Goal: Task Accomplishment & Management: Manage account settings

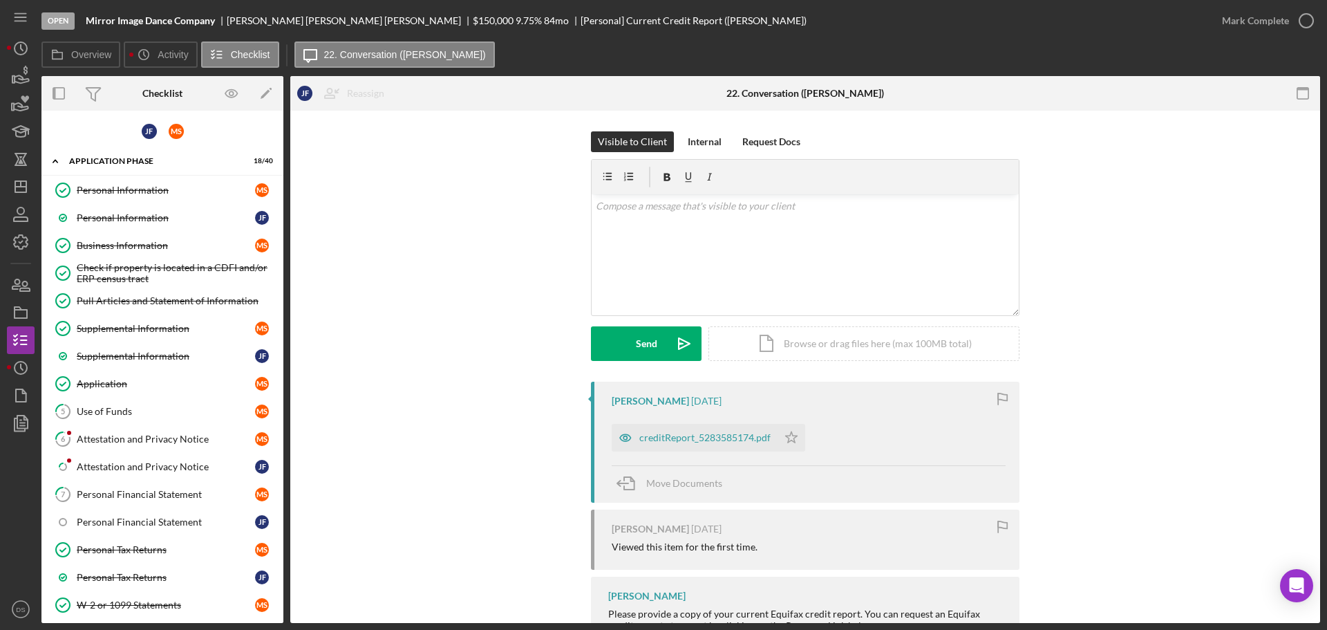
scroll to position [691, 0]
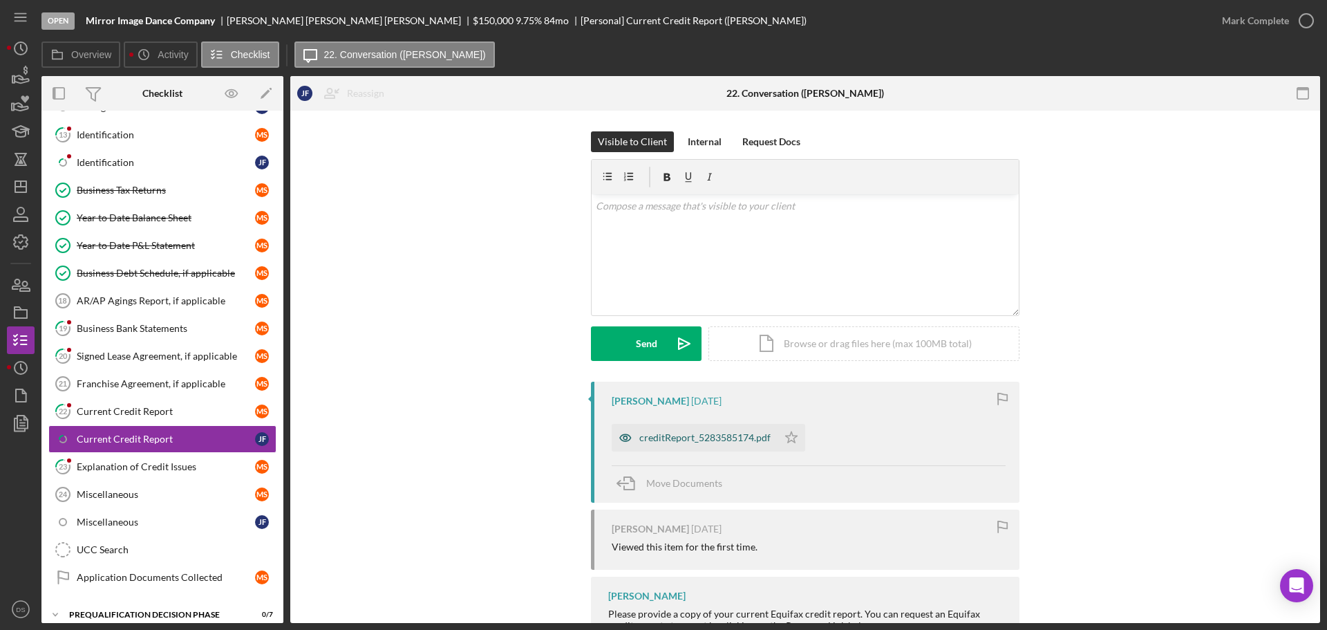
click at [697, 441] on div "creditReport_5283585174.pdf" at bounding box center [704, 437] width 131 height 11
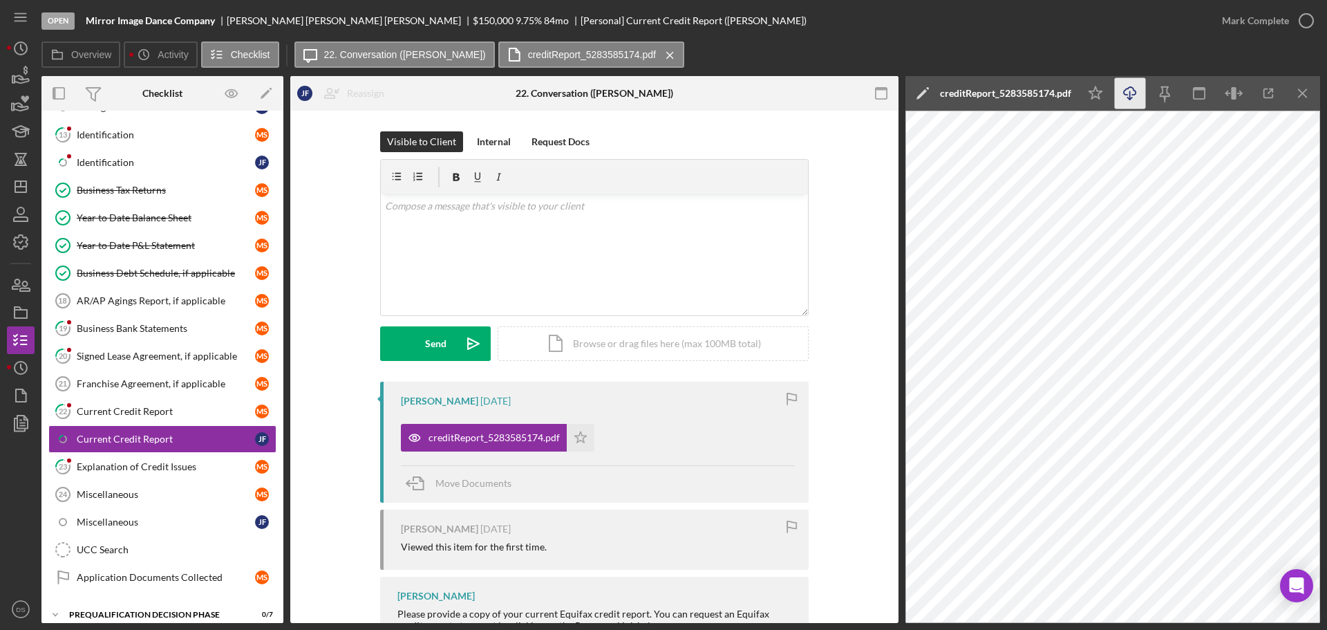
click at [1128, 82] on icon "Icon/Download" at bounding box center [1130, 93] width 31 height 31
click at [156, 404] on link "22 Current Credit Report M S" at bounding box center [162, 411] width 228 height 28
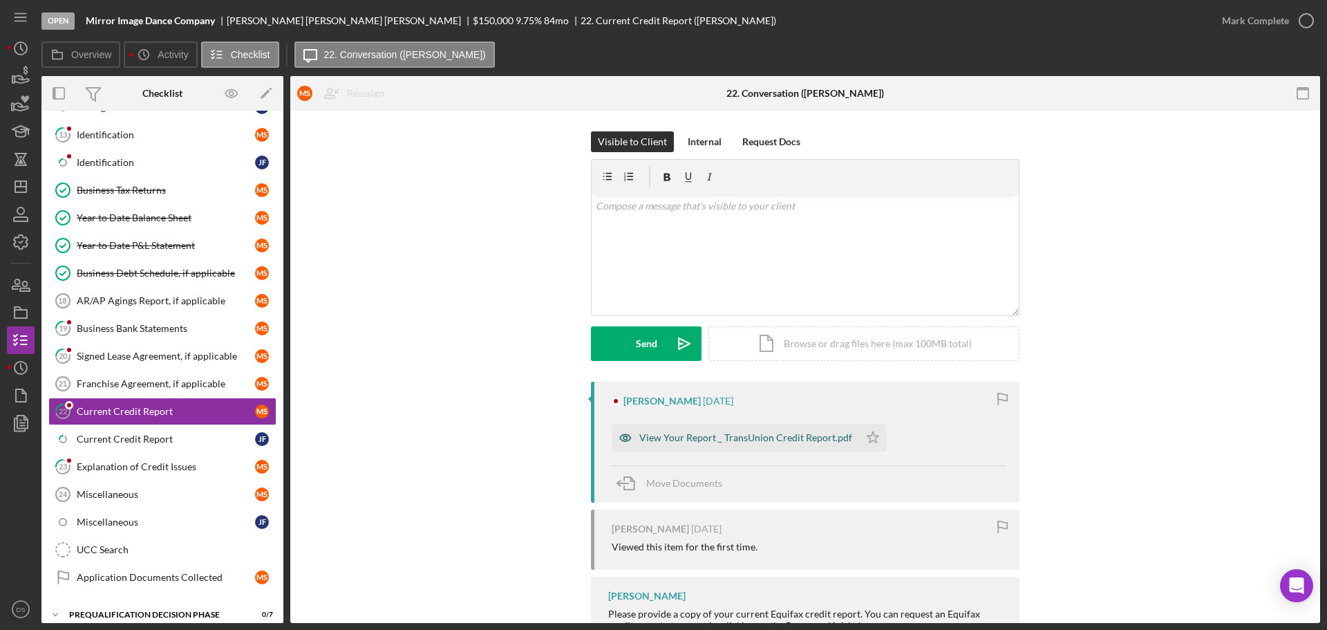
click at [681, 435] on div "View Your Report _ TransUnion Credit Report.pdf" at bounding box center [745, 437] width 213 height 11
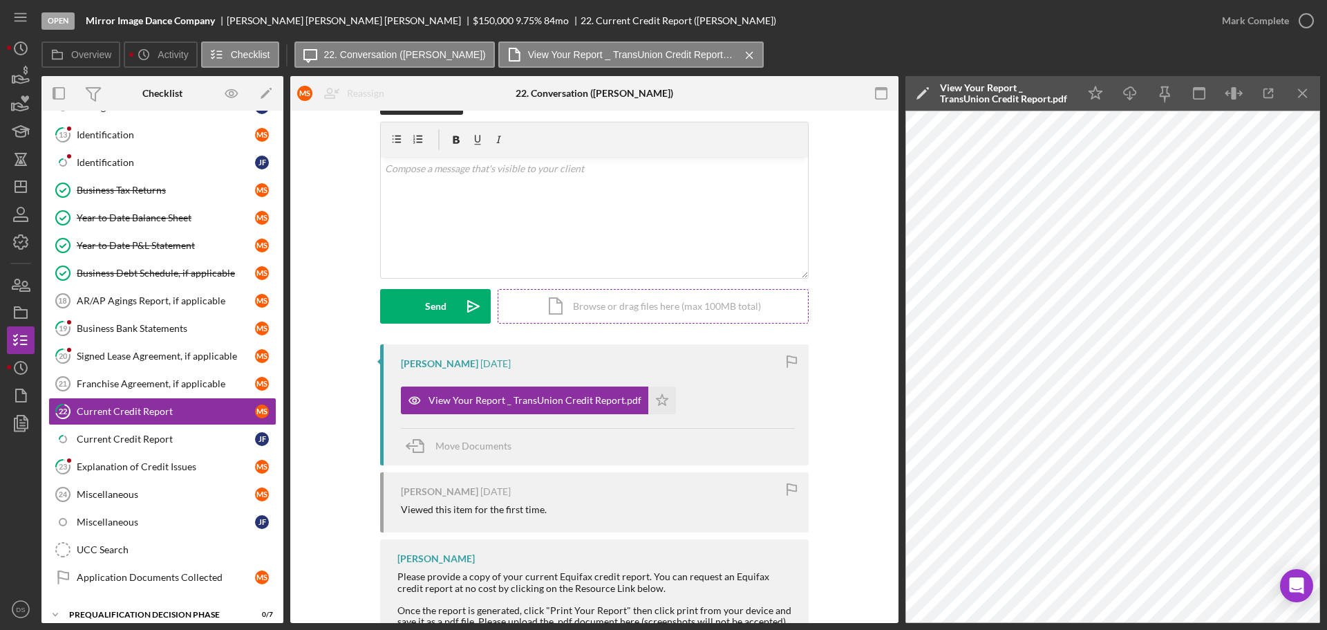
scroll to position [143, 0]
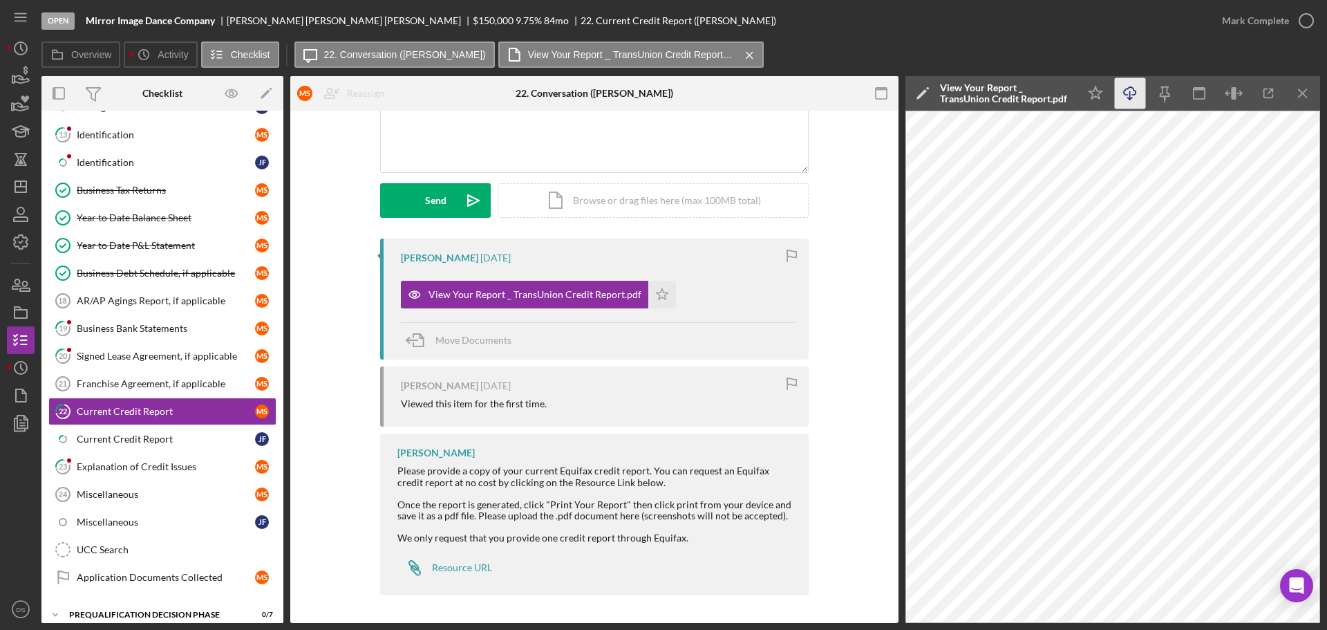
click at [1136, 100] on icon "Icon/Download" at bounding box center [1130, 93] width 31 height 31
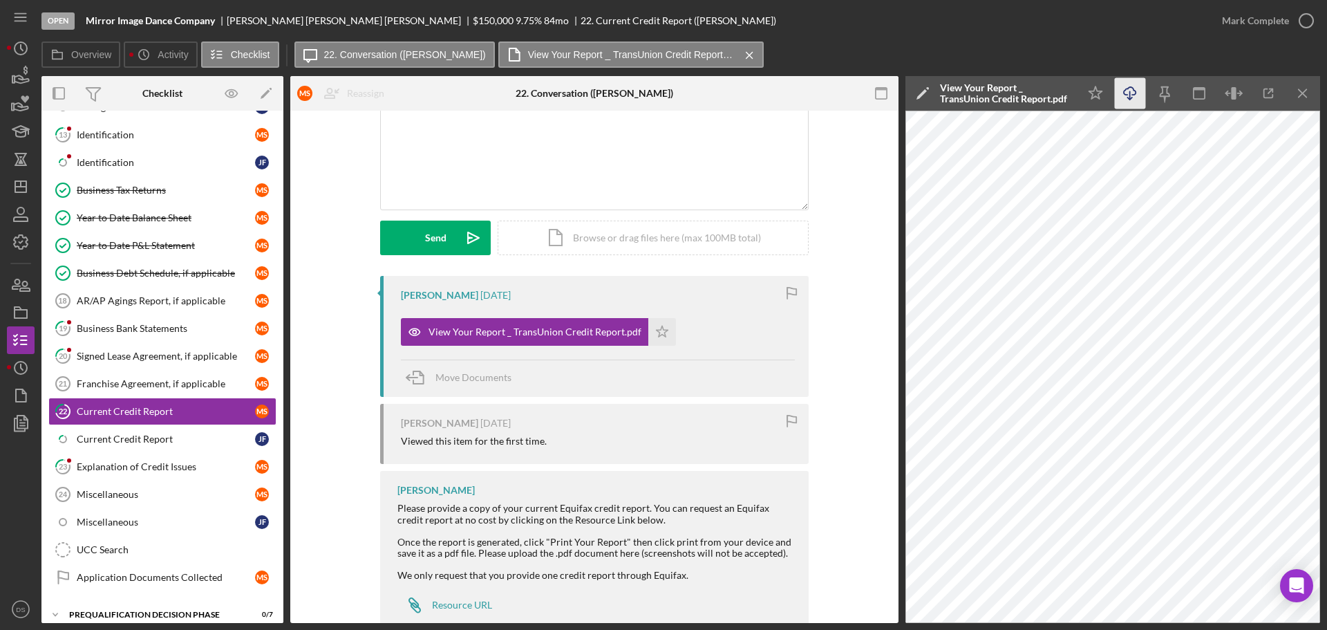
scroll to position [74, 0]
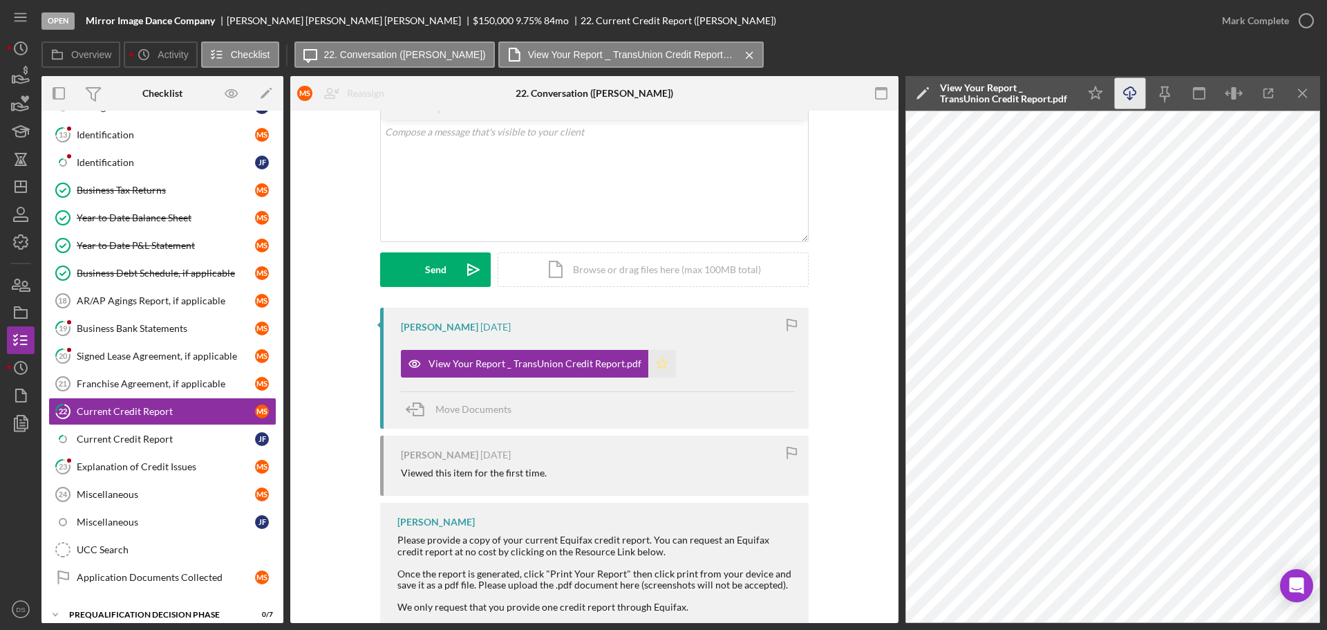
click at [650, 361] on icon "Icon/Star" at bounding box center [662, 364] width 28 height 28
click at [1138, 102] on icon "Icon/Download" at bounding box center [1130, 93] width 31 height 31
click at [997, 31] on div "Open Mirror Image Dance Company Marlaina Schroeder Spivey $150,000 $150,000 9.7…" at bounding box center [624, 20] width 1167 height 41
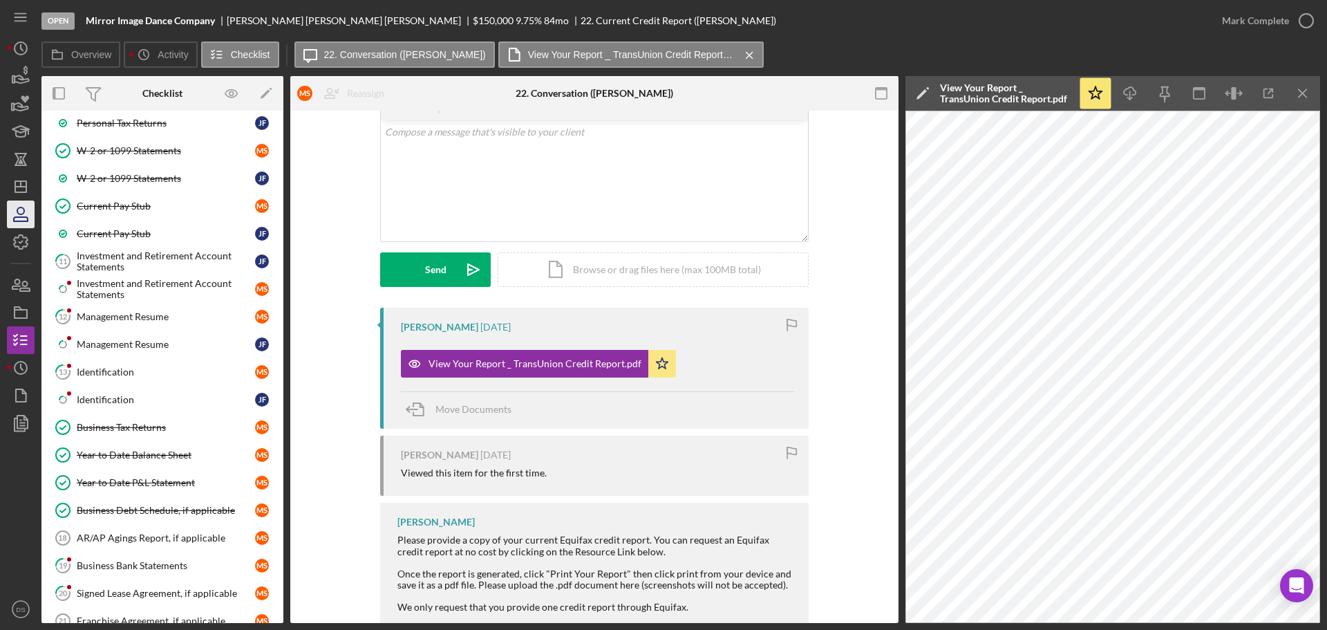
scroll to position [415, 0]
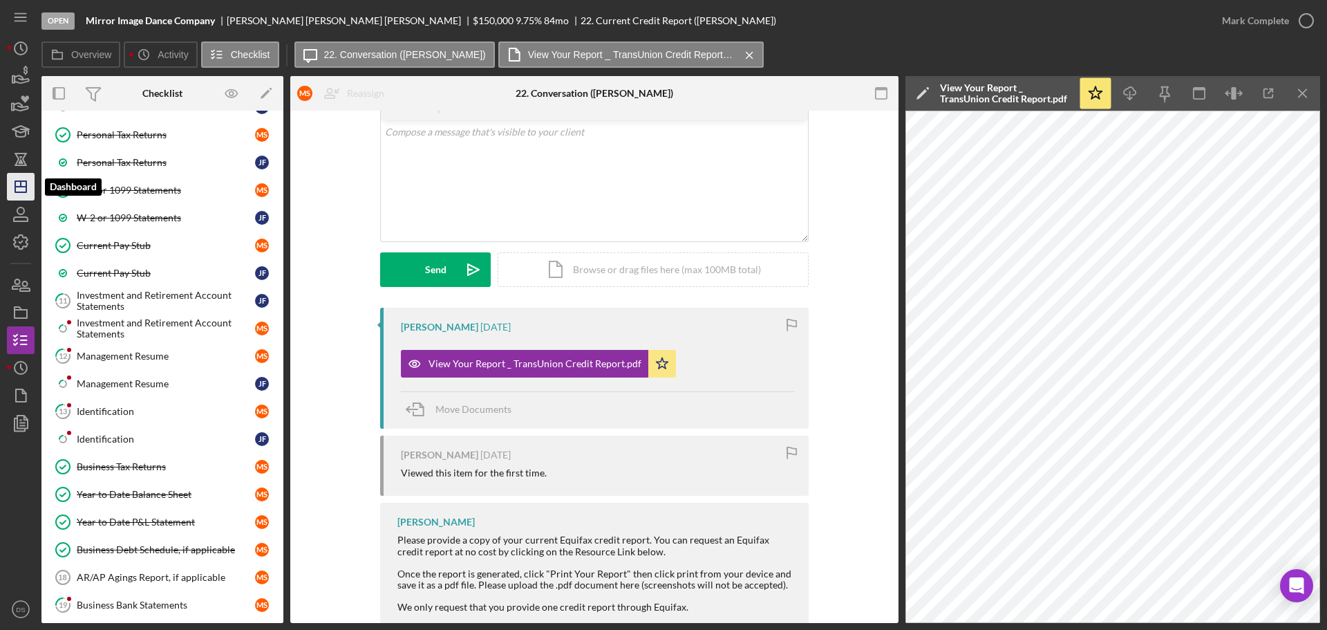
click at [28, 191] on icon "Icon/Dashboard" at bounding box center [20, 186] width 35 height 35
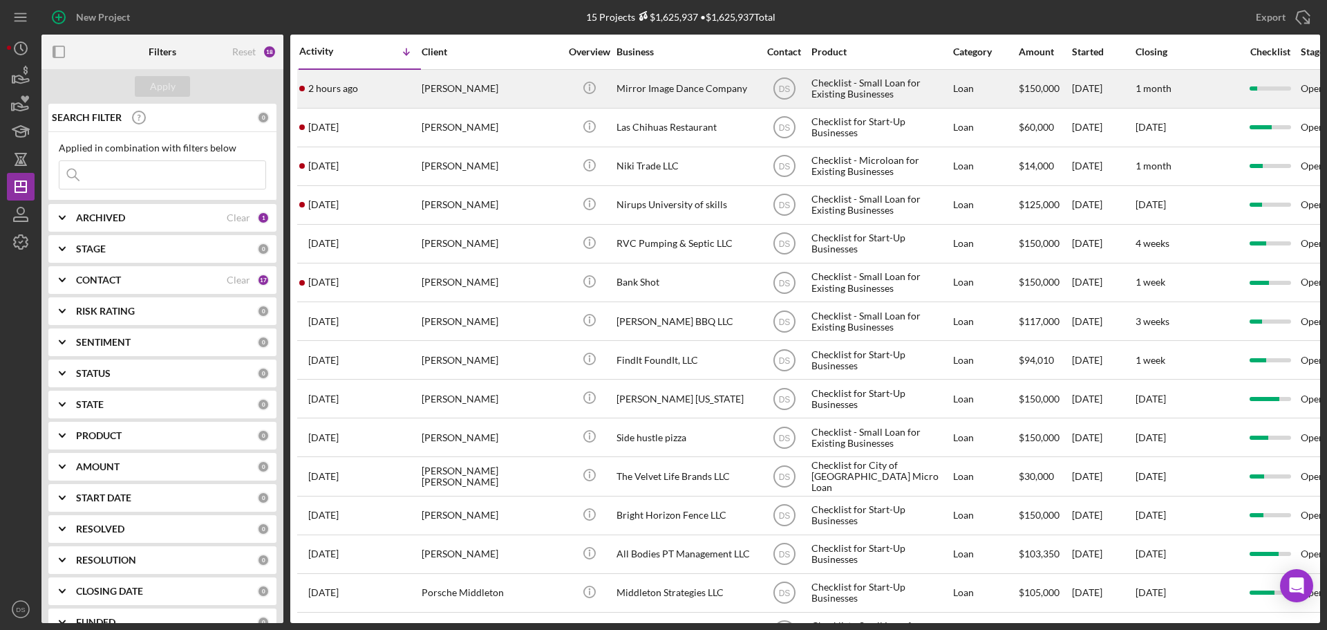
click at [686, 100] on div "Mirror Image Dance Company" at bounding box center [686, 89] width 138 height 37
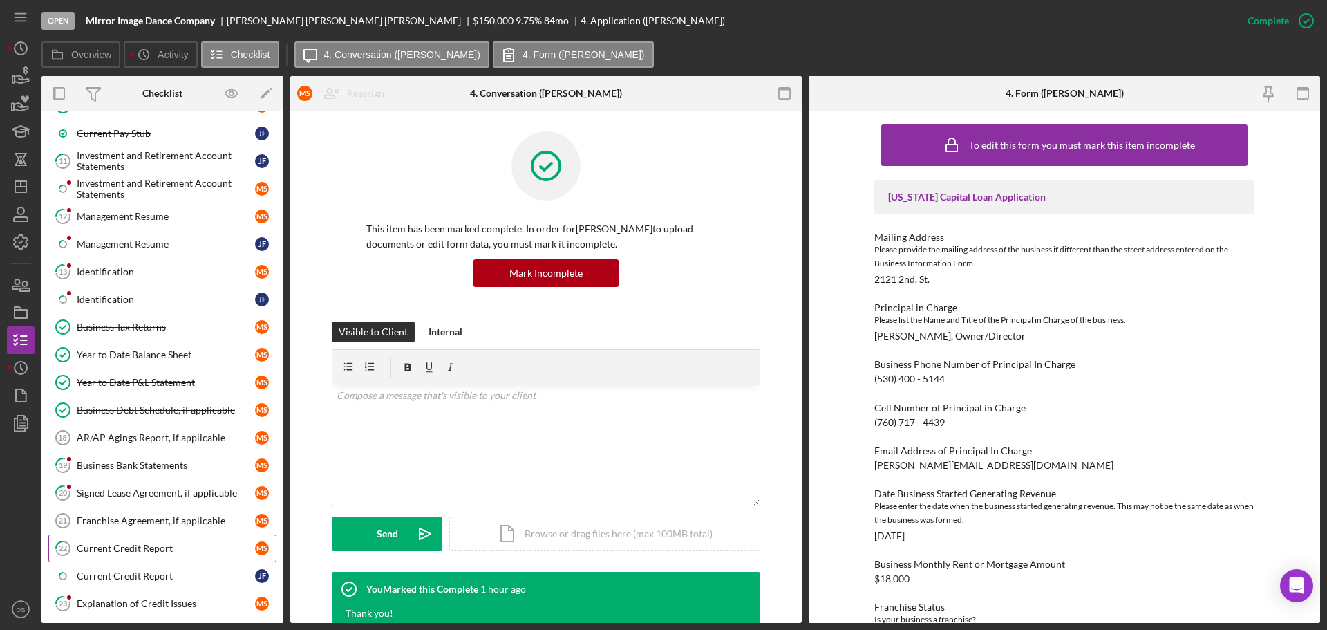
scroll to position [708, 0]
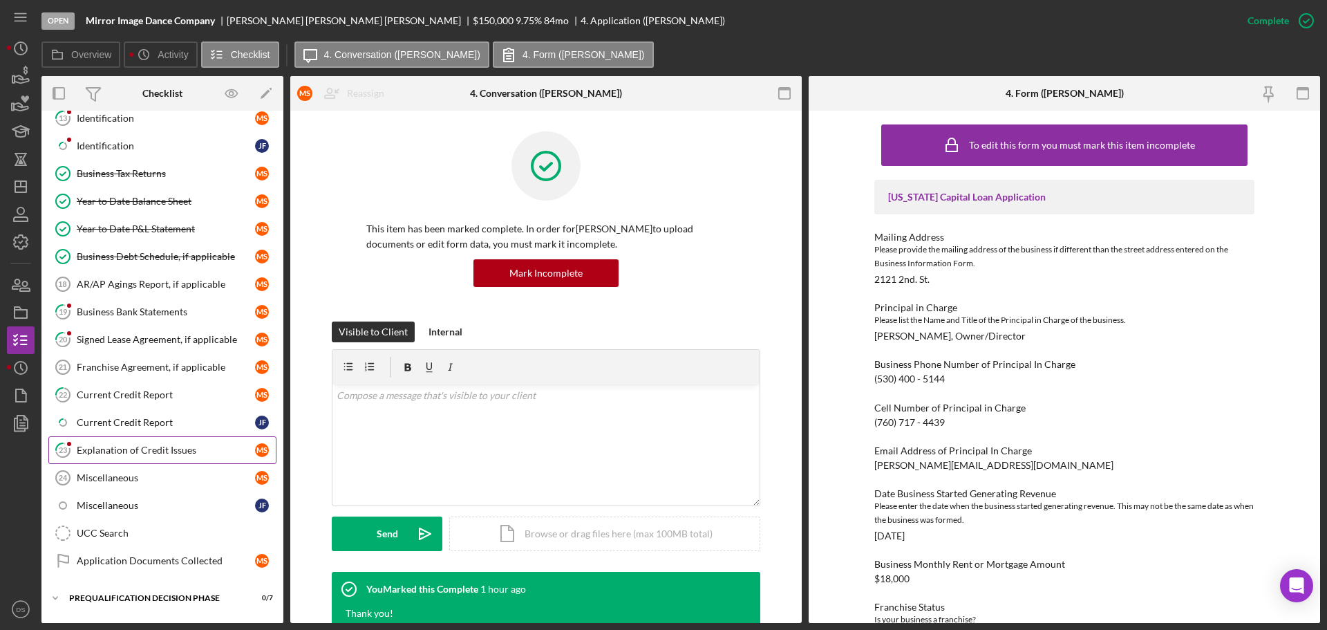
click at [178, 449] on div "Explanation of Credit Issues" at bounding box center [166, 449] width 178 height 11
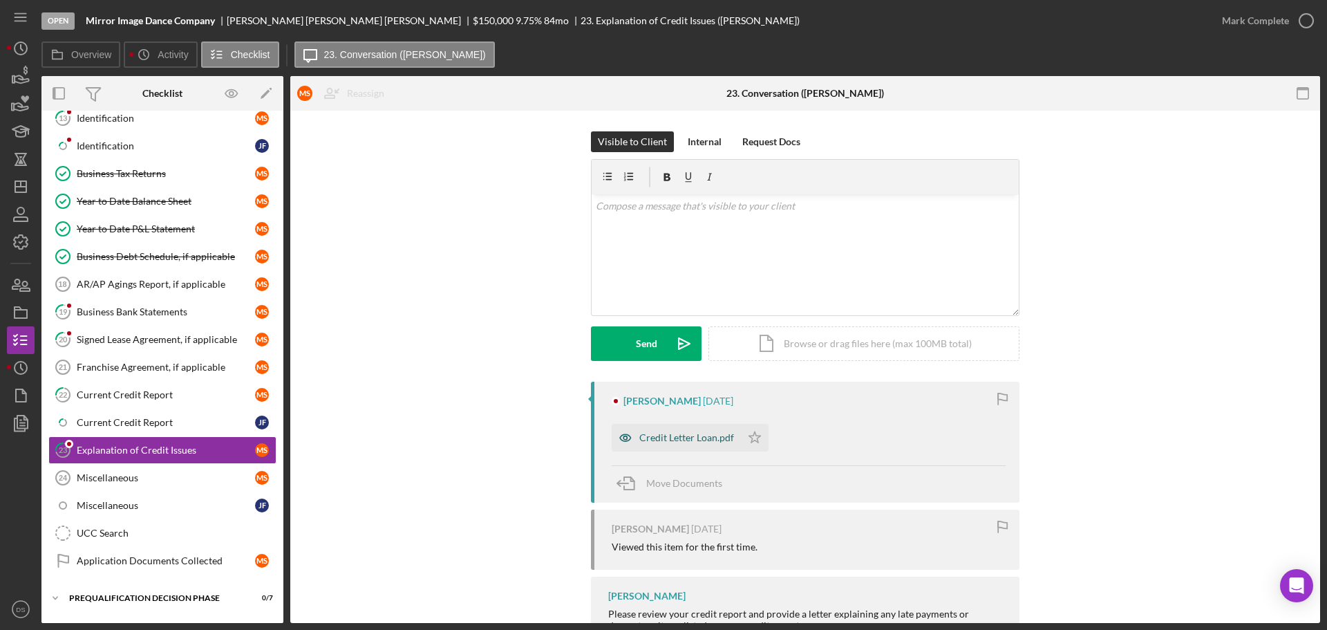
click at [697, 438] on div "Credit Letter Loan.pdf" at bounding box center [686, 437] width 95 height 11
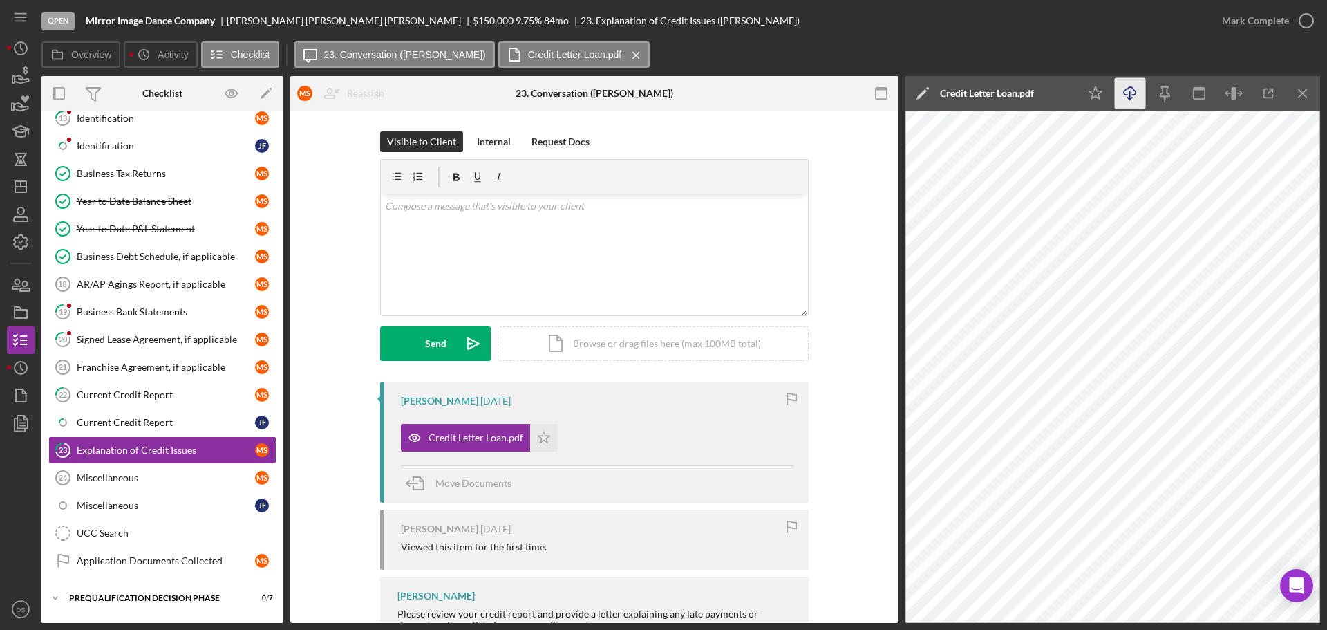
click at [1123, 88] on icon "Icon/Download" at bounding box center [1130, 93] width 31 height 31
click at [1297, 90] on icon "Icon/Menu Close" at bounding box center [1303, 93] width 31 height 31
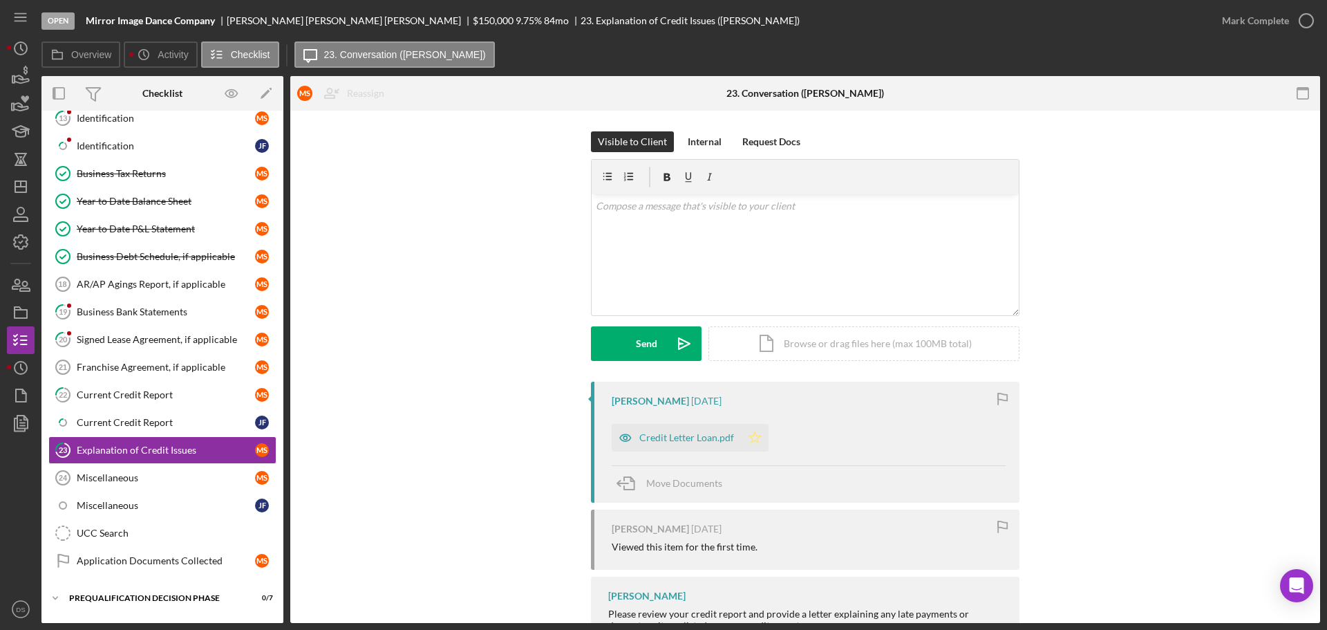
click at [756, 429] on icon "Icon/Star" at bounding box center [755, 438] width 28 height 28
click at [102, 418] on div "Current Credit Report" at bounding box center [166, 422] width 178 height 11
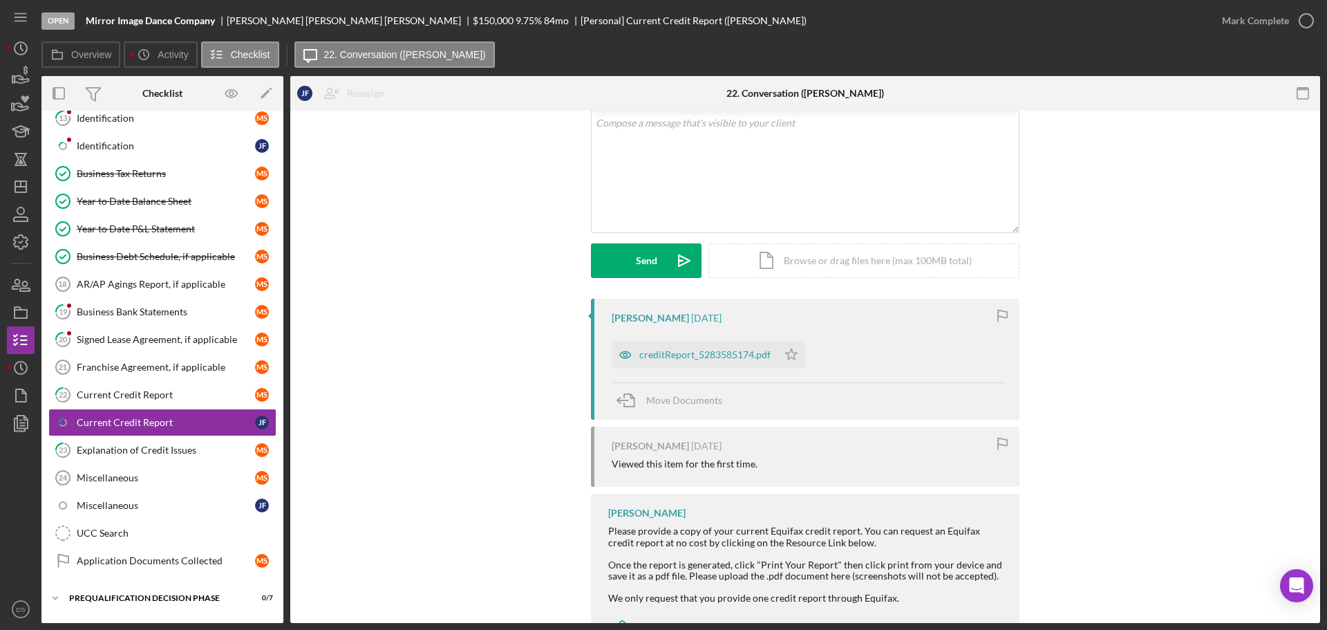
scroll to position [138, 0]
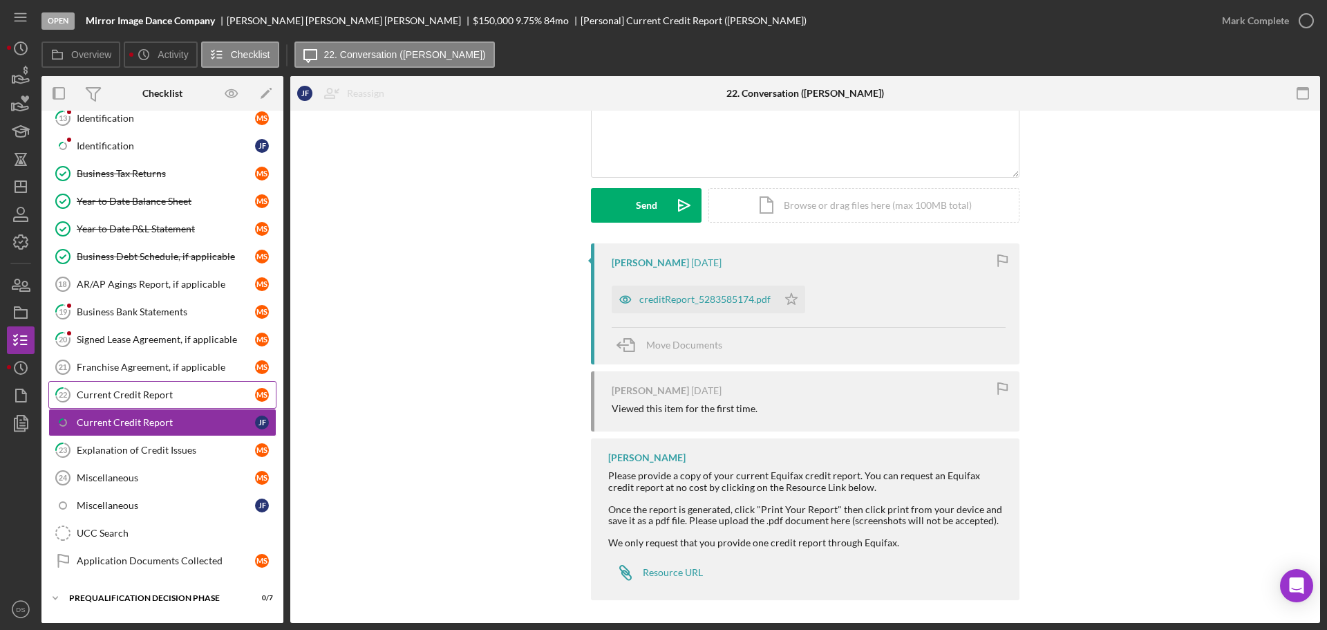
click at [171, 397] on div "Current Credit Report" at bounding box center [166, 394] width 178 height 11
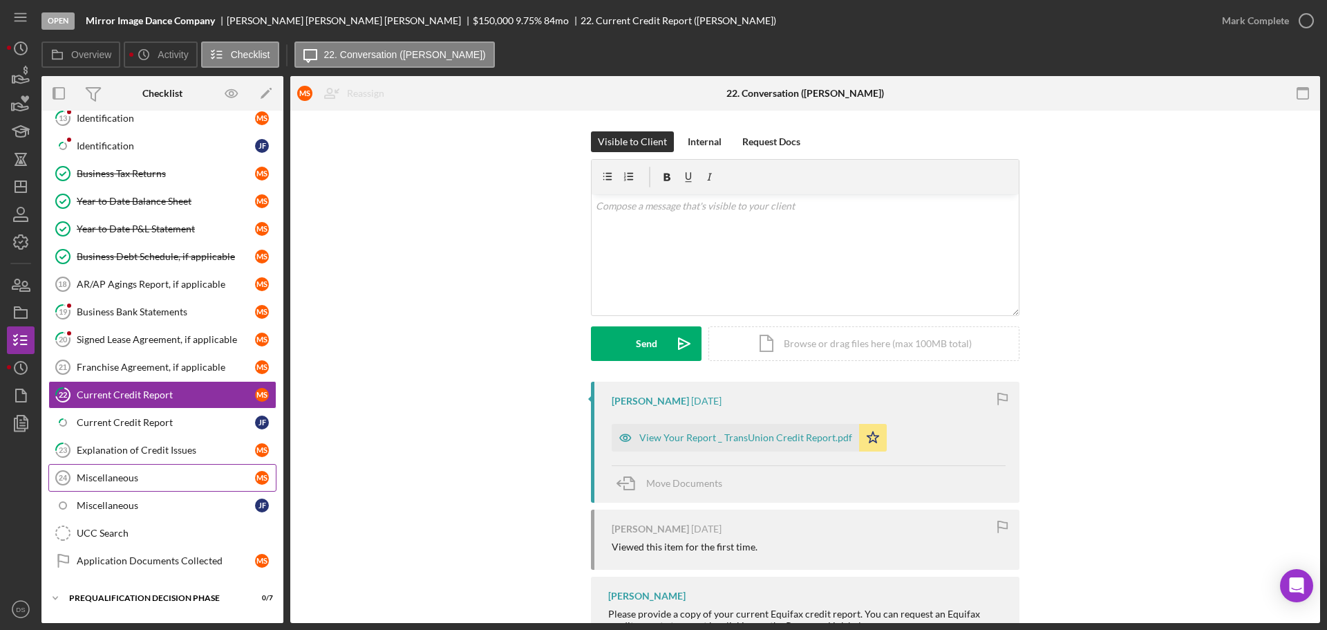
click at [147, 476] on div "Miscellaneous" at bounding box center [166, 477] width 178 height 11
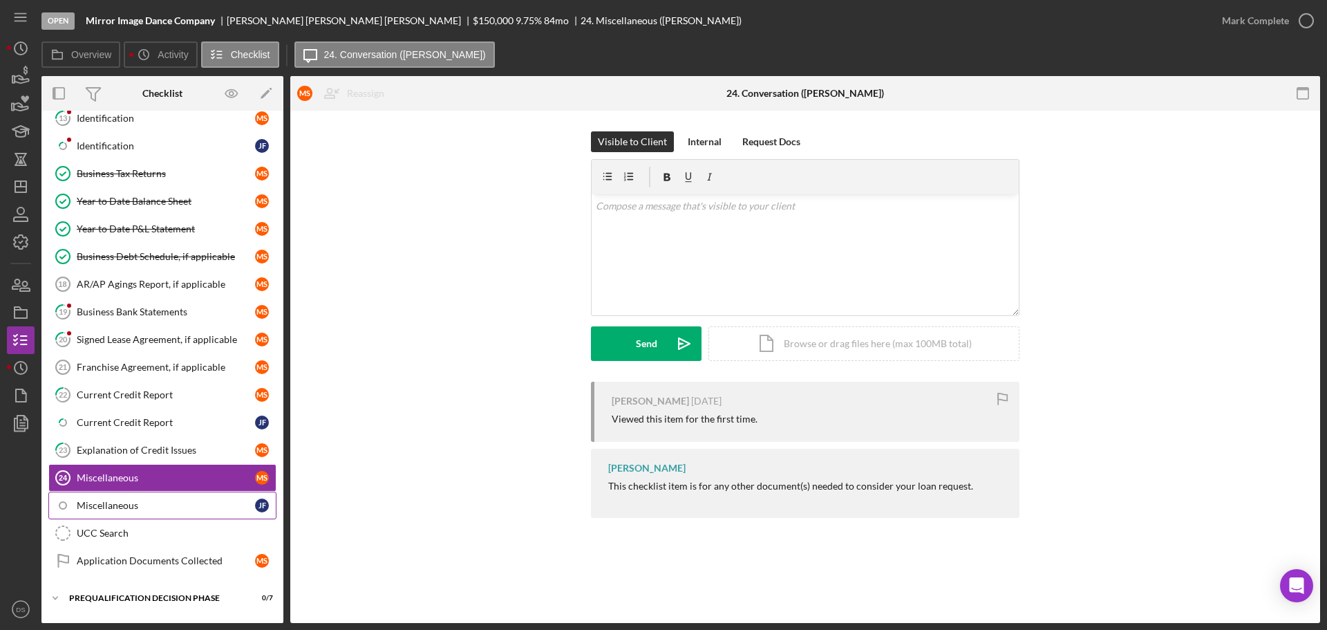
click at [153, 502] on div "Miscellaneous" at bounding box center [166, 505] width 178 height 11
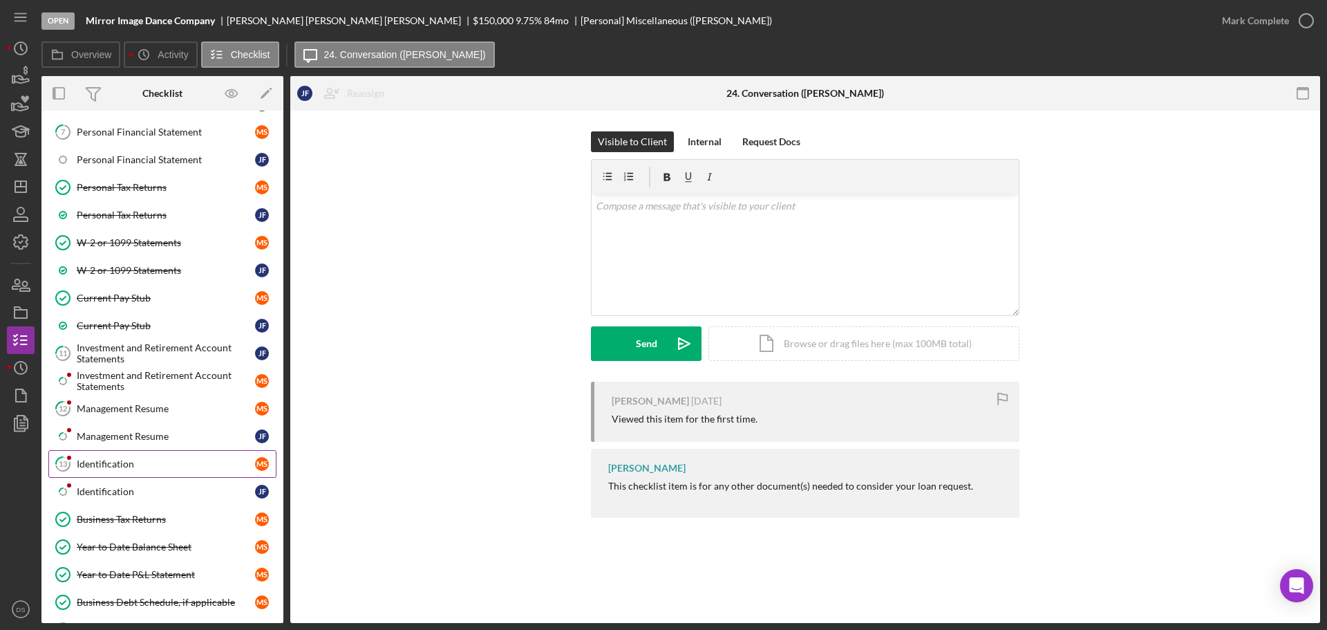
scroll to position [293, 0]
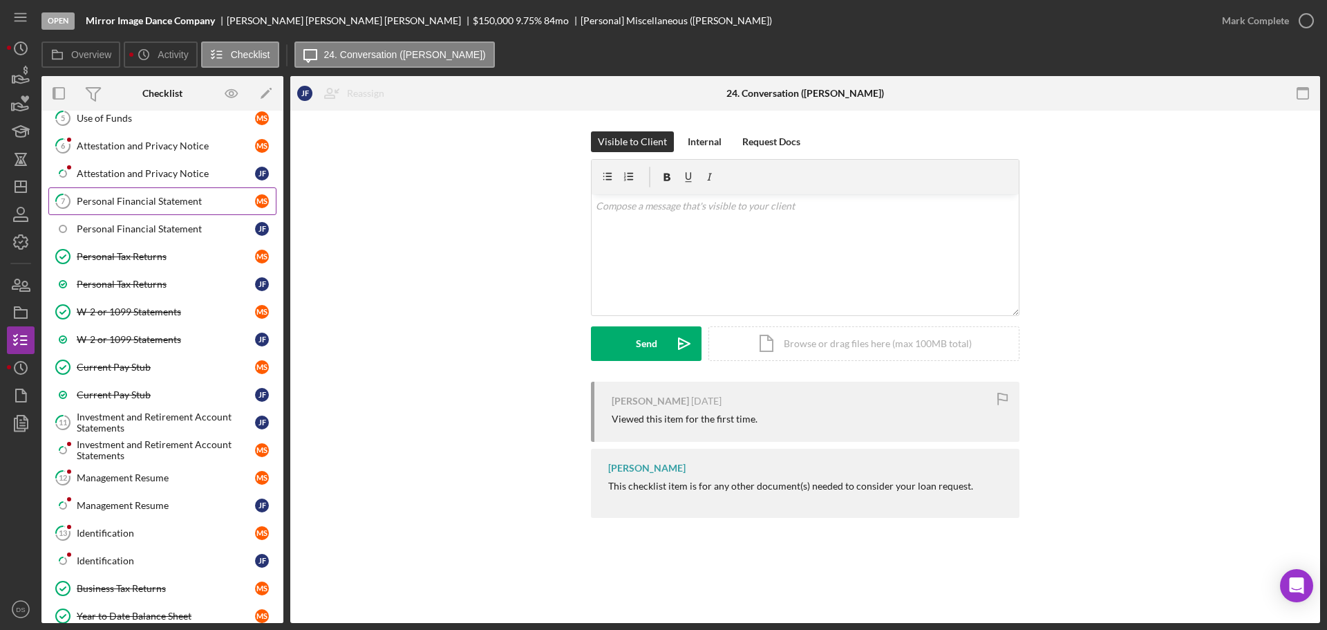
click at [163, 200] on div "Personal Financial Statement" at bounding box center [166, 201] width 178 height 11
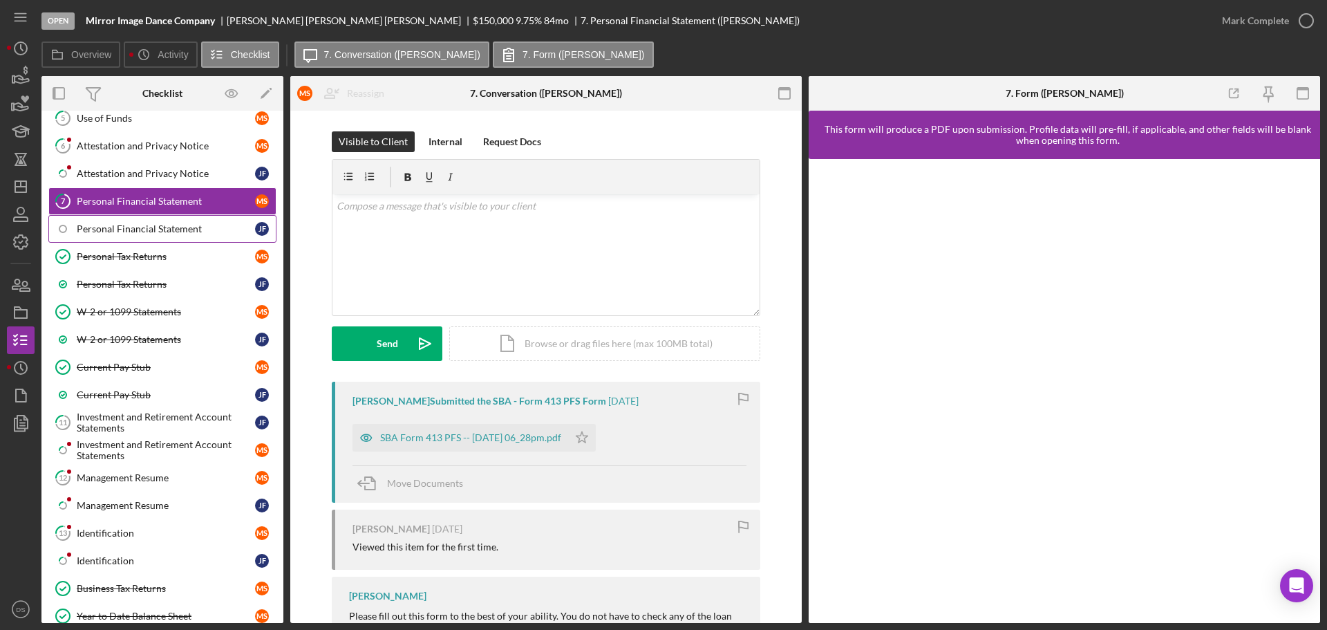
click at [176, 236] on link "Personal Financial Statement J F" at bounding box center [162, 229] width 228 height 28
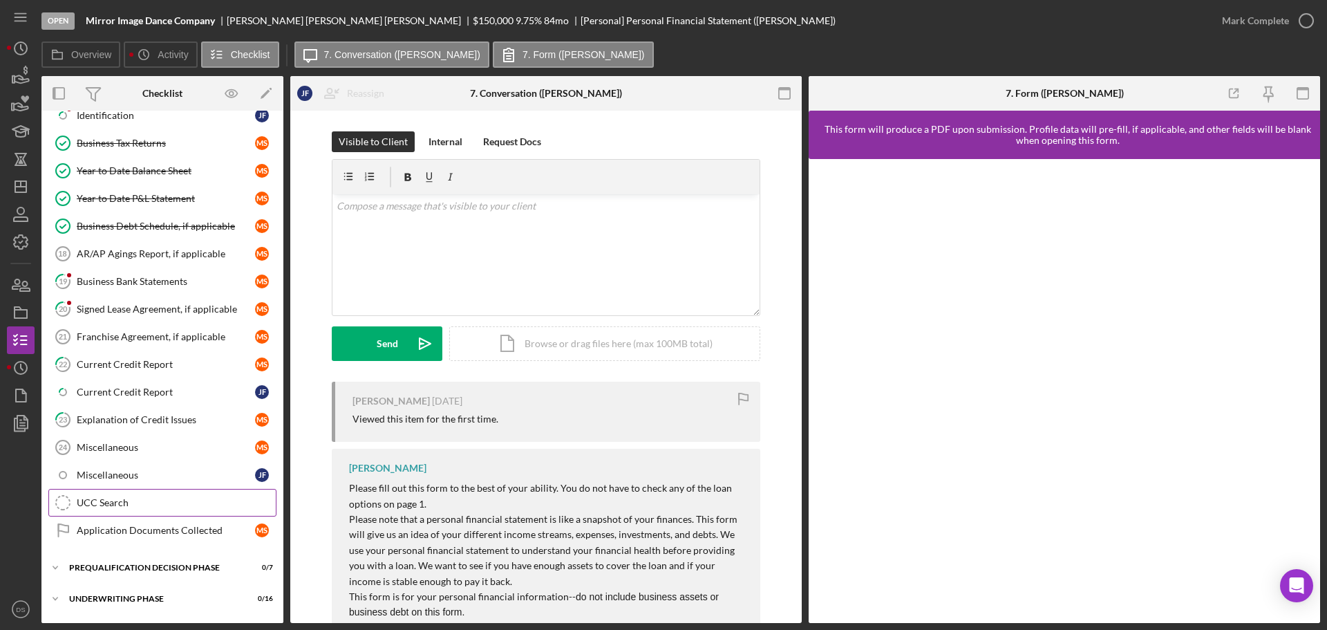
scroll to position [777, 0]
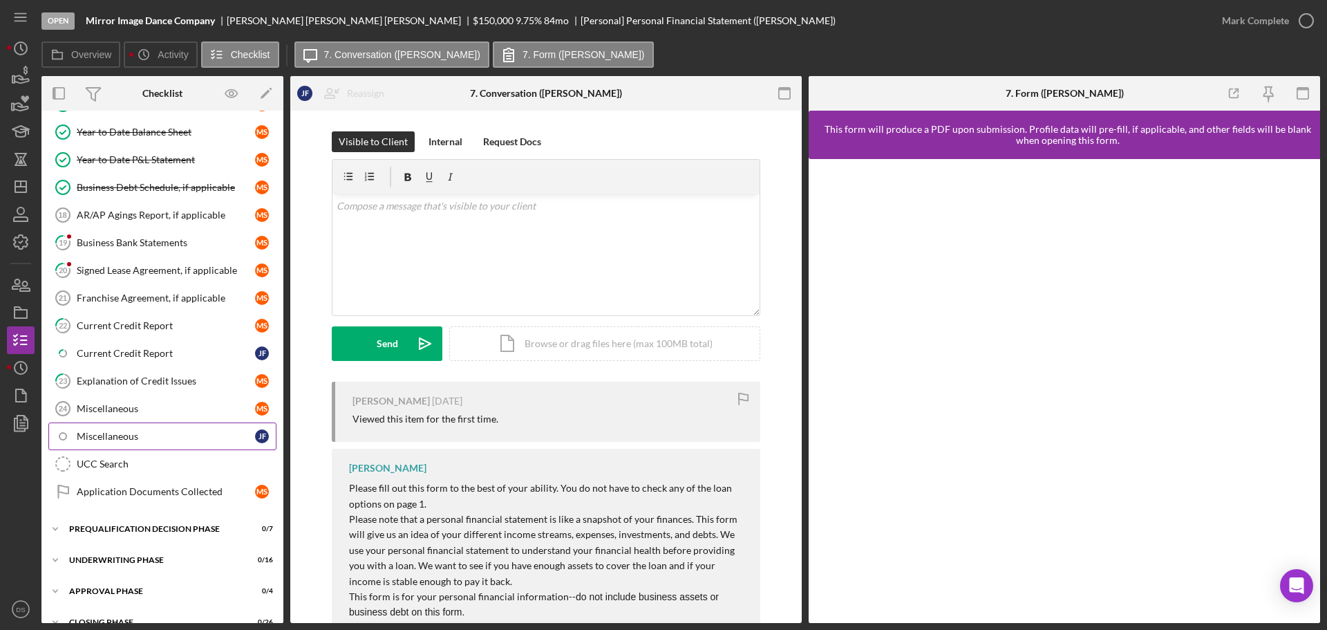
click at [151, 429] on link "Miscellaneous J F" at bounding box center [162, 436] width 228 height 28
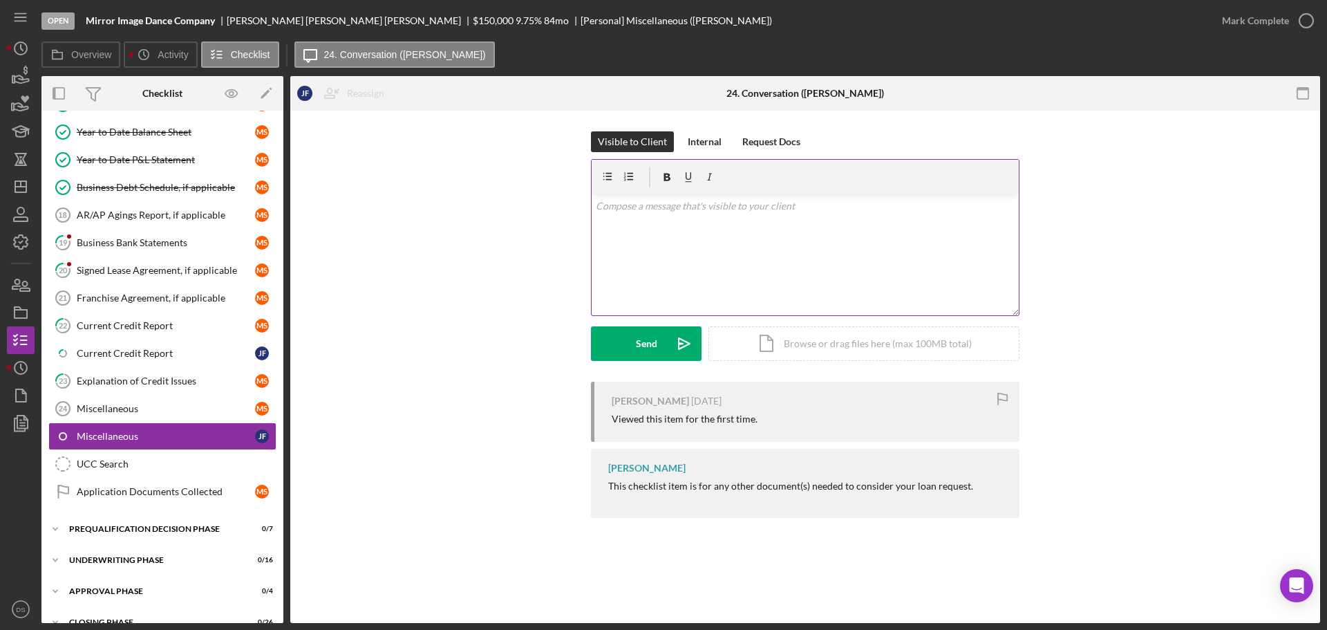
click at [617, 220] on div "v Color teal Color pink Remove color Add row above Add row below Add column bef…" at bounding box center [805, 254] width 427 height 121
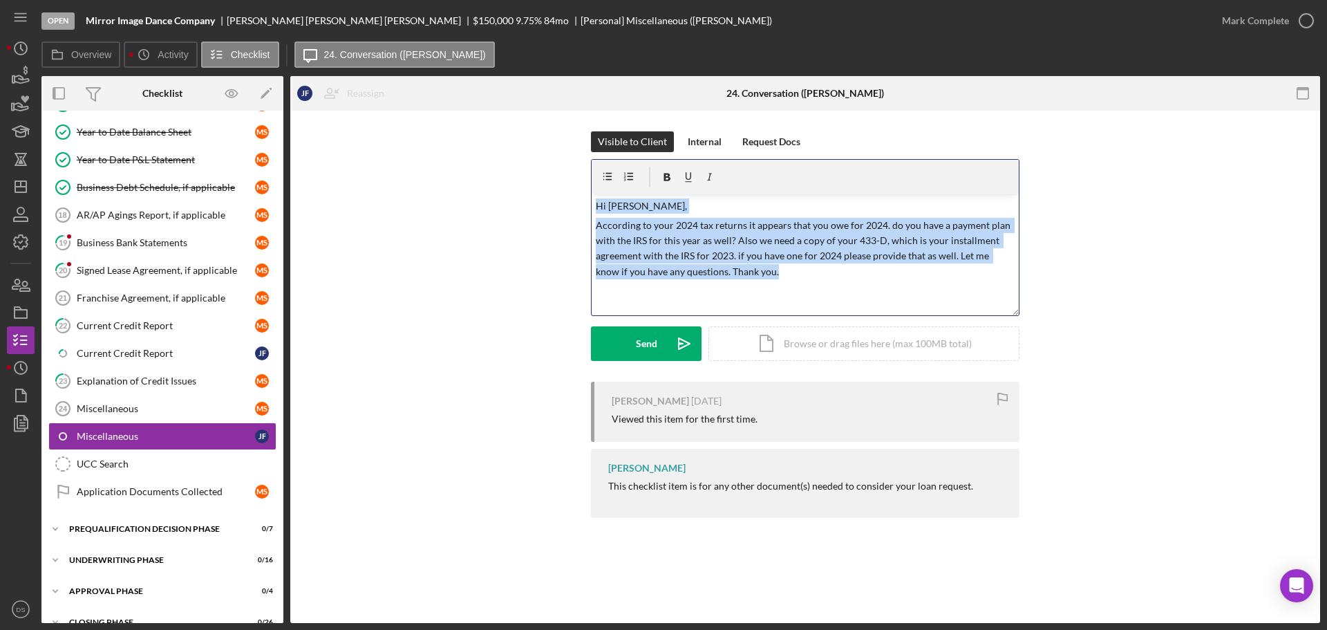
drag, startPoint x: 776, startPoint y: 272, endPoint x: 584, endPoint y: 198, distance: 205.0
click at [584, 198] on div "Visible to Client Internal Request Docs v Color teal Color pink Remove color Ad…" at bounding box center [805, 256] width 988 height 250
copy div "Hi Jaclyn, According to your 2024 tax returns it appears that you owe for 2024.…"
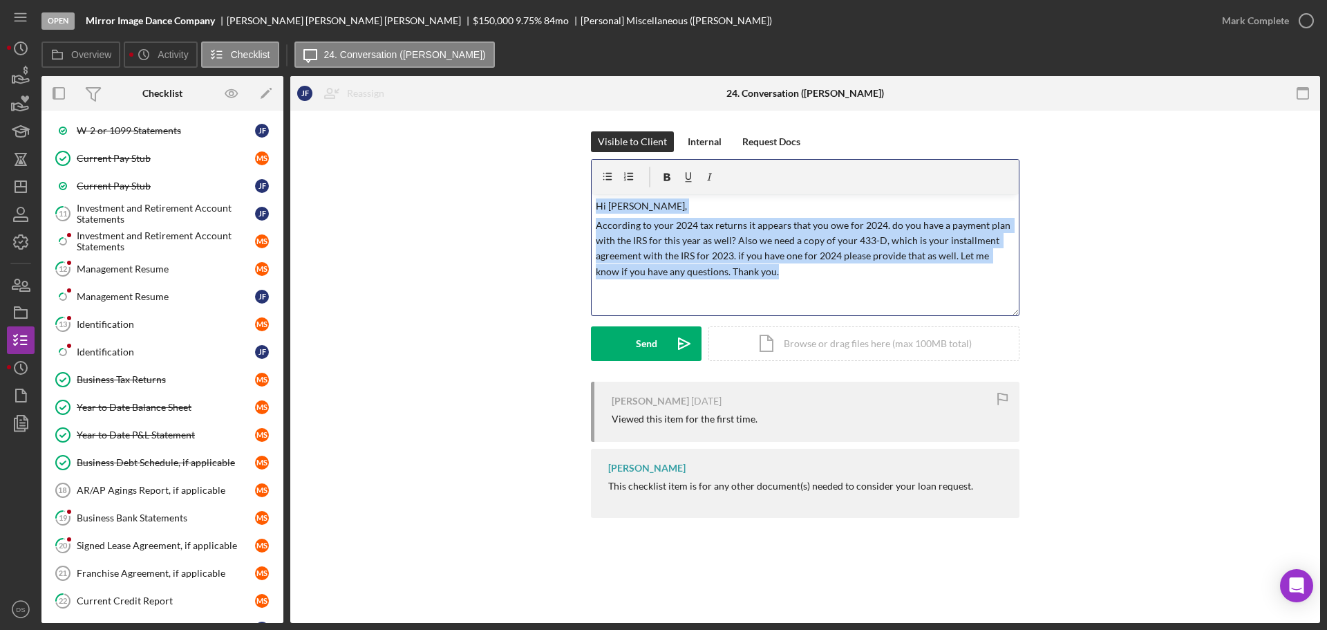
scroll to position [500, 0]
click at [28, 192] on icon "Icon/Dashboard" at bounding box center [20, 186] width 35 height 35
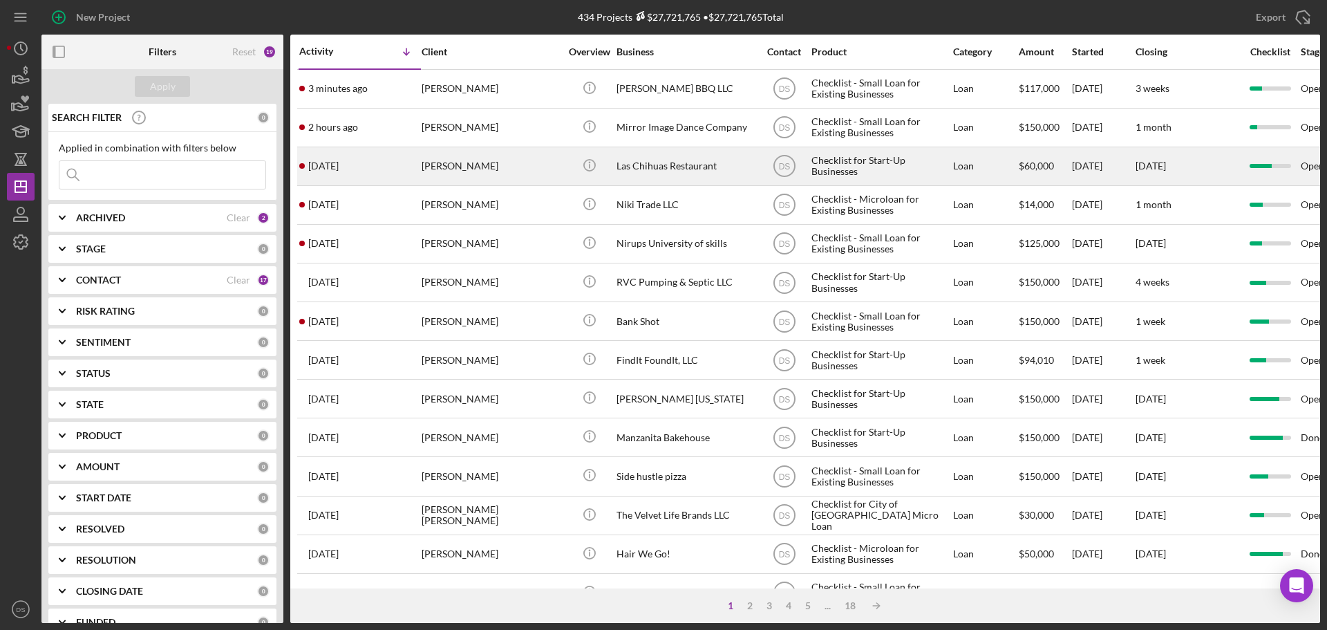
click at [516, 170] on div "[PERSON_NAME]" at bounding box center [491, 166] width 138 height 37
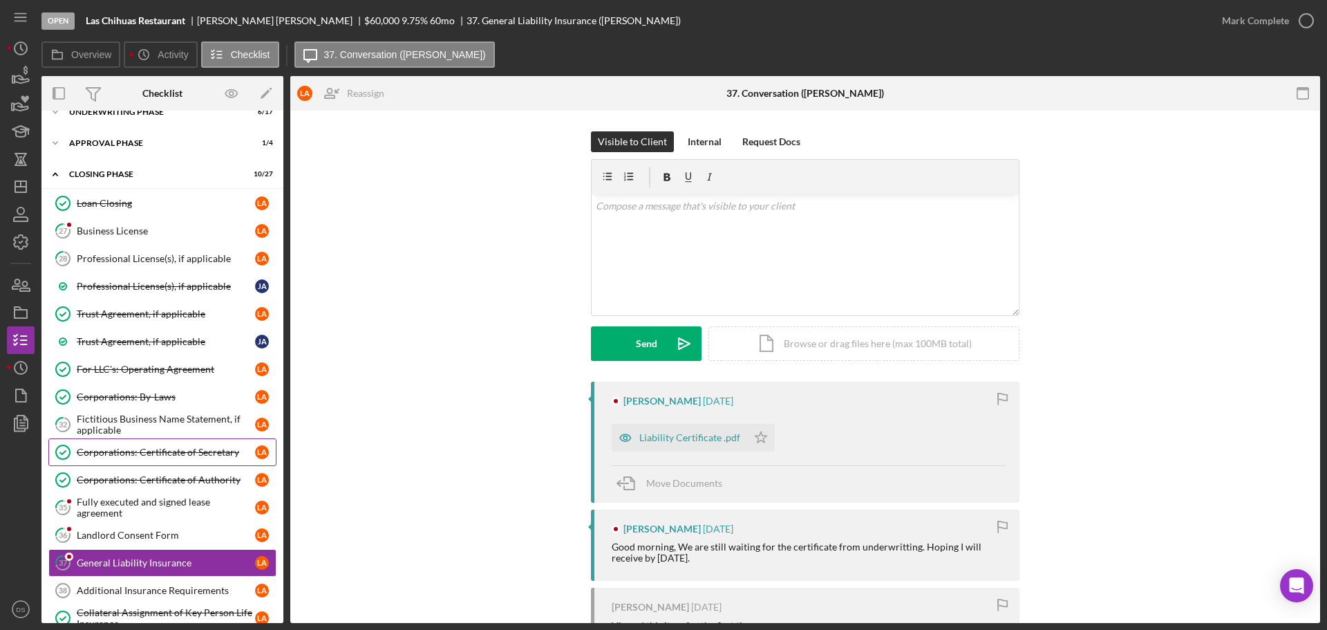
scroll to position [100, 0]
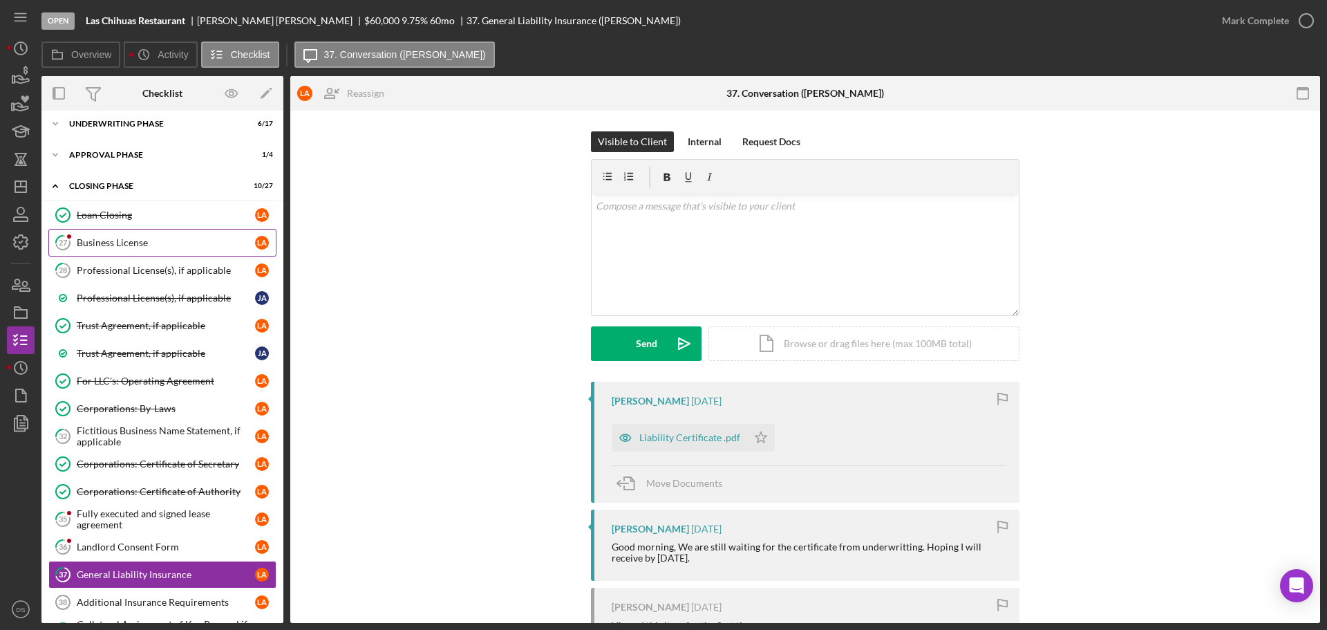
click at [176, 254] on link "27 Business License L A" at bounding box center [162, 243] width 228 height 28
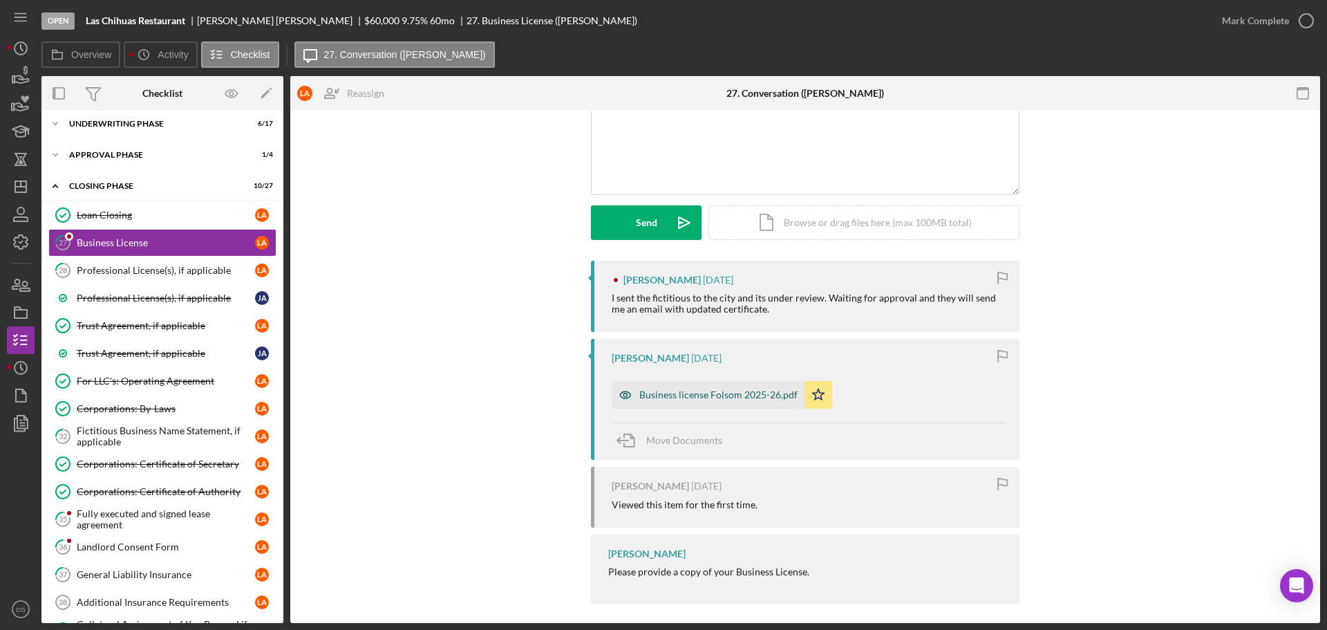
scroll to position [129, 0]
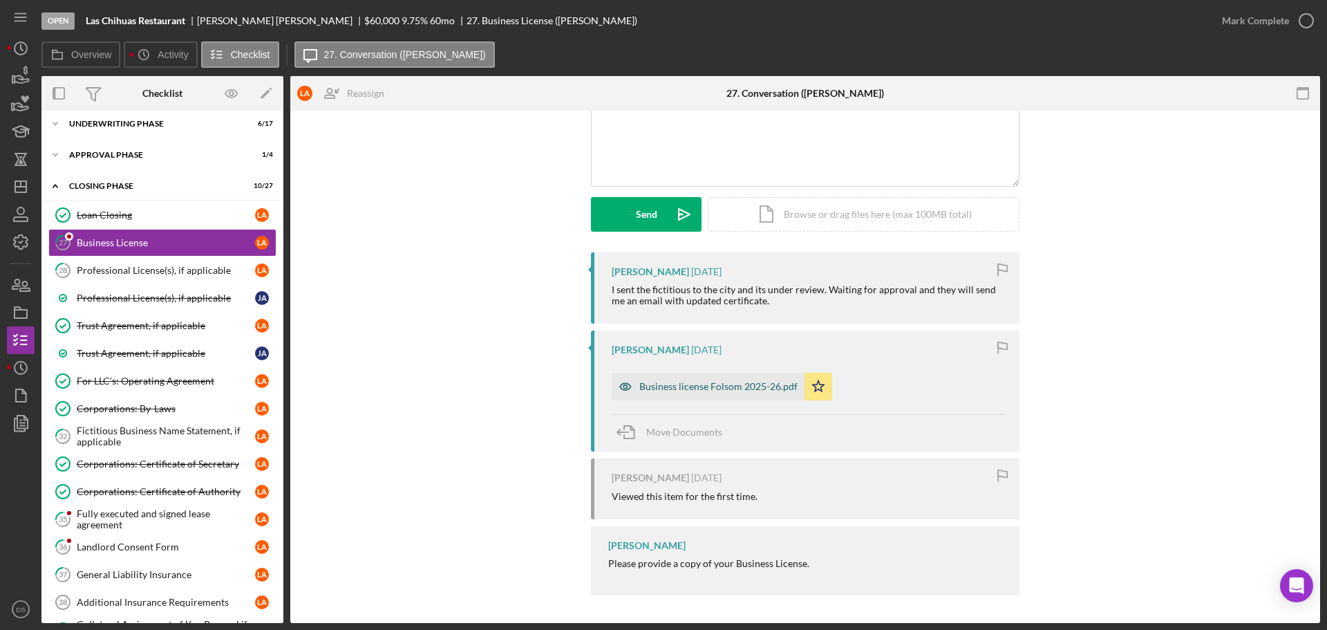
click at [748, 386] on div "Business license Folsom 2025-26.pdf" at bounding box center [718, 386] width 158 height 11
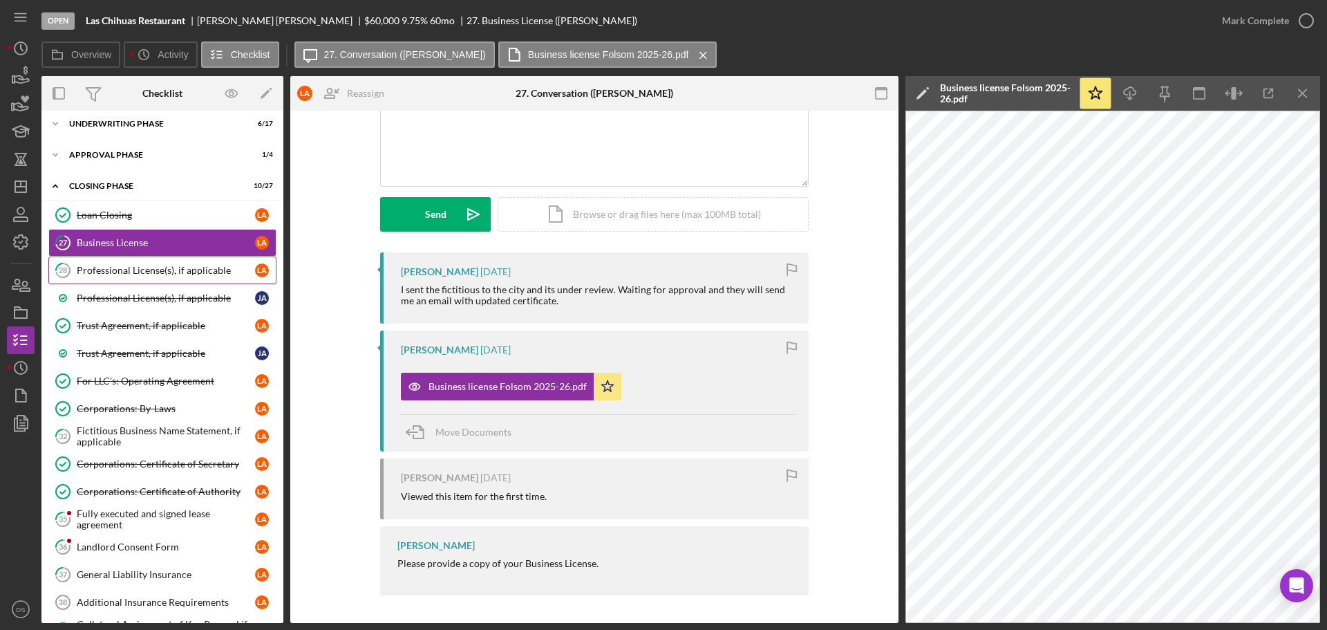
click at [156, 265] on div "Professional License(s), if applicable" at bounding box center [166, 270] width 178 height 11
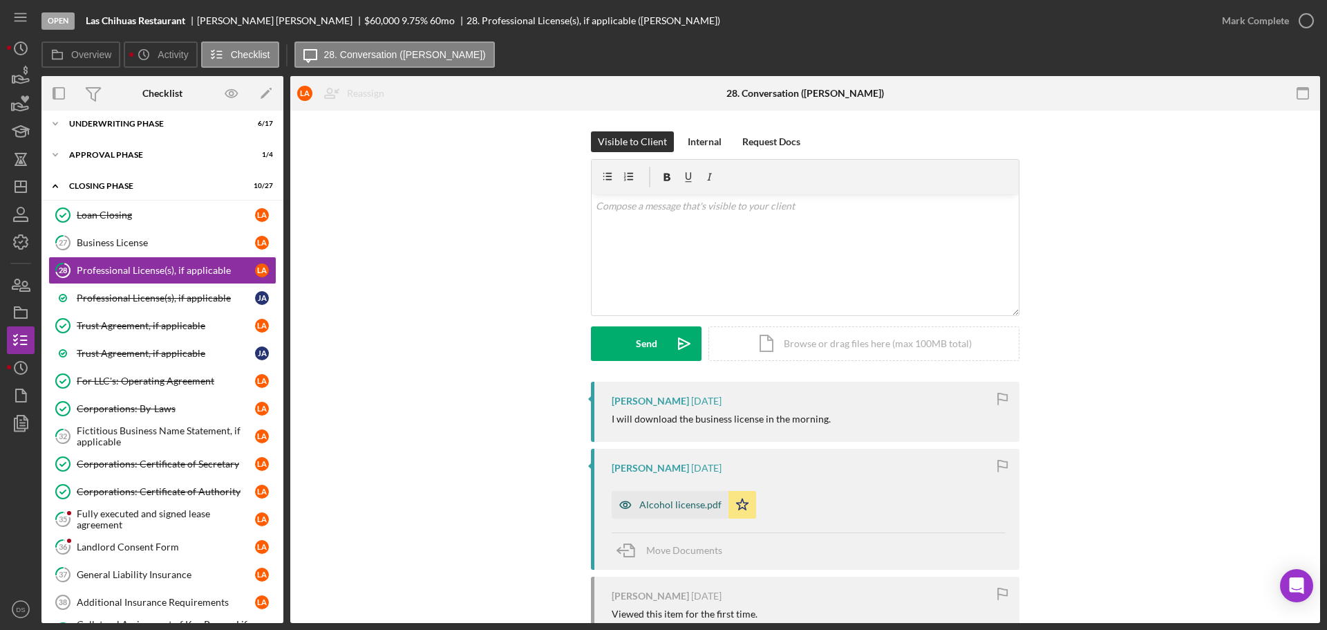
click at [678, 503] on div "Alcohol license.pdf" at bounding box center [680, 504] width 82 height 11
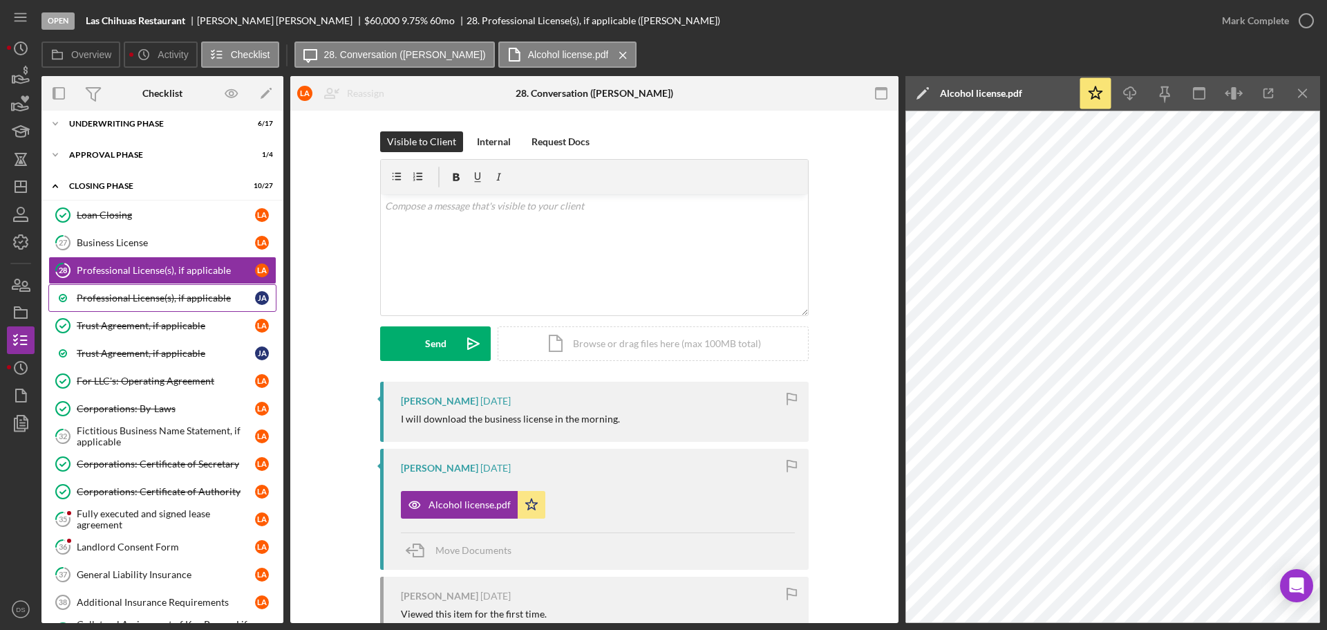
click at [171, 284] on link "Professional License(s), if applicable J A" at bounding box center [162, 298] width 228 height 28
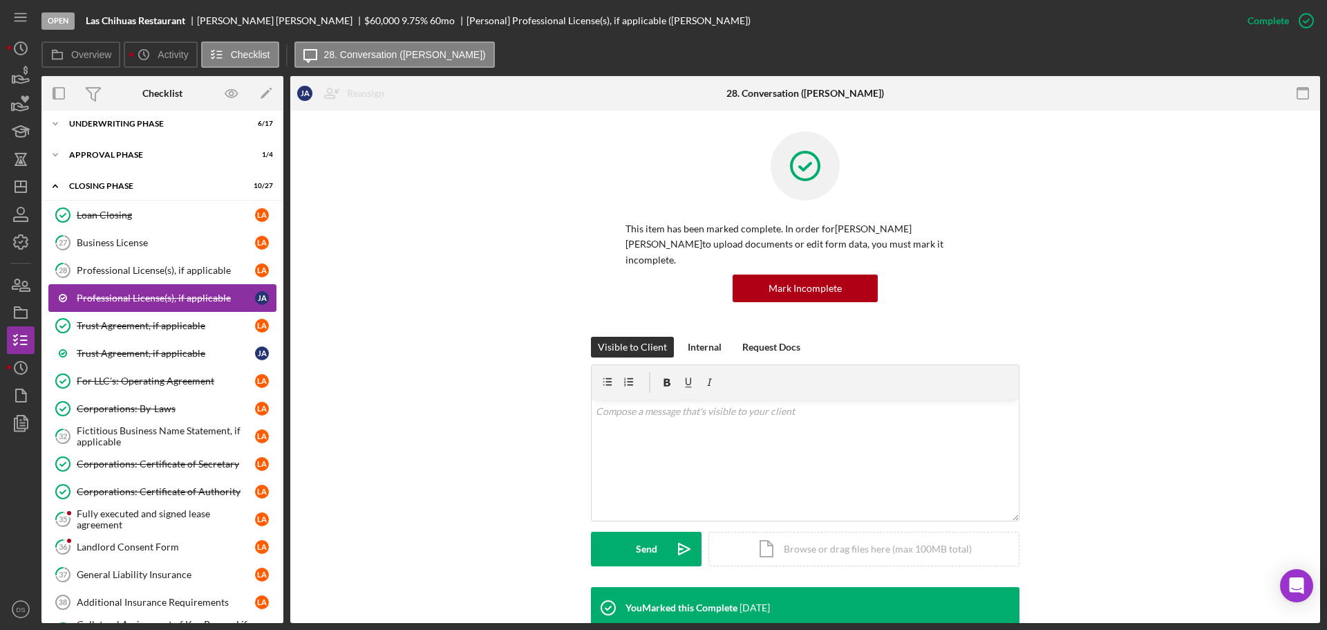
scroll to position [169, 0]
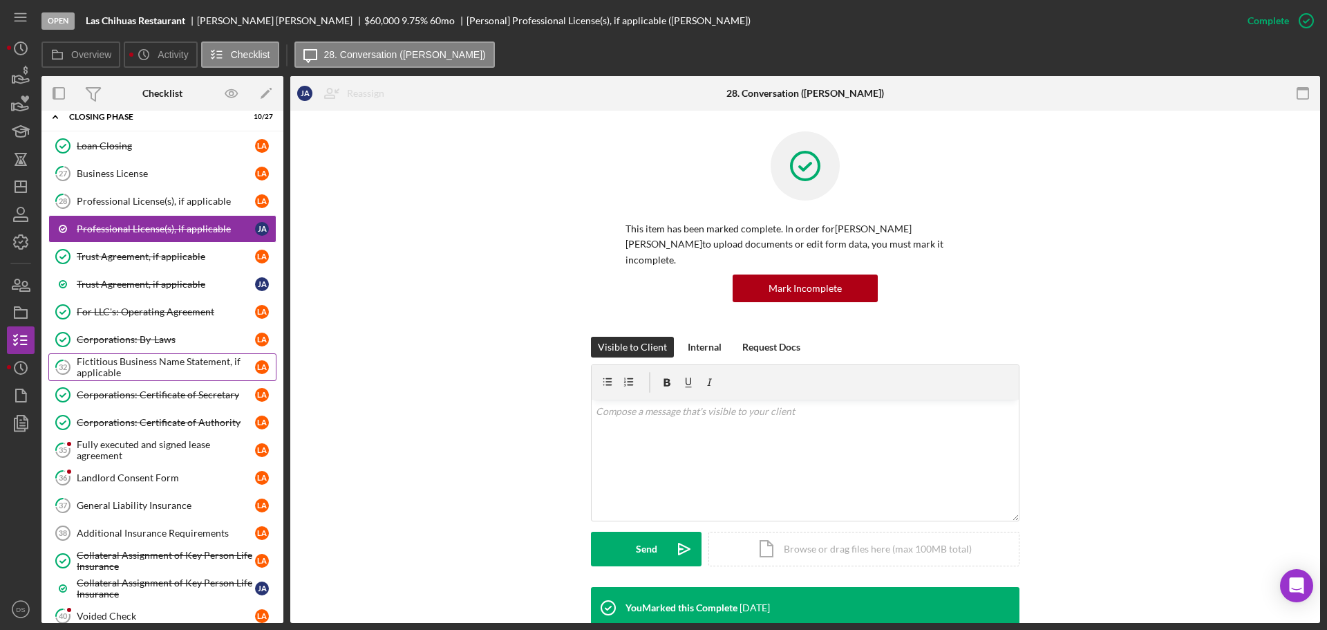
click at [177, 354] on link "32 Fictitious Business Name Statement, if applicable L A" at bounding box center [162, 367] width 228 height 28
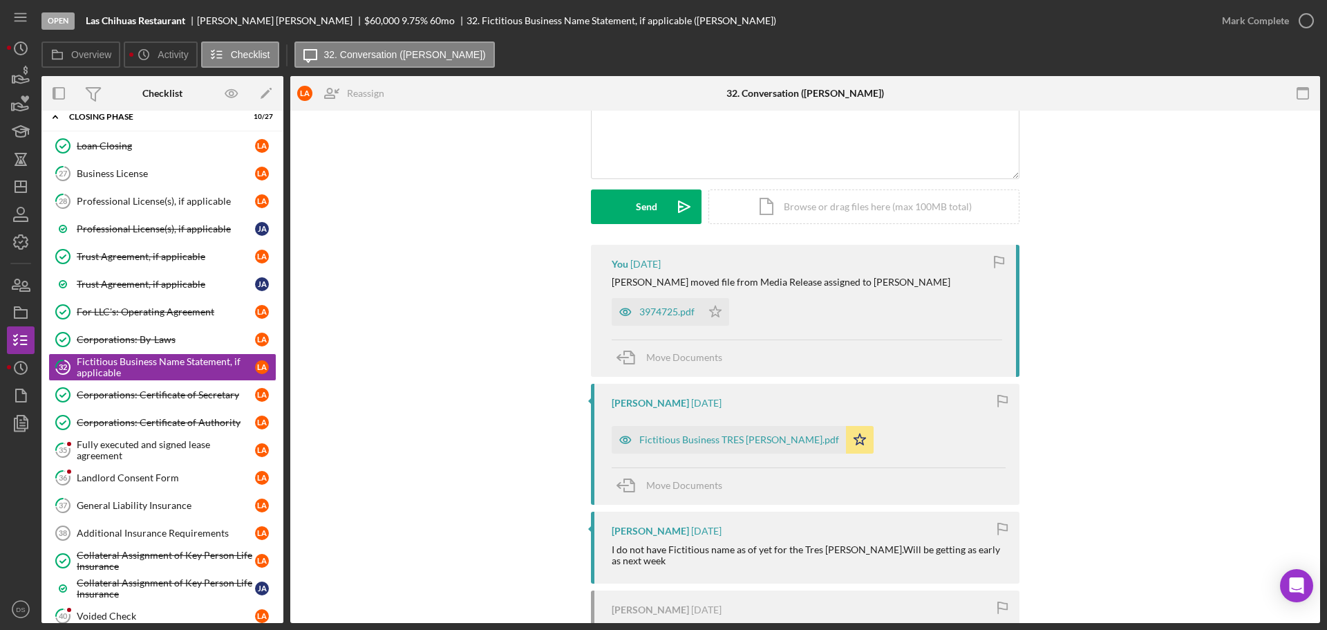
scroll to position [138, 0]
click at [671, 307] on div "3974725.pdf" at bounding box center [666, 310] width 55 height 11
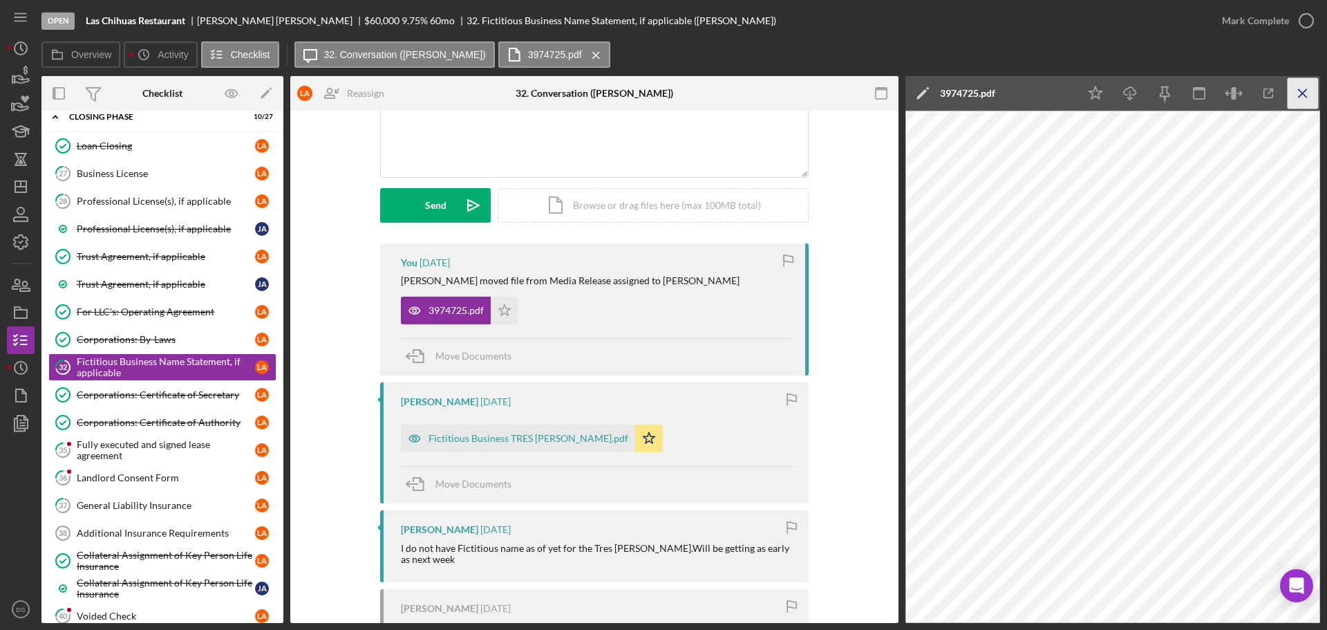
click at [1307, 94] on icon "Icon/Menu Close" at bounding box center [1303, 93] width 31 height 31
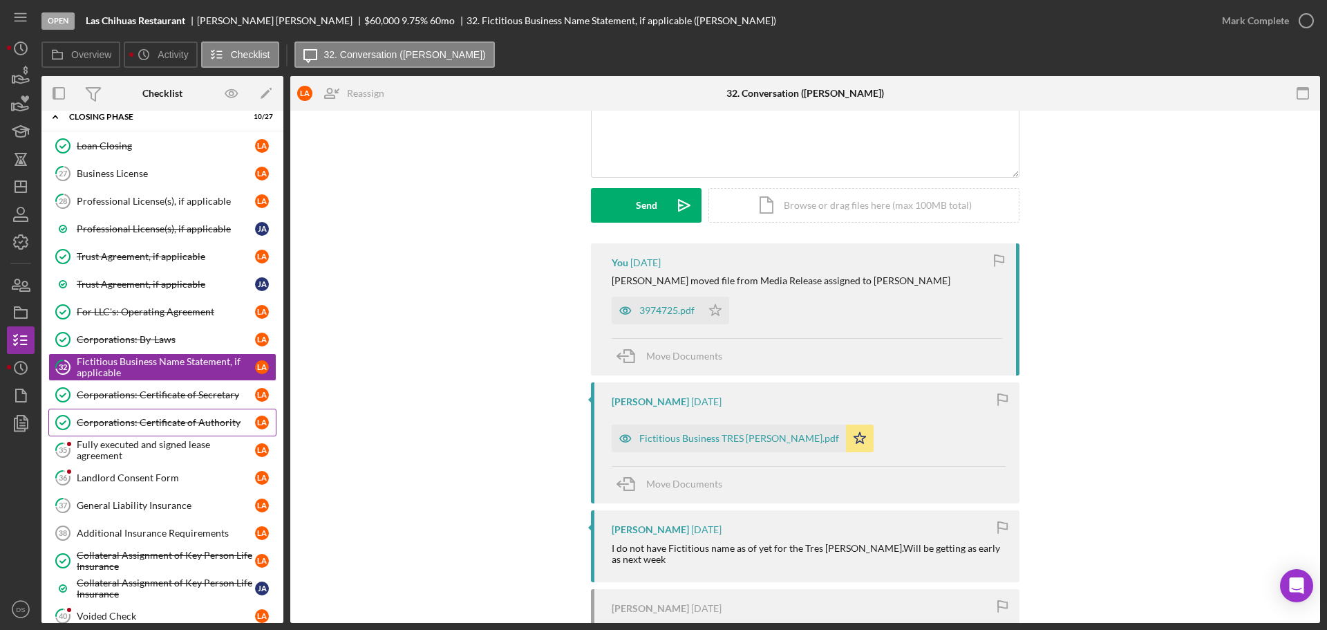
click at [179, 435] on link "Corporations: Certificate of Authority Corporations: Certificate of Authority L…" at bounding box center [162, 423] width 228 height 28
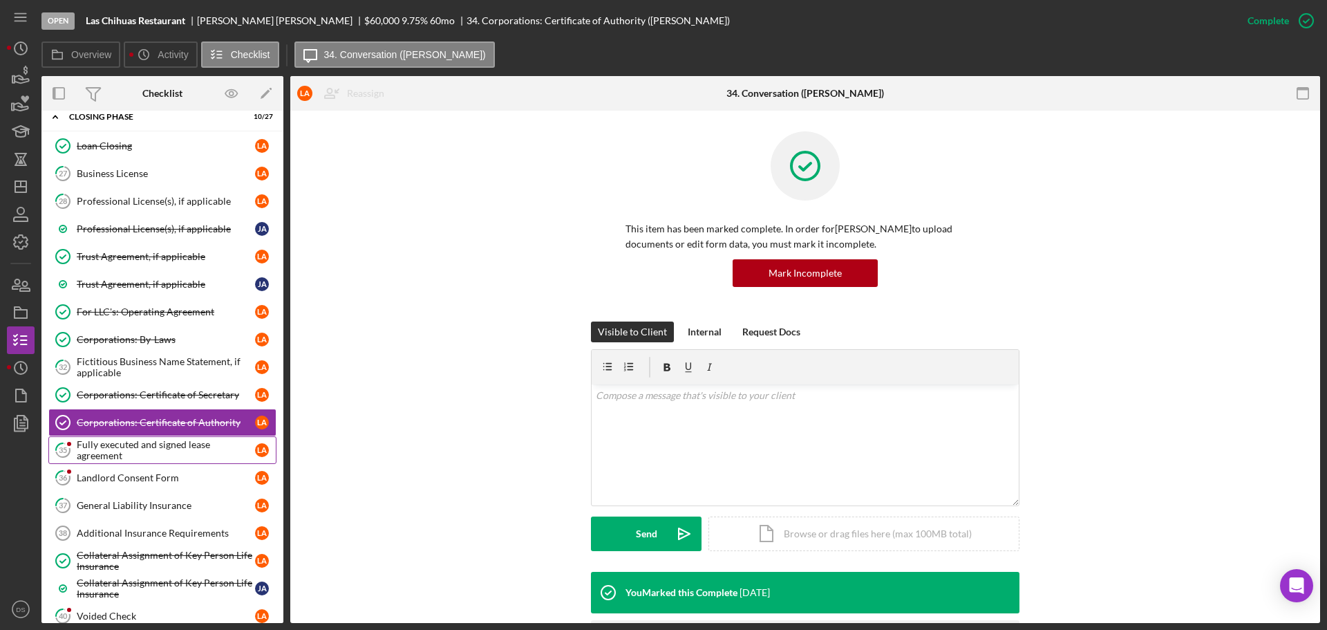
click at [178, 440] on div "Fully executed and signed lease agreement" at bounding box center [166, 450] width 178 height 22
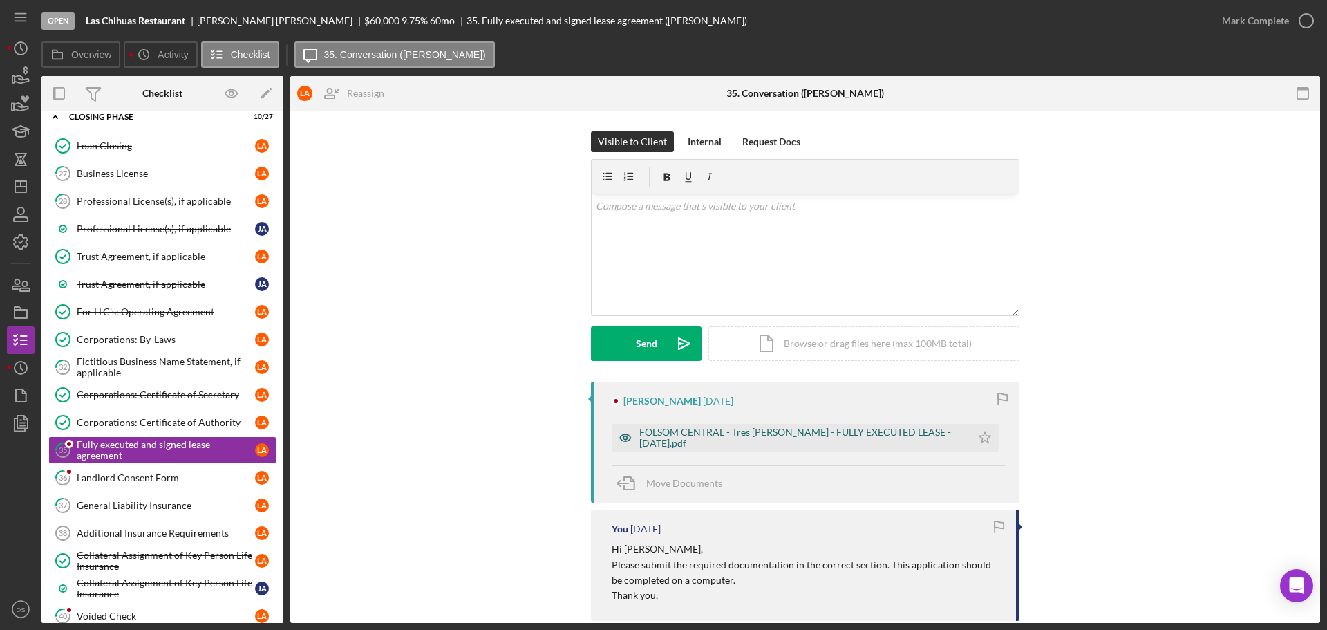
click at [729, 434] on div "FOLSOM CENTRAL - Tres Rosas - FULLY EXECUTED LEASE - 10-09-25.pdf" at bounding box center [801, 437] width 325 height 22
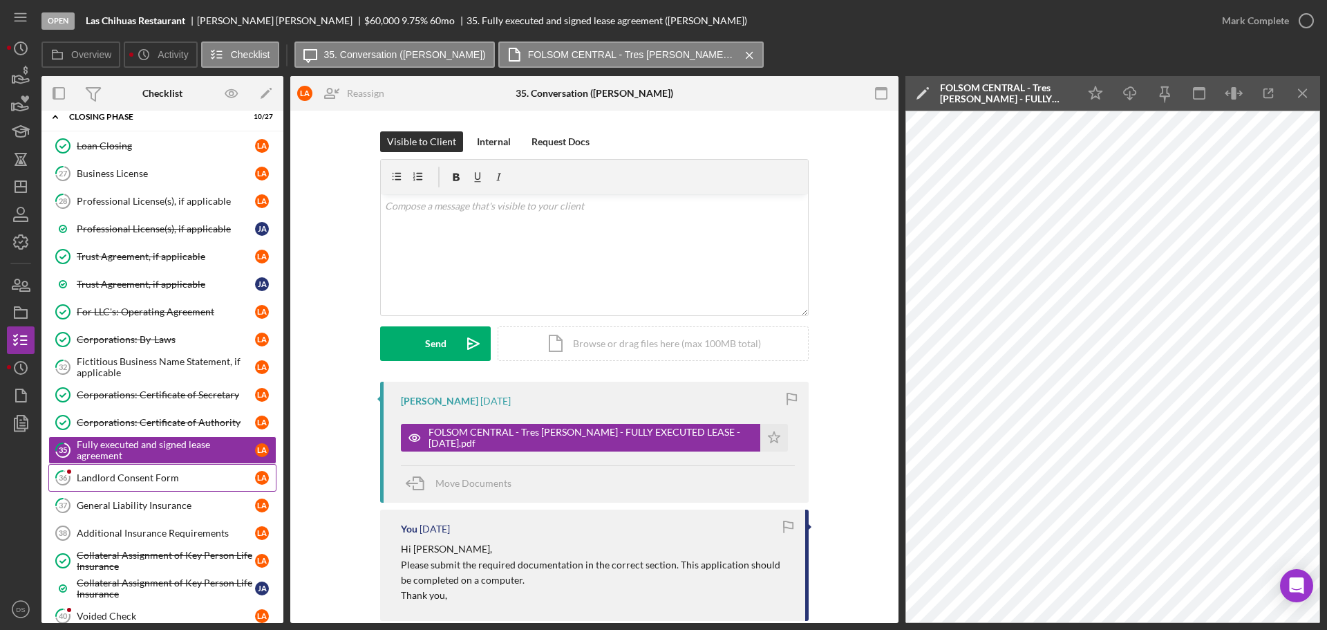
click at [142, 472] on div "Landlord Consent Form" at bounding box center [166, 477] width 178 height 11
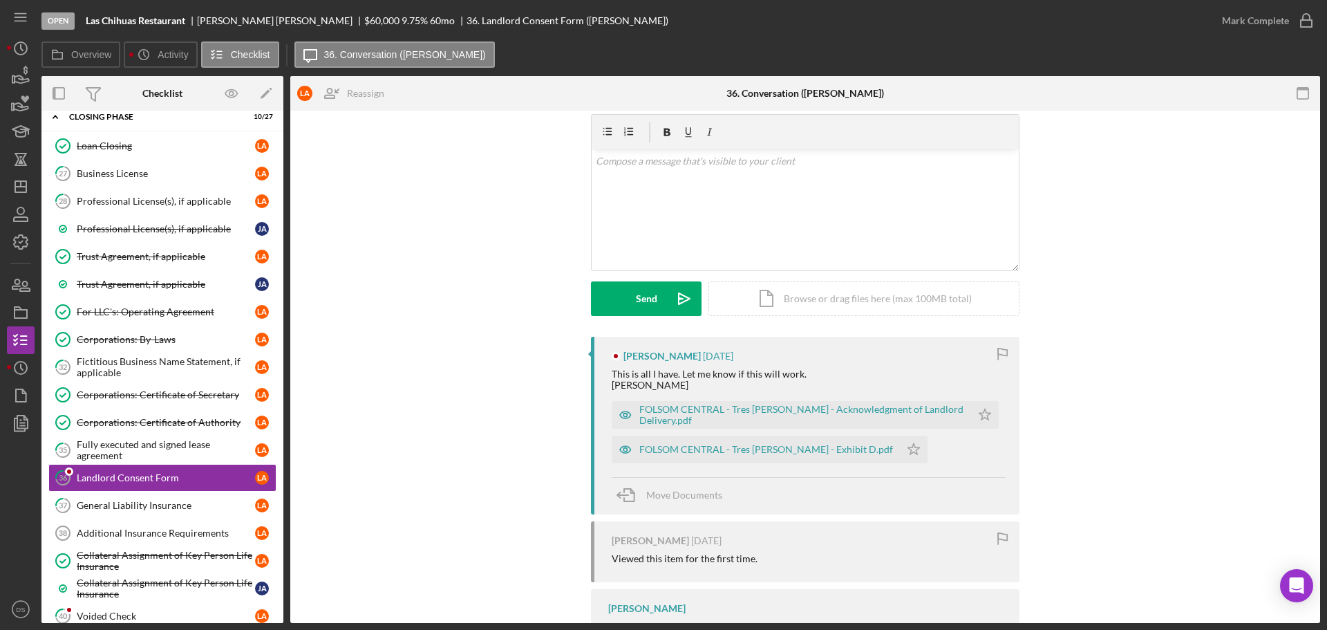
scroll to position [69, 0]
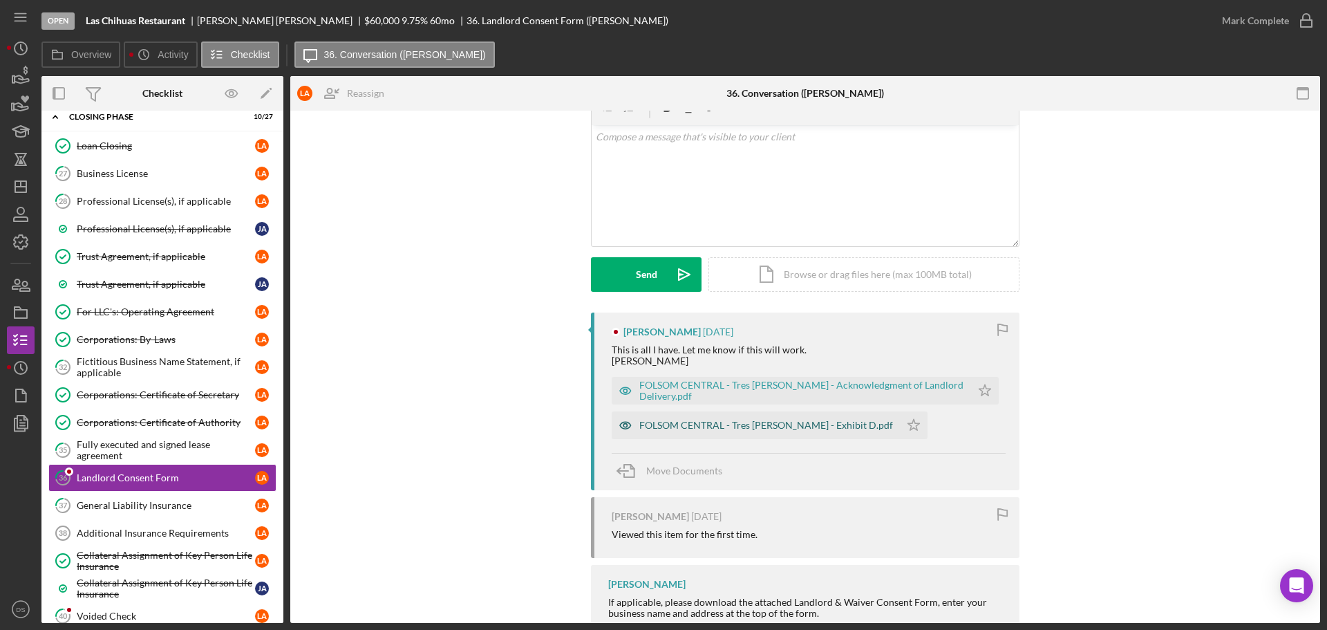
click at [769, 425] on div "FOLSOM CENTRAL - Tres Rosas - Exhibit D.pdf" at bounding box center [766, 425] width 254 height 11
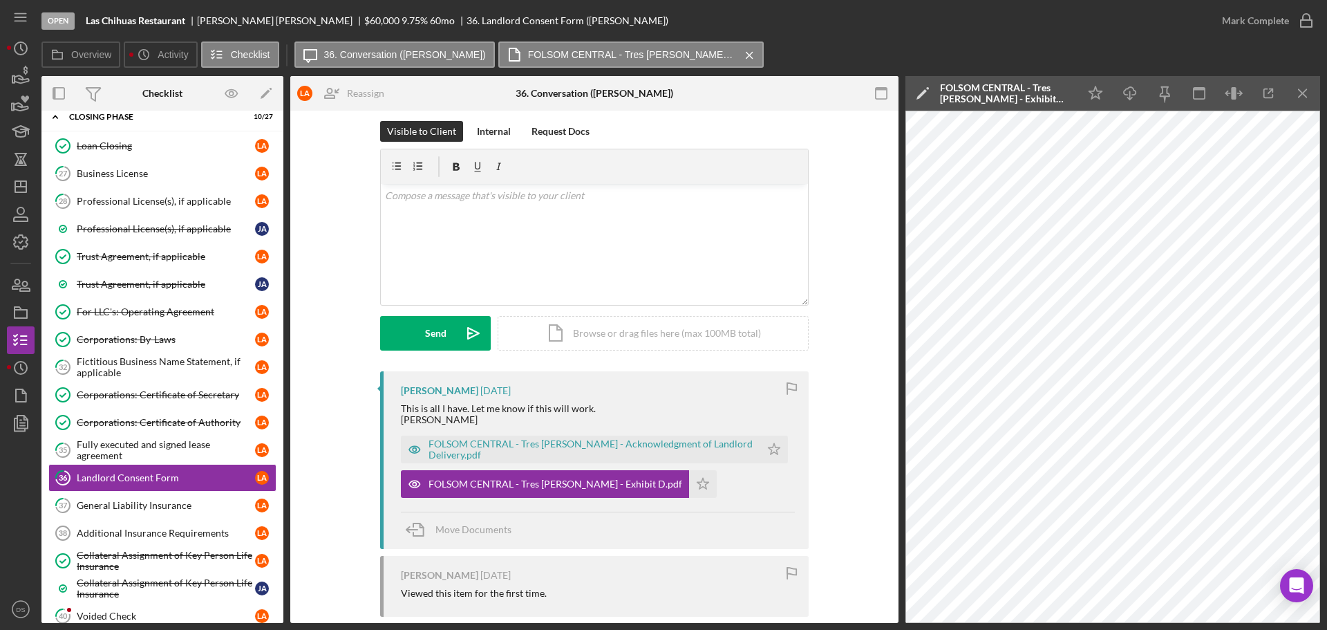
scroll to position [0, 0]
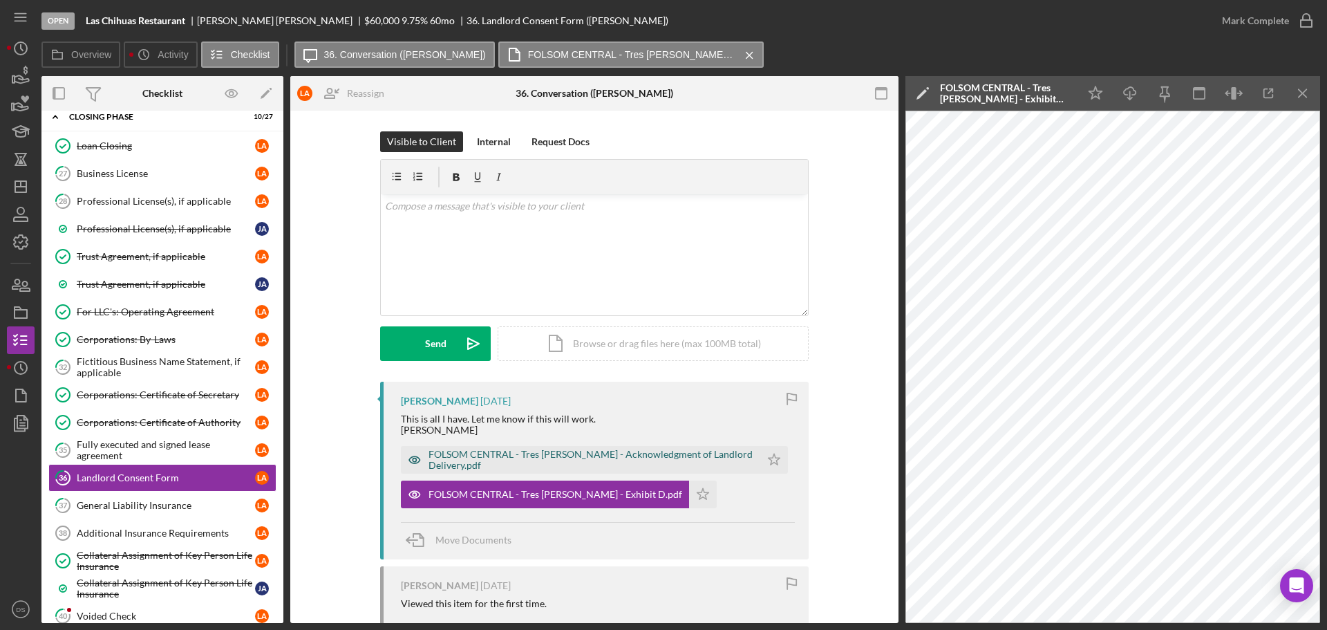
click at [583, 455] on div "FOLSOM CENTRAL - Tres Rosas - Acknowledgment of Landlord Delivery.pdf" at bounding box center [591, 460] width 325 height 22
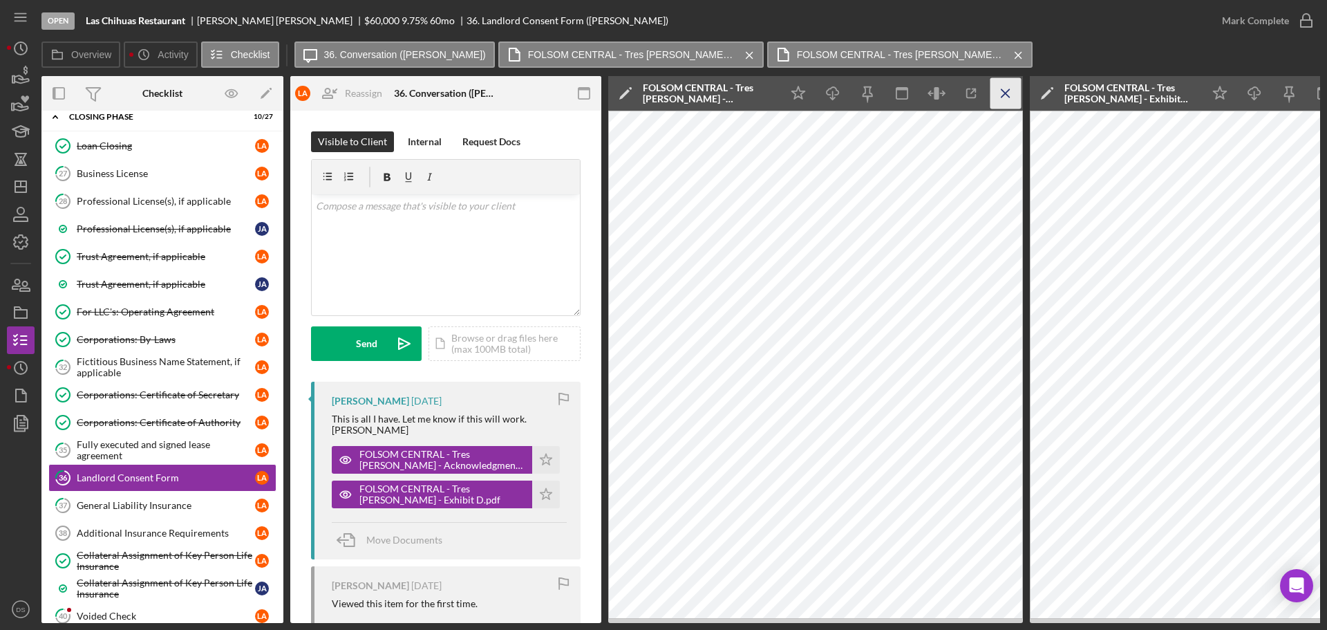
click at [1017, 102] on icon "Icon/Menu Close" at bounding box center [1006, 93] width 31 height 31
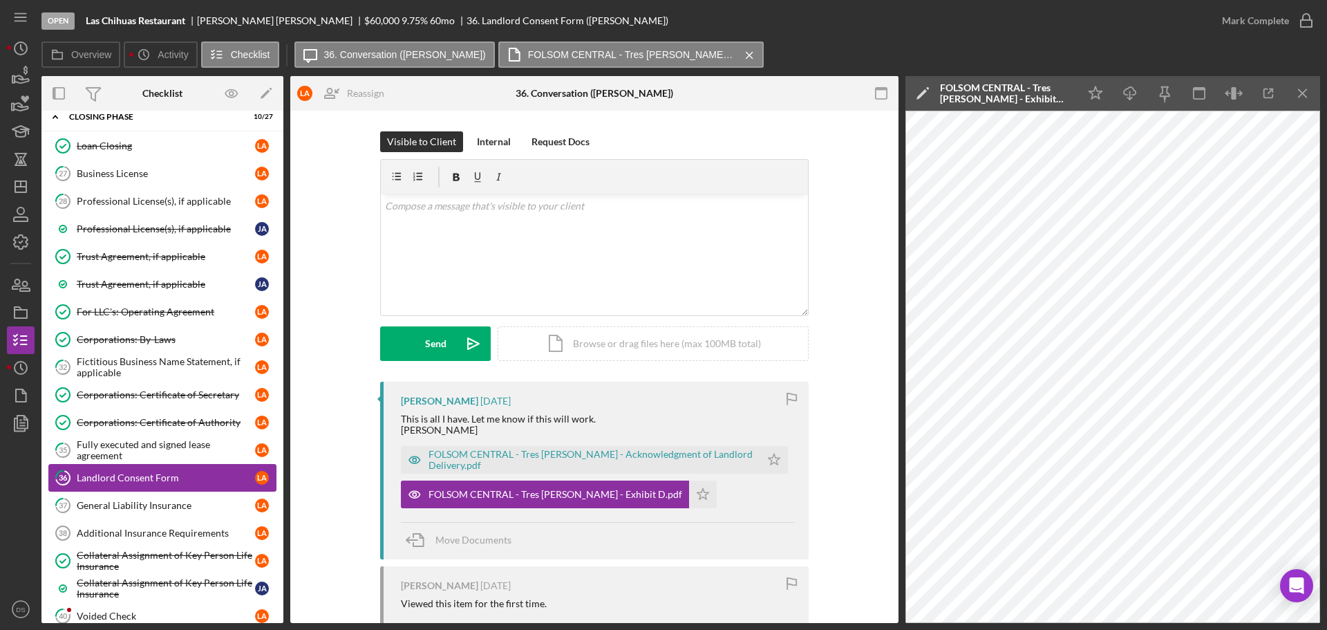
click at [147, 483] on div "Landlord Consent Form" at bounding box center [166, 477] width 178 height 11
click at [144, 500] on div "General Liability Insurance" at bounding box center [166, 505] width 178 height 11
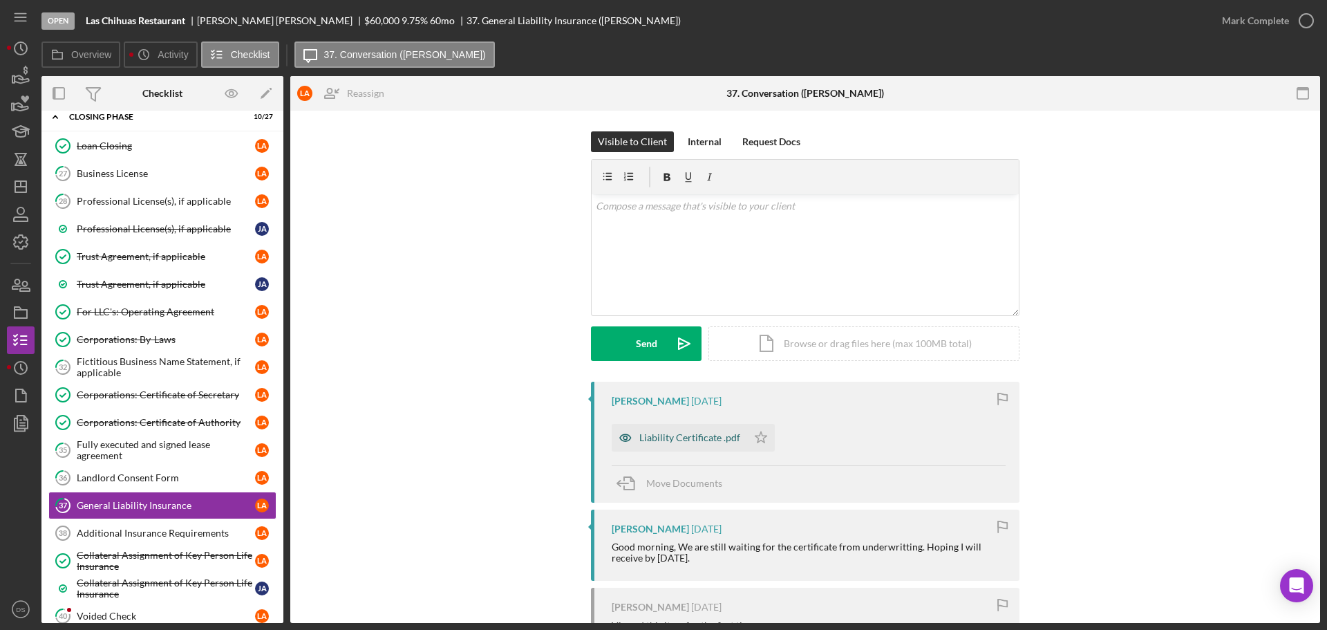
click at [706, 431] on div "Liability Certificate .pdf" at bounding box center [679, 438] width 135 height 28
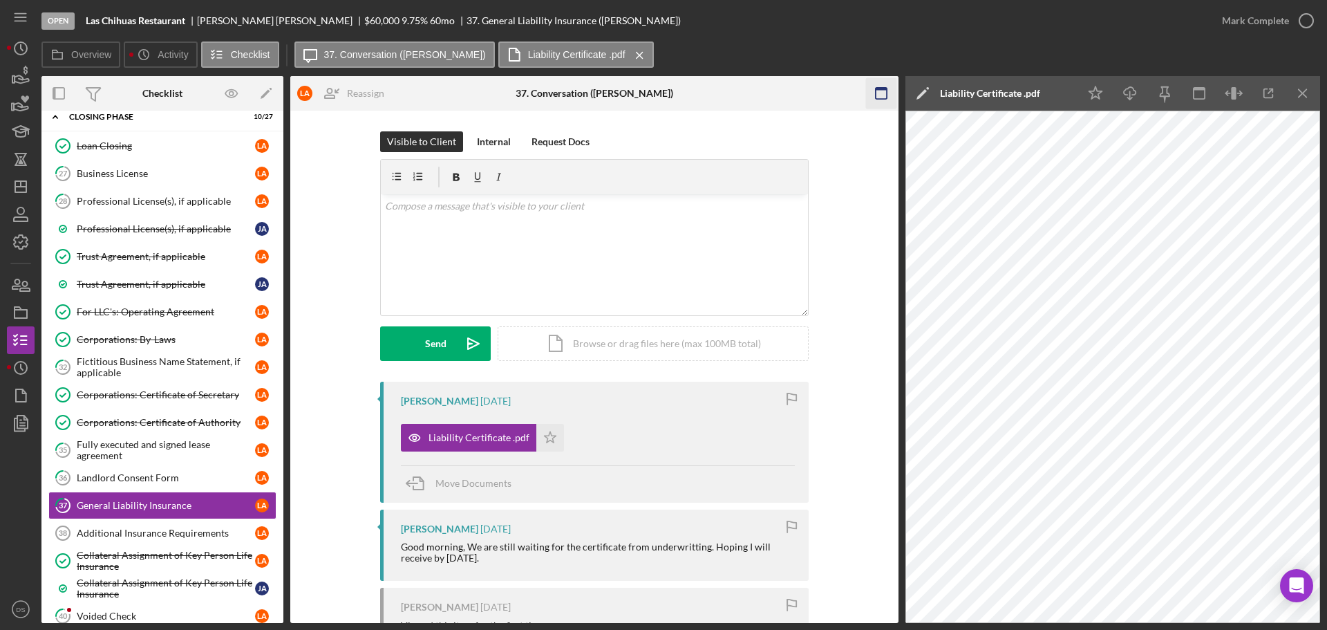
click at [882, 95] on icon "button" at bounding box center [880, 93] width 31 height 31
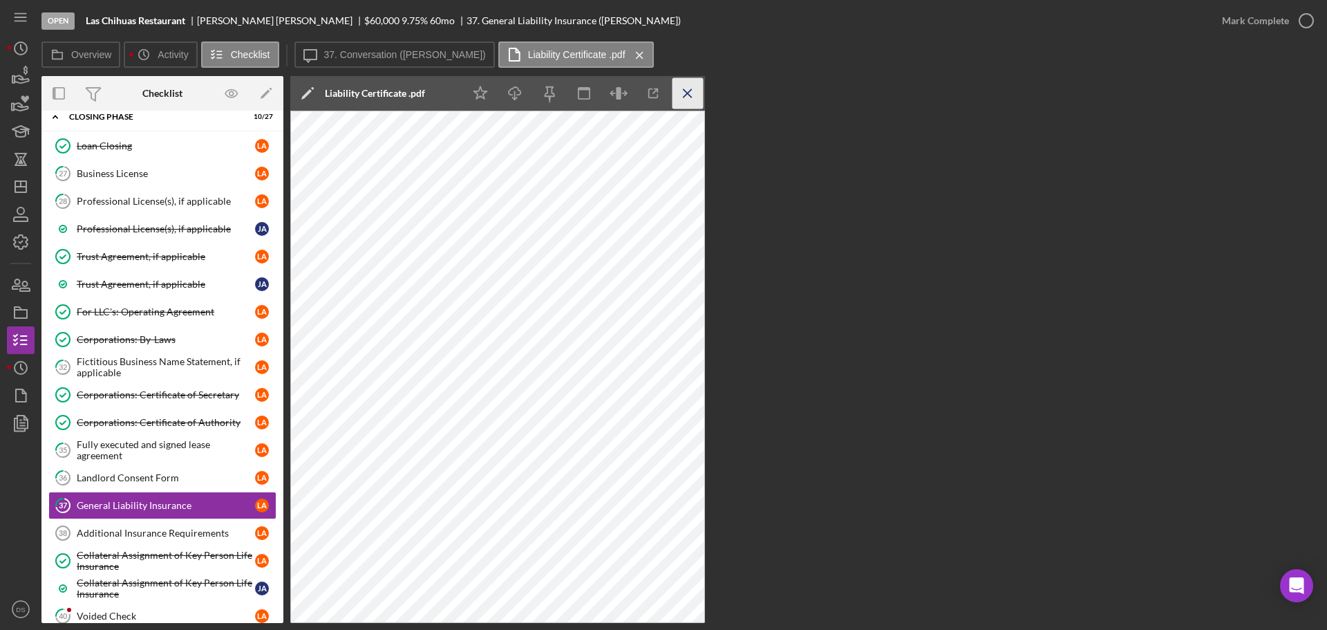
click at [683, 90] on icon "Icon/Menu Close" at bounding box center [688, 93] width 31 height 31
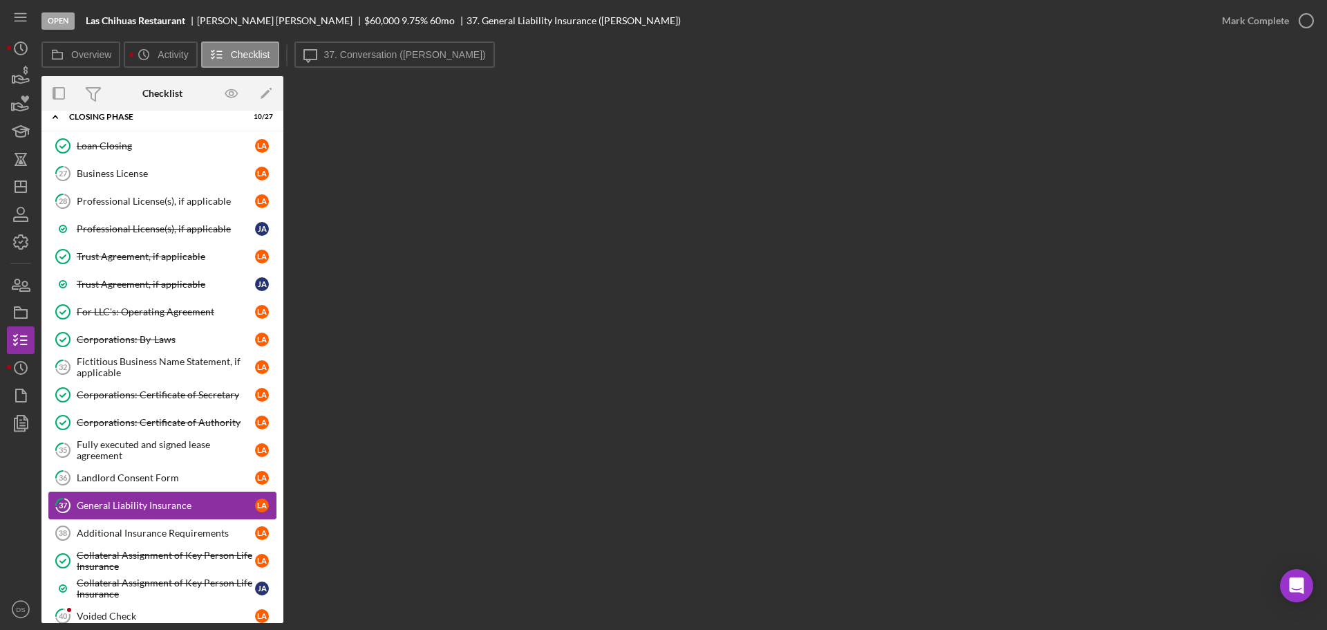
click at [138, 505] on div "General Liability Insurance" at bounding box center [166, 505] width 178 height 11
click at [151, 479] on div "Landlord Consent Form" at bounding box center [166, 477] width 178 height 11
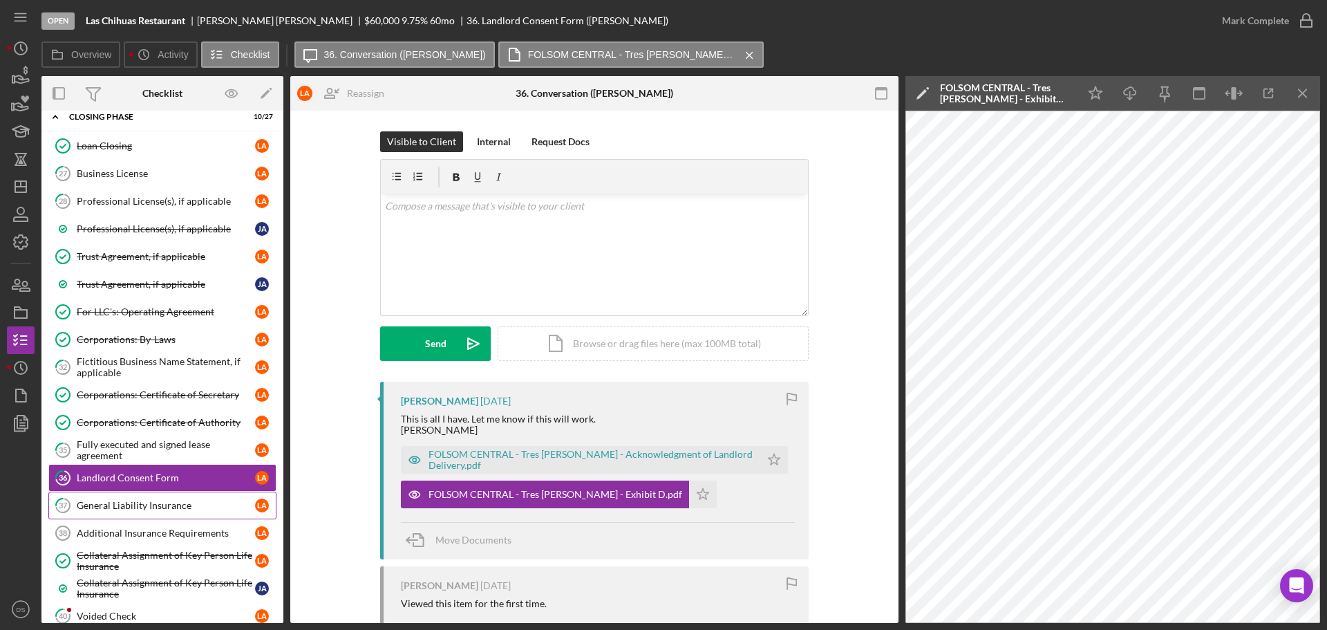
click at [153, 500] on div "General Liability Insurance" at bounding box center [166, 505] width 178 height 11
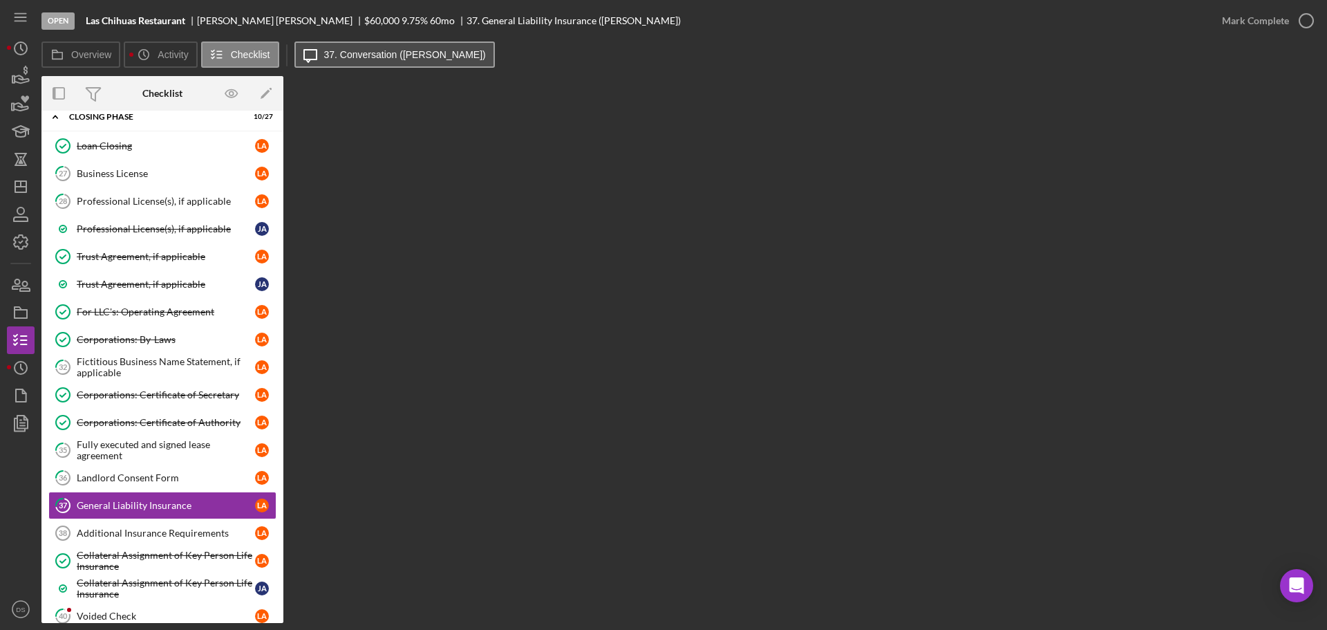
click at [368, 51] on label "37. Conversation (Liliana A.)" at bounding box center [405, 54] width 162 height 11
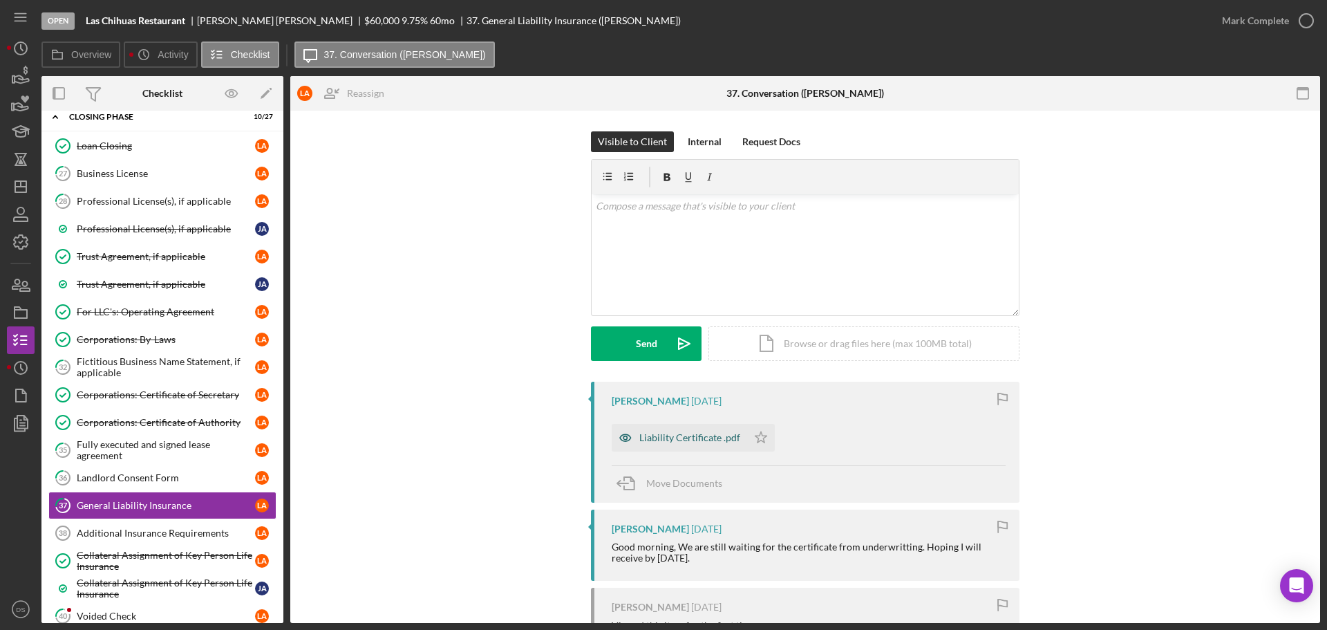
click at [691, 438] on div "Liability Certificate .pdf" at bounding box center [689, 437] width 101 height 11
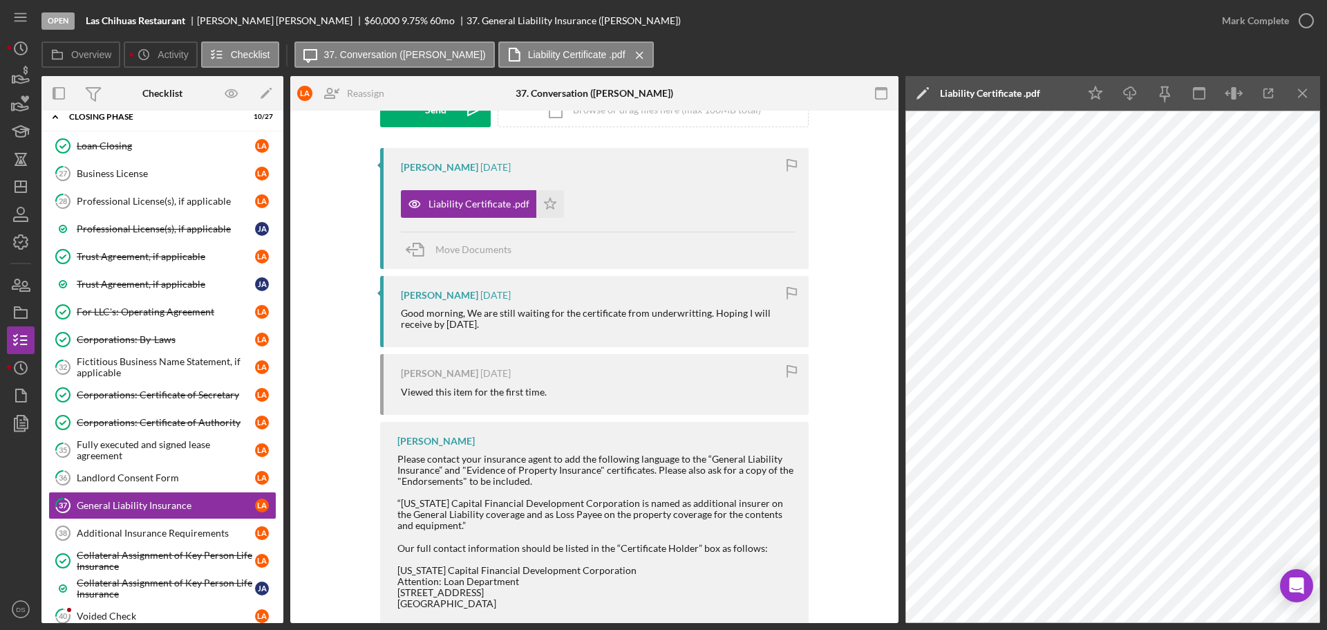
scroll to position [265, 0]
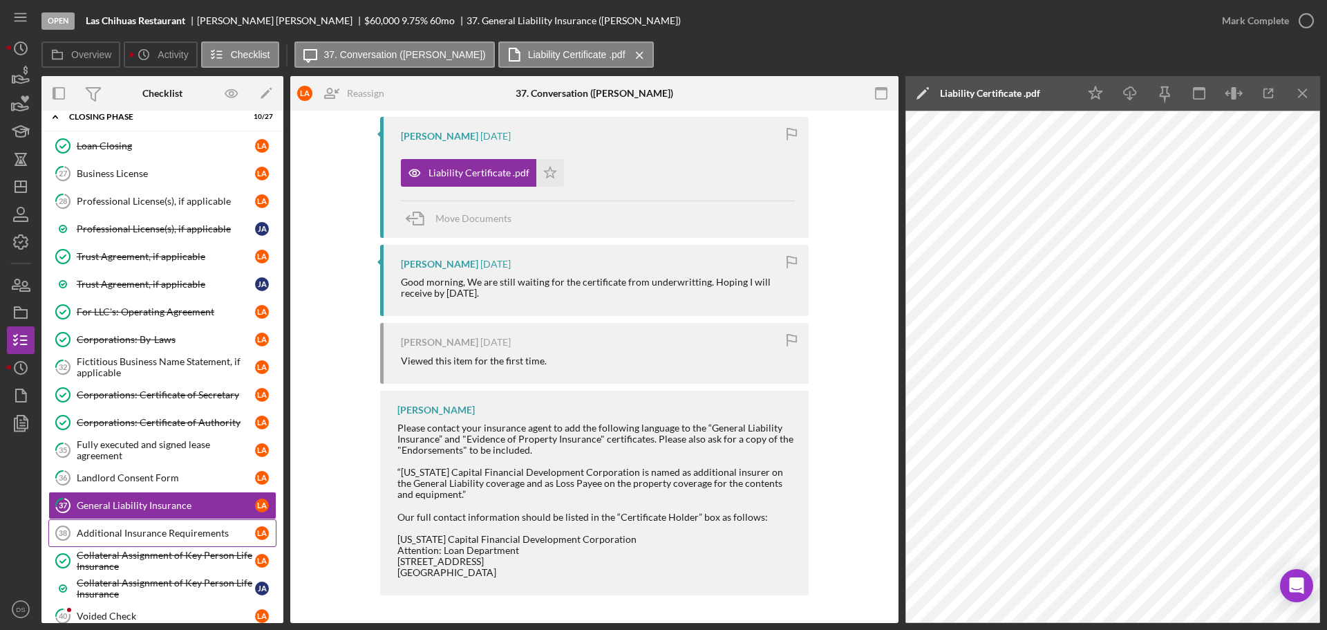
click at [154, 525] on link "Additional Insurance Requirements 38 Additional Insurance Requirements L A" at bounding box center [162, 533] width 228 height 28
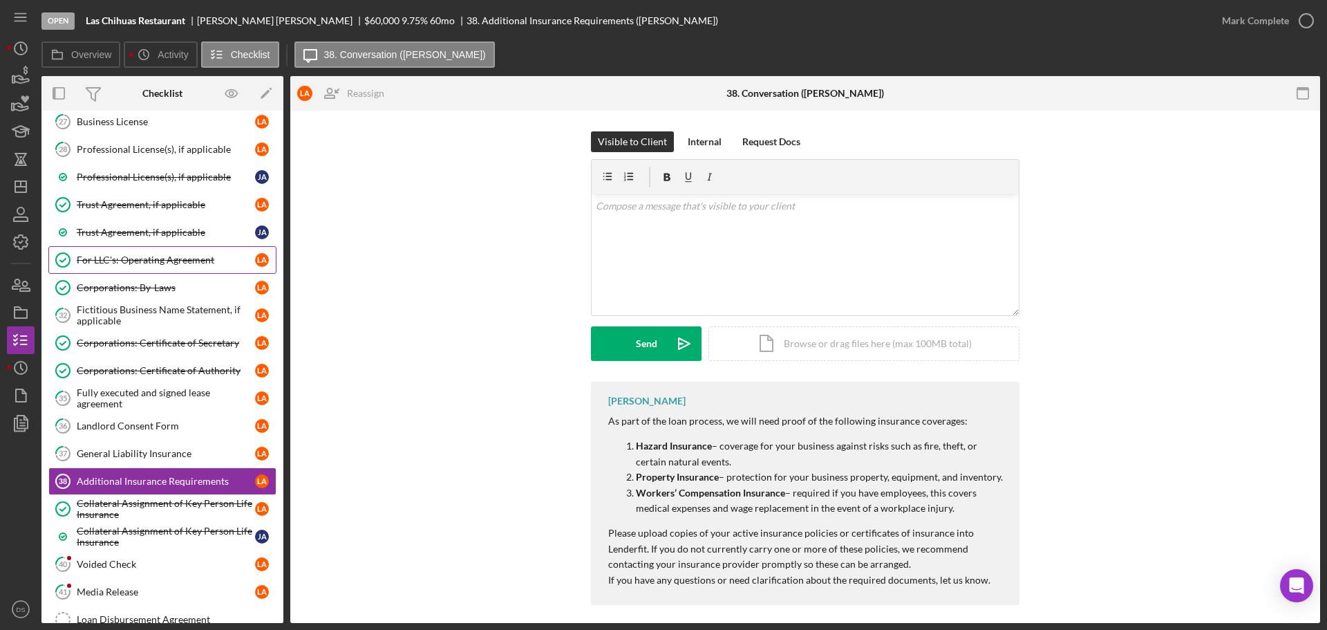
scroll to position [445, 0]
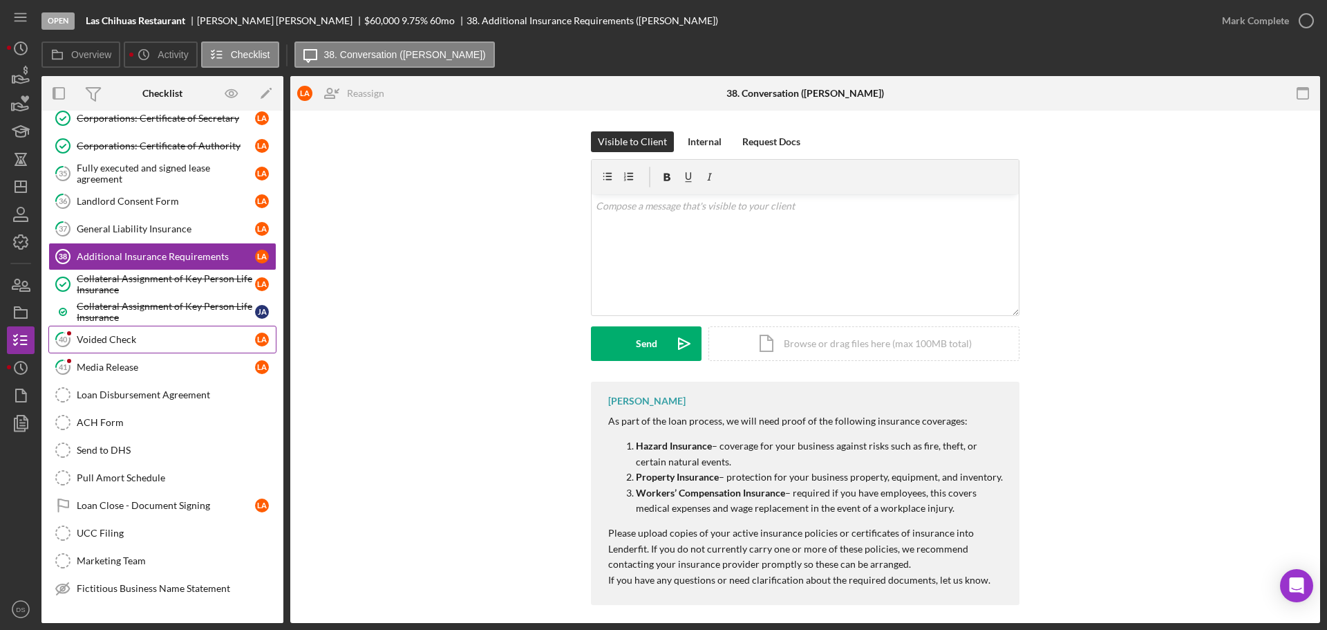
click at [132, 338] on div "Voided Check" at bounding box center [166, 339] width 178 height 11
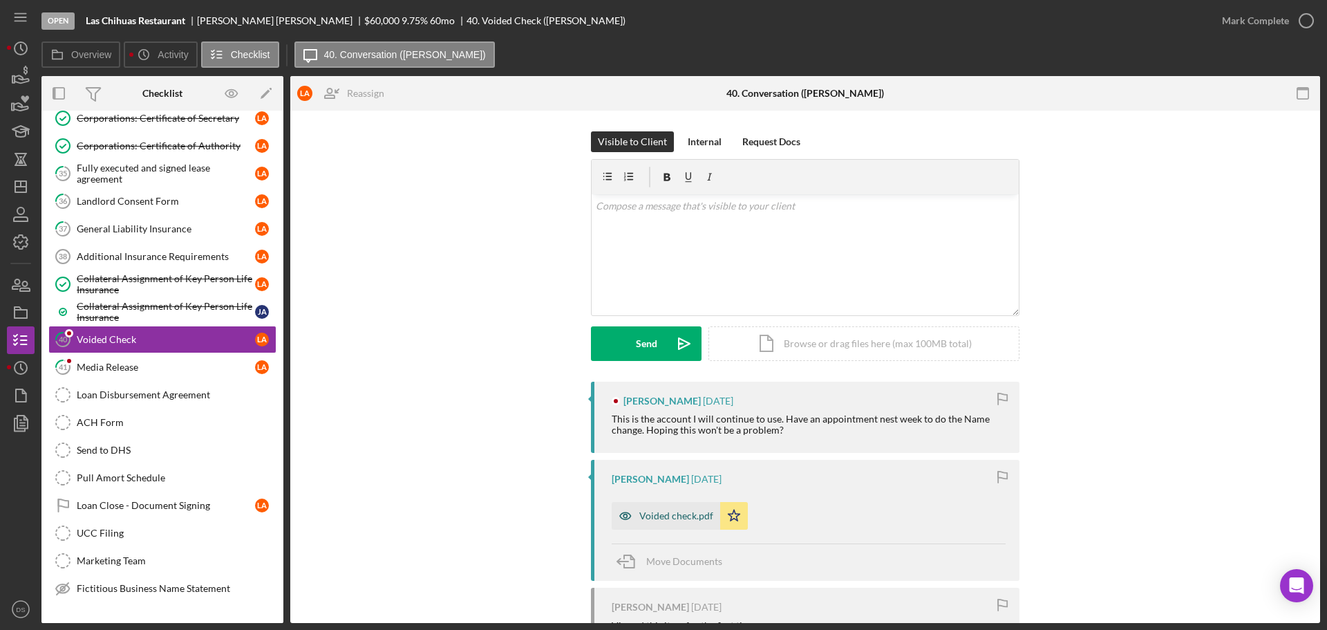
click at [659, 514] on div "Voided check.pdf" at bounding box center [676, 515] width 74 height 11
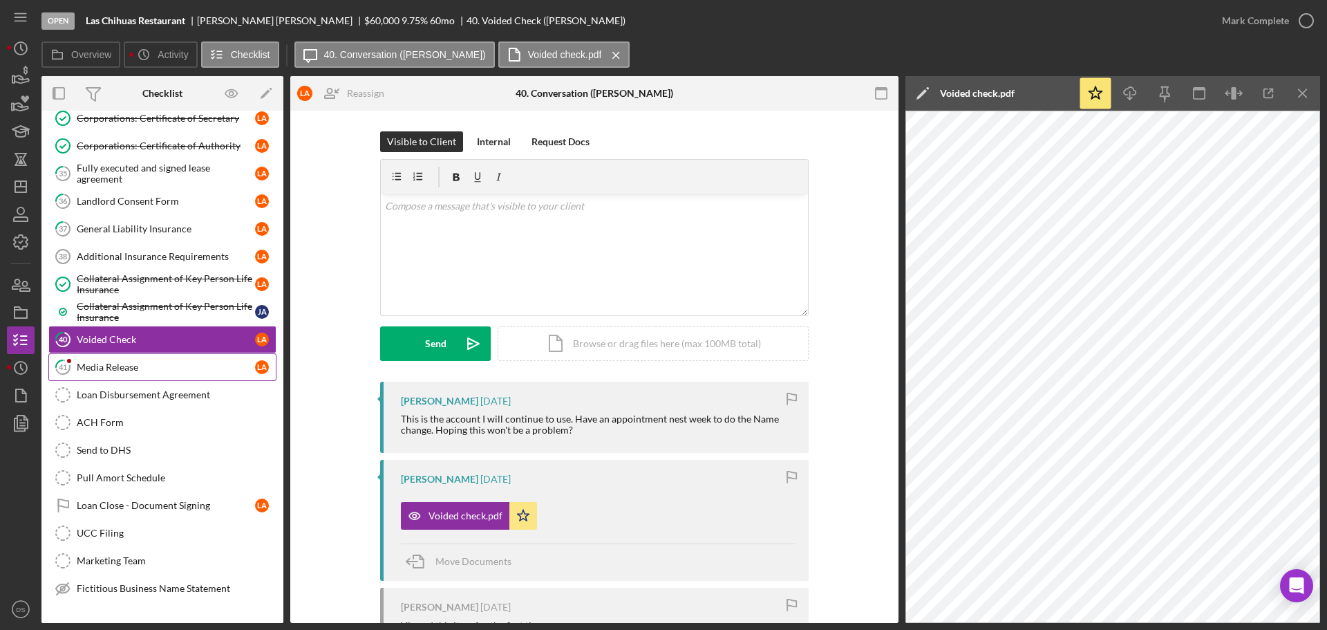
click at [123, 364] on div "Media Release" at bounding box center [166, 367] width 178 height 11
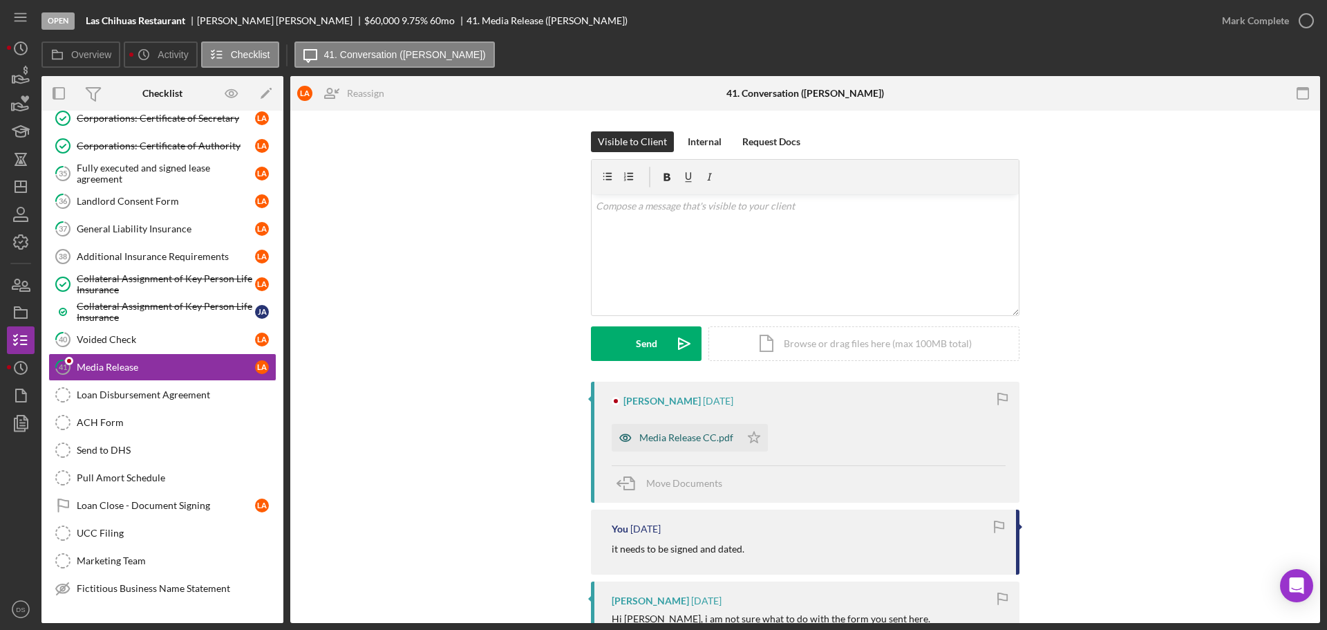
click at [711, 440] on div "Media Release CC.pdf" at bounding box center [686, 437] width 94 height 11
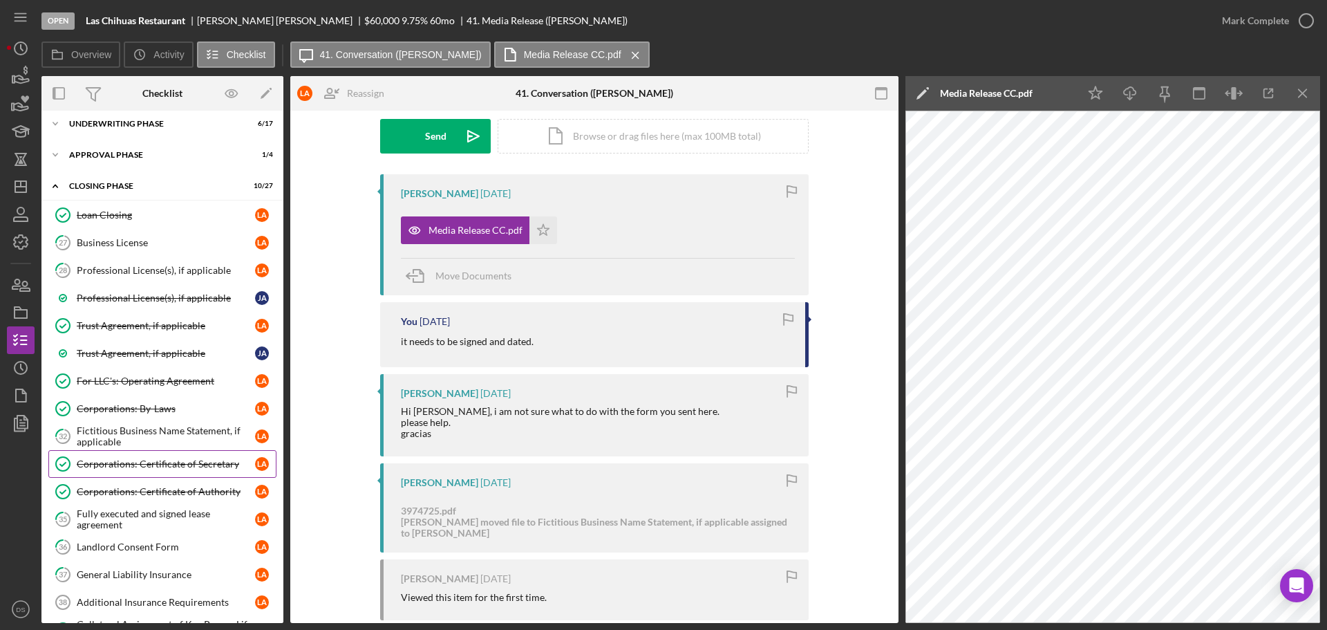
scroll to position [30, 0]
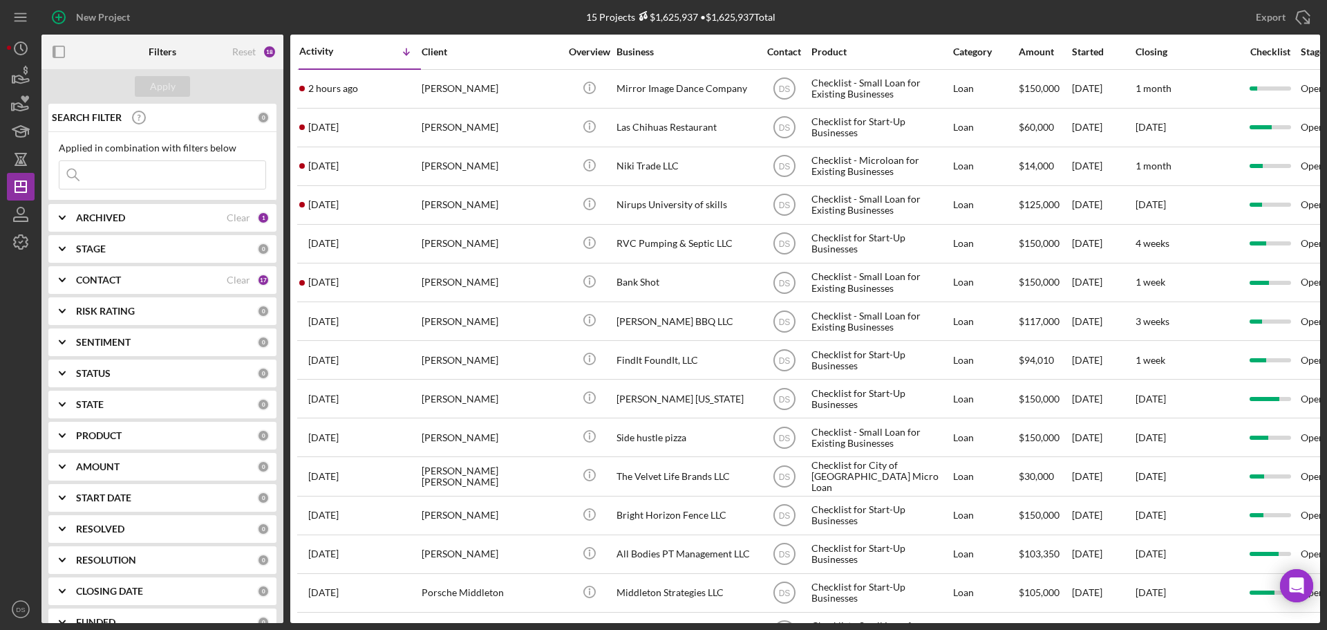
click at [125, 212] on div "ARCHIVED Clear 1" at bounding box center [173, 218] width 194 height 28
click at [63, 292] on input "Archived" at bounding box center [66, 297] width 14 height 14
checkbox input "true"
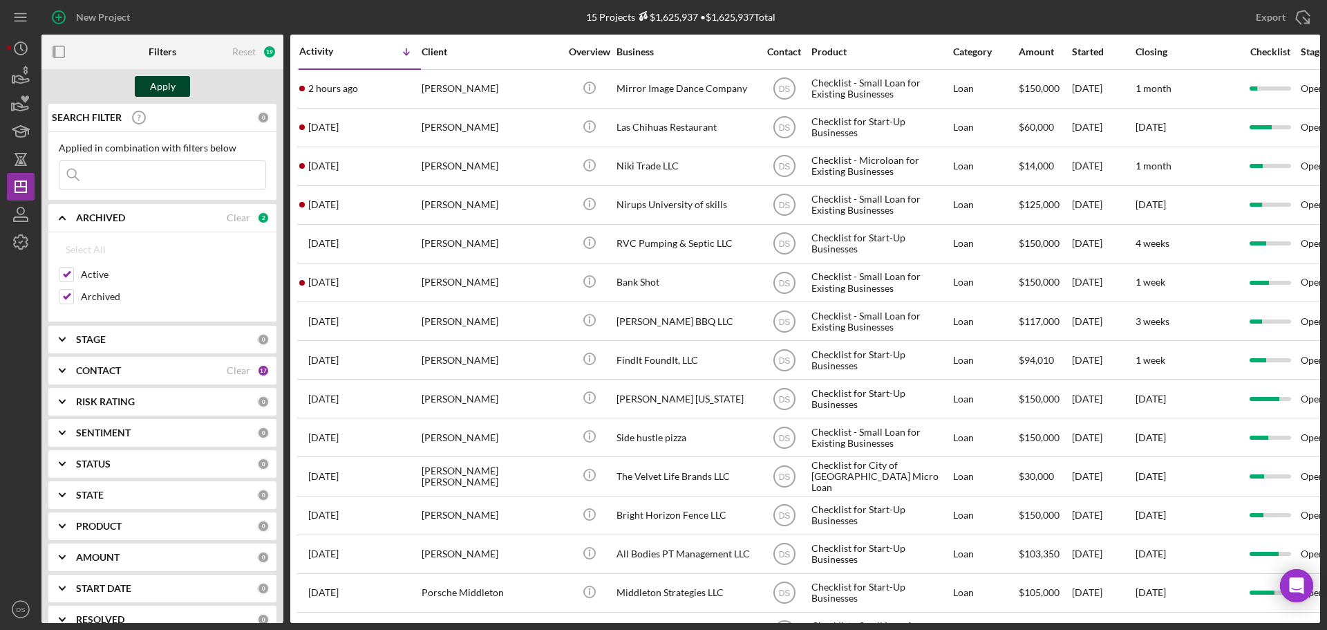
click at [176, 93] on button "Apply" at bounding box center [162, 86] width 55 height 21
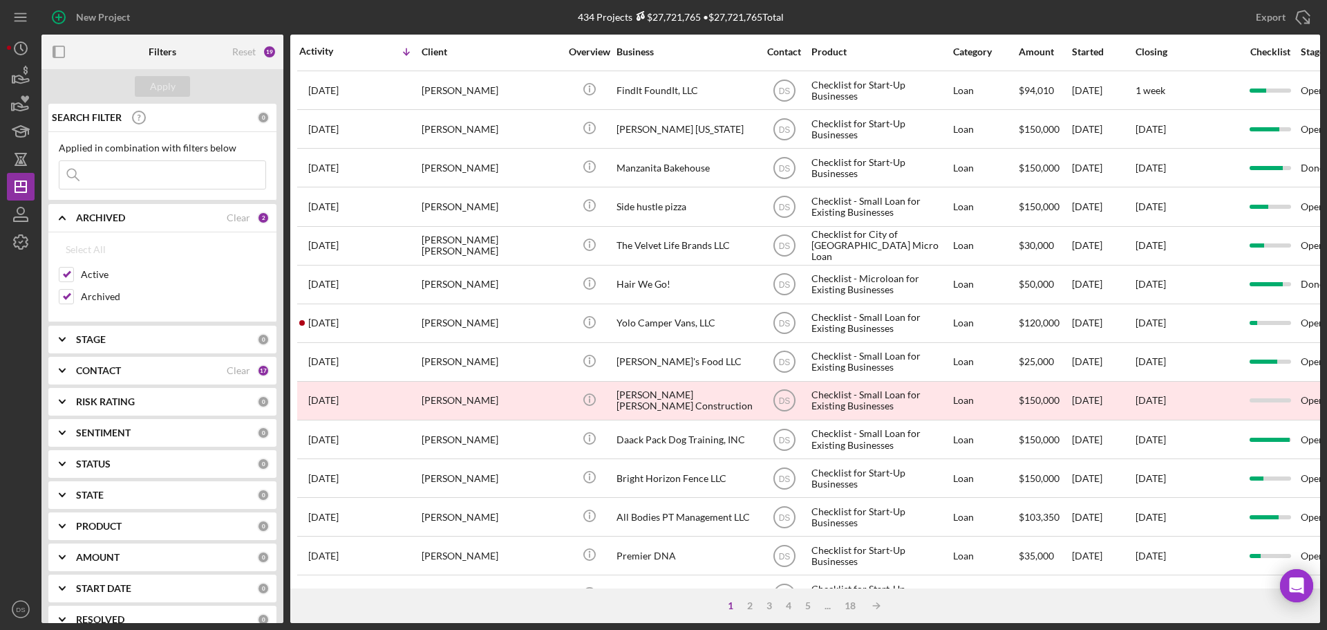
scroll to position [276, 0]
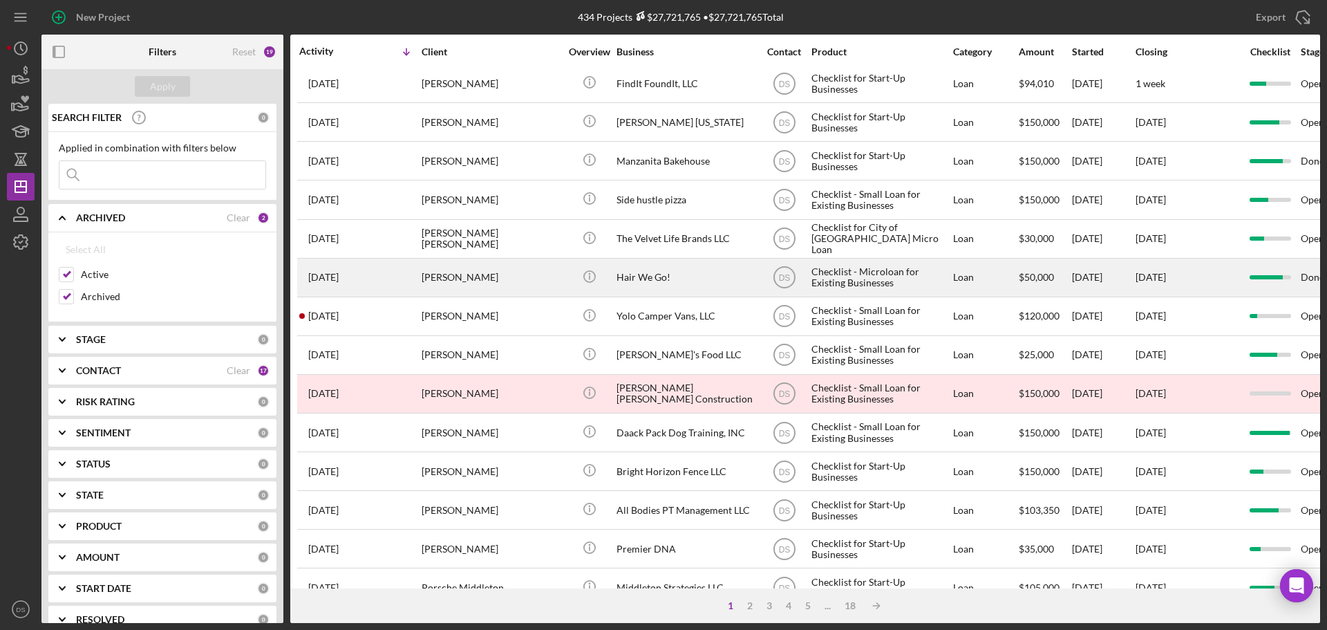
click at [650, 274] on div "Hair We Go!" at bounding box center [686, 277] width 138 height 37
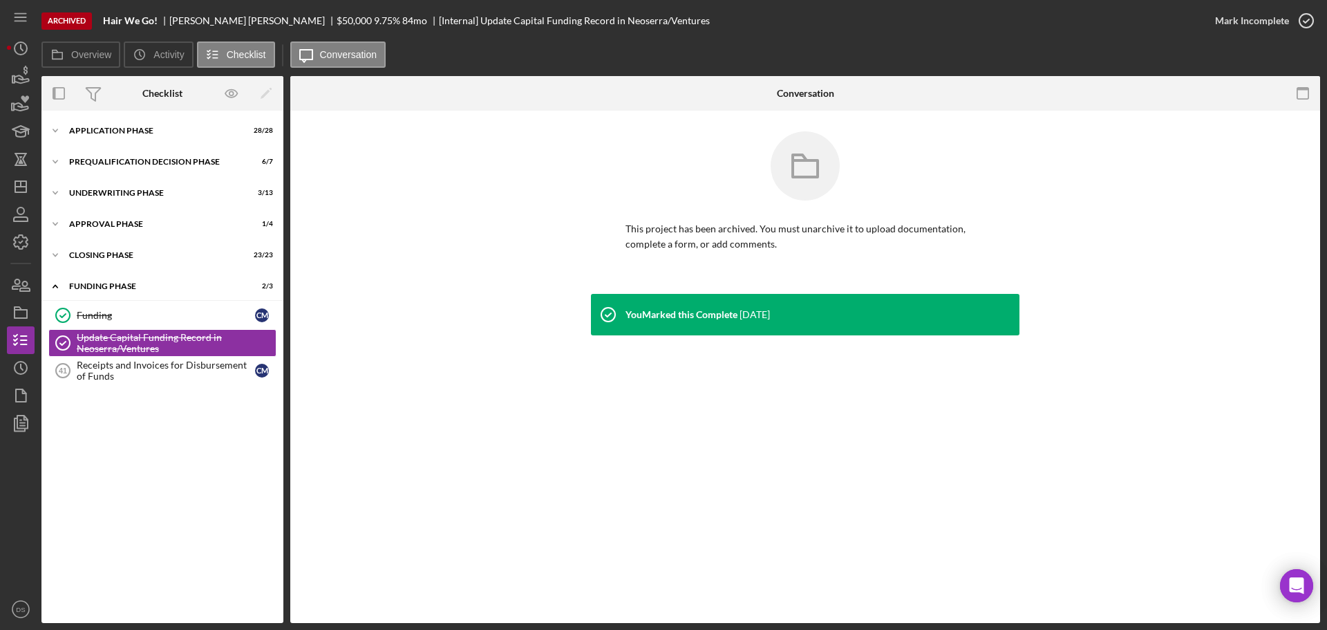
click at [137, 112] on div "Icon/Expander Application Phase 28 / 28 Icon/Expander Prequalification Decision…" at bounding box center [162, 367] width 242 height 512
click at [131, 129] on div "Application Phase" at bounding box center [167, 130] width 197 height 8
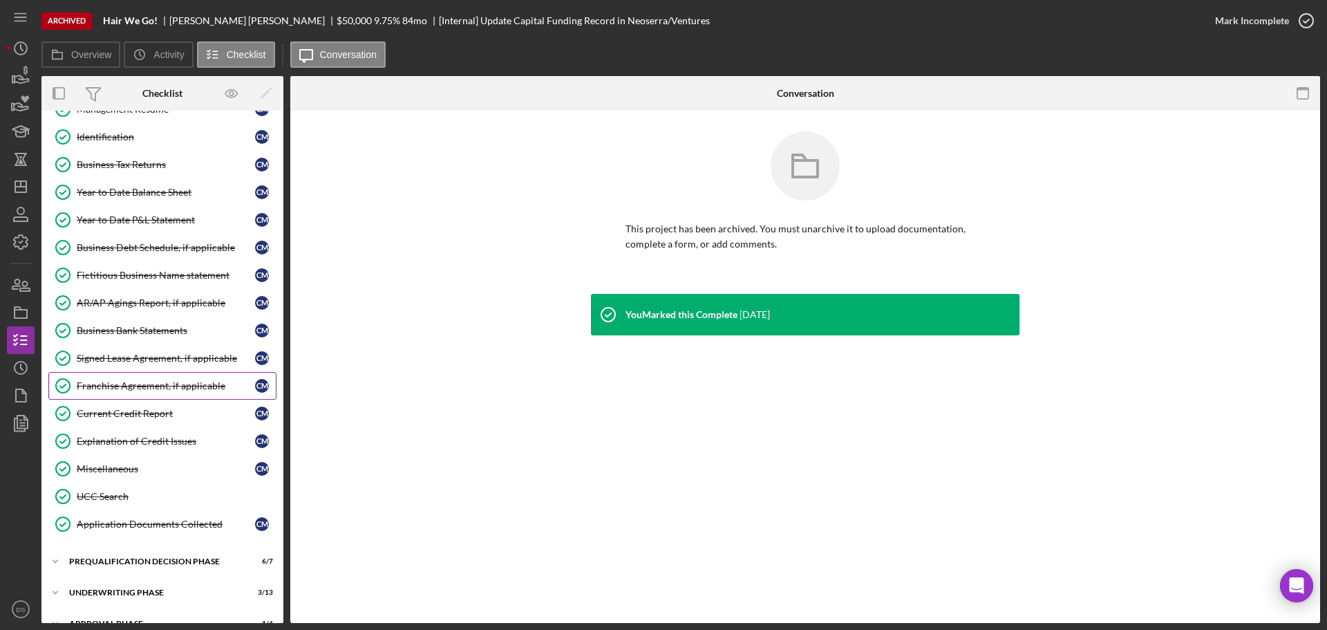
scroll to position [415, 0]
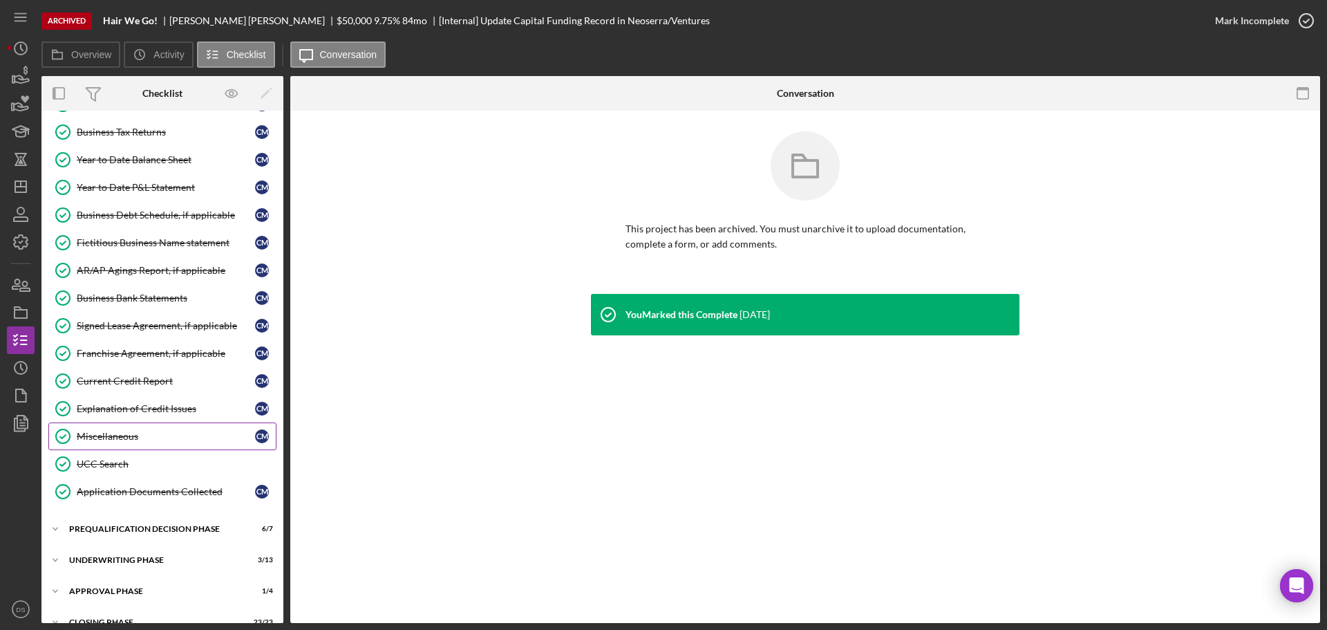
click at [133, 440] on div "Miscellaneous" at bounding box center [166, 436] width 178 height 11
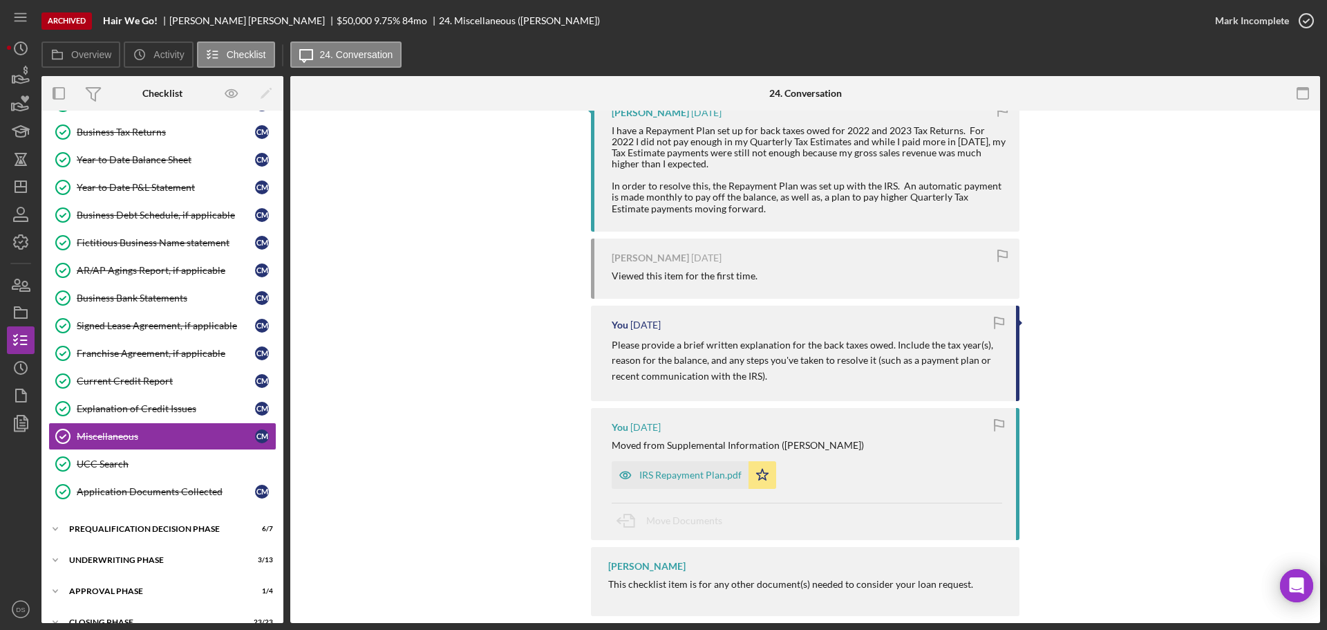
scroll to position [270, 0]
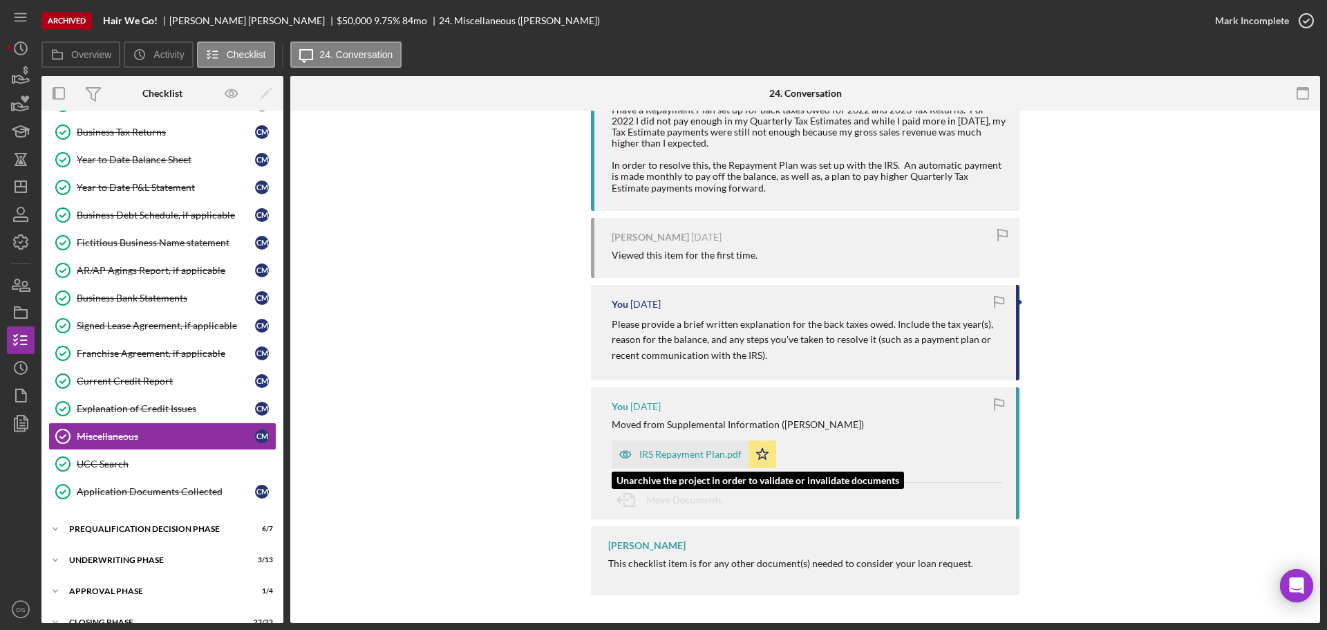
click at [706, 451] on div "IRS Repayment Plan.pdf" at bounding box center [690, 454] width 102 height 11
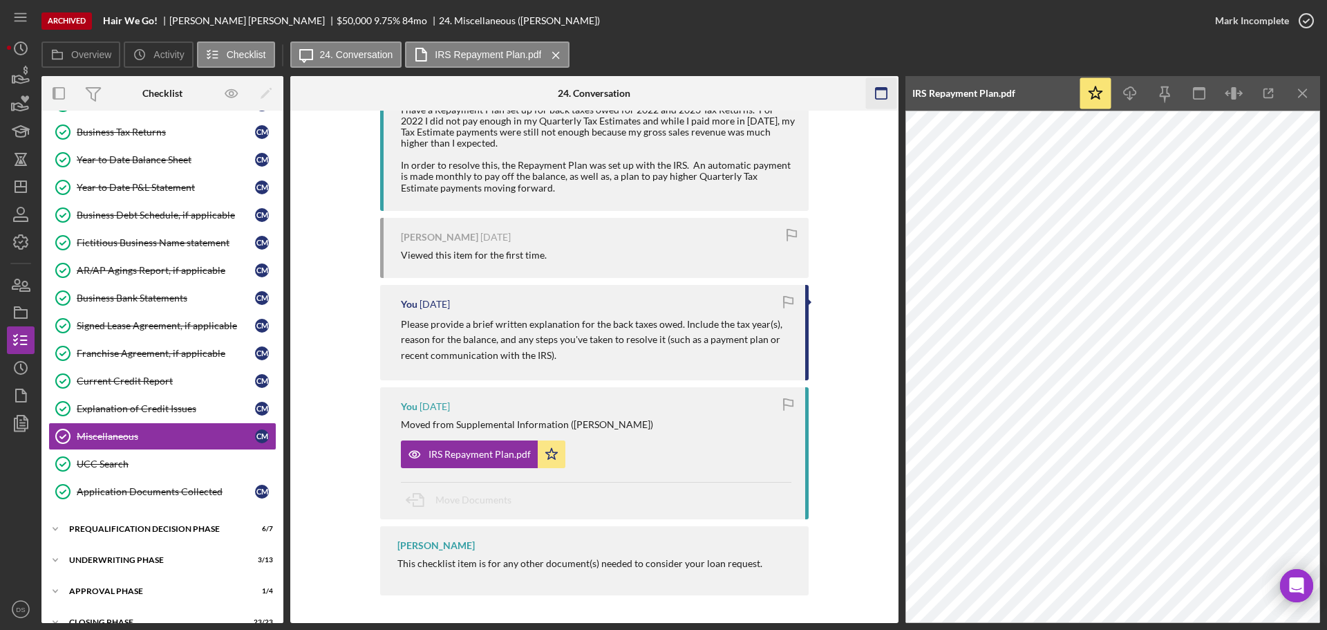
click at [876, 93] on icon "button" at bounding box center [880, 93] width 31 height 31
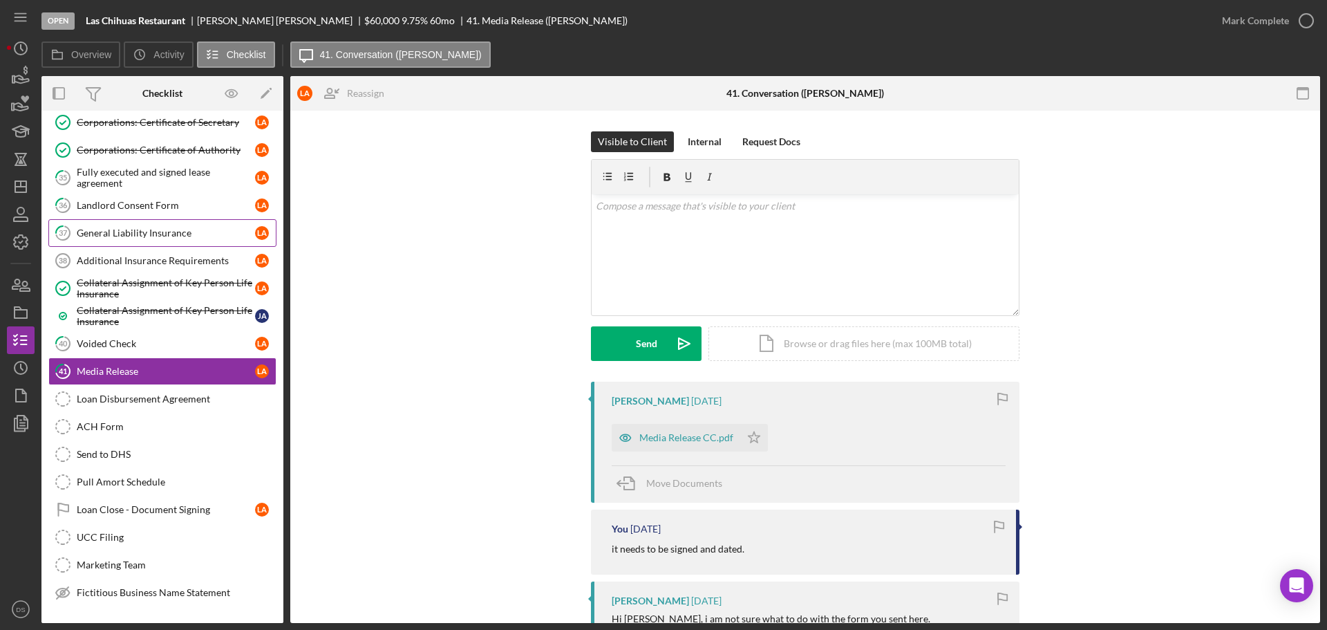
scroll to position [446, 0]
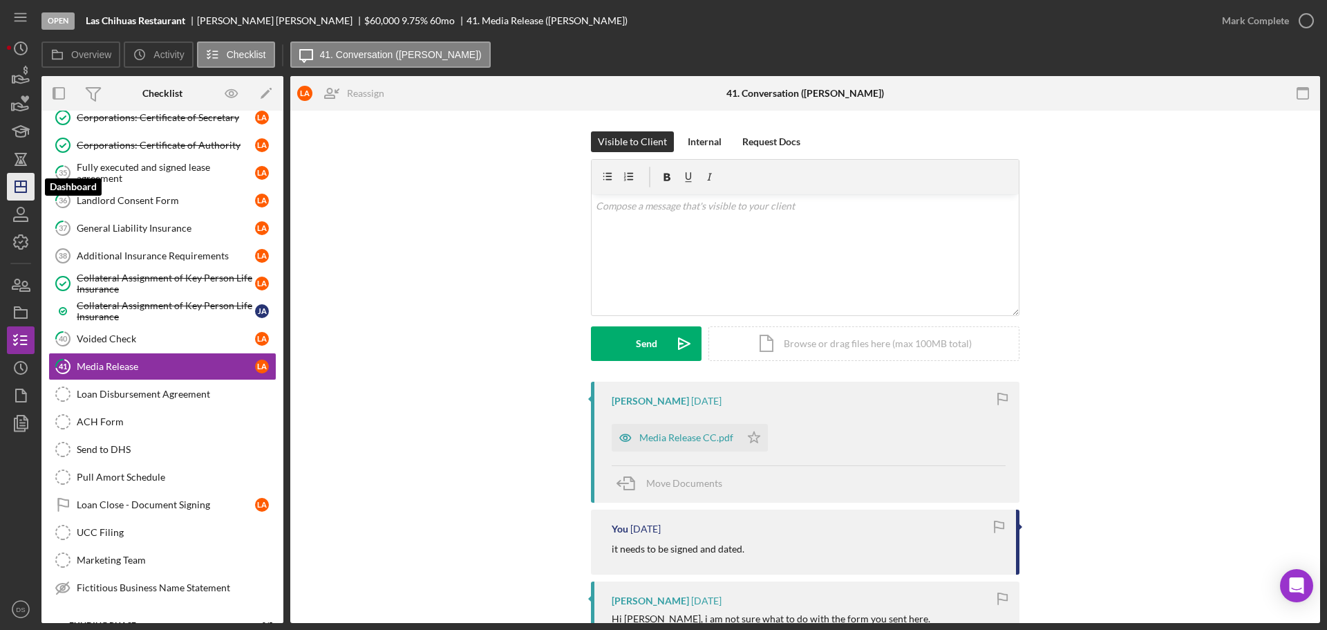
click at [30, 190] on icon "Icon/Dashboard" at bounding box center [20, 186] width 35 height 35
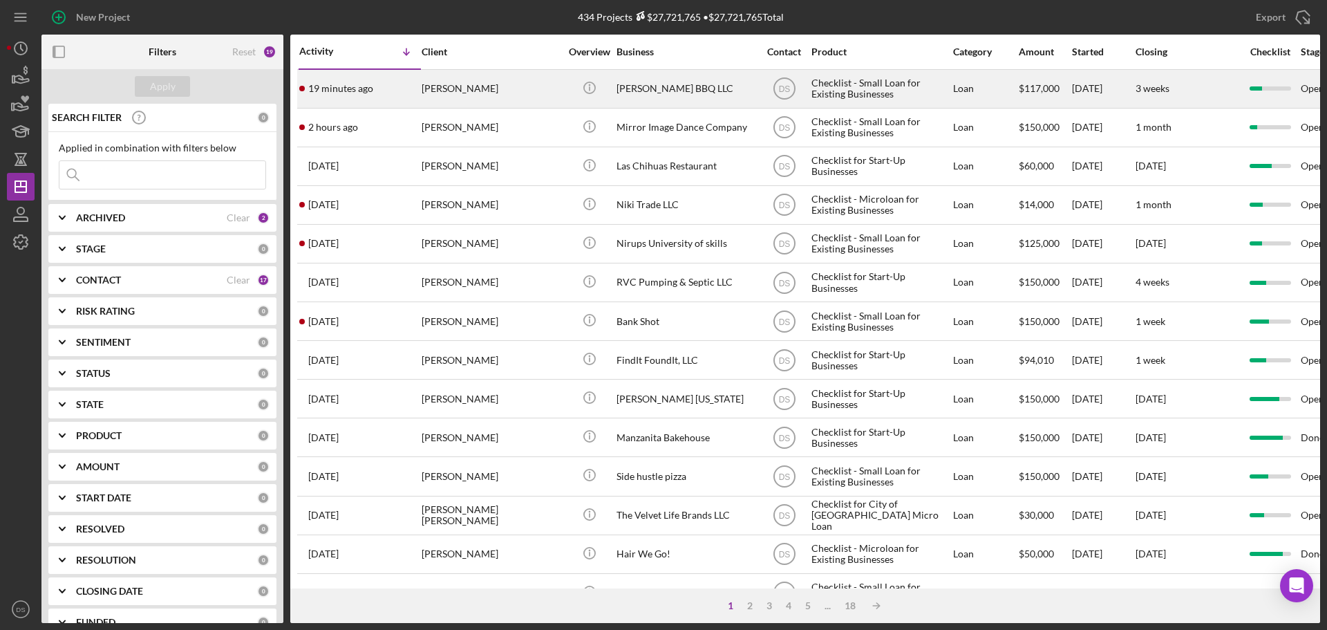
click at [497, 97] on div "Jeffrey Allen" at bounding box center [491, 89] width 138 height 37
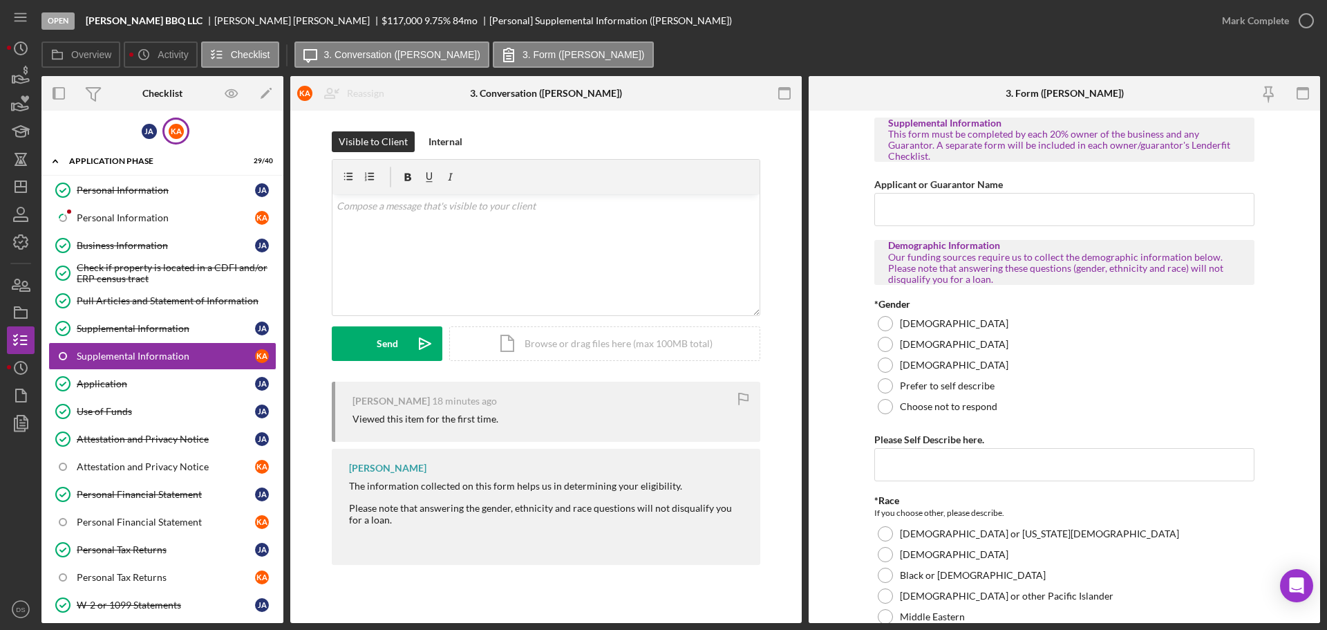
click at [174, 140] on div "K A" at bounding box center [175, 131] width 27 height 27
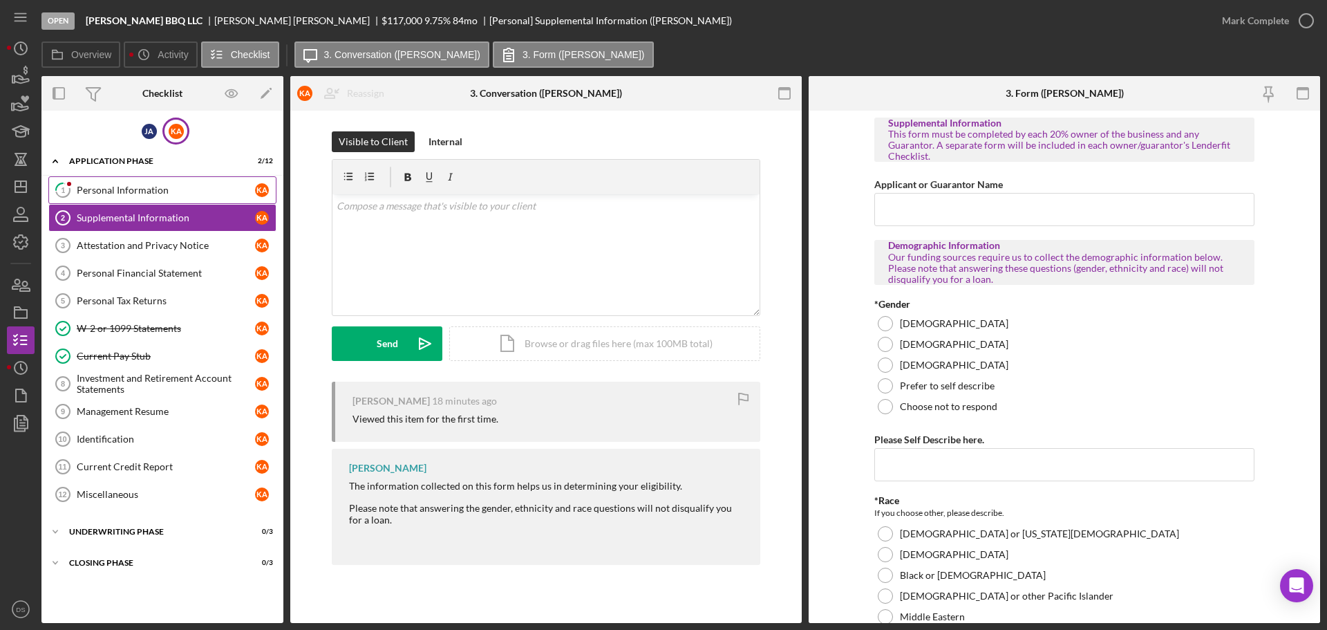
click at [155, 191] on div "Personal Information" at bounding box center [166, 190] width 178 height 11
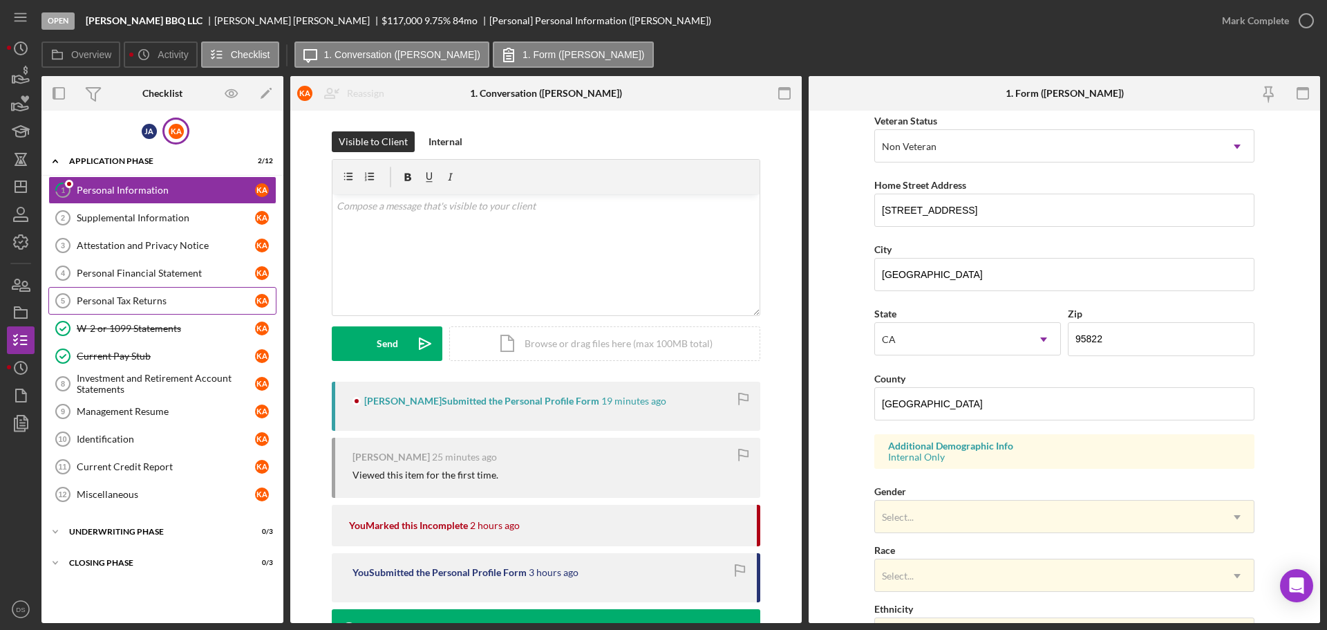
scroll to position [65, 0]
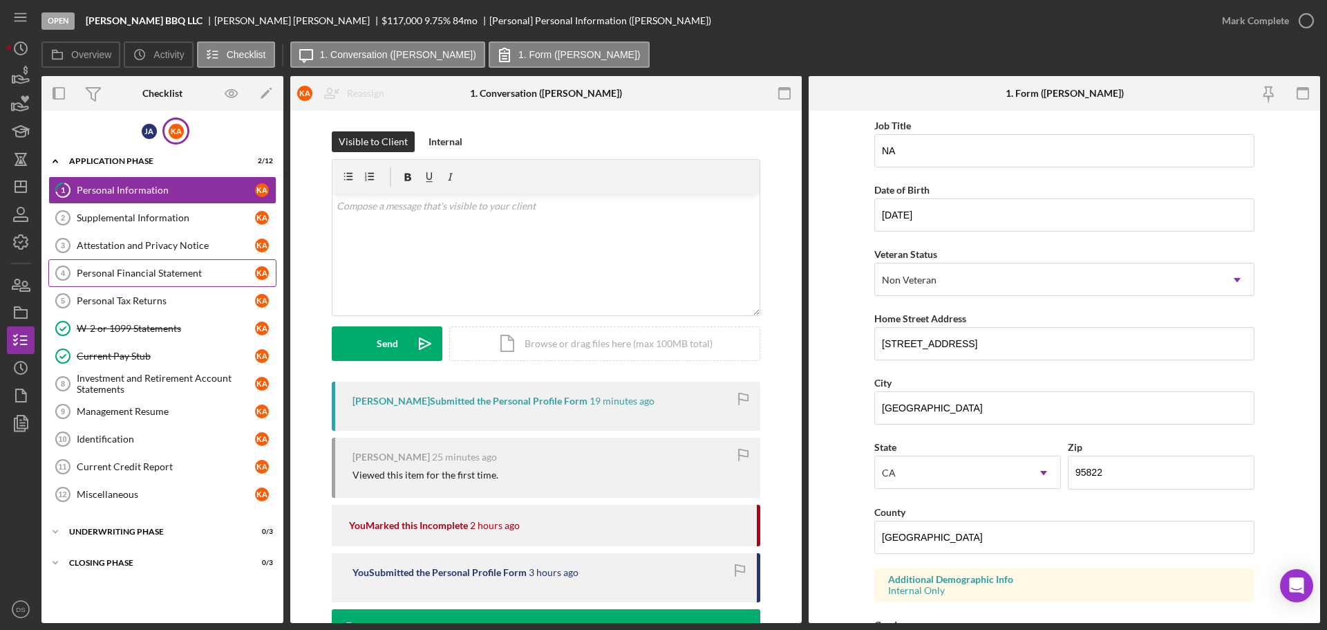
click at [136, 265] on link "Personal Financial Statement 4 Personal Financial Statement K A" at bounding box center [162, 273] width 228 height 28
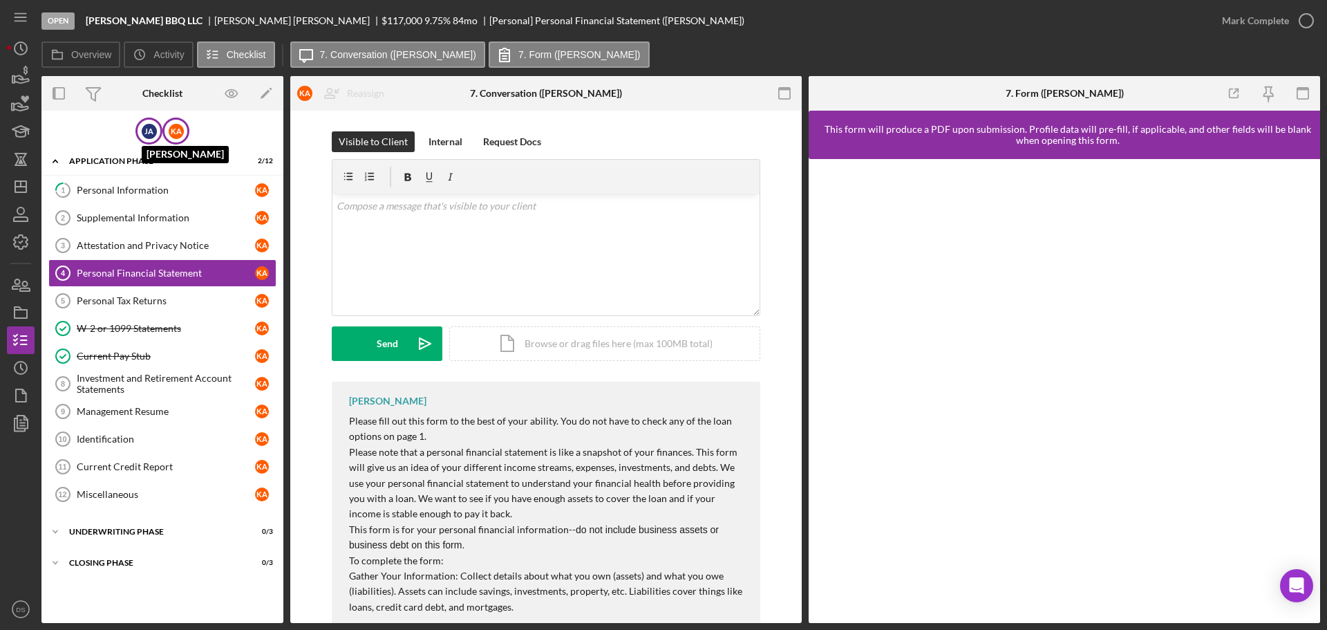
click at [149, 138] on div "[PERSON_NAME]" at bounding box center [149, 131] width 15 height 15
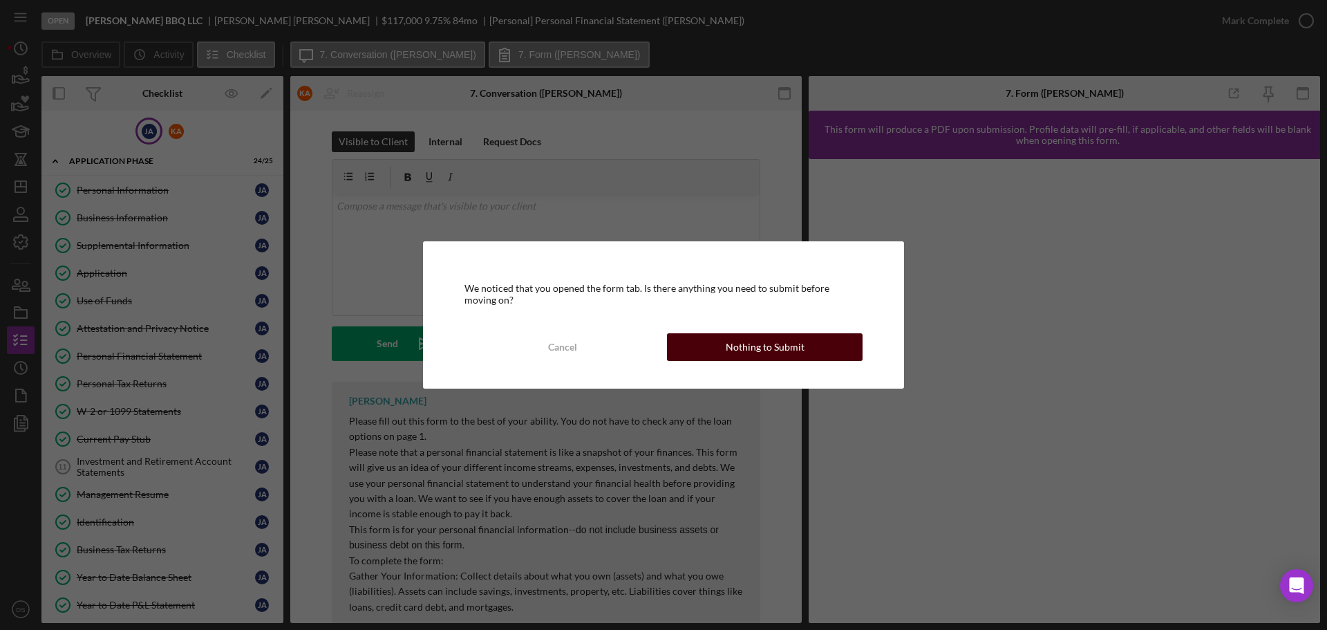
click at [825, 347] on button "Nothing to Submit" at bounding box center [765, 347] width 196 height 28
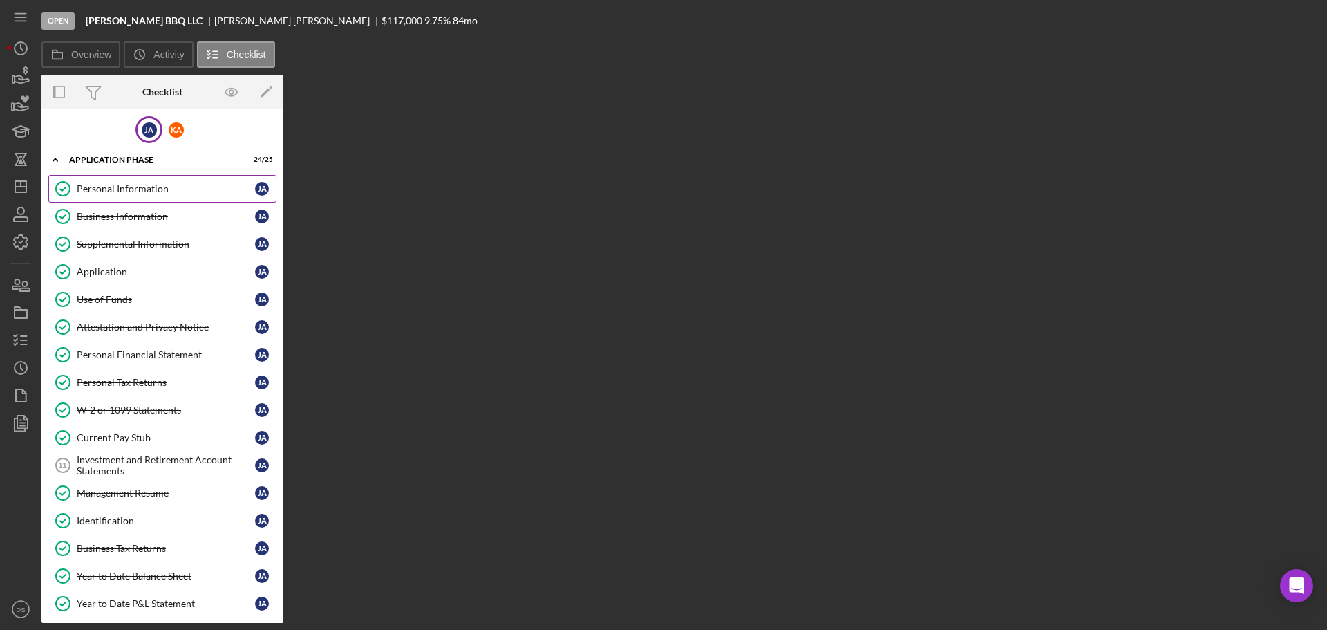
click at [125, 185] on div "Personal Information" at bounding box center [166, 188] width 178 height 11
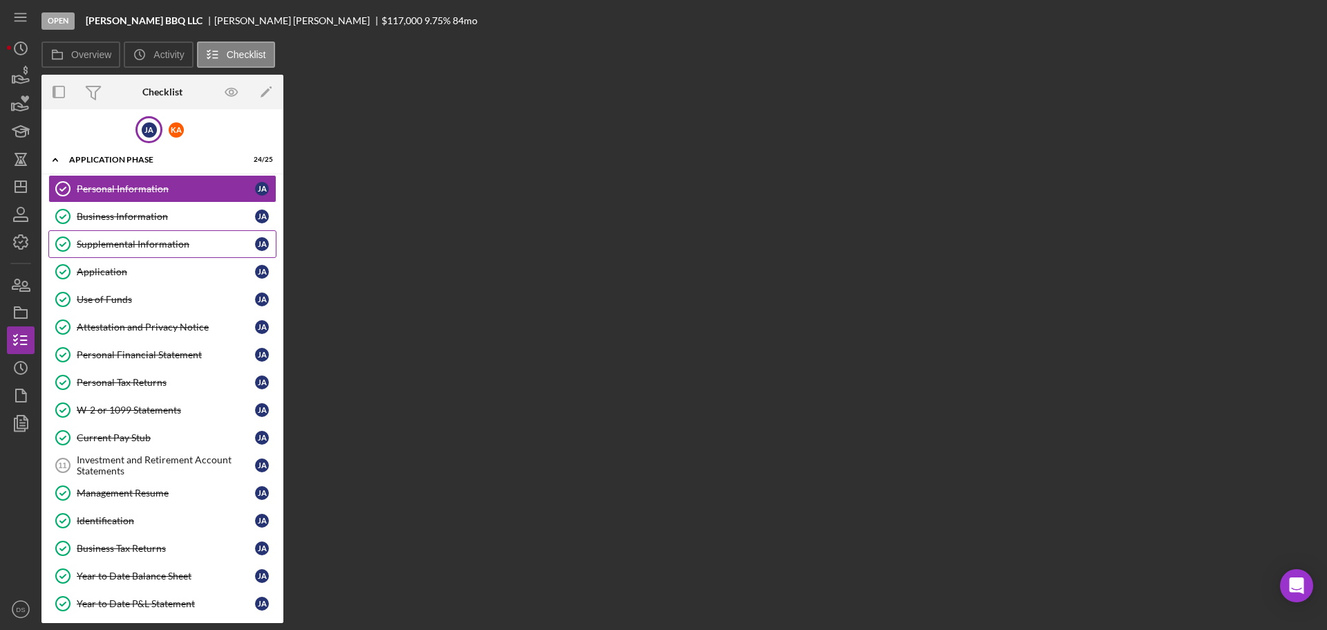
click at [125, 247] on div "Supplemental Information" at bounding box center [166, 243] width 178 height 11
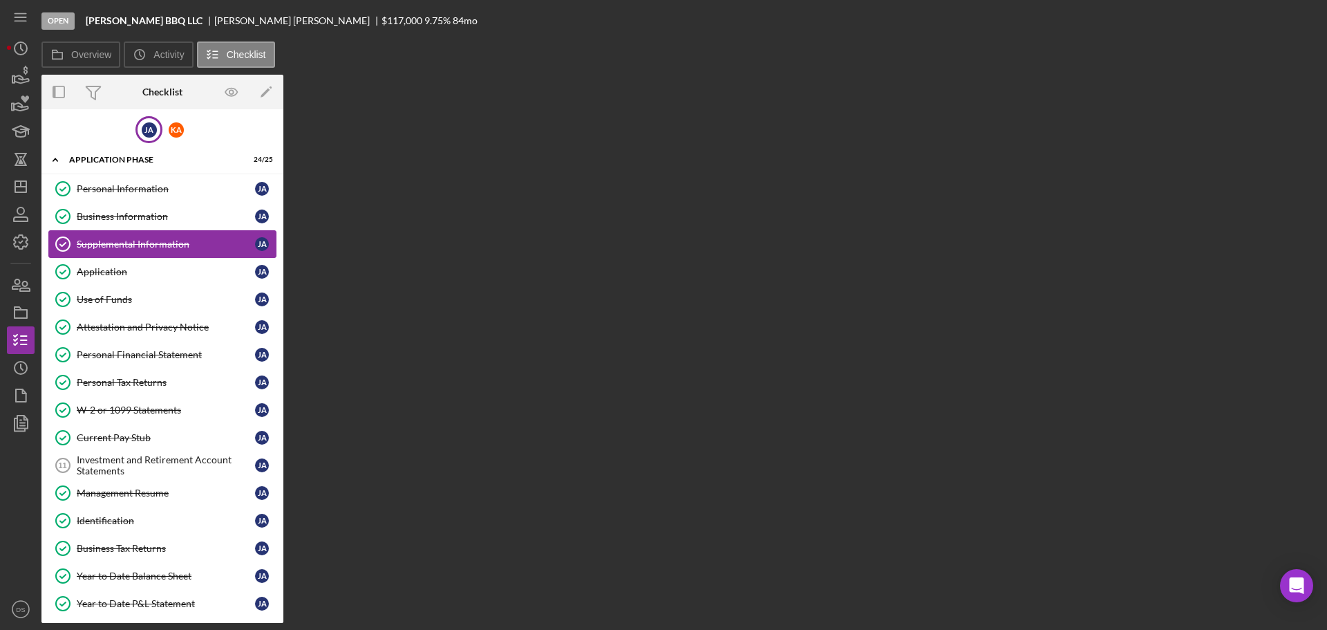
click at [181, 235] on link "Supplemental Information Supplemental Information [PERSON_NAME]" at bounding box center [162, 244] width 228 height 28
click at [182, 235] on link "Supplemental Information Supplemental Information [PERSON_NAME]" at bounding box center [162, 244] width 228 height 28
click at [182, 133] on div "K A" at bounding box center [175, 129] width 27 height 27
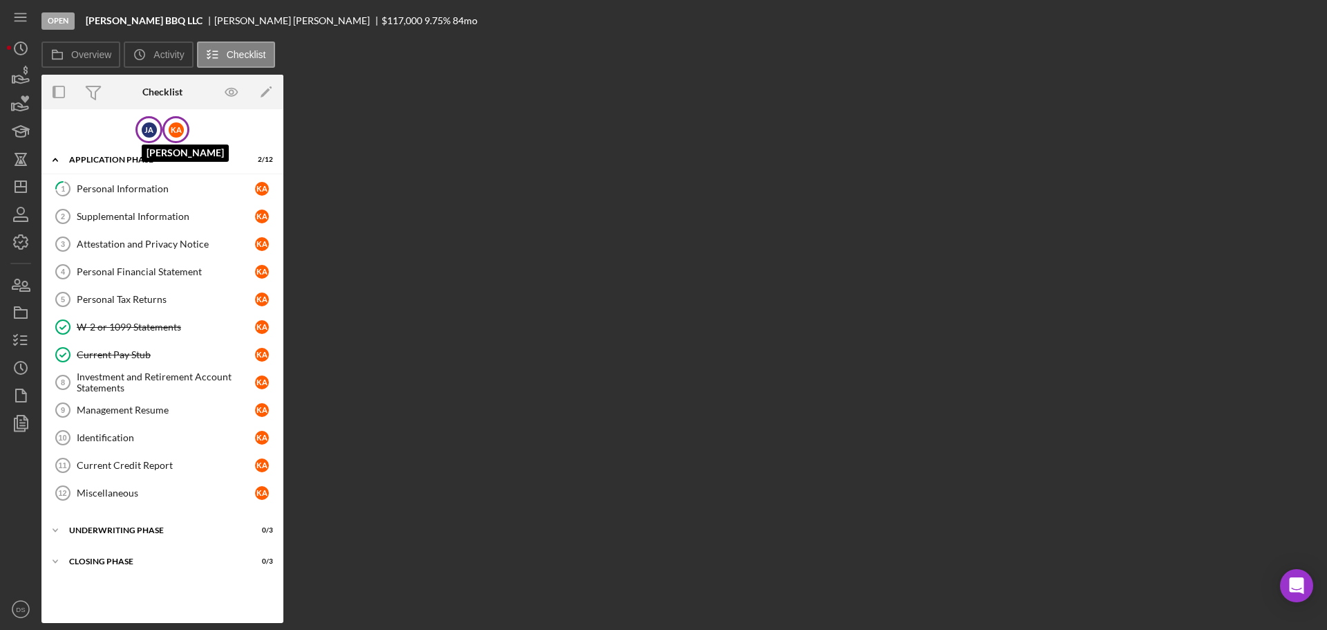
click at [151, 128] on div "[PERSON_NAME]" at bounding box center [149, 129] width 15 height 15
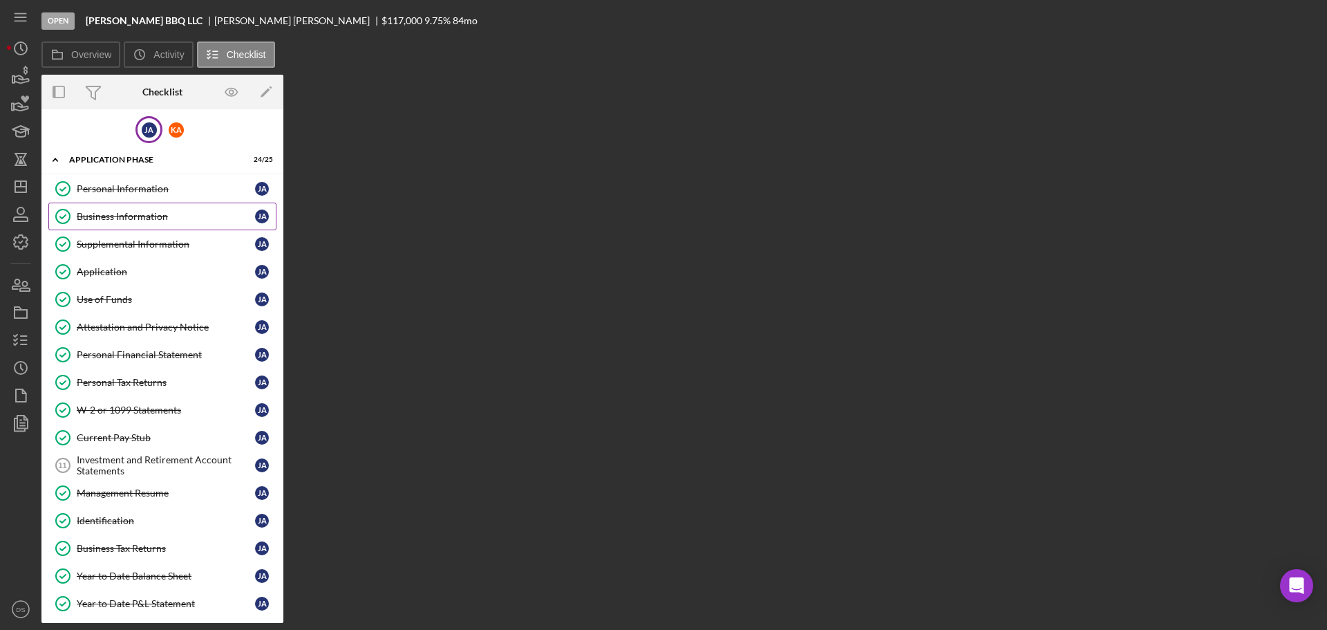
click at [140, 221] on div "Business Information" at bounding box center [166, 216] width 178 height 11
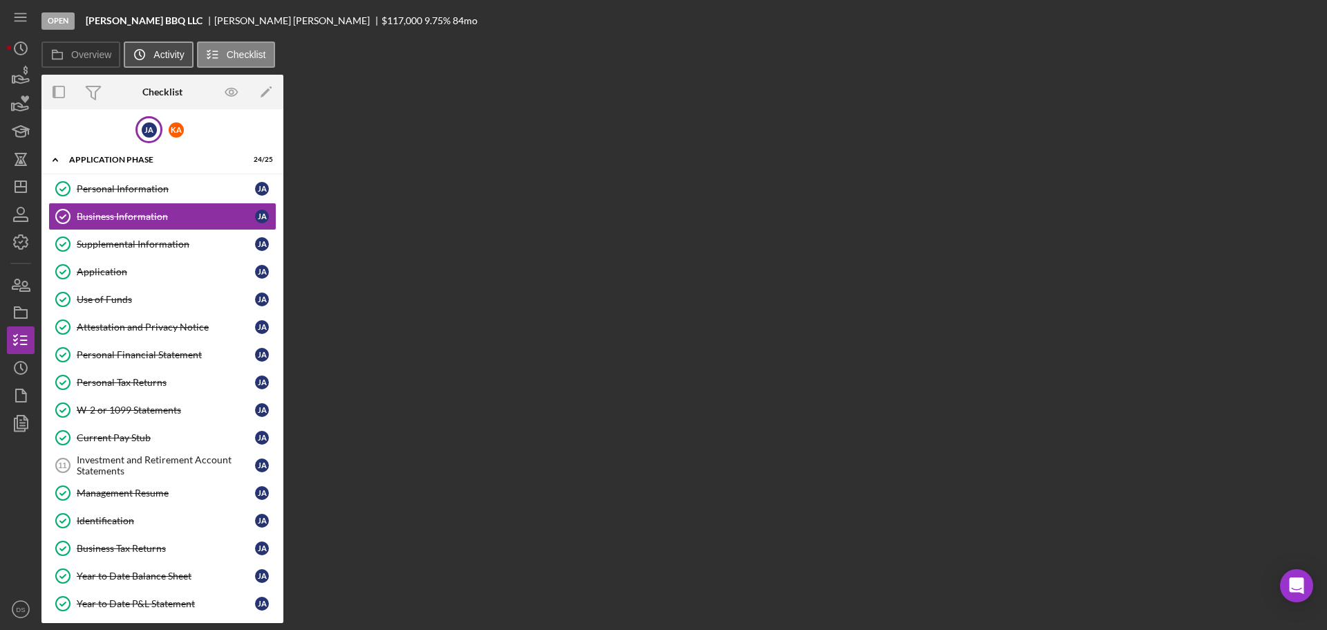
click at [166, 64] on button "Icon/History Activity" at bounding box center [158, 54] width 69 height 26
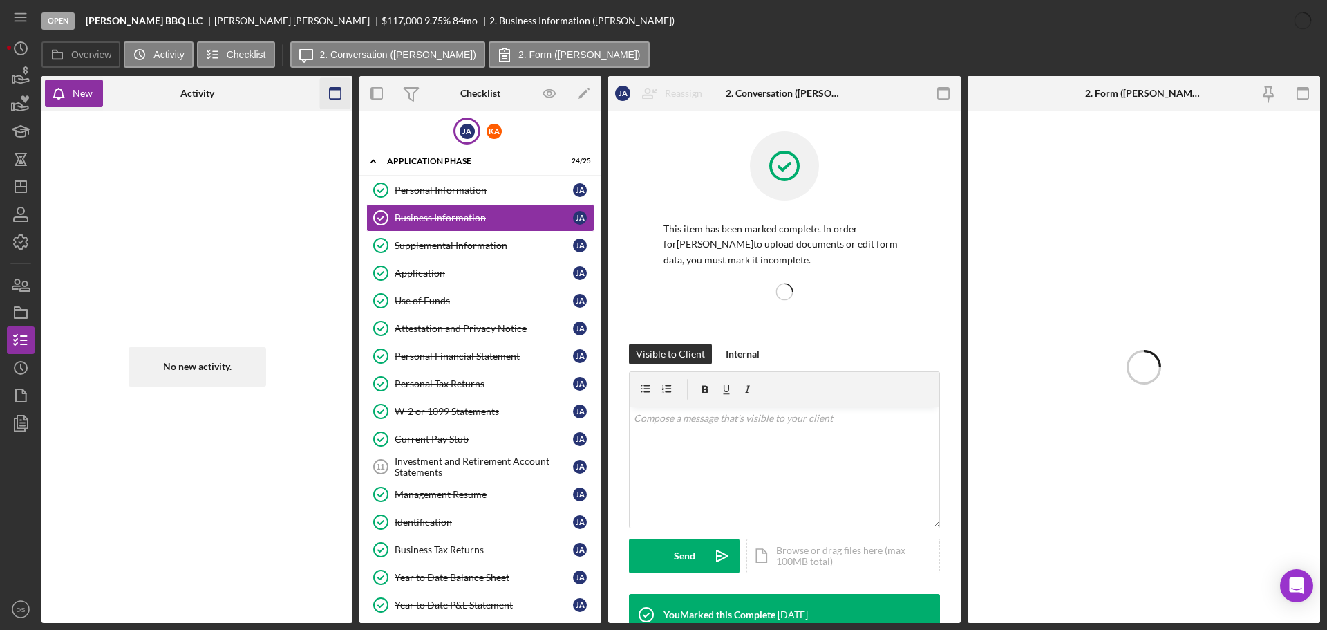
click at [339, 91] on icon "button" at bounding box center [335, 93] width 31 height 31
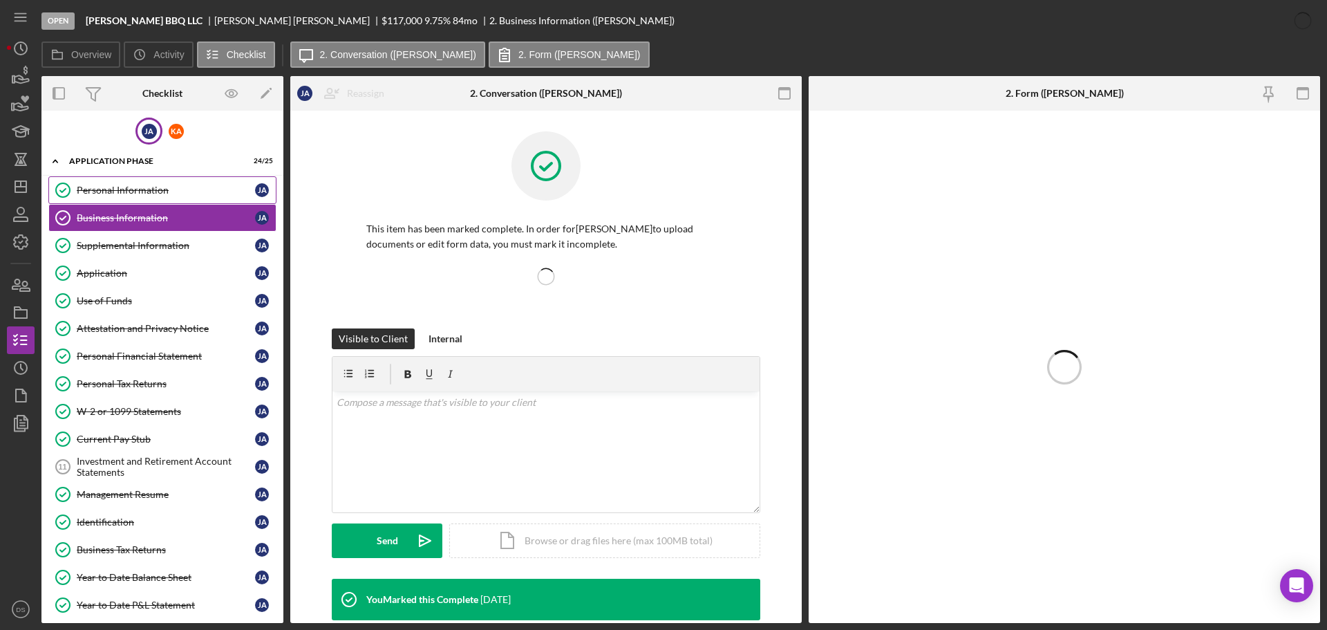
click at [200, 201] on link "Personal Information Personal Information [PERSON_NAME]" at bounding box center [162, 190] width 228 height 28
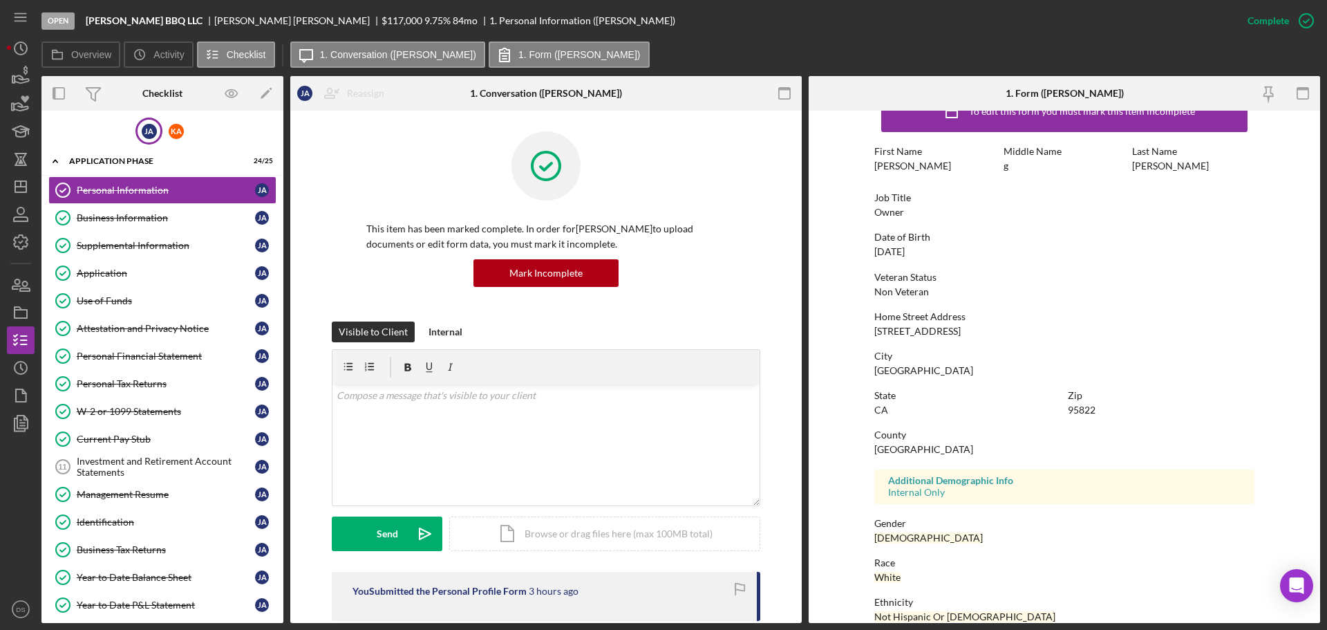
scroll to position [133, 0]
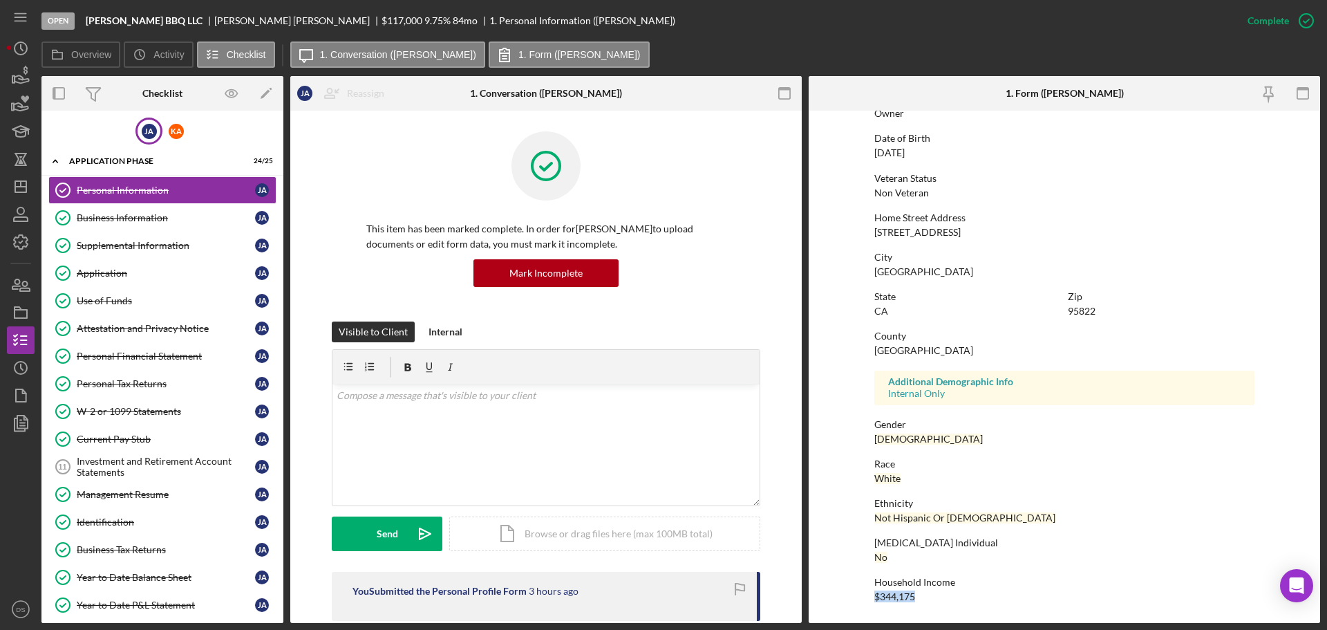
drag, startPoint x: 917, startPoint y: 596, endPoint x: 874, endPoint y: 593, distance: 42.3
click at [874, 593] on div "Household Income $344,175" at bounding box center [1064, 589] width 380 height 26
click at [854, 554] on form "To edit this form you must mark this item incomplete First Name Jeffrey Middle …" at bounding box center [1065, 367] width 512 height 512
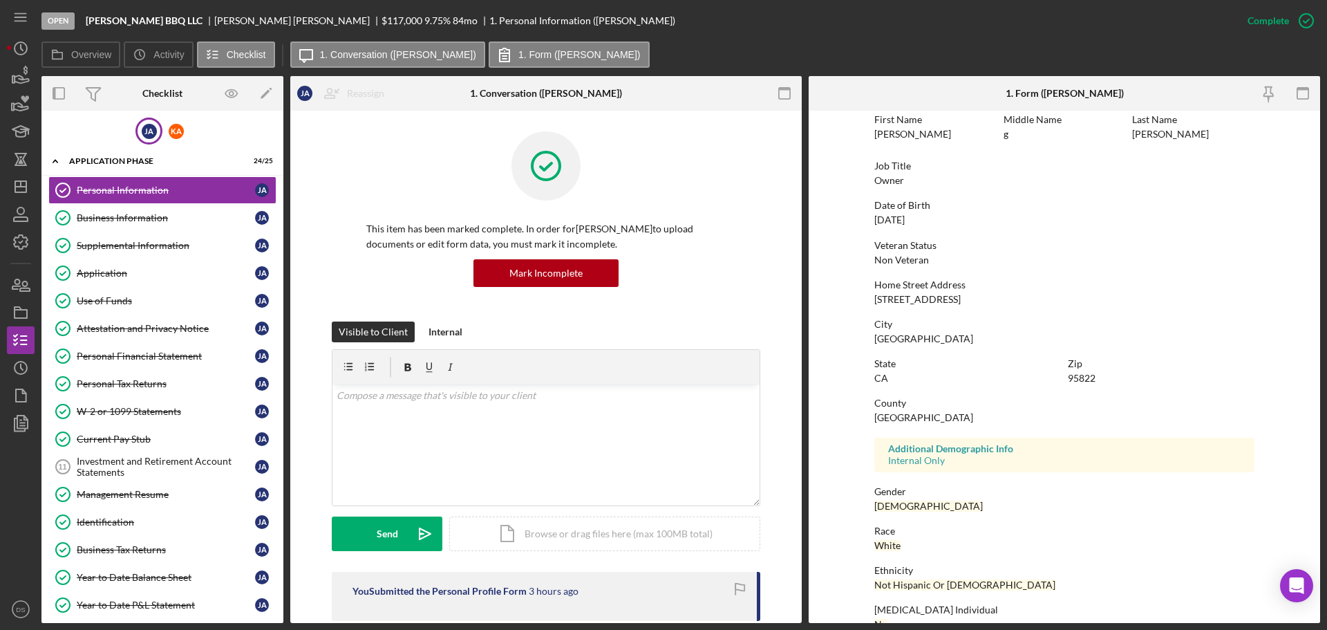
scroll to position [0, 0]
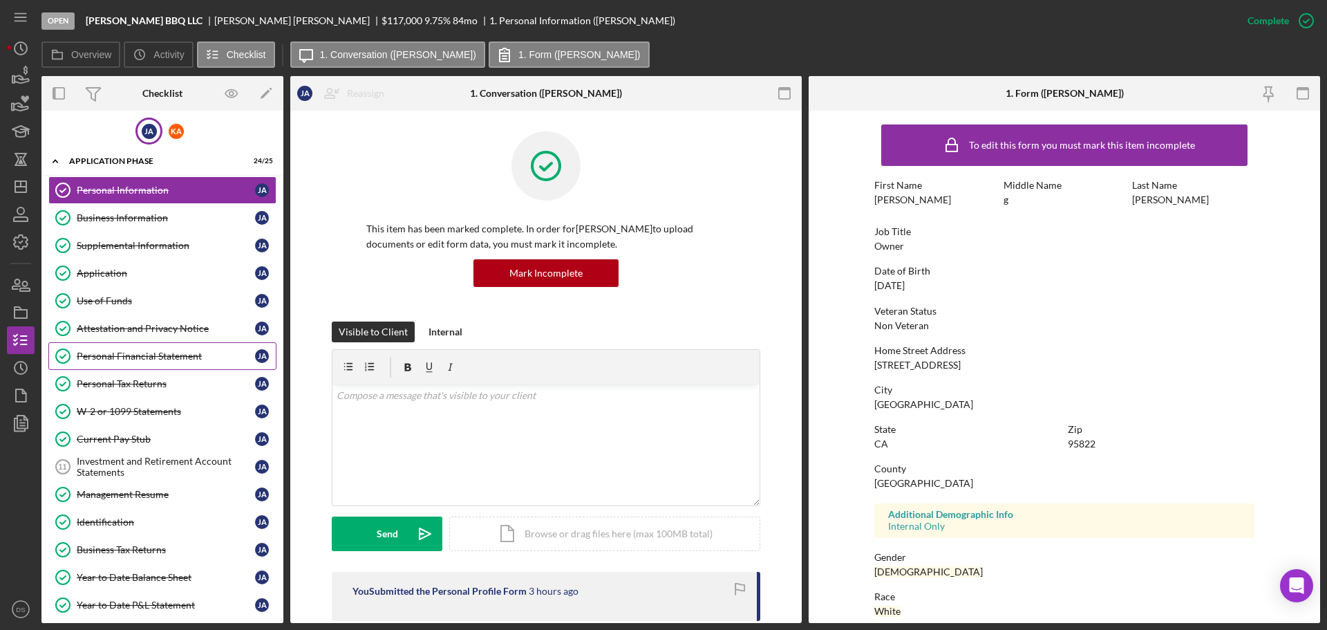
click at [196, 353] on div "Personal Financial Statement" at bounding box center [166, 355] width 178 height 11
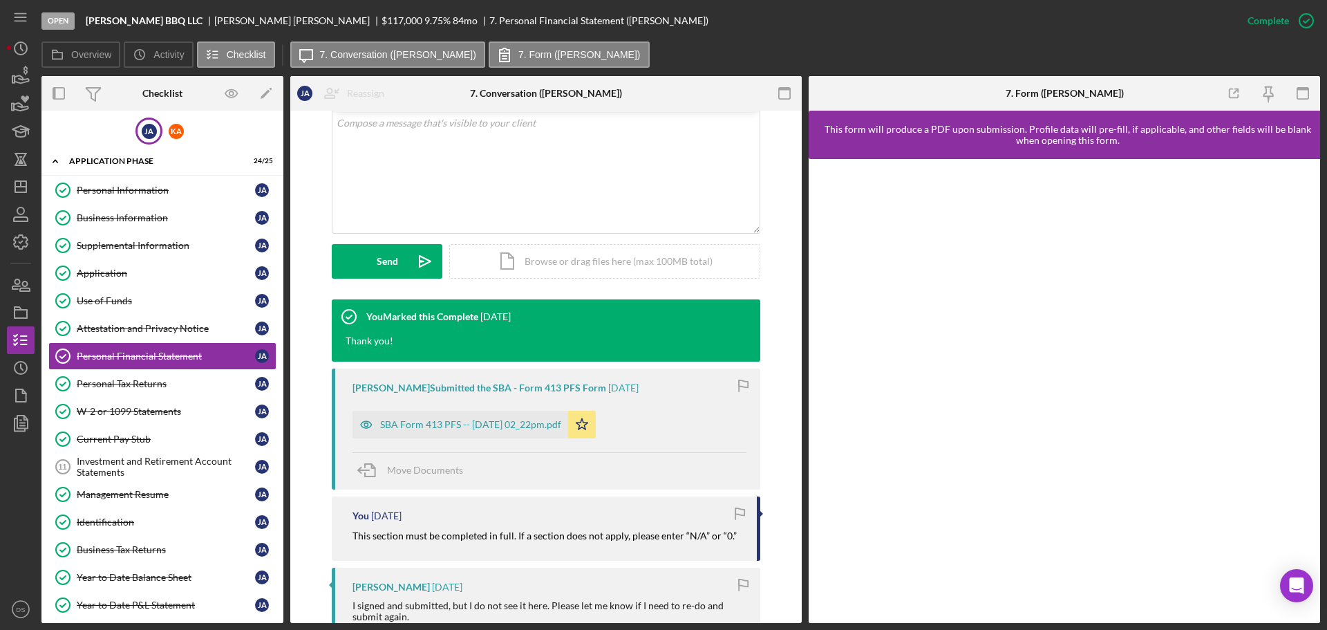
scroll to position [346, 0]
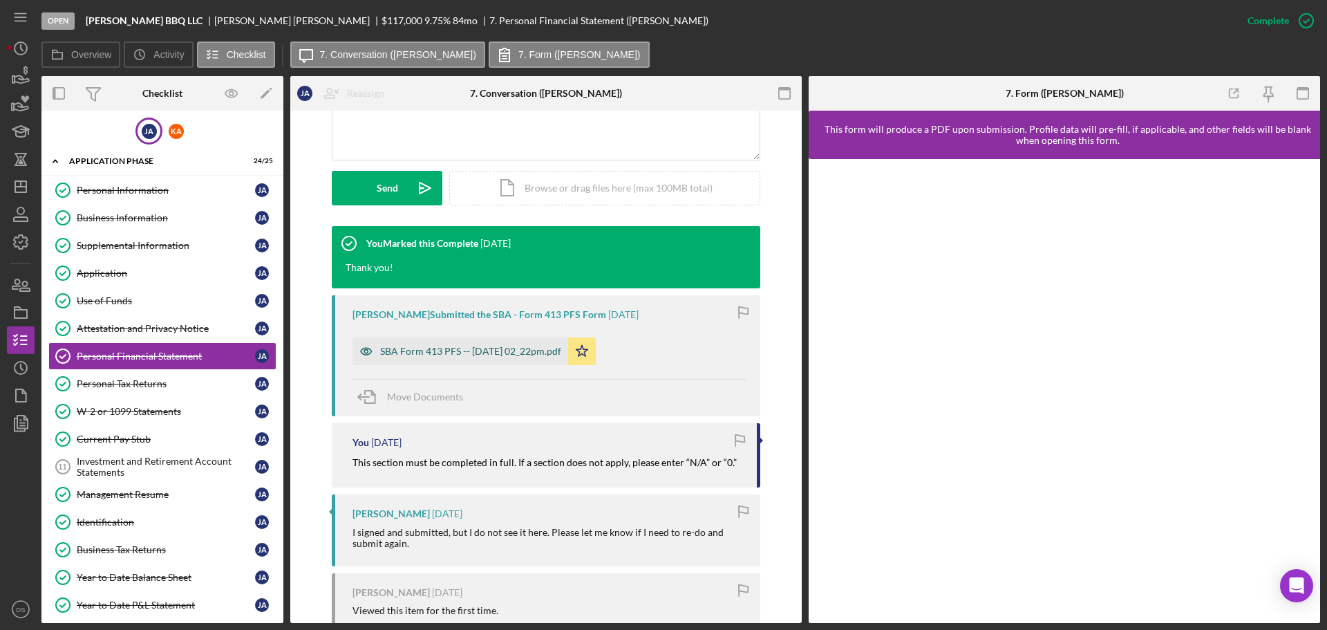
click at [528, 344] on div "SBA Form 413 PFS -- 2025-09-24 02_22pm.pdf" at bounding box center [461, 351] width 216 height 28
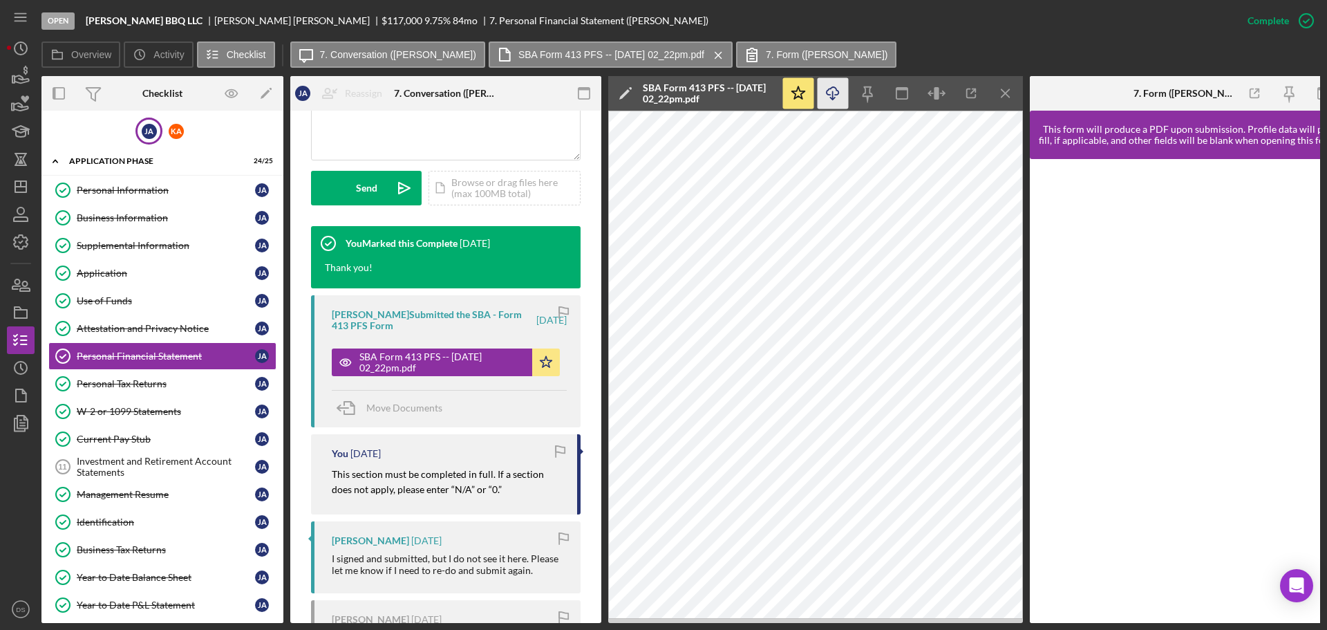
click at [834, 94] on icon "Icon/Download" at bounding box center [833, 93] width 31 height 31
click at [171, 123] on div "K A" at bounding box center [175, 131] width 27 height 27
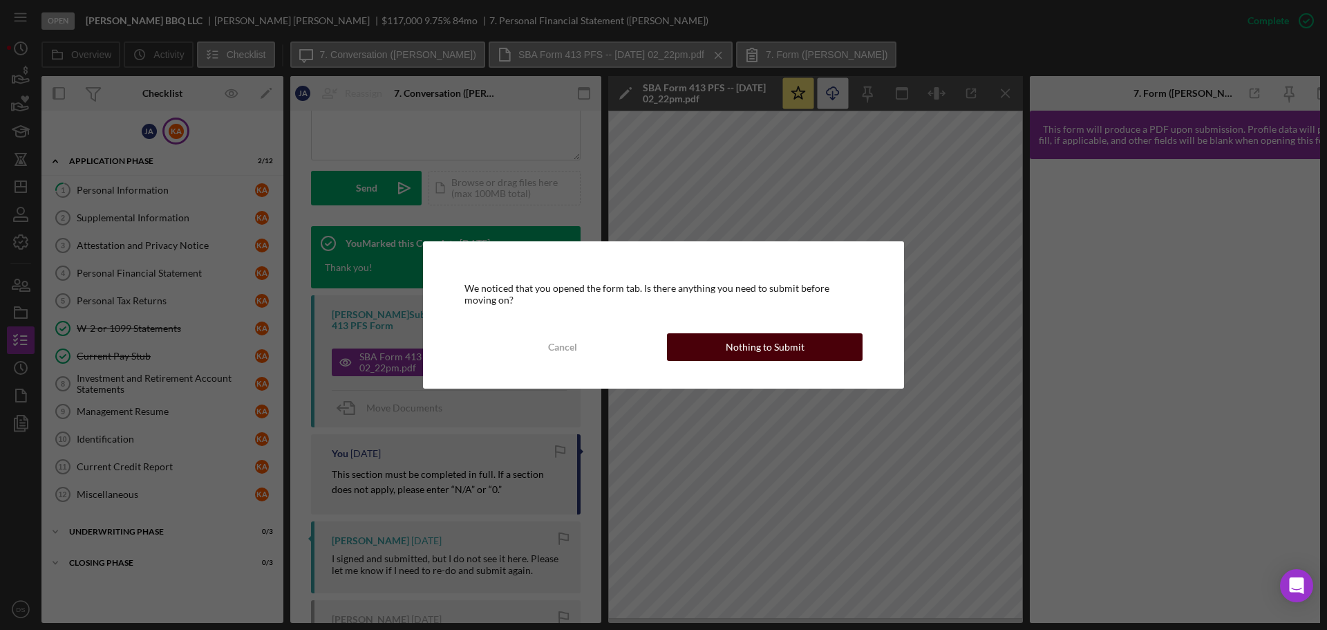
click at [749, 343] on div "Nothing to Submit" at bounding box center [765, 347] width 79 height 28
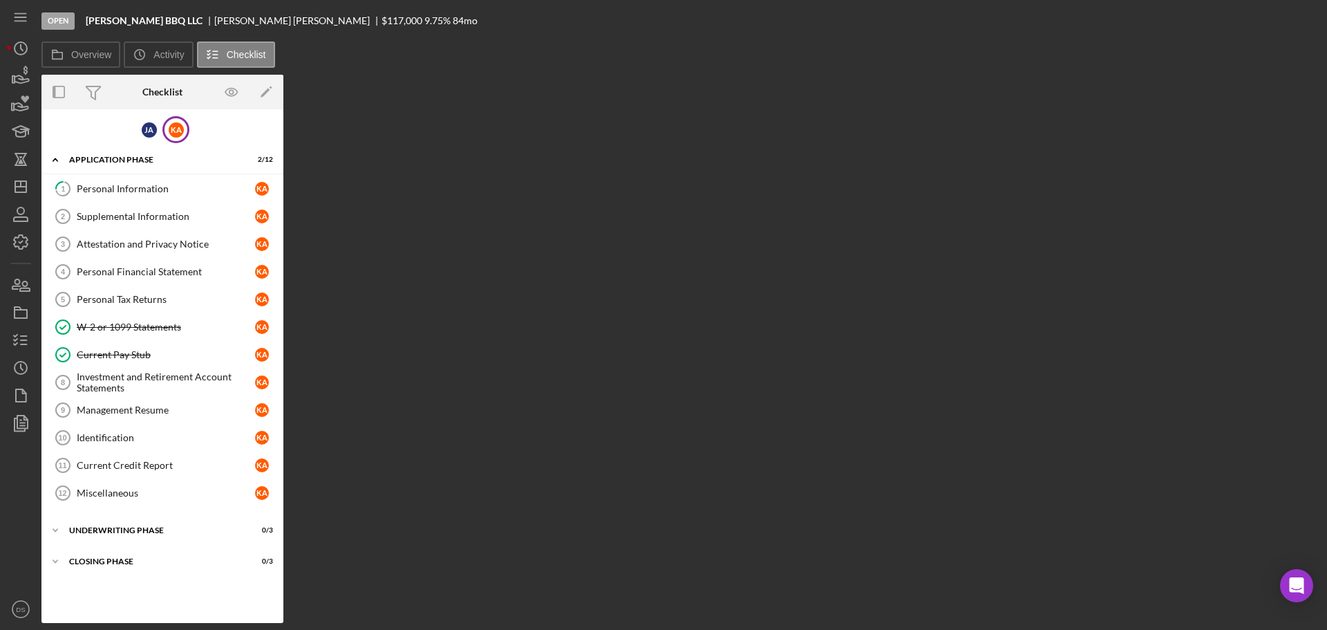
click at [184, 142] on div "J A K A" at bounding box center [162, 129] width 242 height 27
click at [180, 133] on div "K A" at bounding box center [176, 129] width 15 height 15
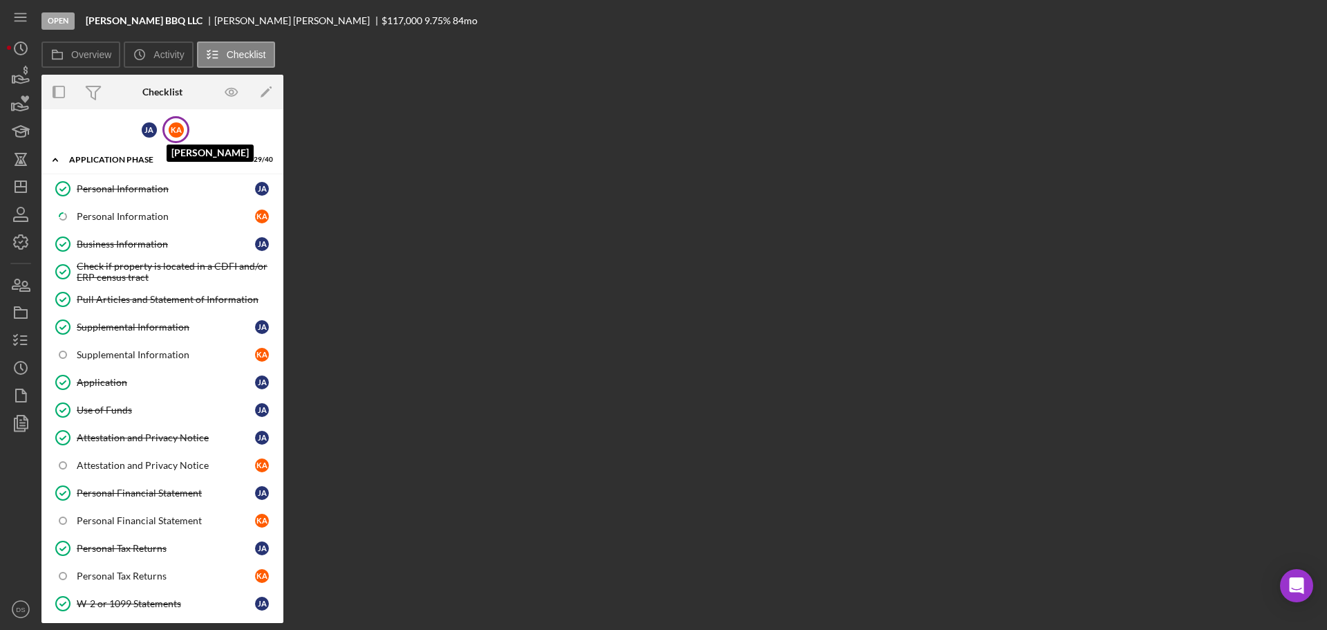
click at [177, 137] on div "K A" at bounding box center [176, 129] width 15 height 15
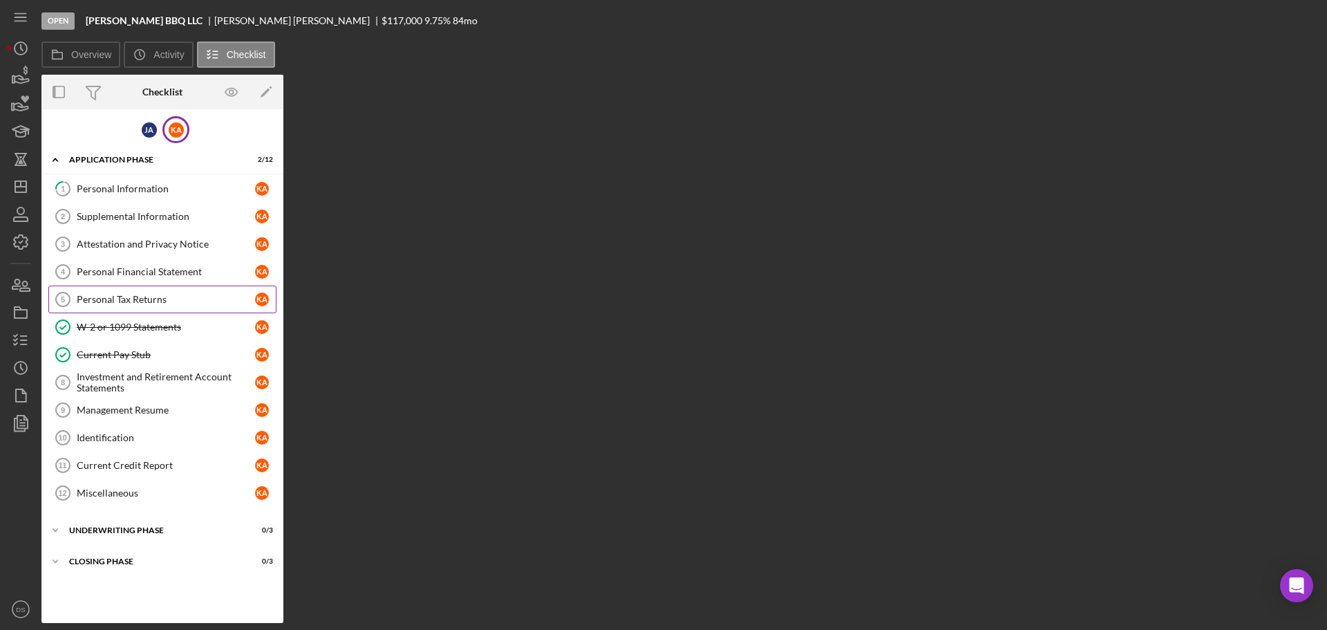
click at [164, 298] on div "Personal Tax Returns" at bounding box center [166, 299] width 178 height 11
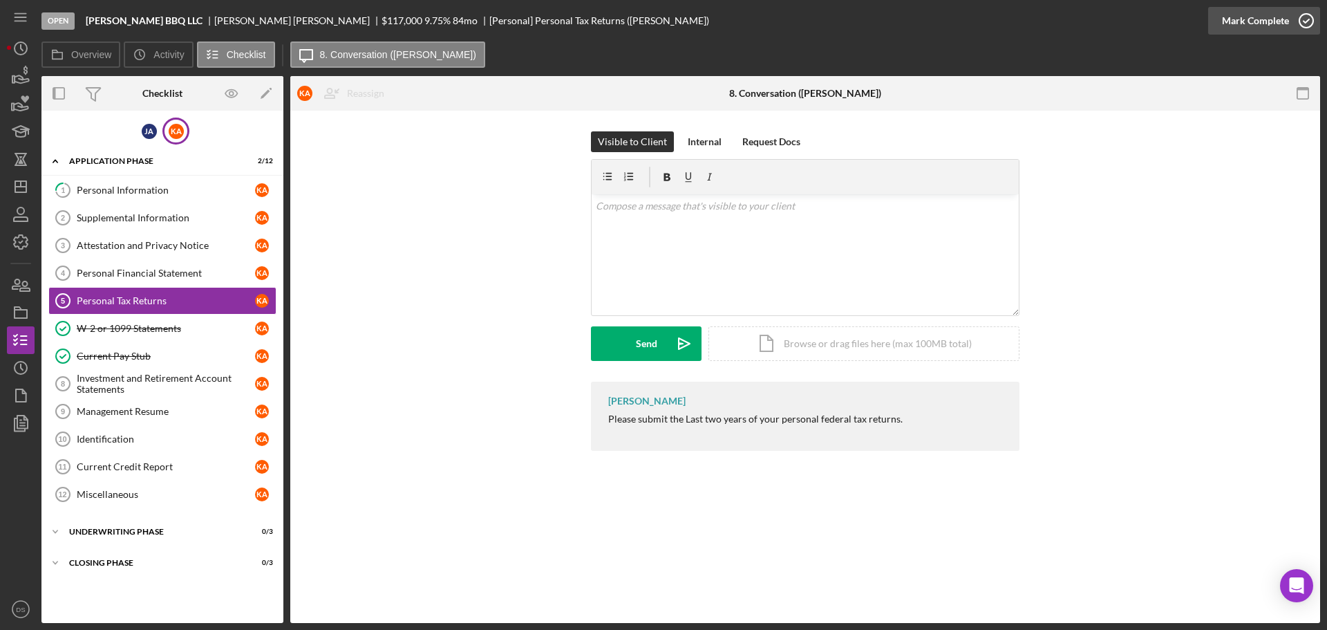
click at [1315, 21] on icon "button" at bounding box center [1306, 20] width 35 height 35
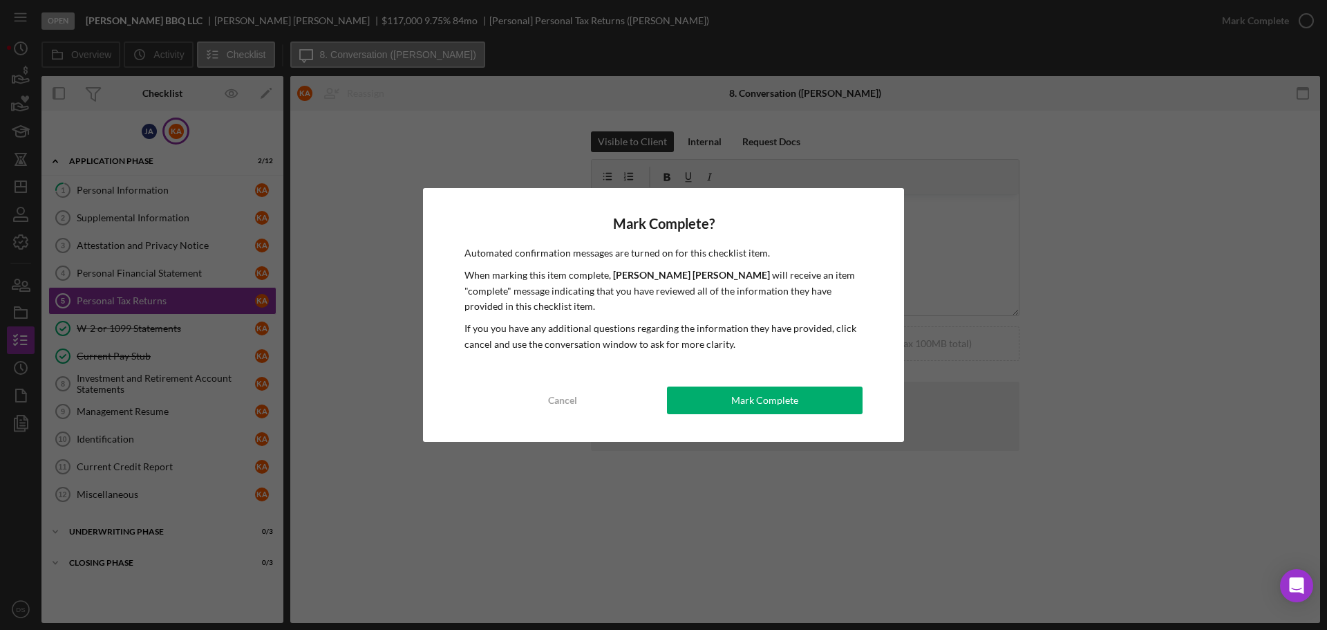
click at [811, 390] on button "Mark Complete" at bounding box center [765, 400] width 196 height 28
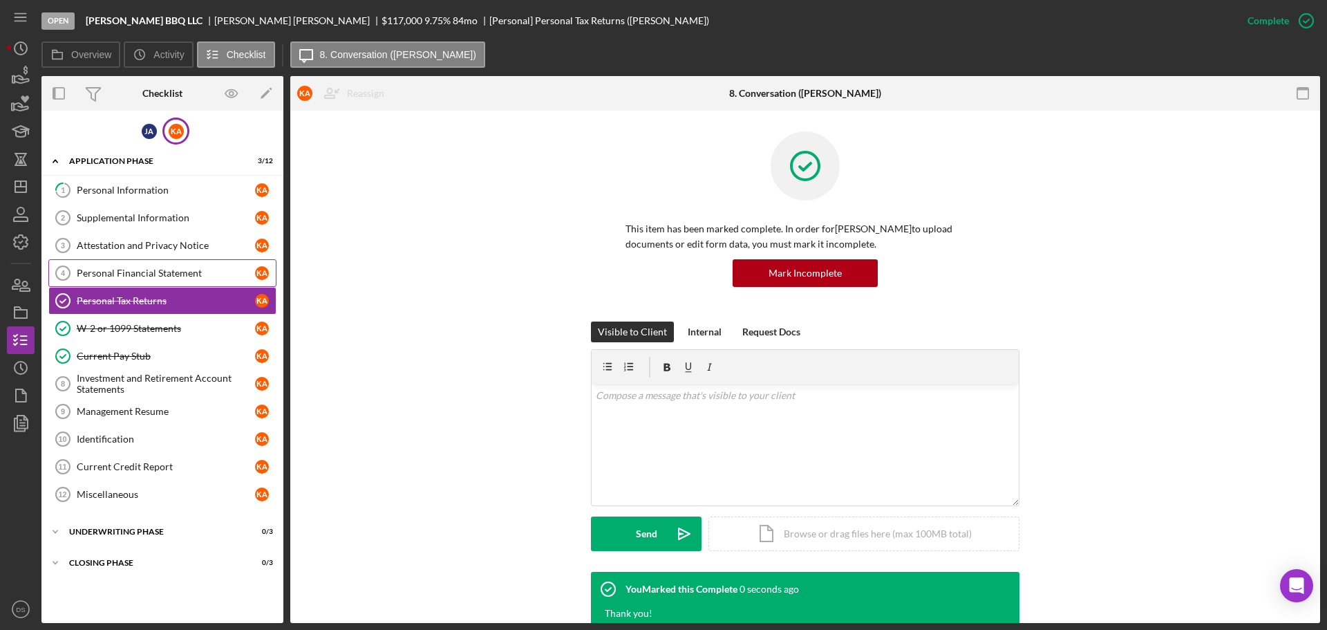
click at [174, 274] on div "Personal Financial Statement" at bounding box center [166, 273] width 178 height 11
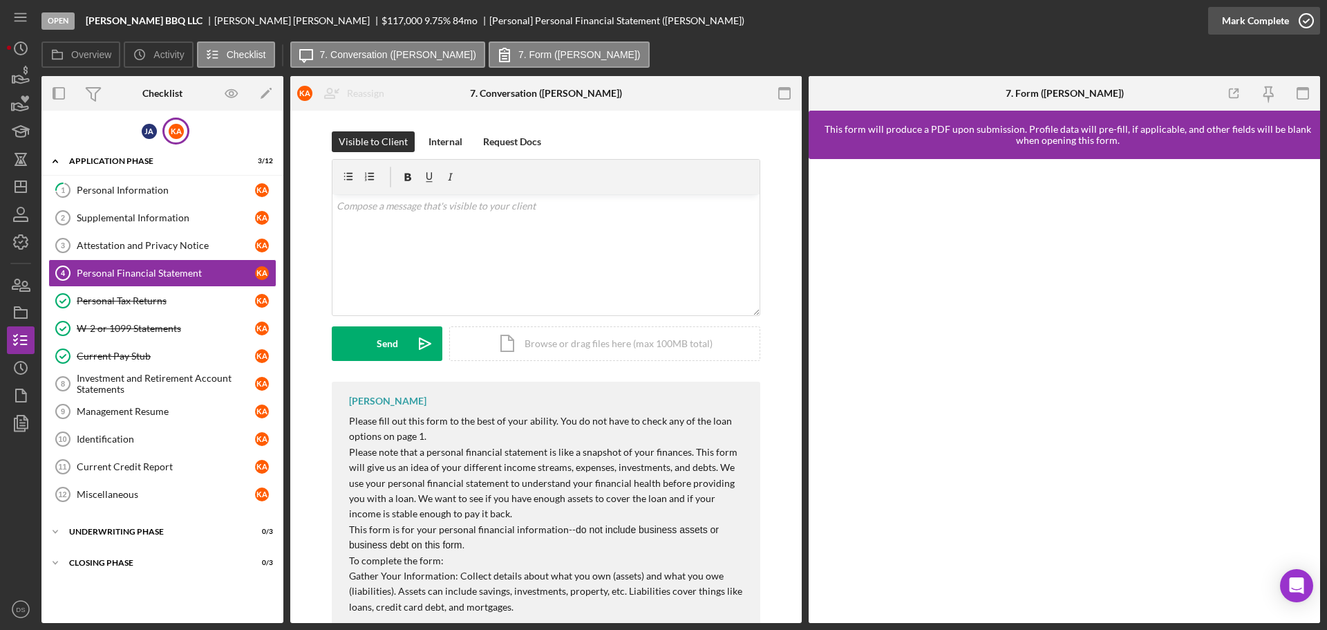
click at [1297, 12] on icon "button" at bounding box center [1306, 20] width 35 height 35
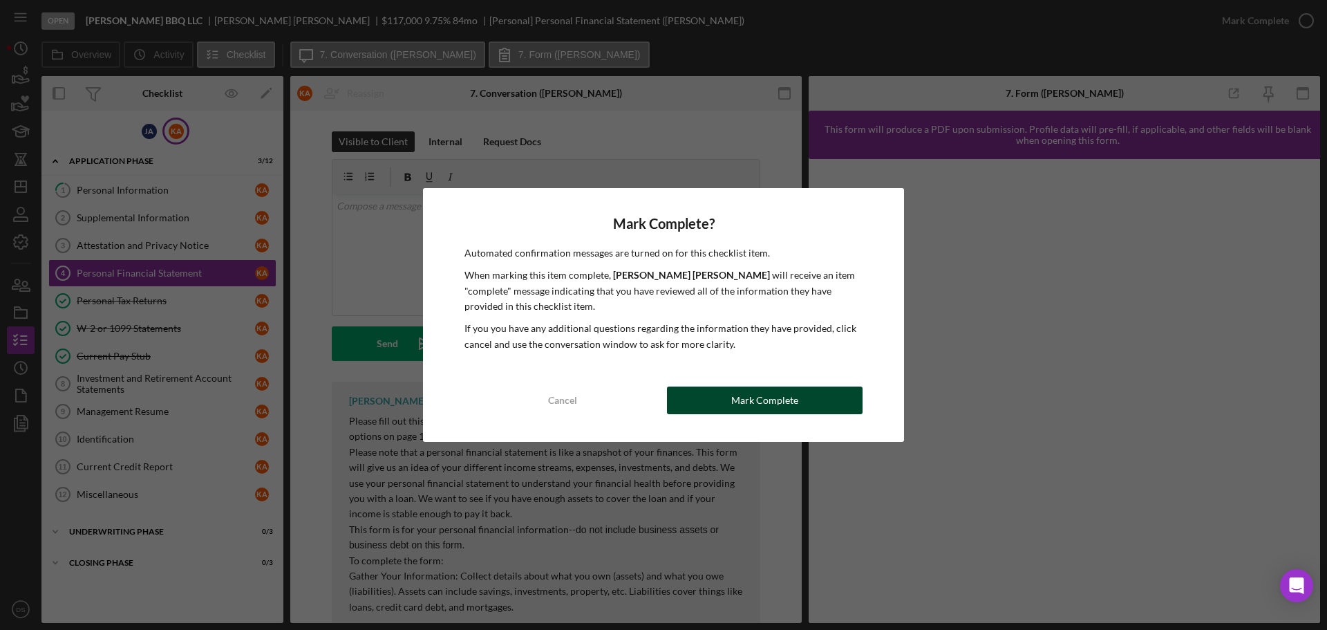
click at [805, 400] on button "Mark Complete" at bounding box center [765, 400] width 196 height 28
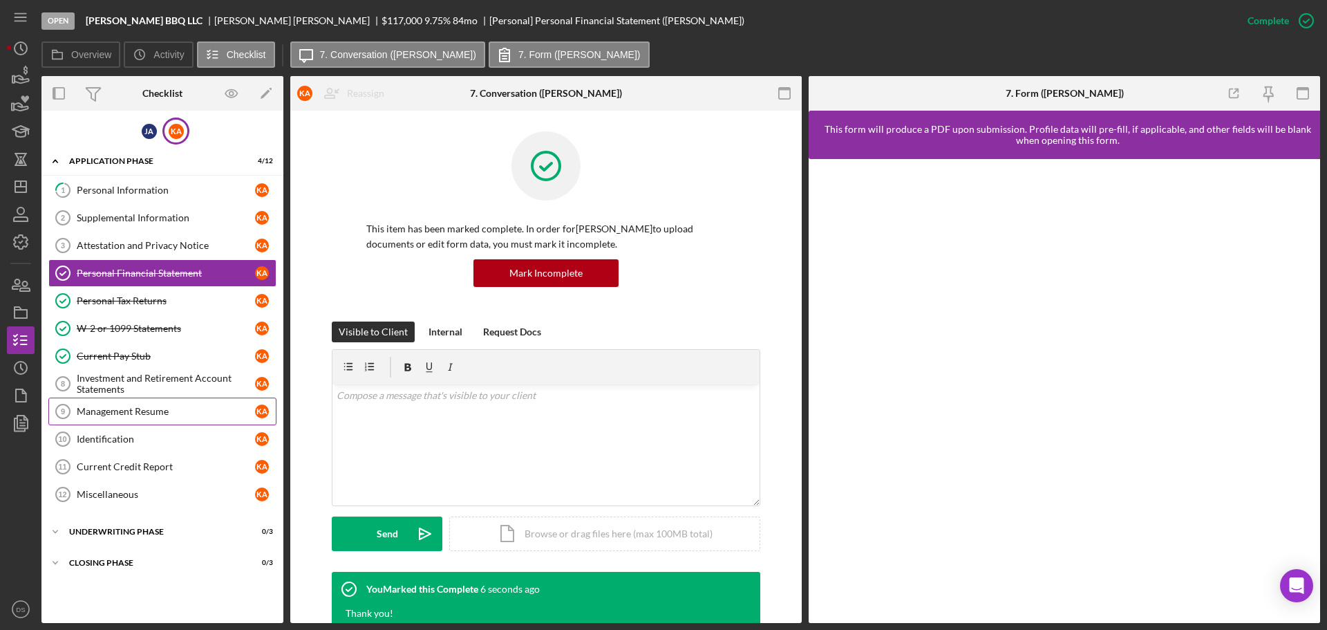
click at [134, 406] on div "Management Resume" at bounding box center [166, 411] width 178 height 11
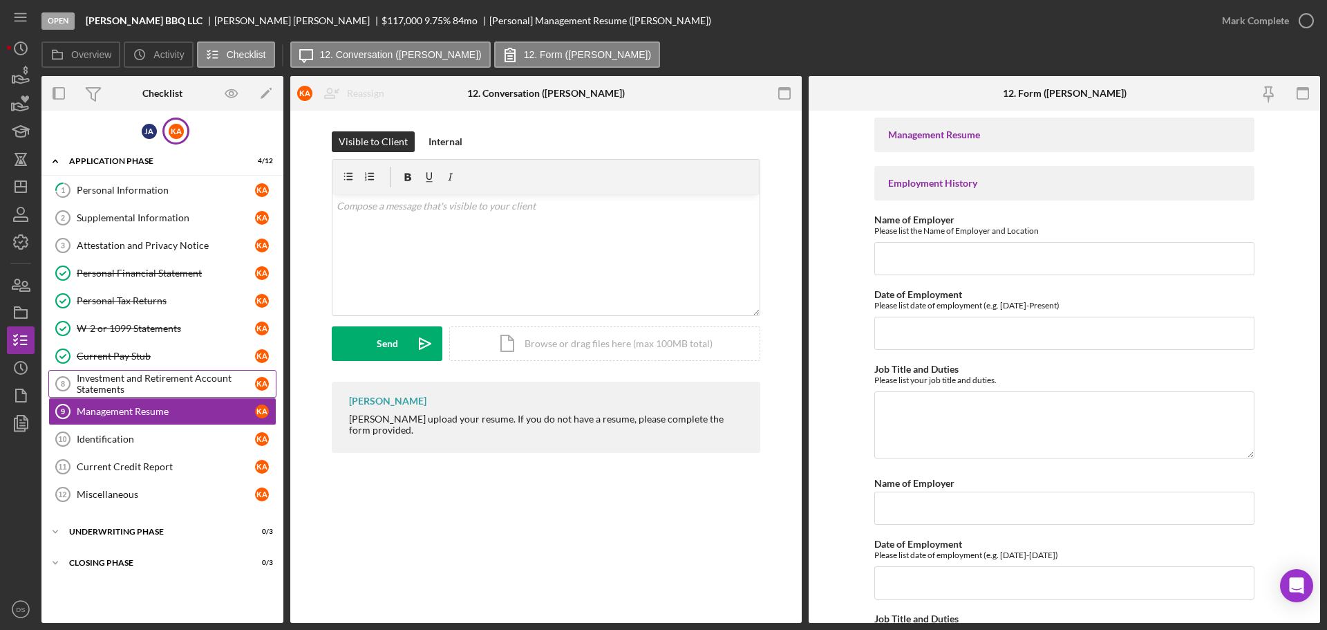
click at [191, 386] on div "Investment and Retirement Account Statements" at bounding box center [166, 384] width 178 height 22
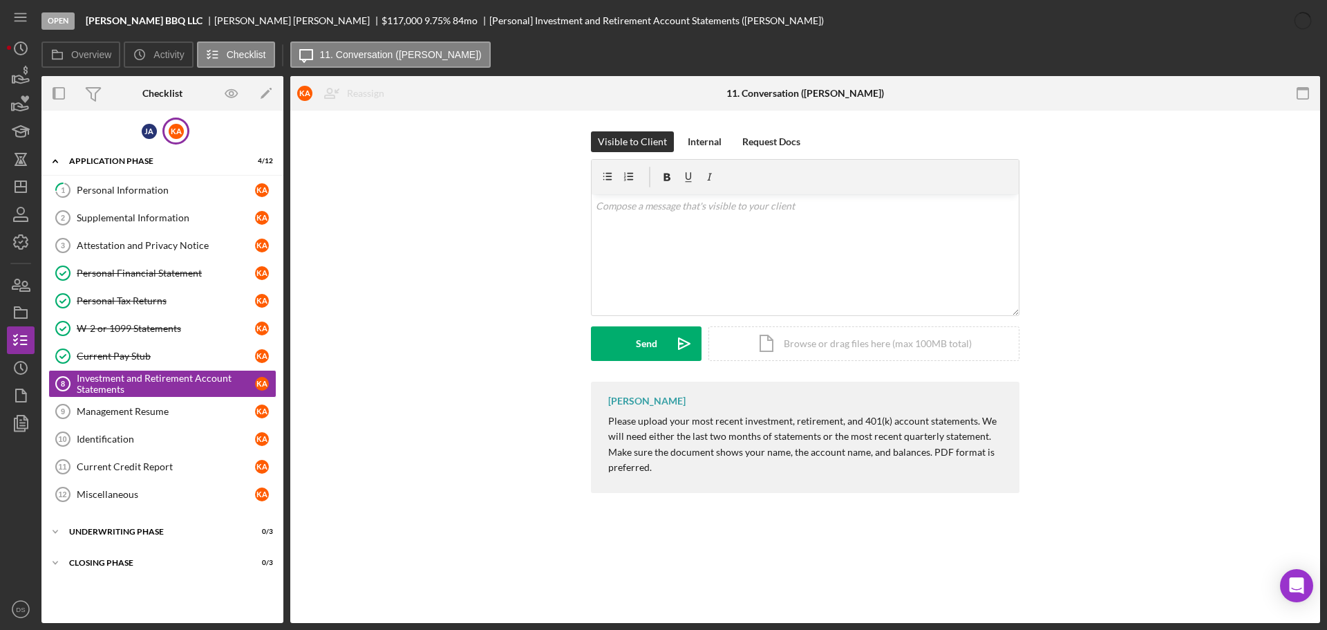
click at [1311, 21] on circle at bounding box center [1302, 20] width 23 height 23
click at [0, 0] on polyline "button" at bounding box center [0, 0] width 0 height 0
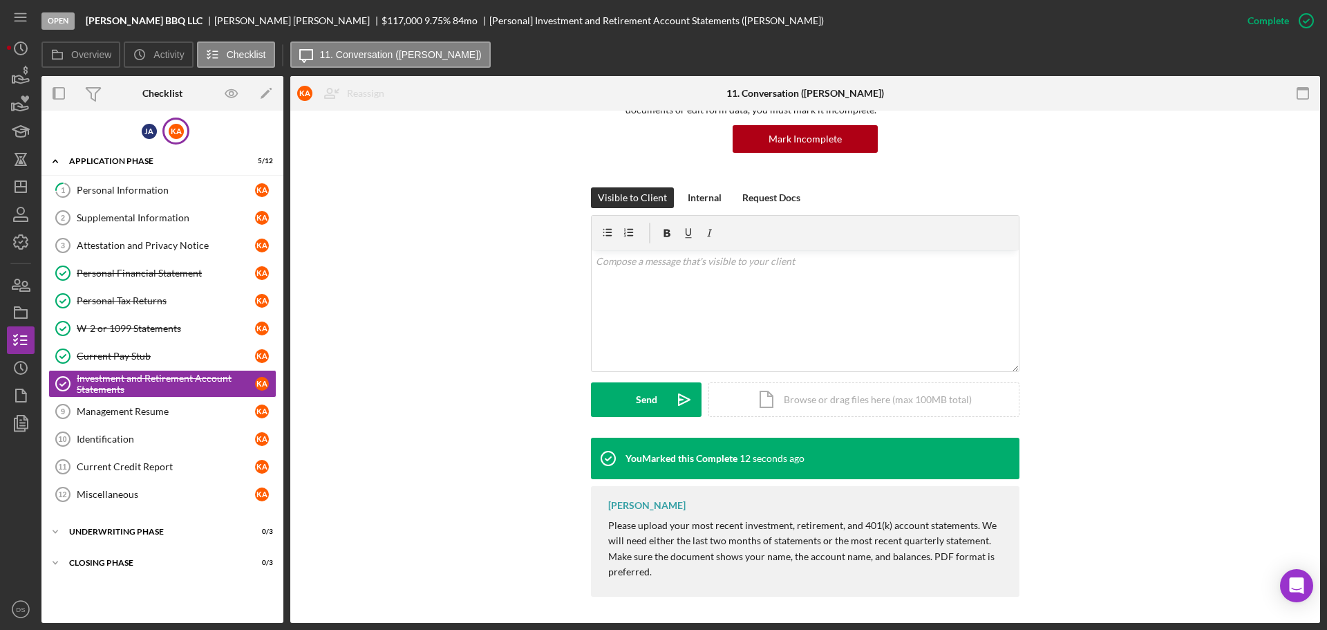
scroll to position [135, 0]
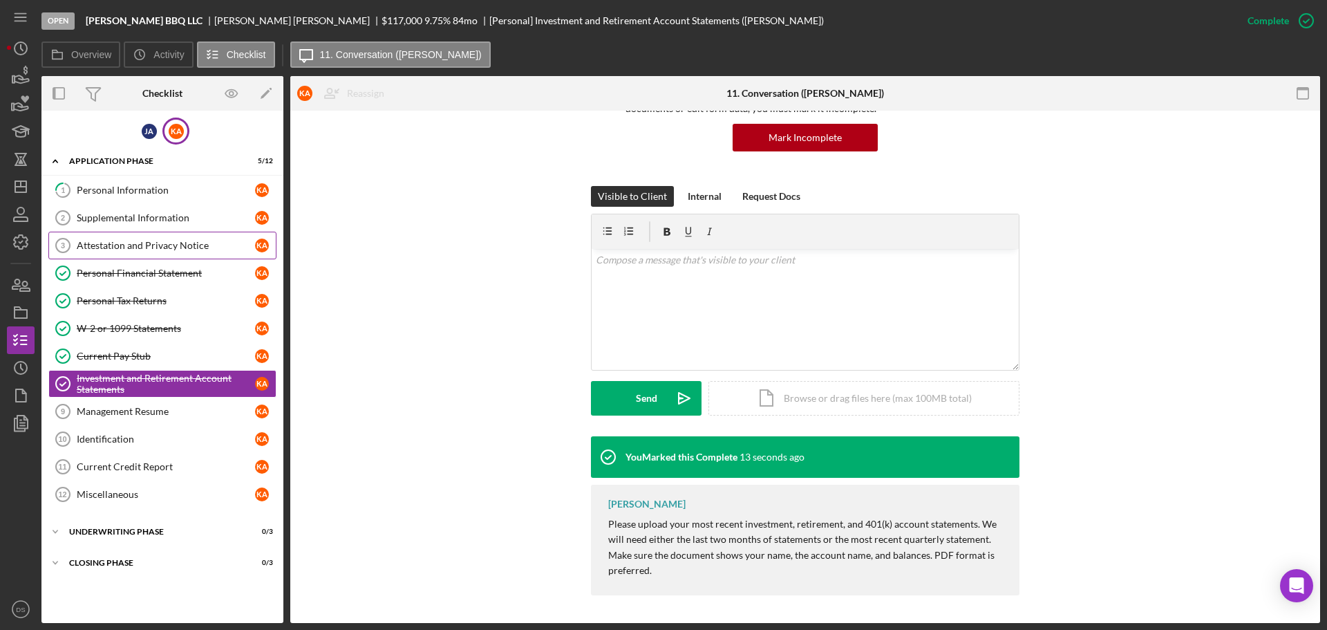
click at [120, 241] on div "Attestation and Privacy Notice" at bounding box center [166, 245] width 178 height 11
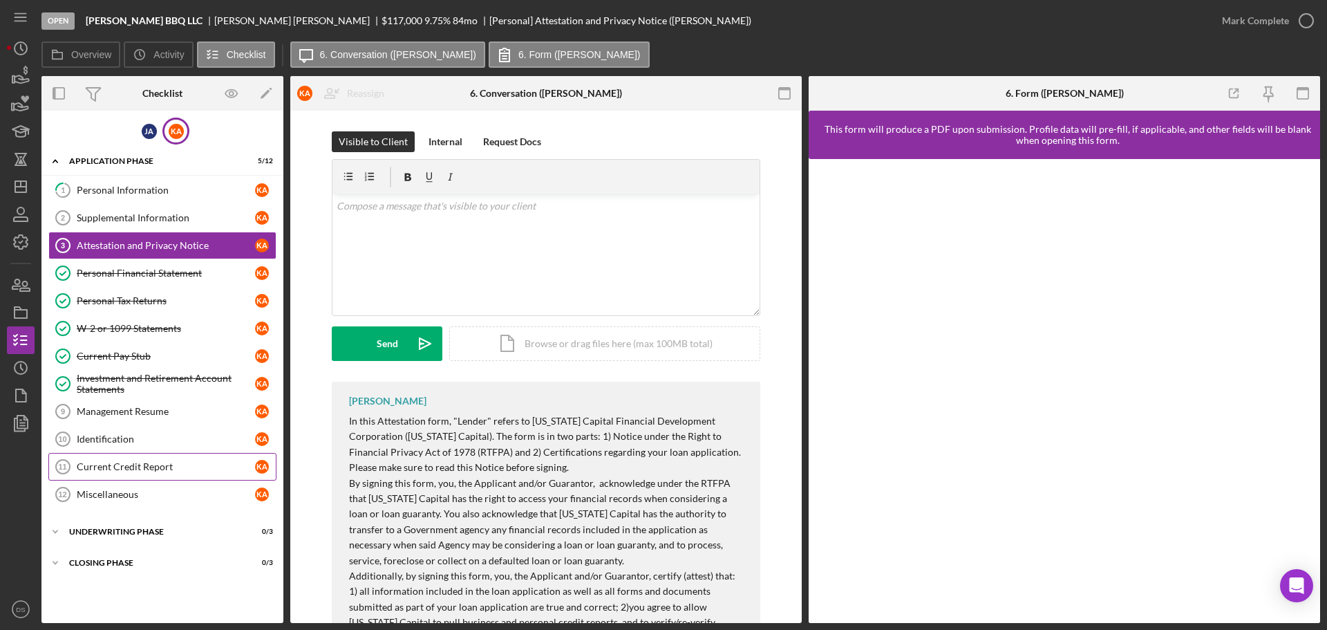
click at [163, 467] on div "Current Credit Report" at bounding box center [166, 466] width 178 height 11
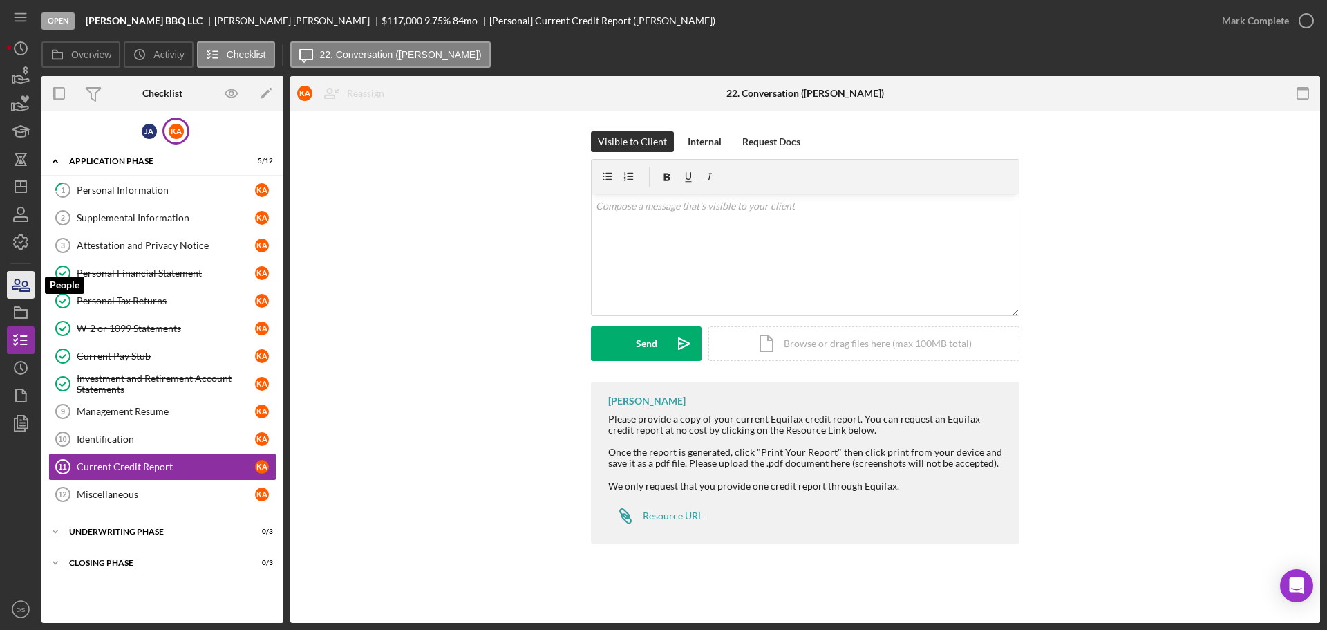
click at [16, 279] on icon "button" at bounding box center [16, 284] width 8 height 10
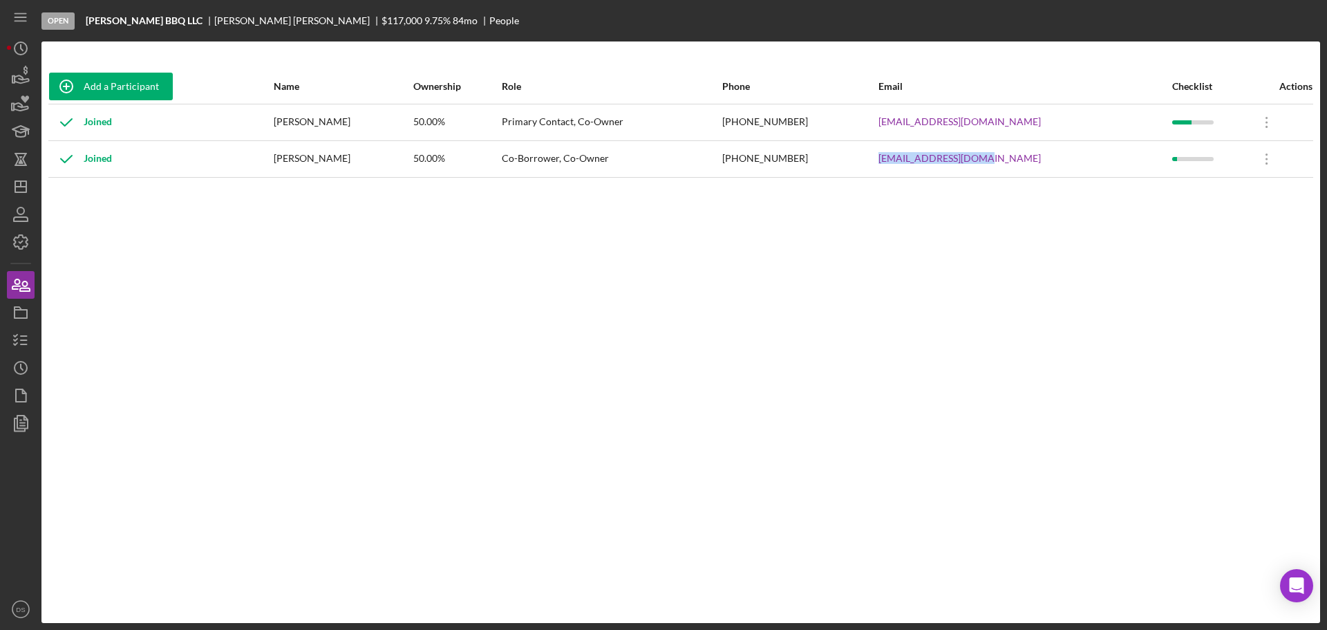
drag, startPoint x: 1051, startPoint y: 157, endPoint x: 926, endPoint y: 156, distance: 125.1
click at [926, 156] on tr "Joined Kerry Allen 50.00% Co-Borrower, Co-Owner (916) 862-1124 Kerrbair@hotmail…" at bounding box center [680, 158] width 1265 height 37
drag, startPoint x: 1029, startPoint y: 122, endPoint x: 932, endPoint y: 121, distance: 96.1
click at [932, 121] on tr "Joined Jeffrey Allen 50.00% Primary Contact, Co-Owner (916) 284-0291 info@allen…" at bounding box center [680, 122] width 1265 height 37
copy tr "[EMAIL_ADDRESS][DOMAIN_NAME]"
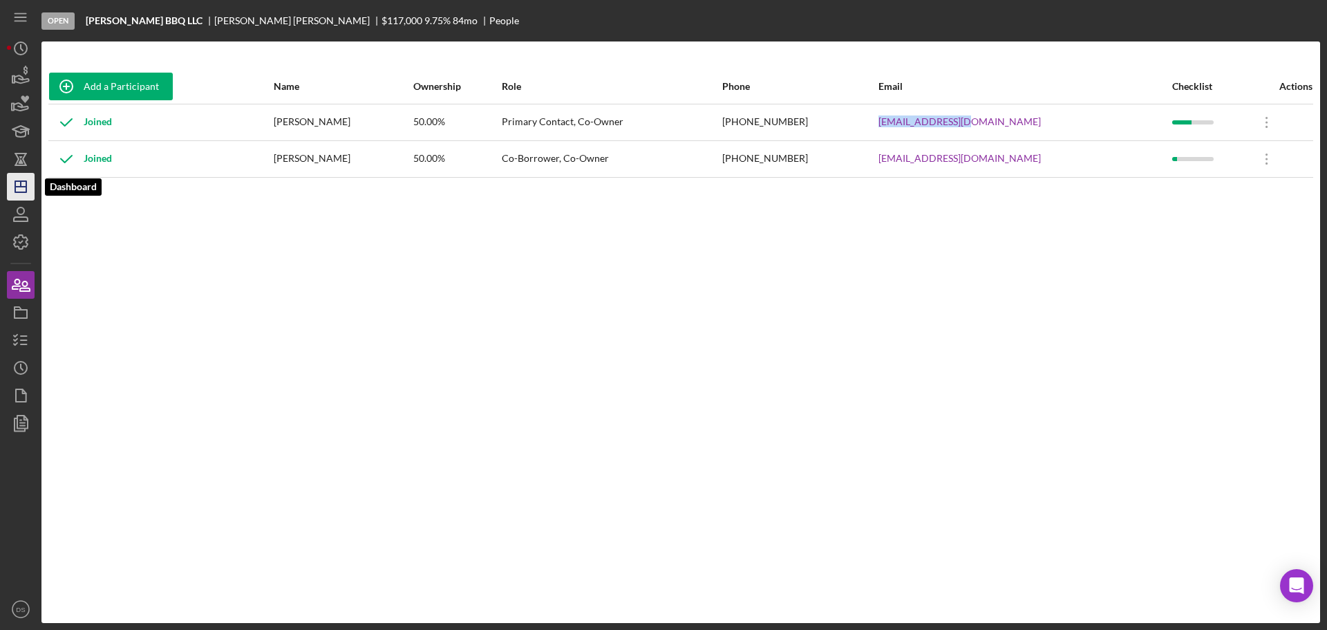
click at [28, 182] on icon "Icon/Dashboard" at bounding box center [20, 186] width 35 height 35
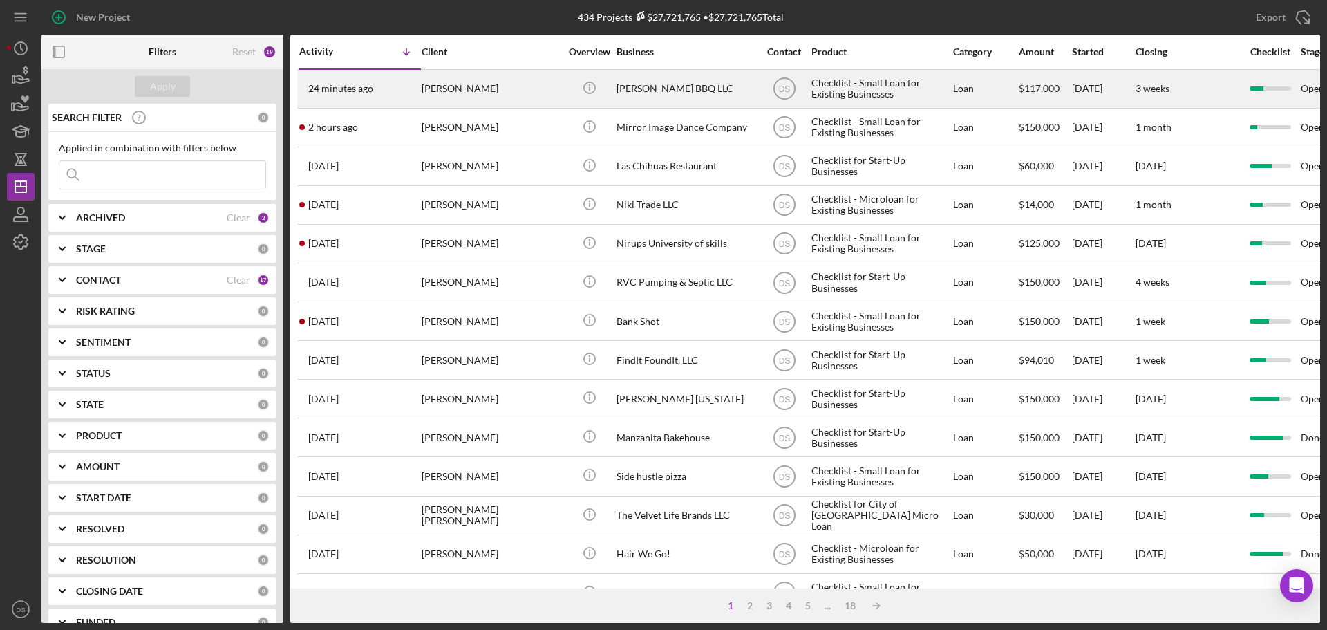
click at [491, 88] on div "[PERSON_NAME]" at bounding box center [491, 89] width 138 height 37
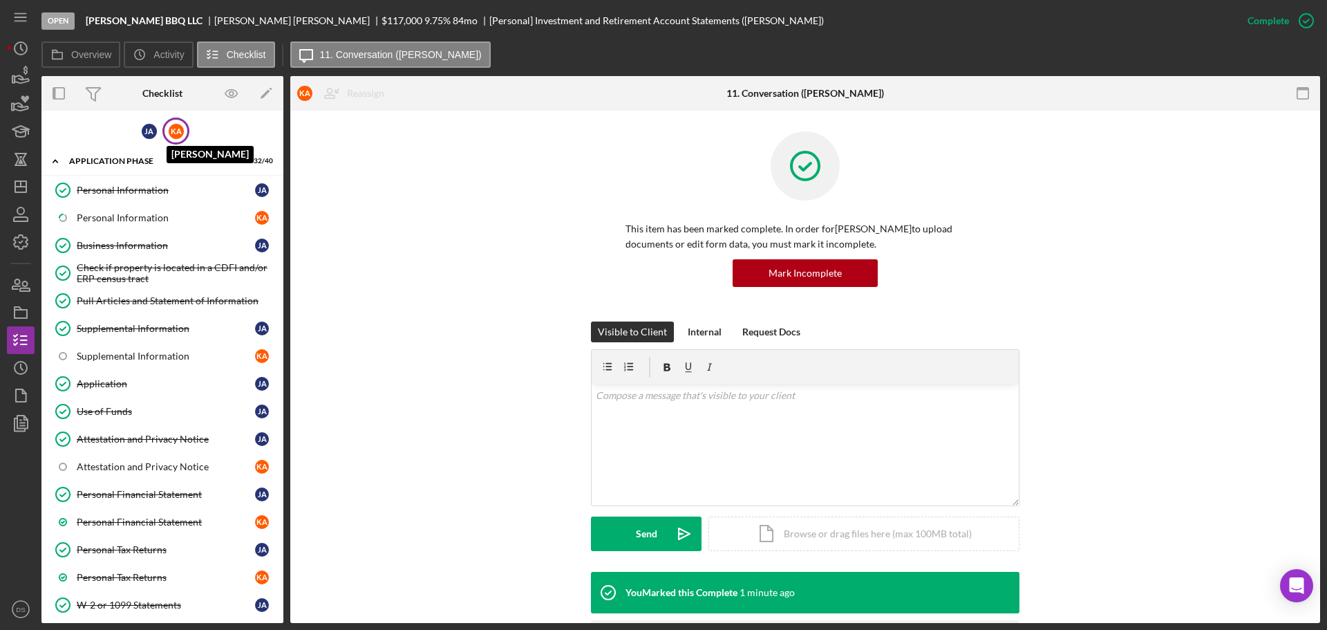
click at [180, 138] on div "K A" at bounding box center [176, 131] width 15 height 15
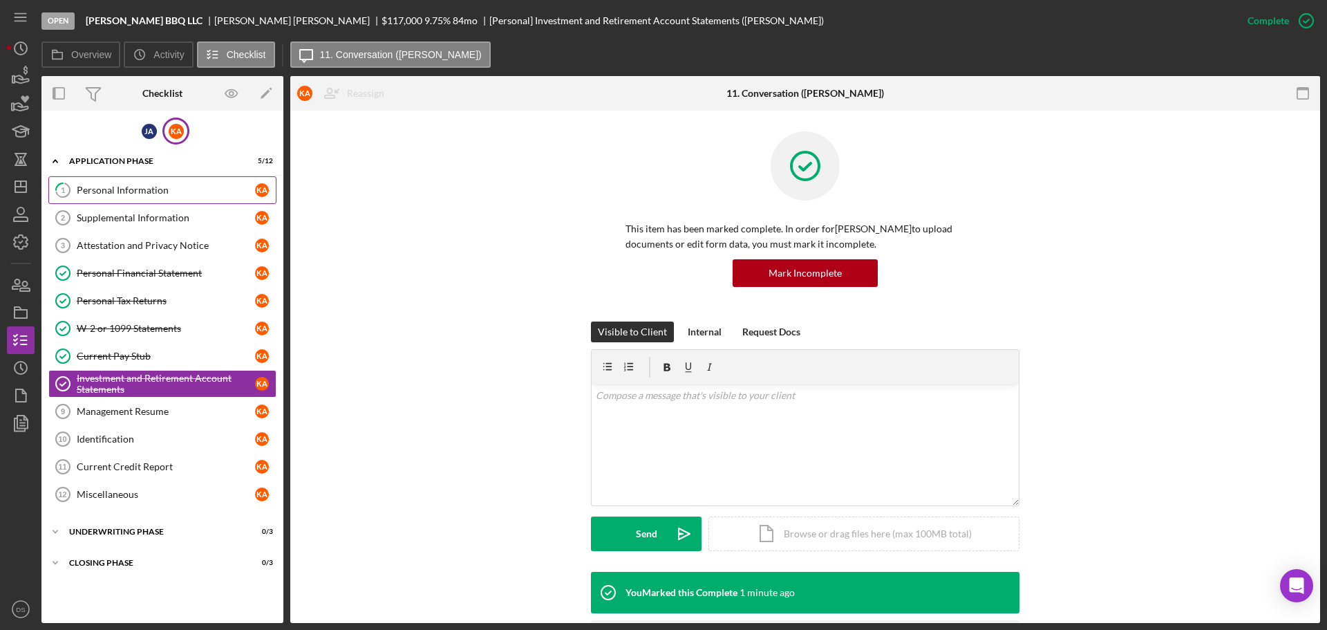
click at [135, 196] on div "Personal Information" at bounding box center [166, 190] width 178 height 11
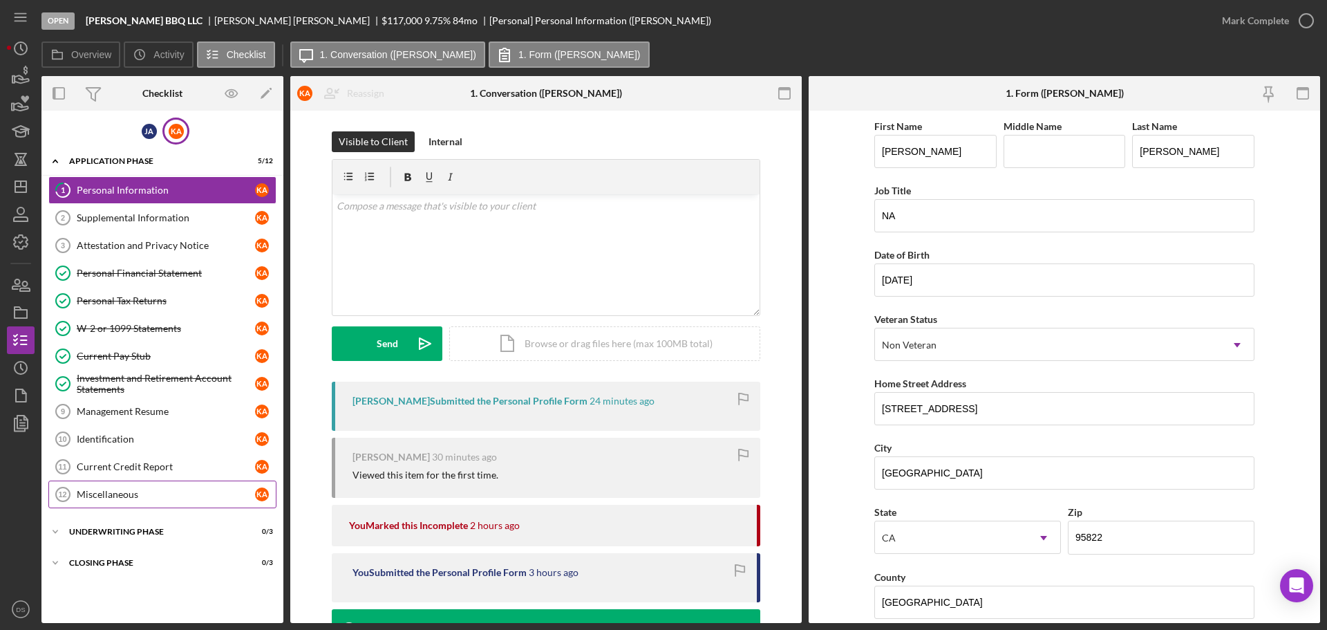
click at [175, 494] on div "Miscellaneous" at bounding box center [166, 494] width 178 height 11
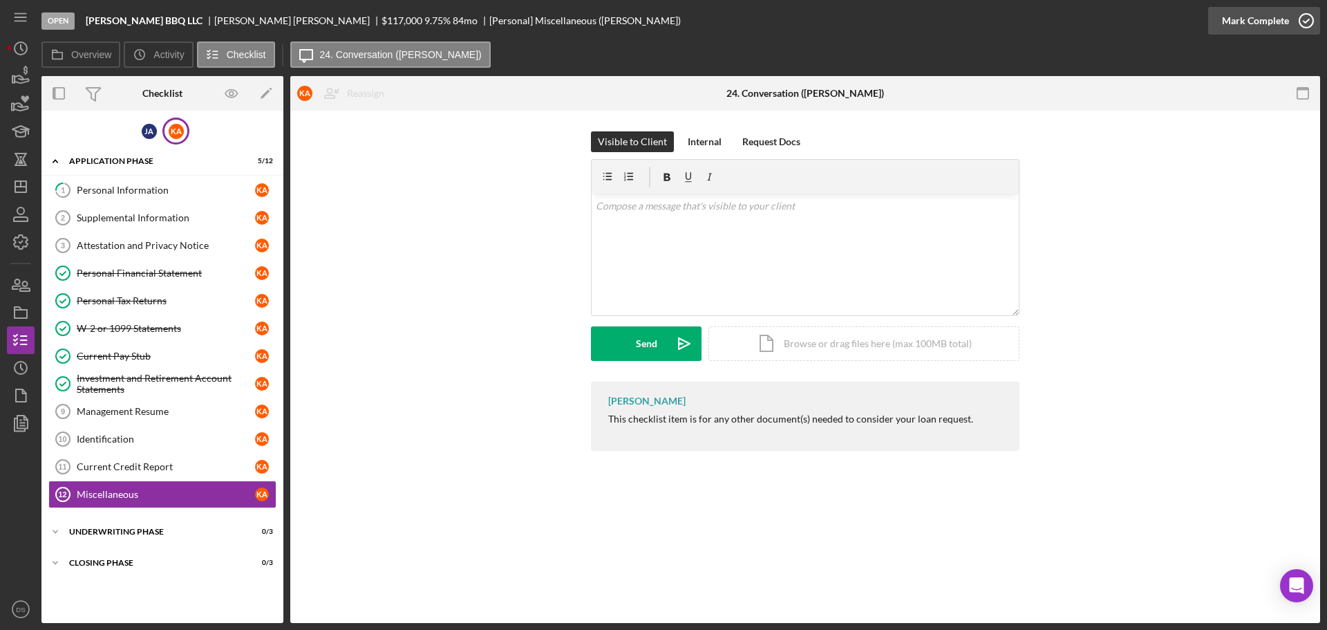
click at [1311, 27] on icon "button" at bounding box center [1306, 20] width 35 height 35
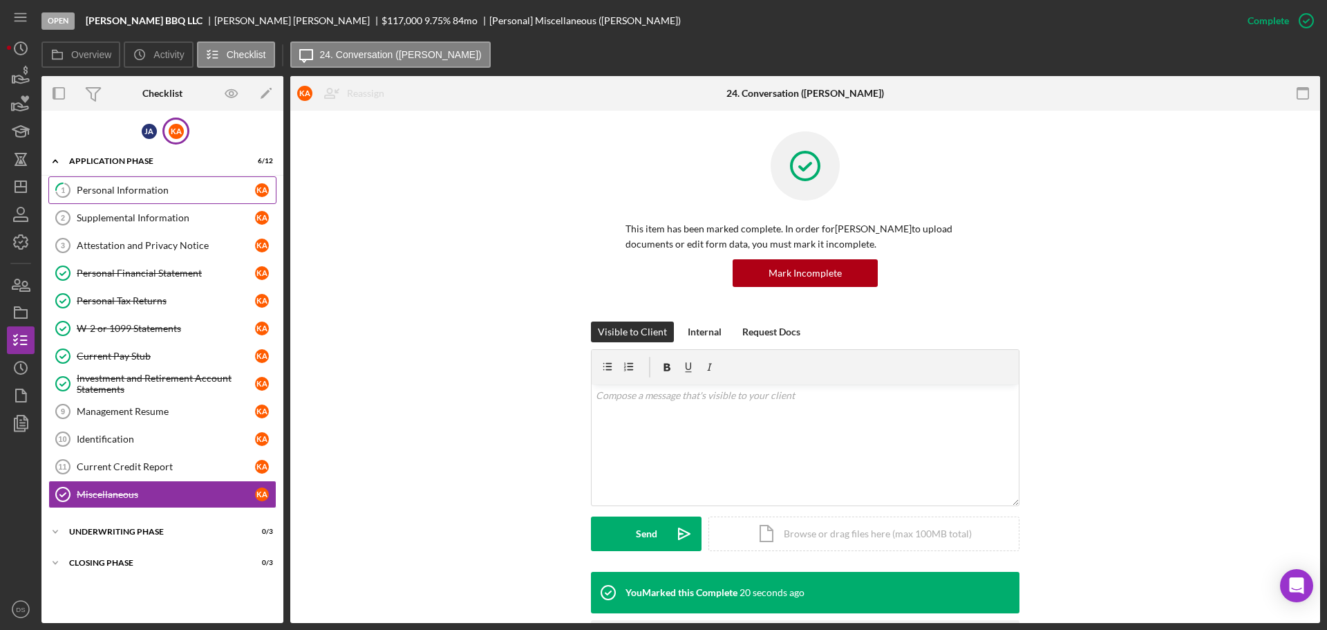
click at [146, 197] on link "1 Personal Information K A" at bounding box center [162, 190] width 228 height 28
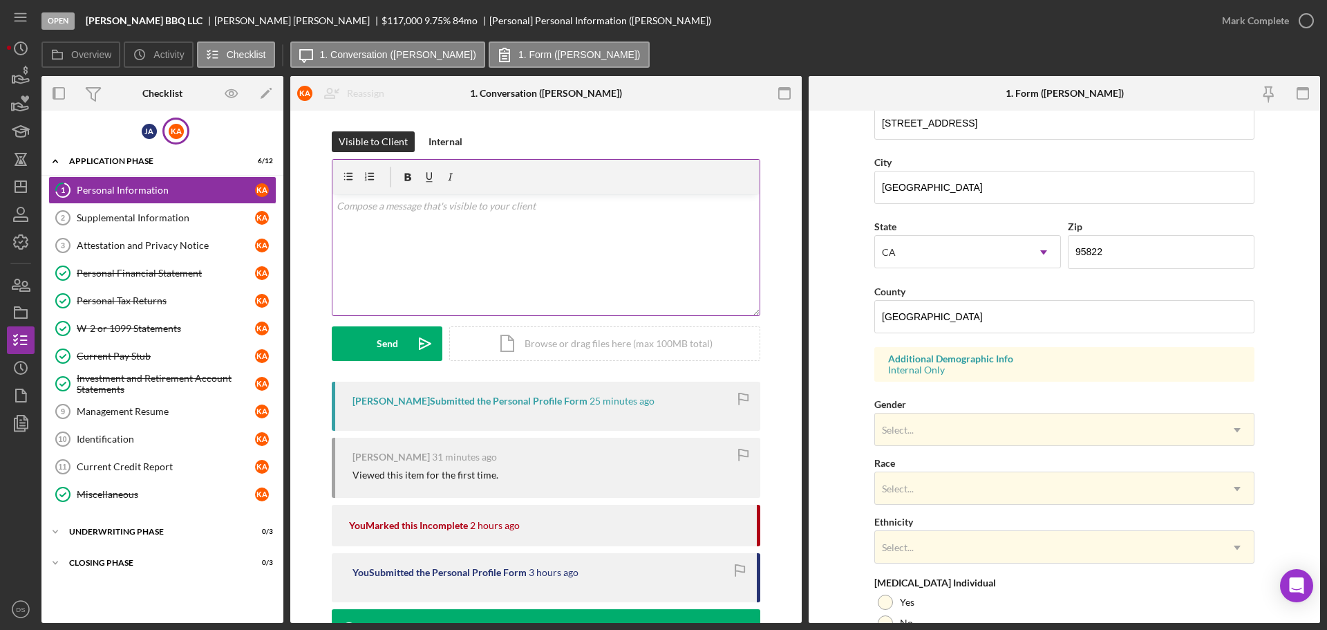
scroll to position [65, 0]
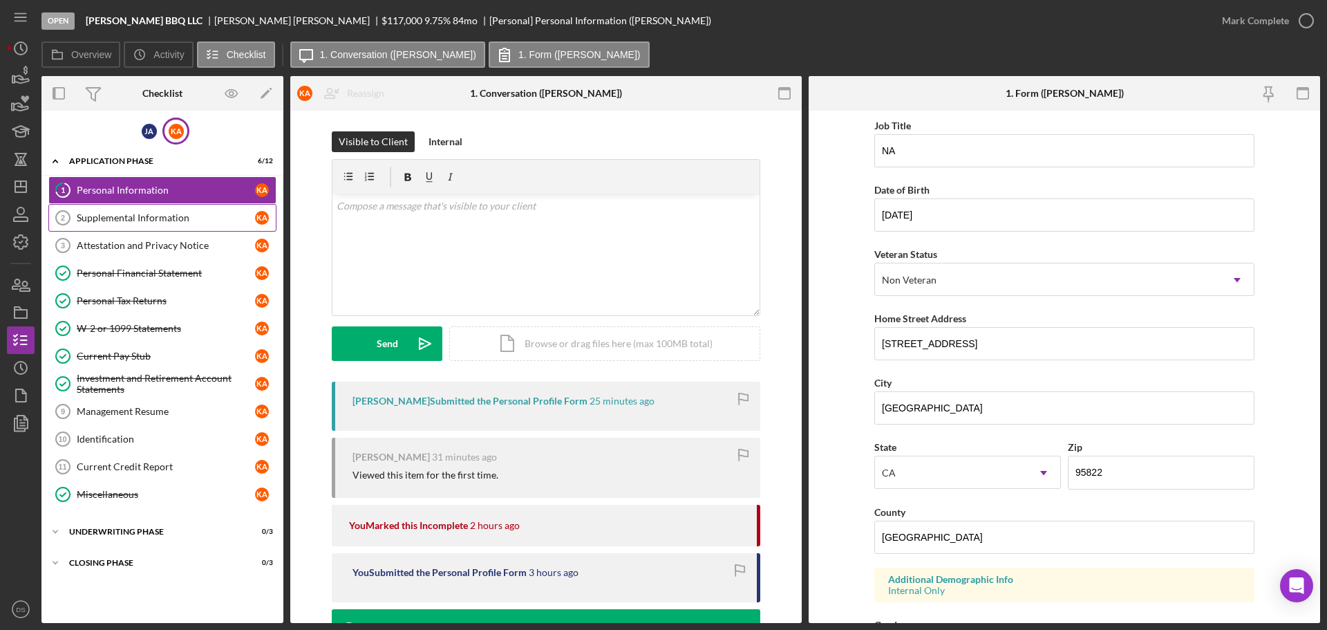
click at [182, 227] on link "Supplemental Information 2 Supplemental Information K A" at bounding box center [162, 218] width 228 height 28
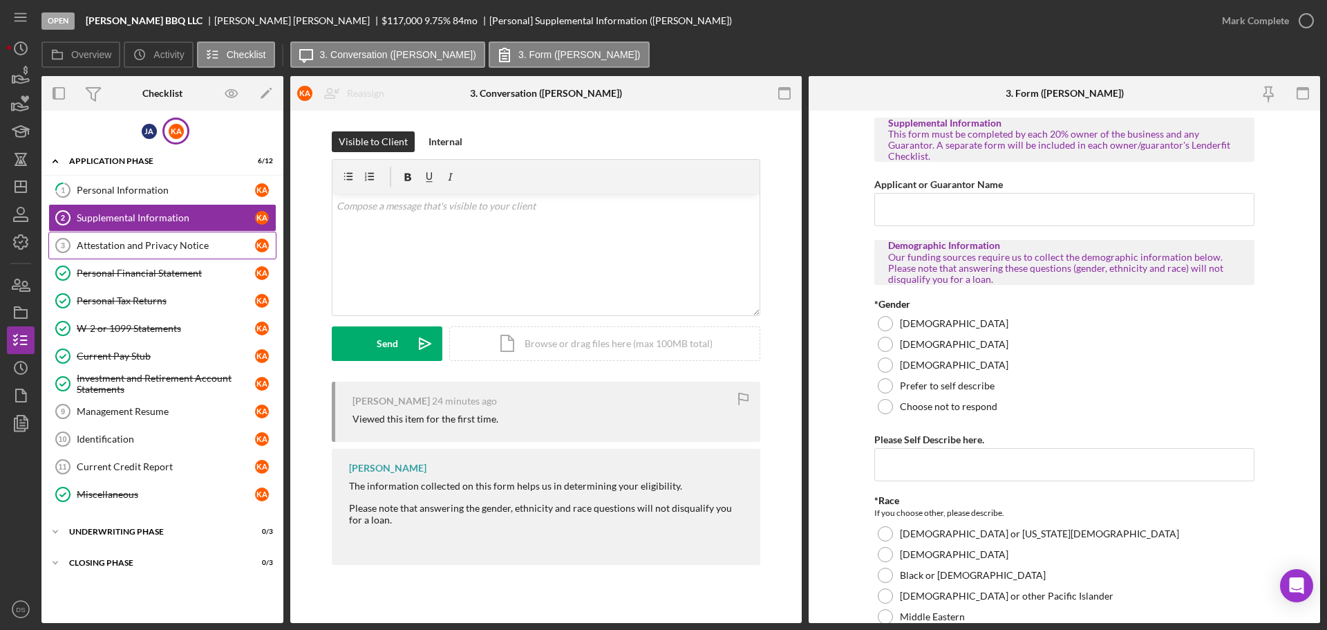
click at [163, 244] on div "Attestation and Privacy Notice" at bounding box center [166, 245] width 178 height 11
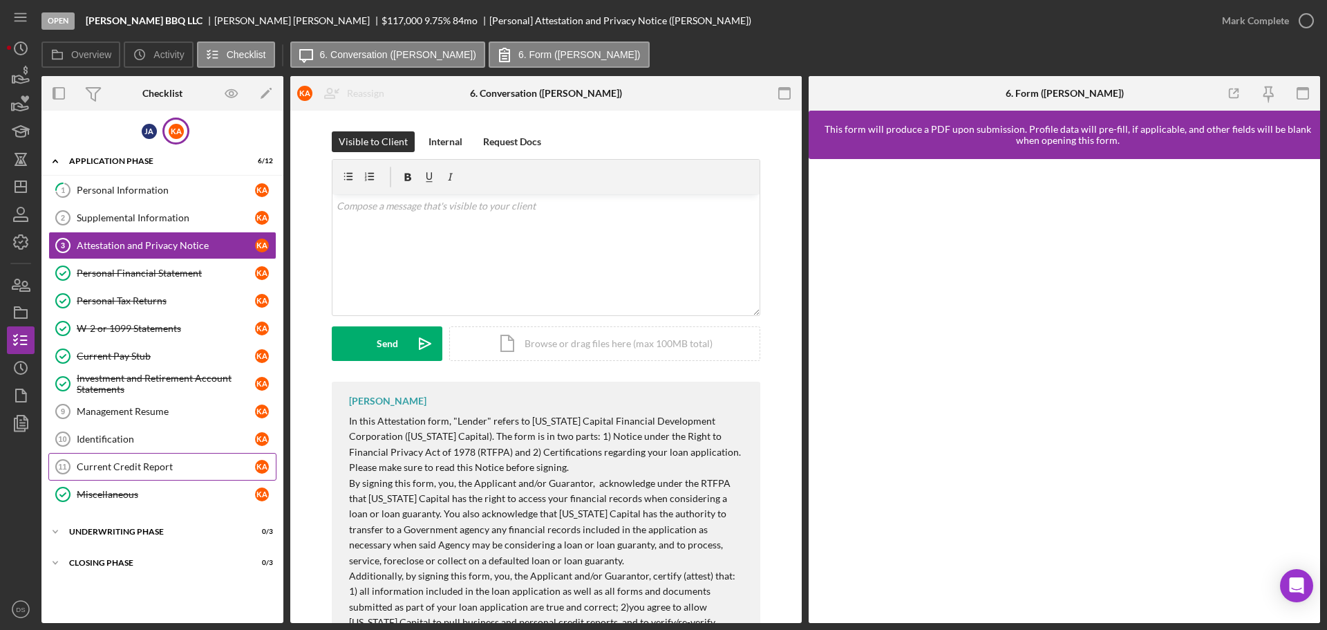
click at [154, 457] on link "Current Credit Report 11 Current Credit Report K A" at bounding box center [162, 467] width 228 height 28
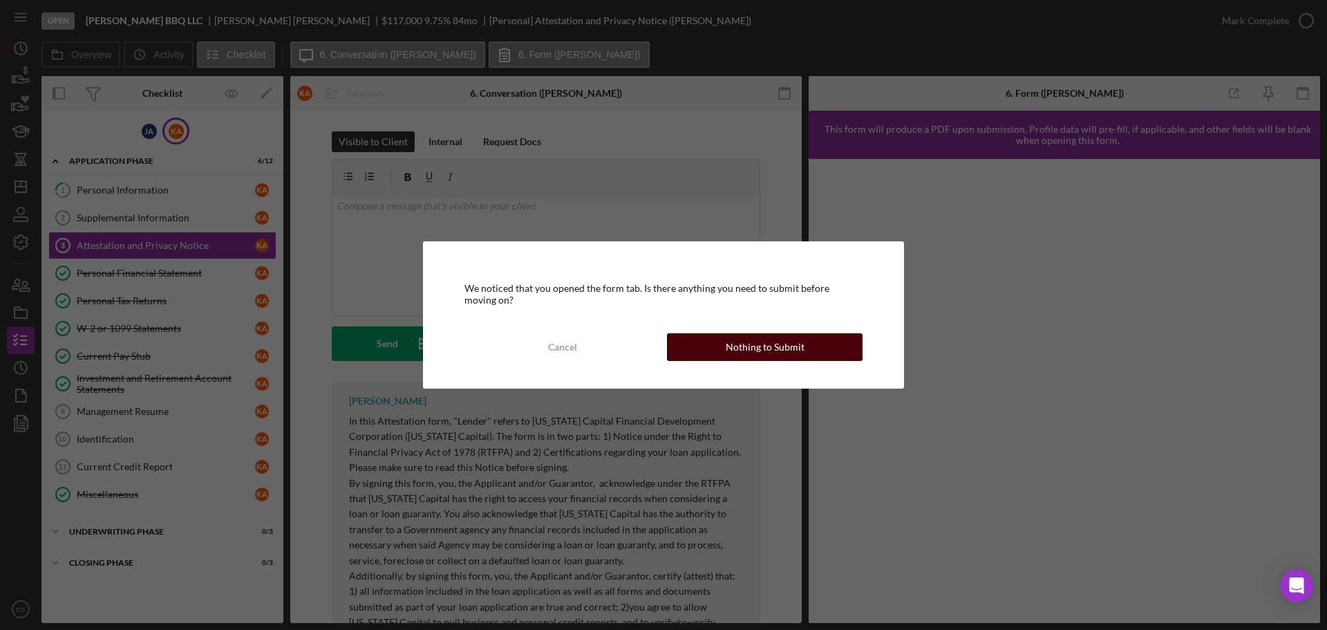
click at [715, 353] on button "Nothing to Submit" at bounding box center [765, 347] width 196 height 28
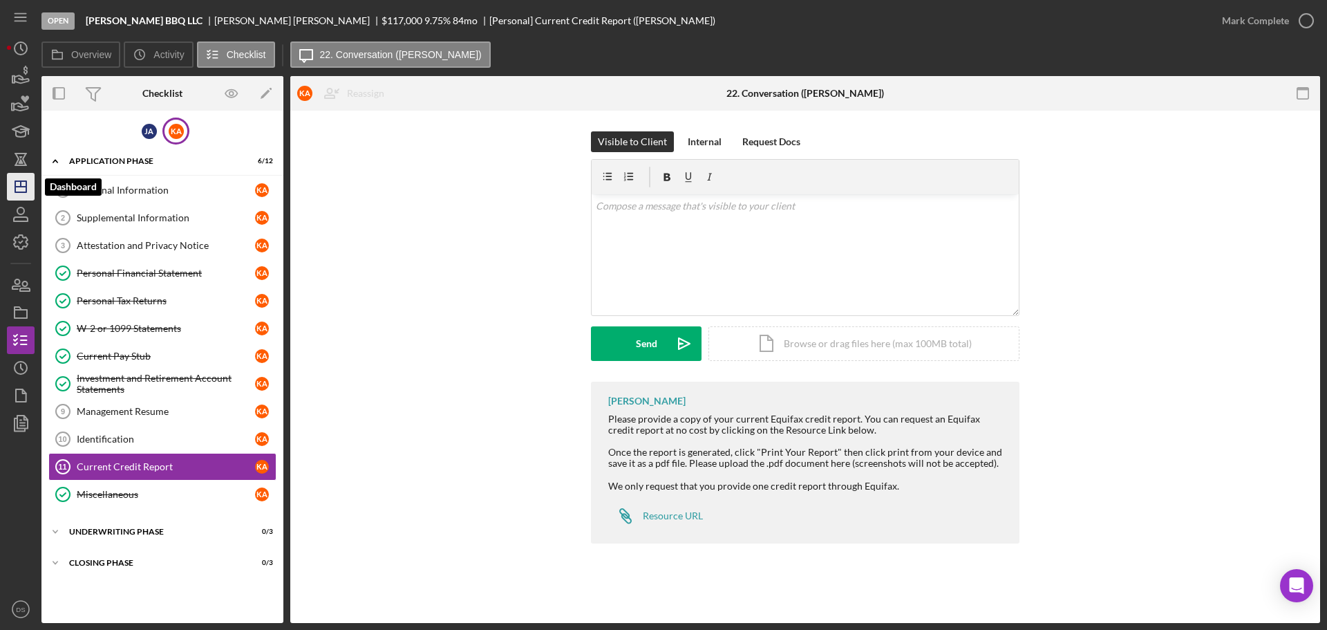
click at [28, 196] on icon "Icon/Dashboard" at bounding box center [20, 186] width 35 height 35
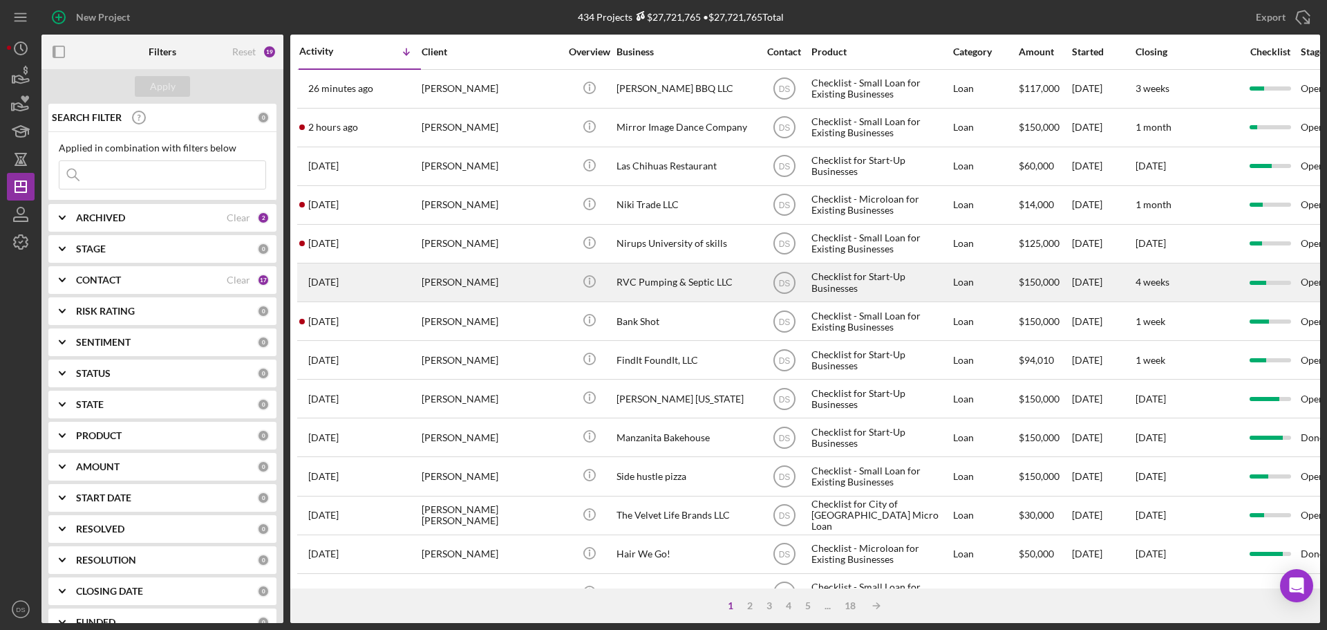
click at [694, 280] on div "RVC Pumping & Septic LLC" at bounding box center [686, 282] width 138 height 37
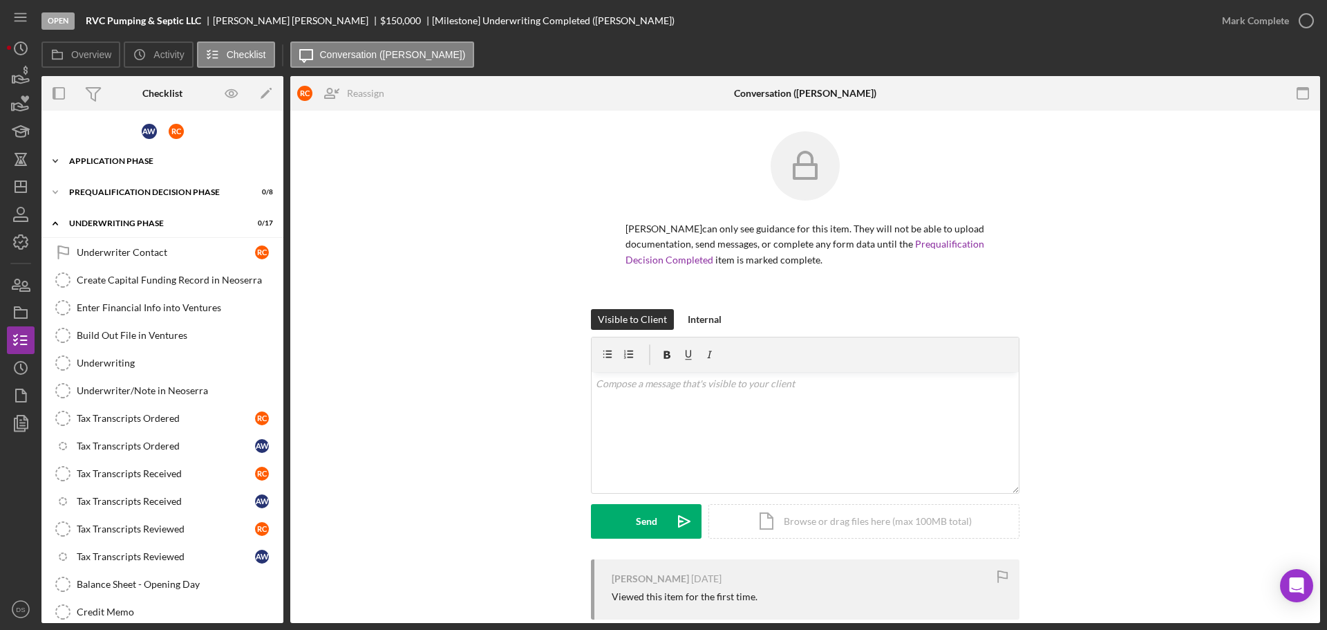
click at [174, 160] on div "Application Phase" at bounding box center [167, 161] width 197 height 8
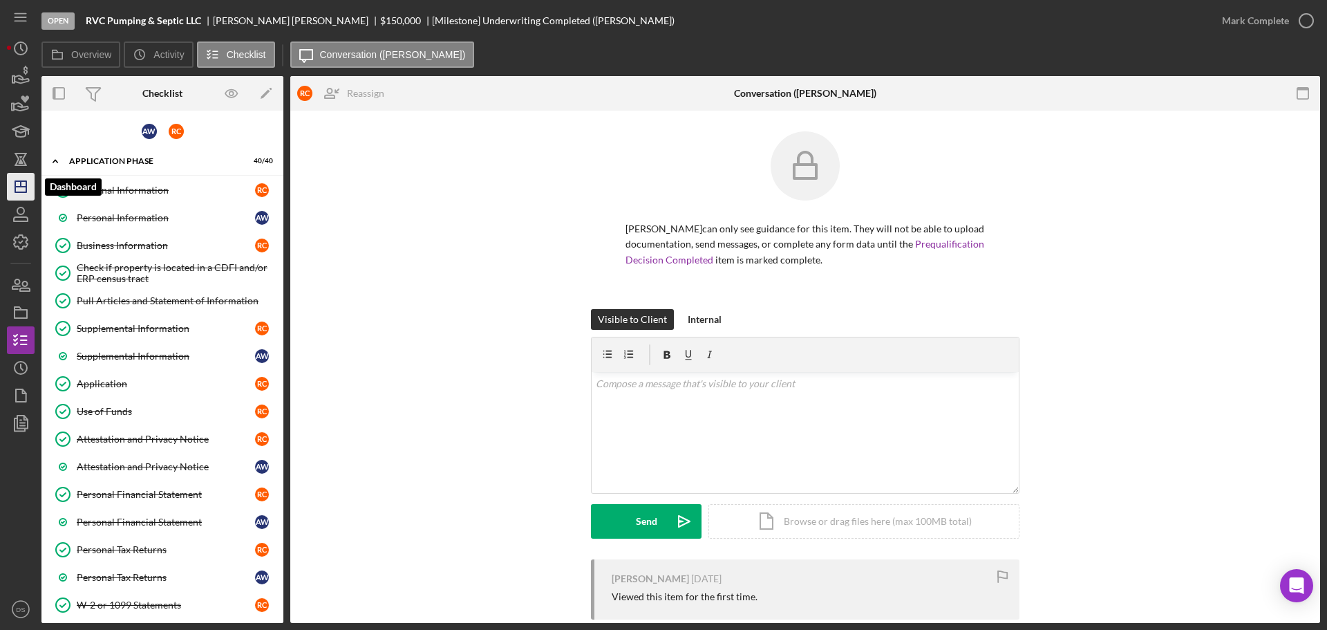
click at [17, 180] on icon "Icon/Dashboard" at bounding box center [20, 186] width 35 height 35
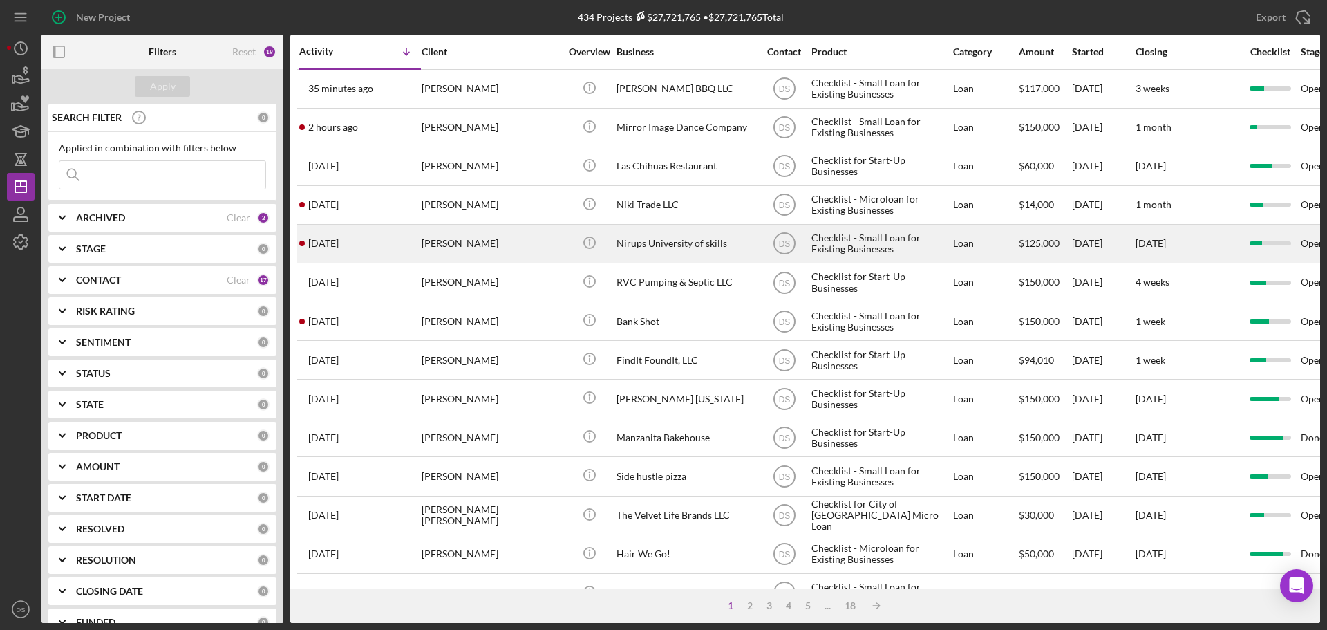
click at [689, 246] on div "Nirups University of skills" at bounding box center [686, 243] width 138 height 37
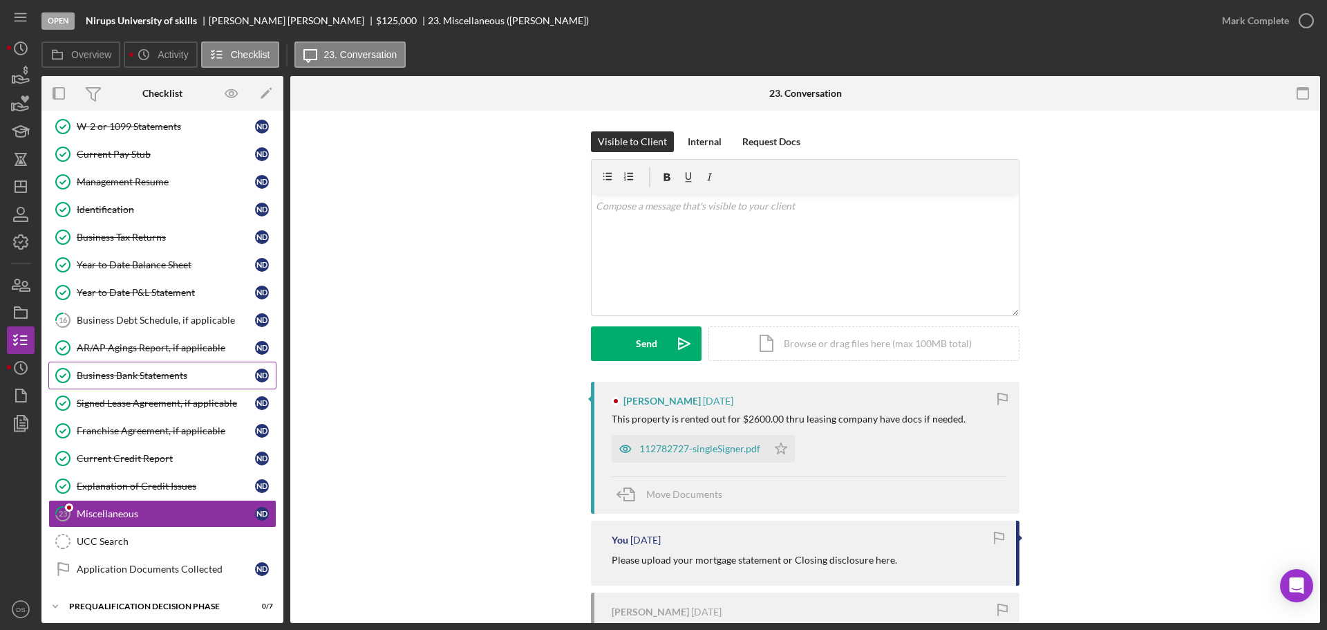
scroll to position [415, 0]
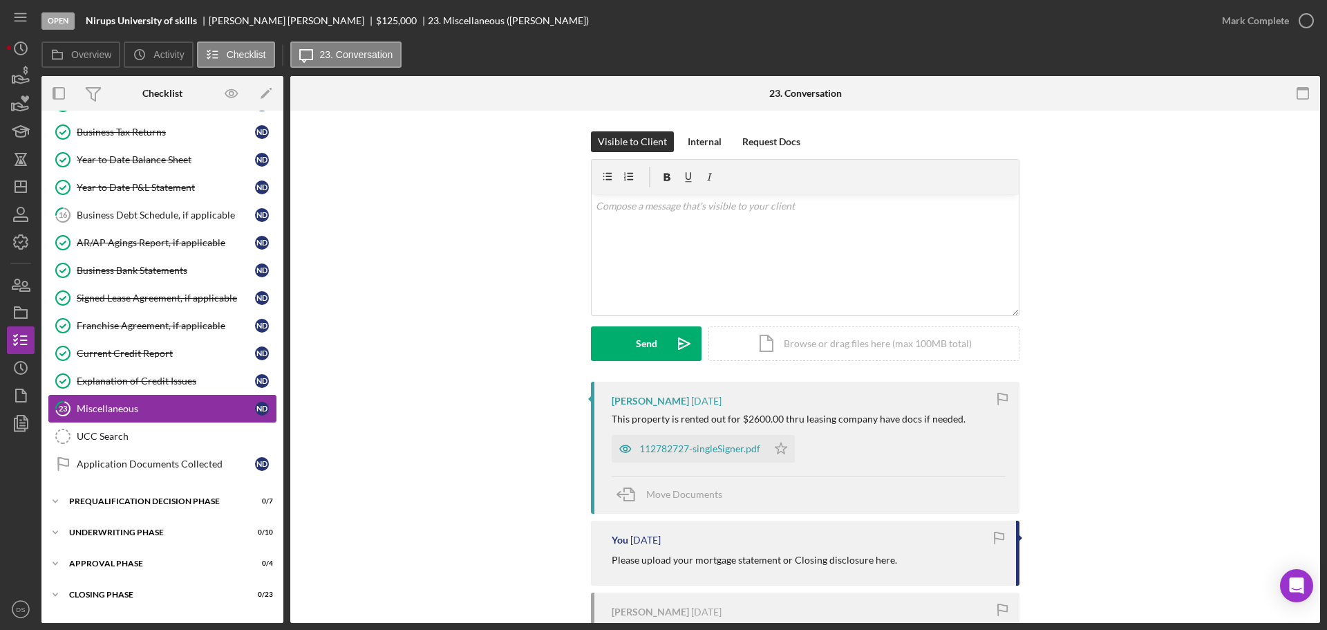
click at [199, 415] on link "23 Miscellaneous N D" at bounding box center [162, 409] width 228 height 28
click at [702, 451] on div "112782727-singleSigner.pdf" at bounding box center [699, 448] width 121 height 11
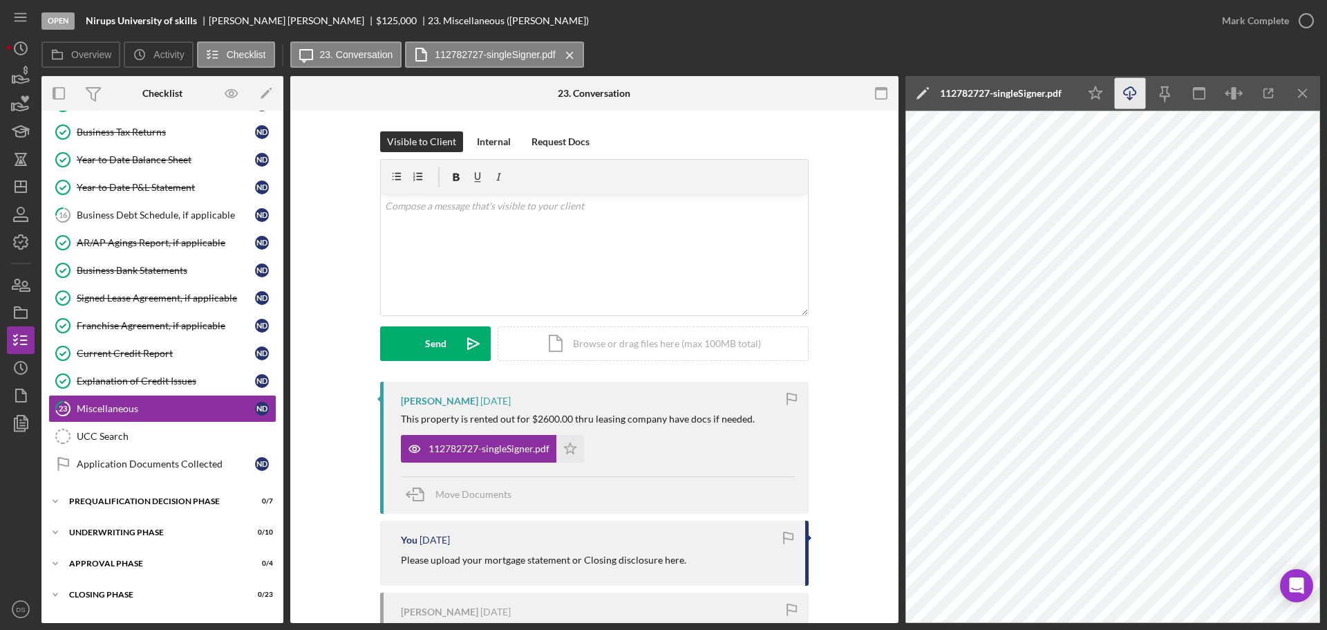
click at [1125, 89] on icon "Icon/Download" at bounding box center [1130, 93] width 31 height 31
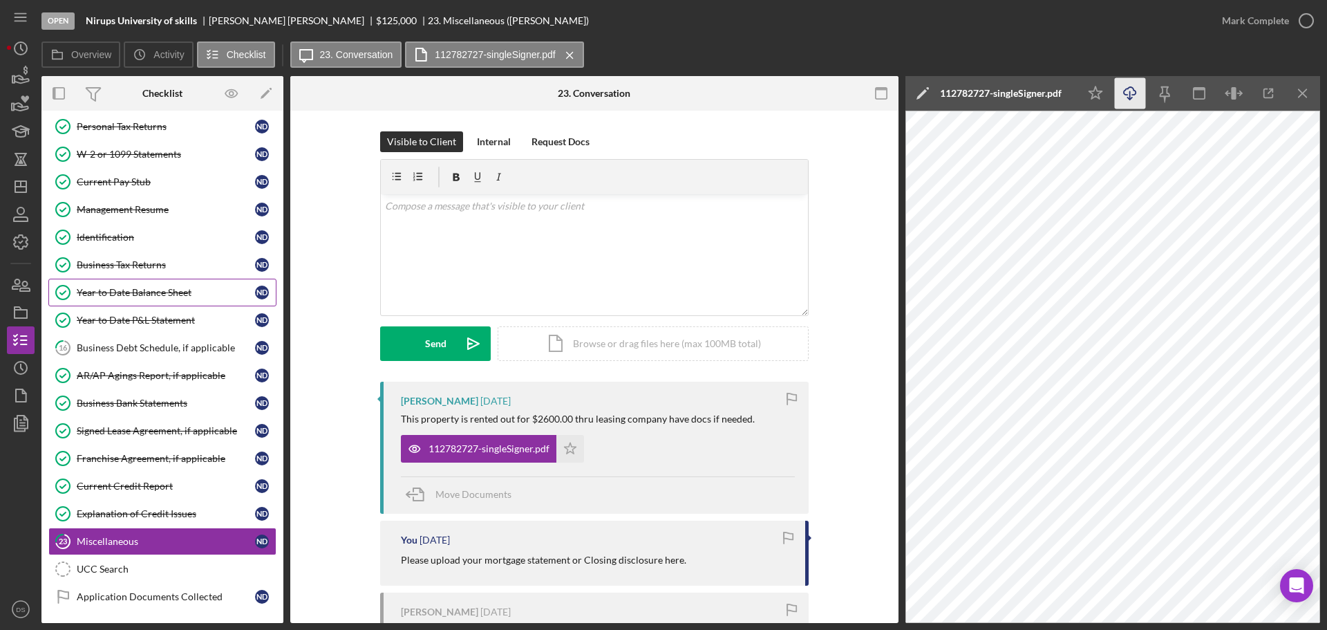
scroll to position [276, 0]
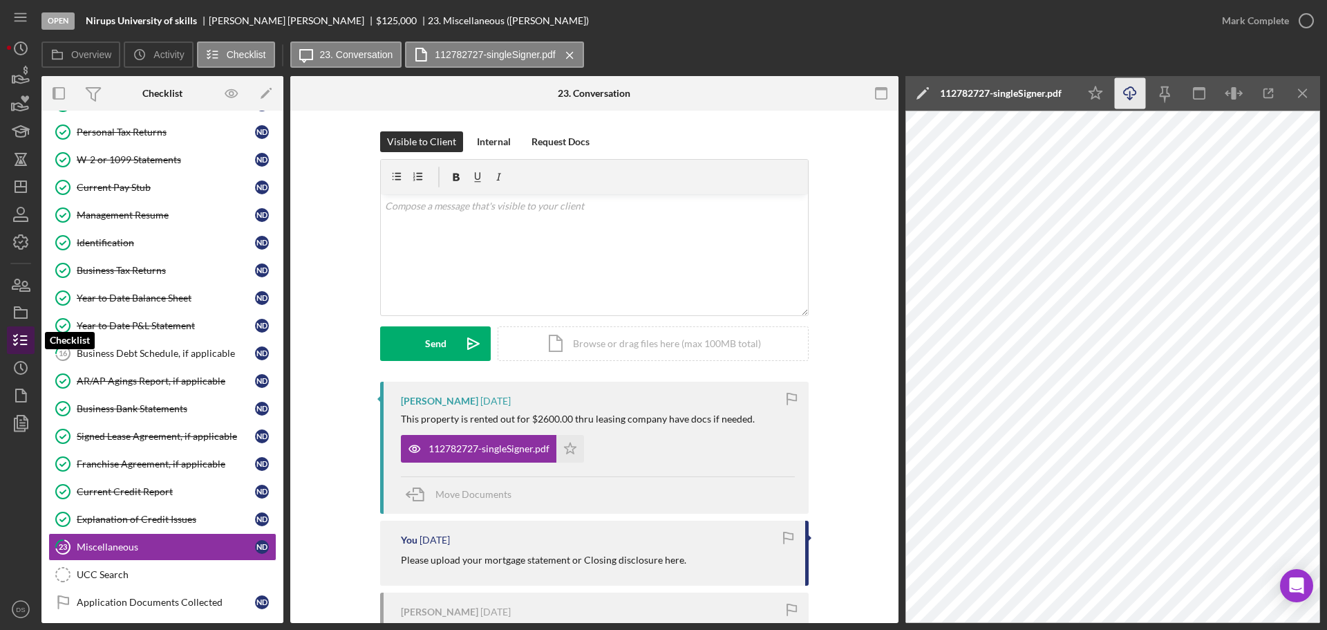
click at [22, 340] on line "button" at bounding box center [24, 340] width 6 height 0
click at [23, 176] on icon "Icon/Dashboard" at bounding box center [20, 186] width 35 height 35
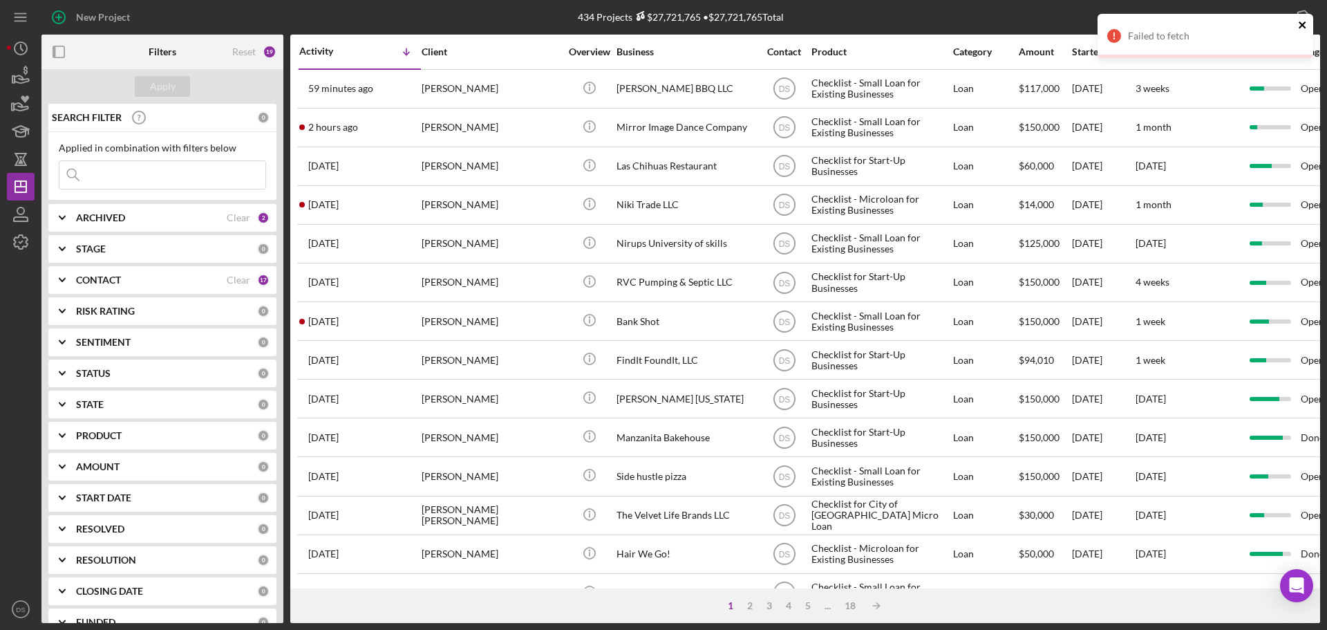
click at [1301, 24] on icon "close" at bounding box center [1302, 24] width 7 height 7
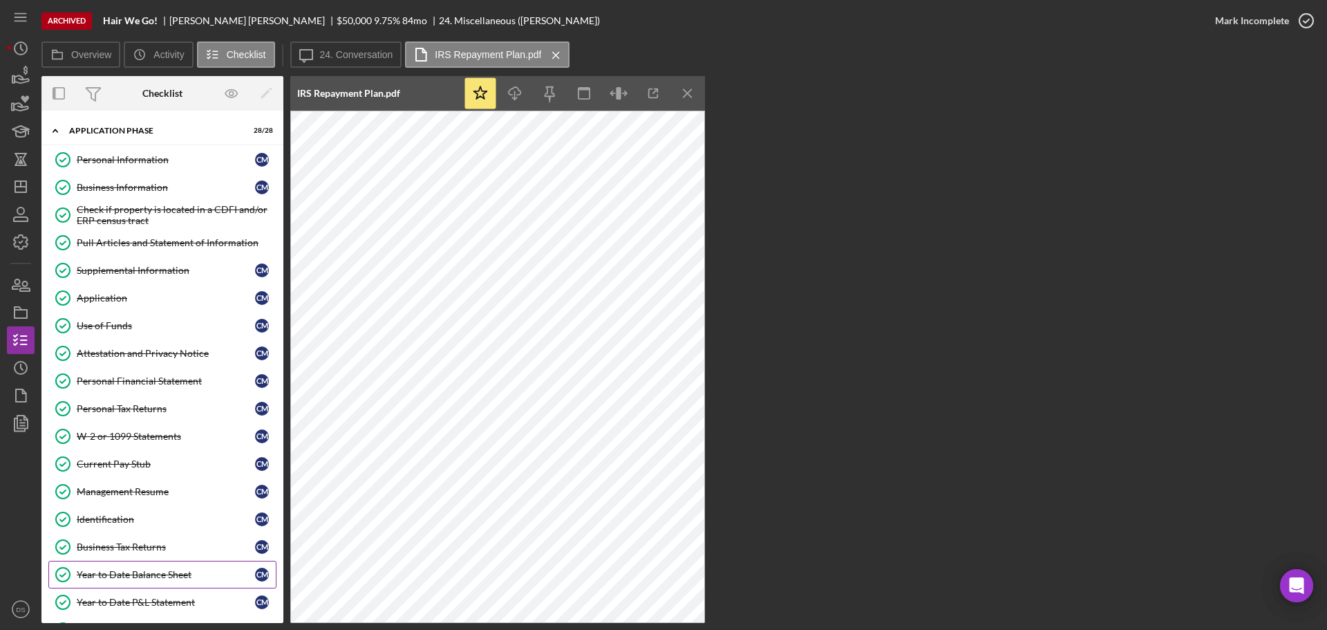
scroll to position [415, 0]
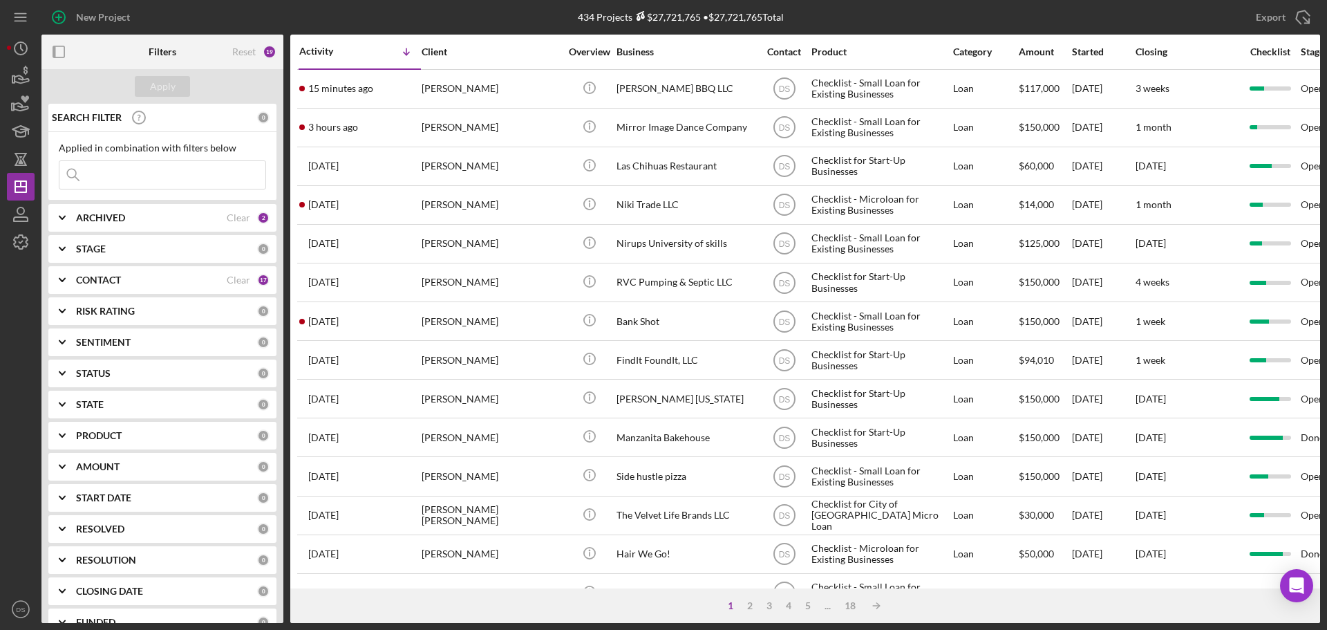
click at [224, 210] on div "ARCHIVED Clear 2" at bounding box center [173, 218] width 194 height 28
click at [73, 303] on div "Archived" at bounding box center [162, 300] width 207 height 22
click at [71, 298] on input "Archived" at bounding box center [66, 297] width 14 height 14
checkbox input "false"
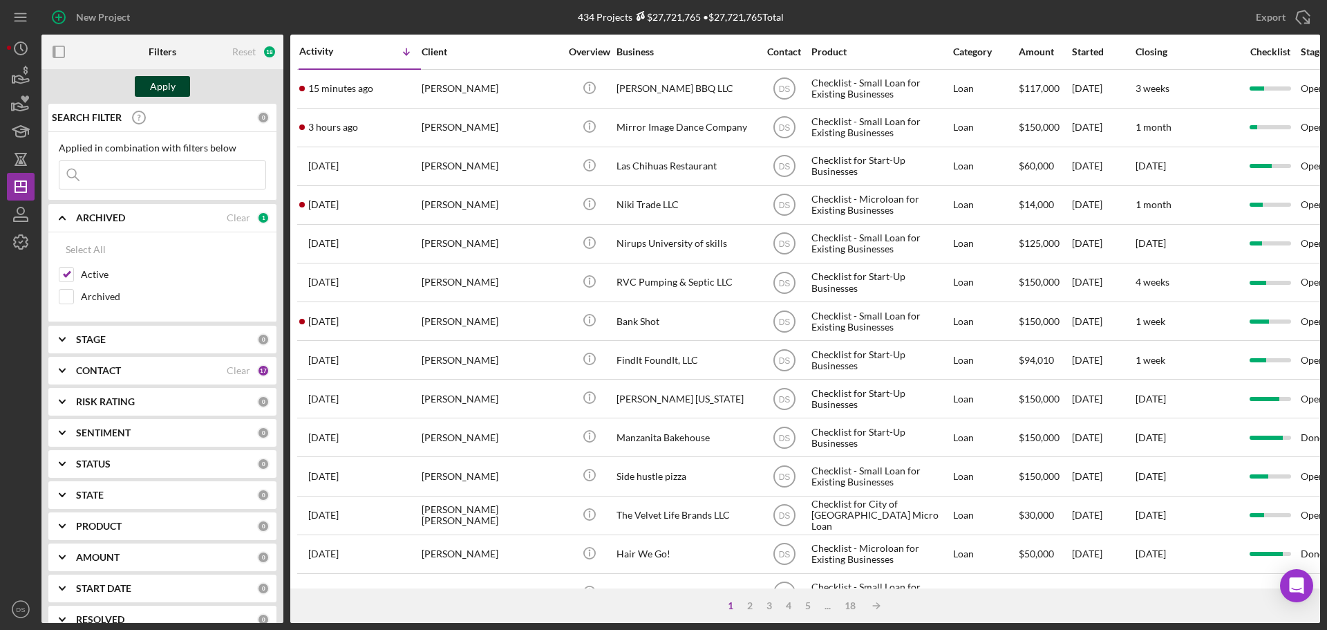
click at [163, 81] on div "Apply" at bounding box center [163, 86] width 26 height 21
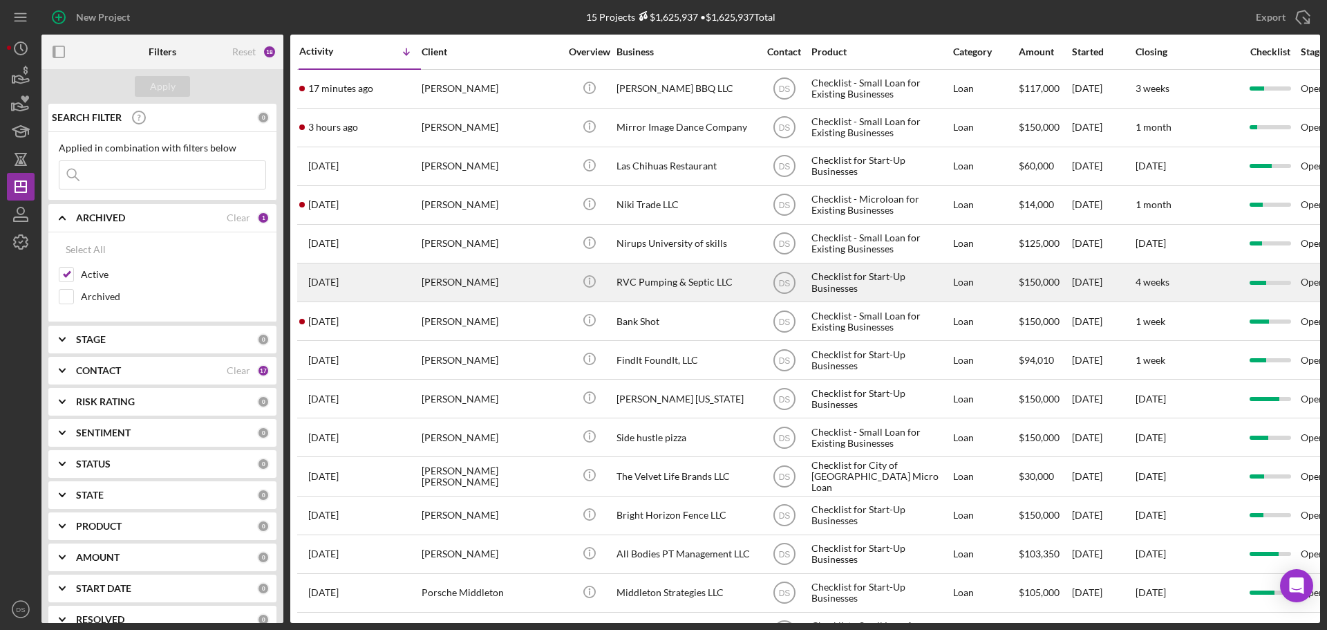
click at [667, 276] on div "RVC Pumping & Septic LLC" at bounding box center [686, 282] width 138 height 37
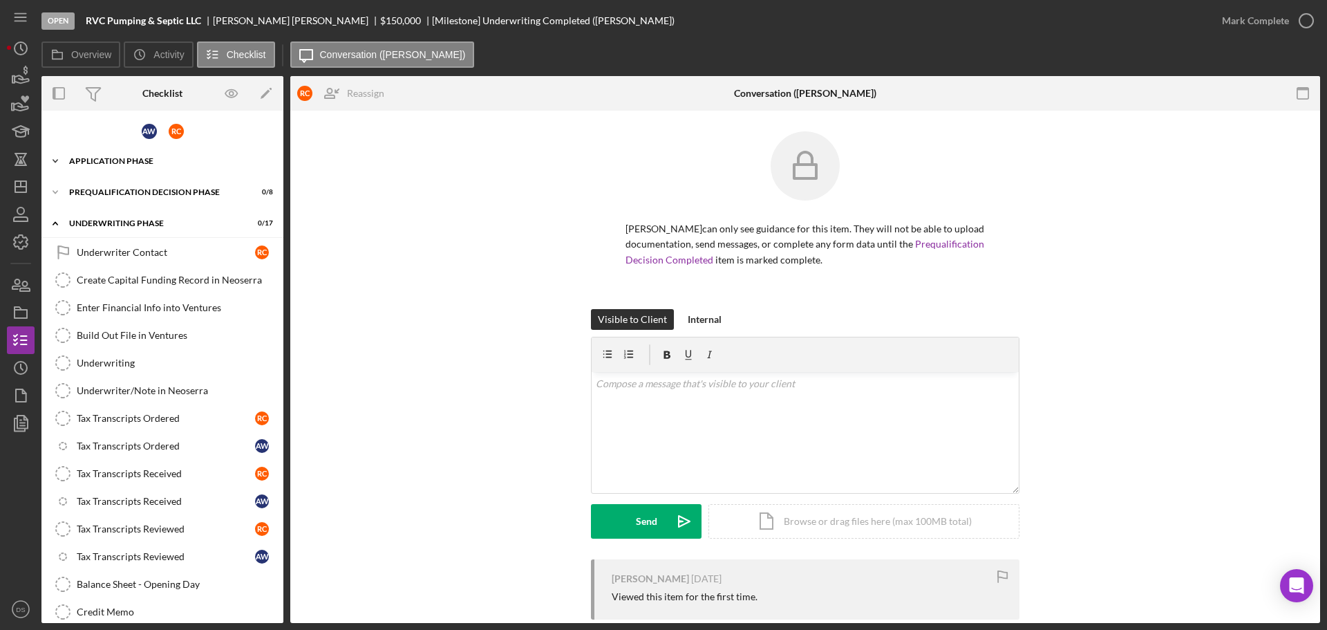
click at [144, 169] on div "Icon/Expander Application Phase 40 / 40" at bounding box center [162, 161] width 242 height 28
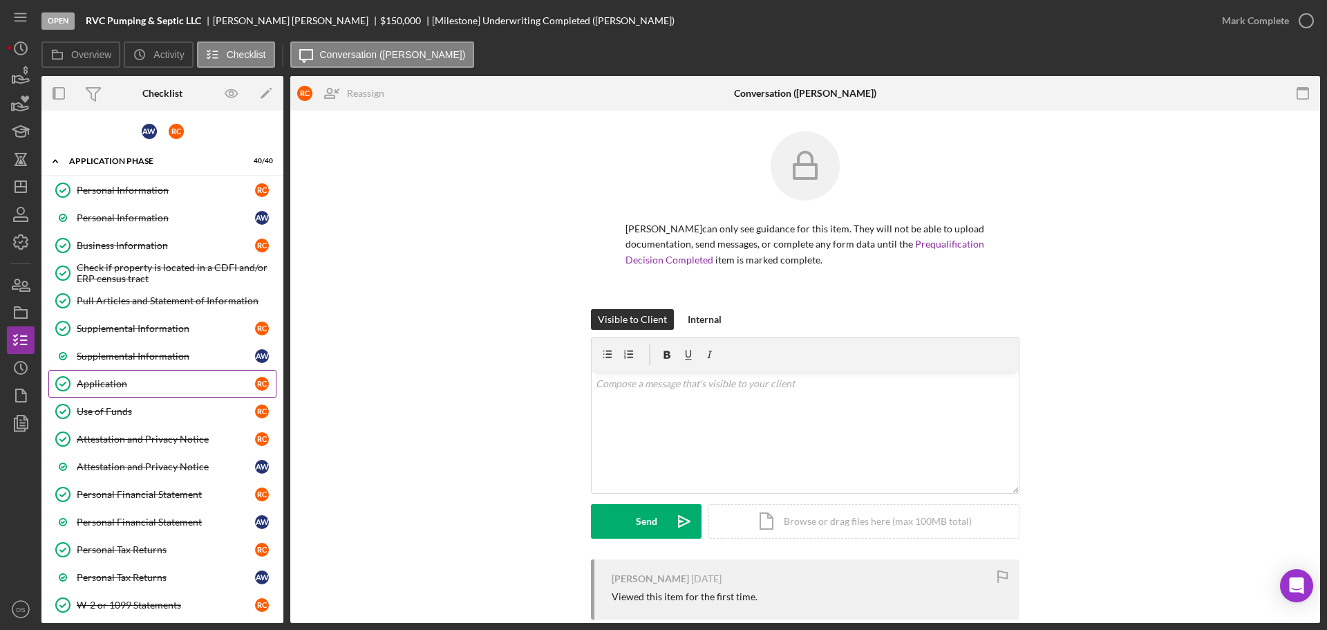
click at [138, 376] on link "Application Application R C" at bounding box center [162, 384] width 228 height 28
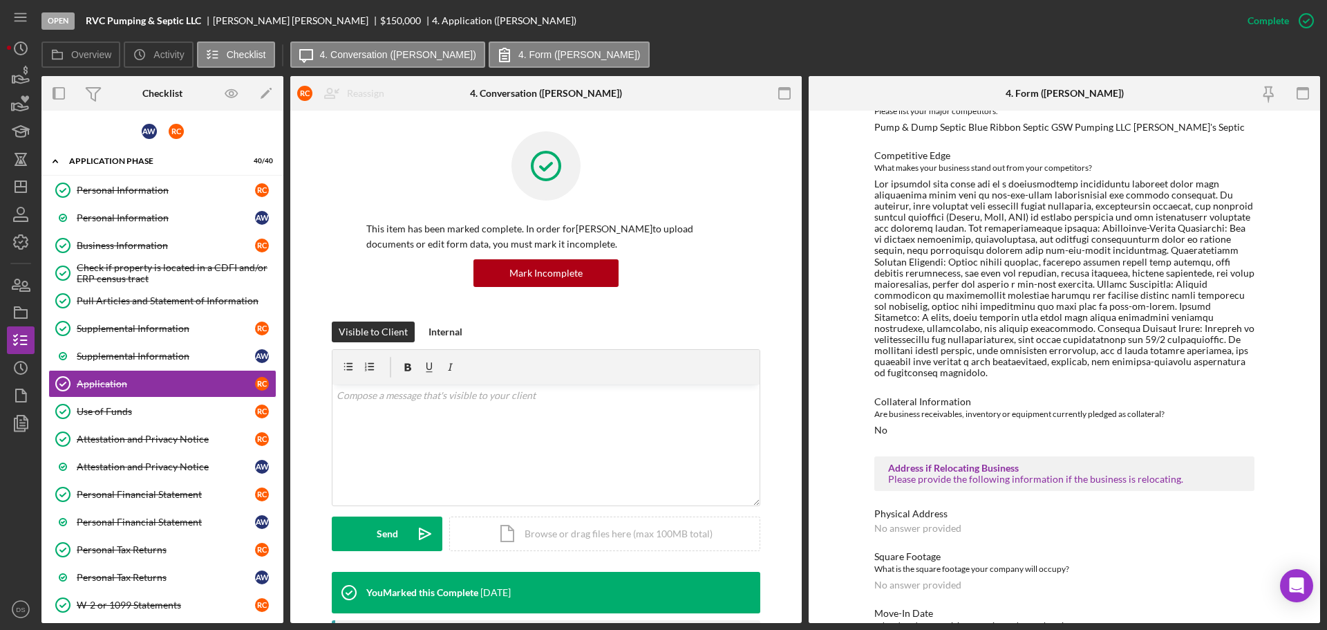
scroll to position [2493, 0]
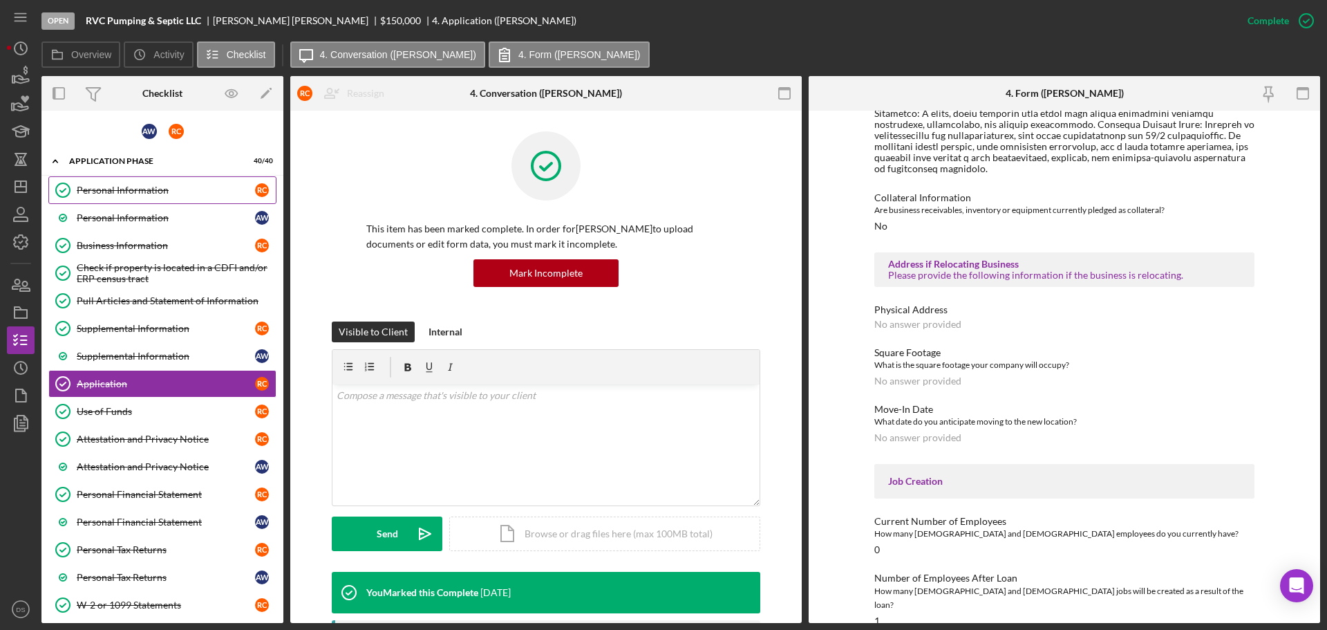
click at [180, 198] on link "Personal Information Personal Information R C" at bounding box center [162, 190] width 228 height 28
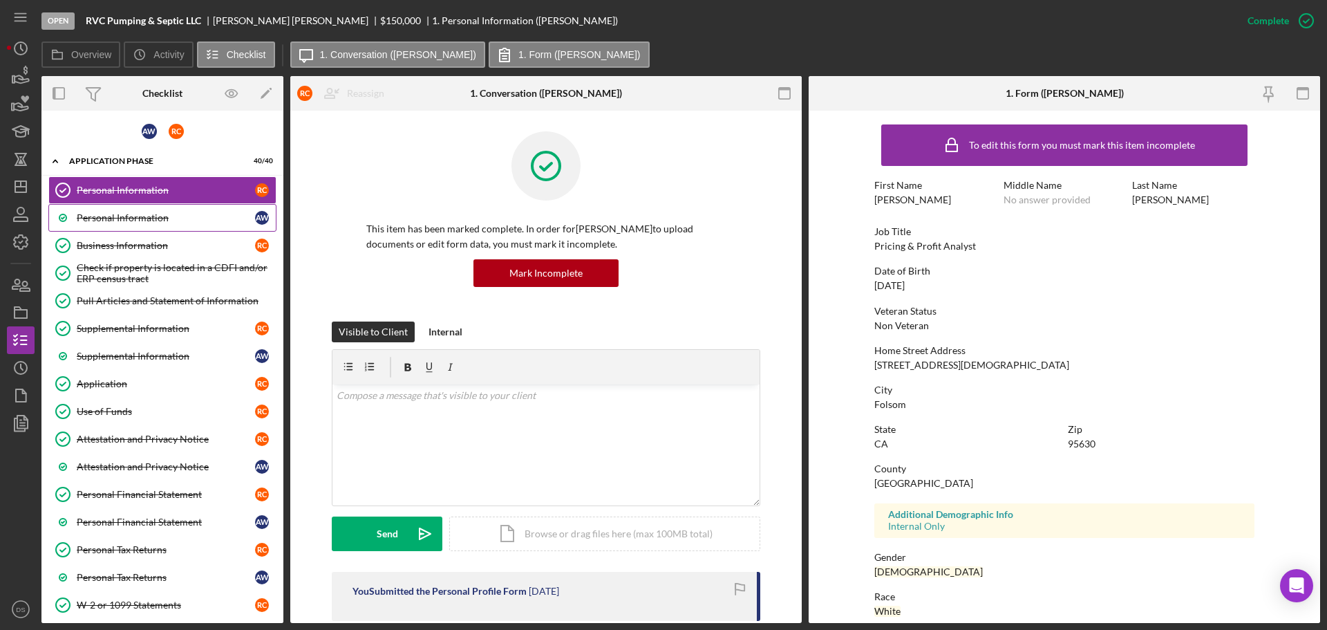
click at [200, 221] on div "Personal Information" at bounding box center [166, 217] width 178 height 11
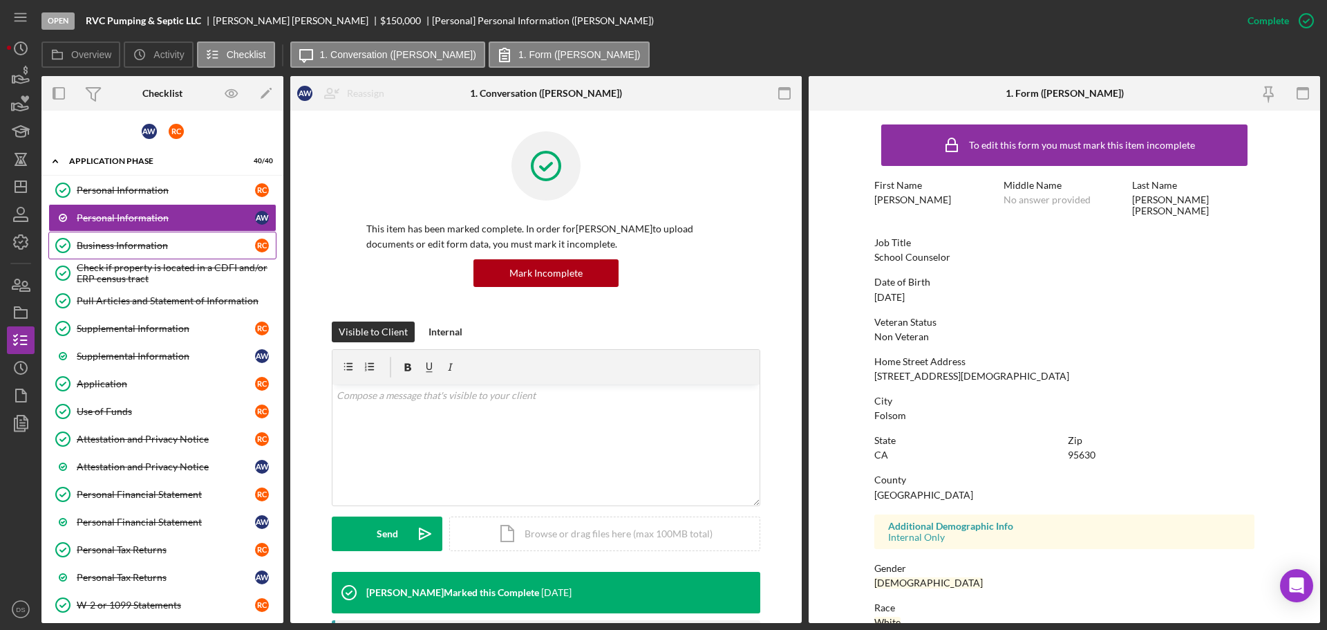
click at [186, 249] on div "Business Information" at bounding box center [166, 245] width 178 height 11
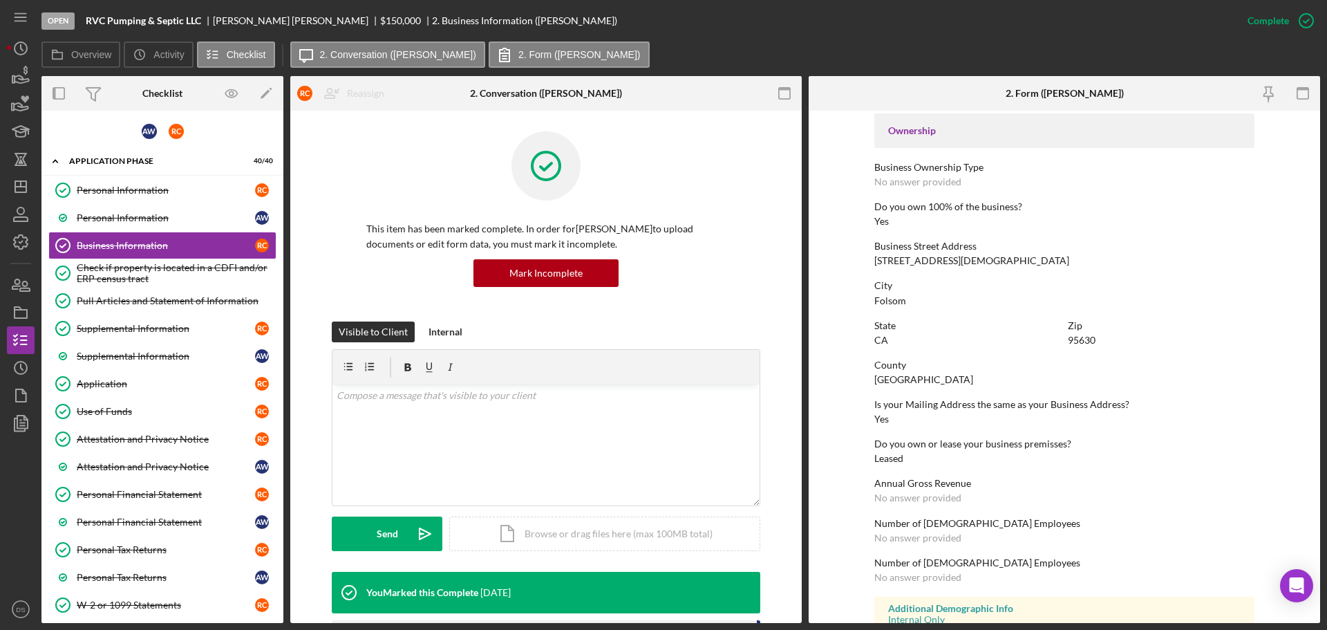
scroll to position [254, 0]
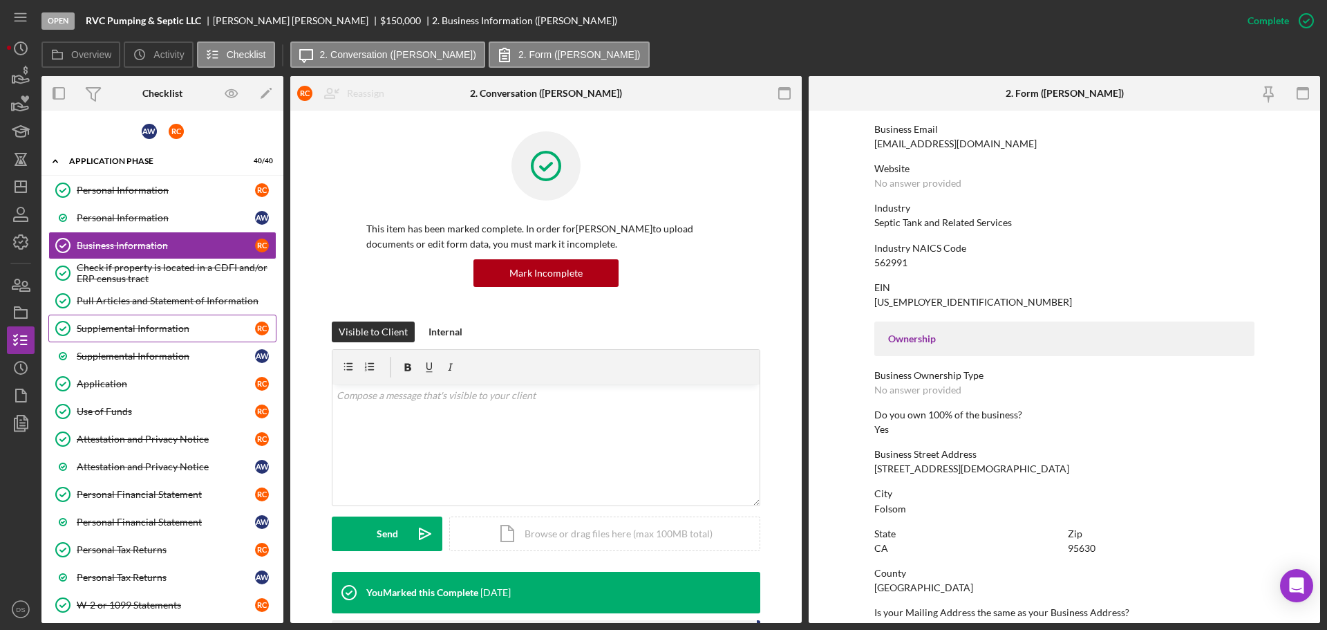
click at [127, 330] on div "Supplemental Information" at bounding box center [166, 328] width 178 height 11
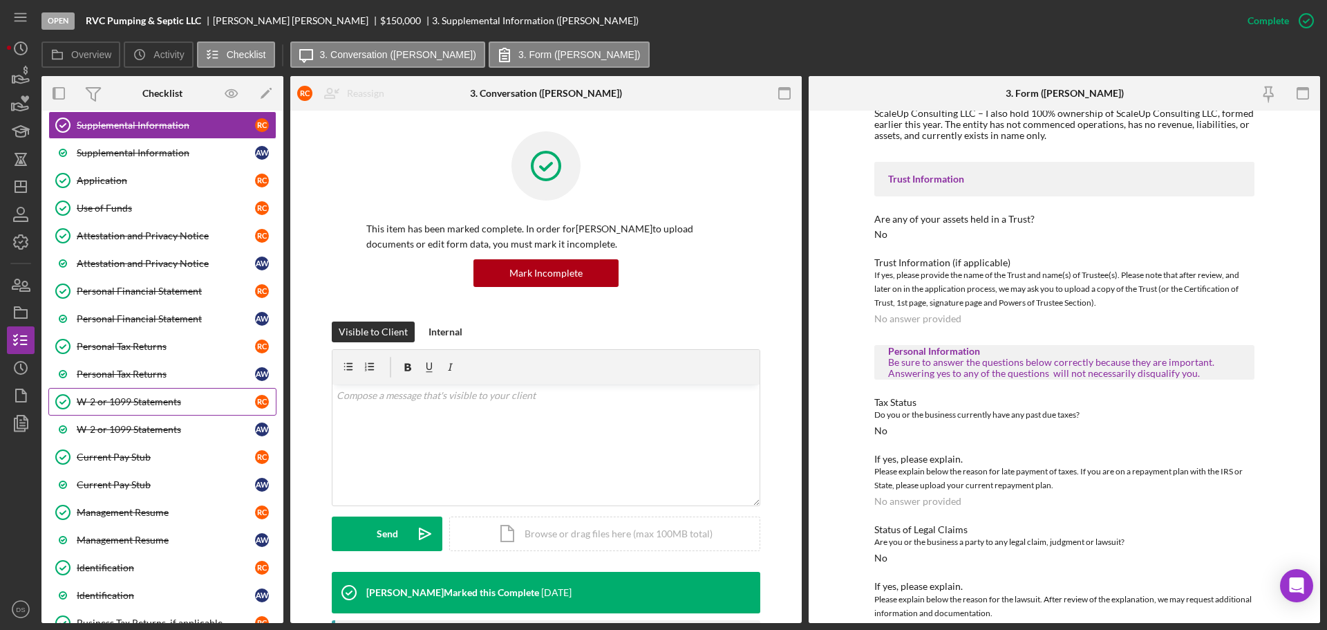
scroll to position [207, 0]
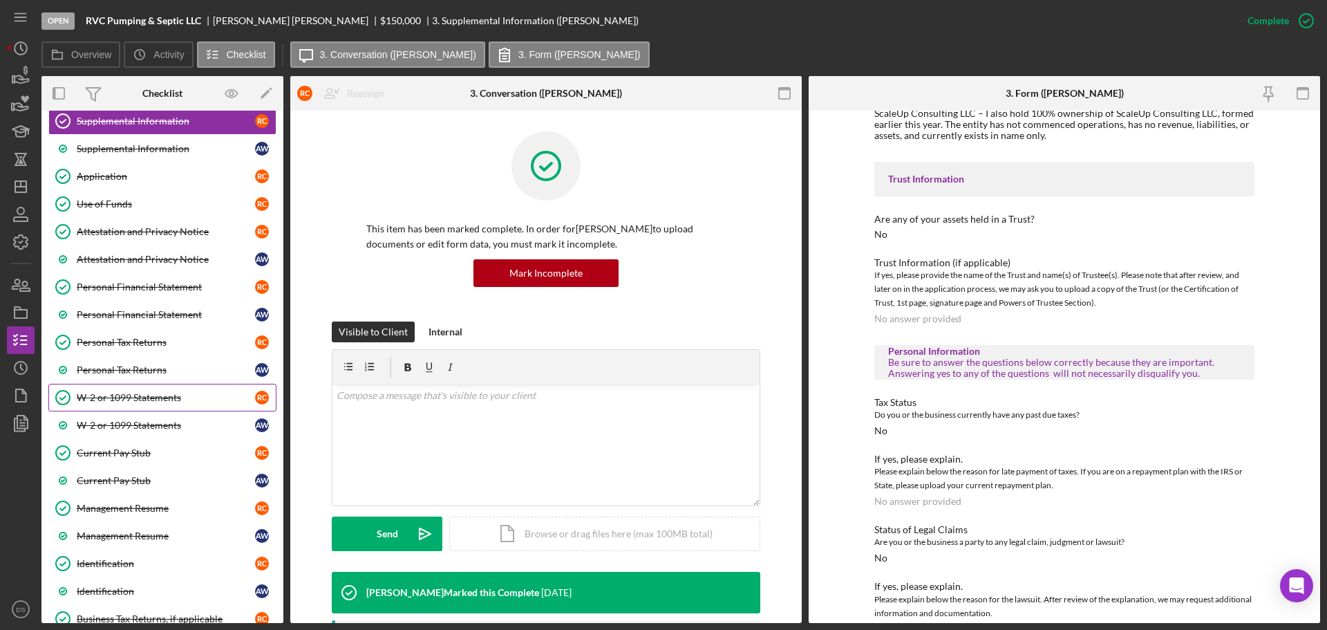
click at [167, 388] on link "W-2 or 1099 Statements W-2 or 1099 Statements R C" at bounding box center [162, 398] width 228 height 28
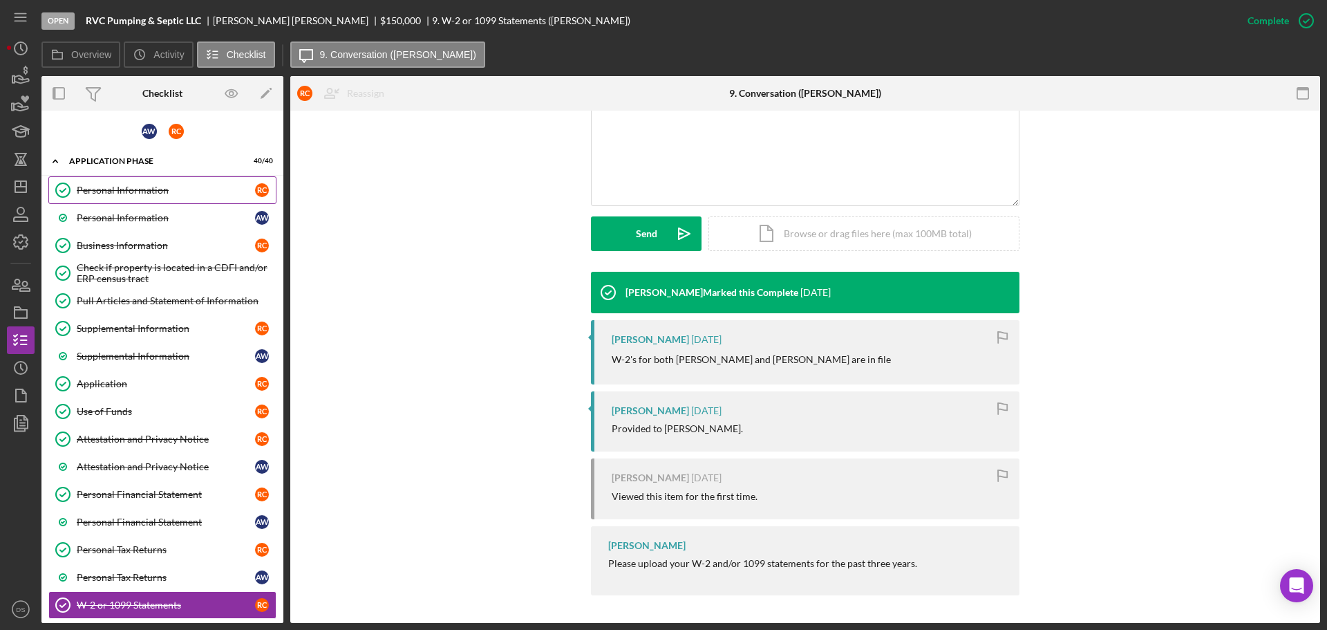
click at [144, 195] on div "Personal Information" at bounding box center [166, 190] width 178 height 11
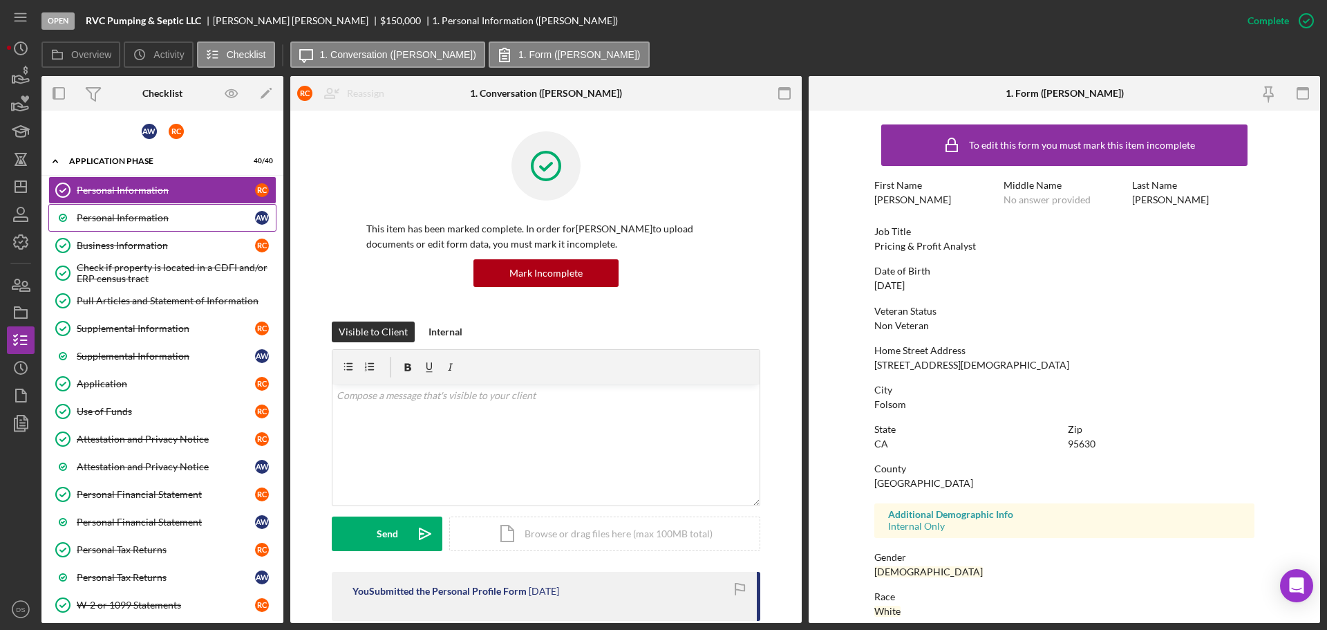
click at [165, 221] on div "Personal Information" at bounding box center [166, 217] width 178 height 11
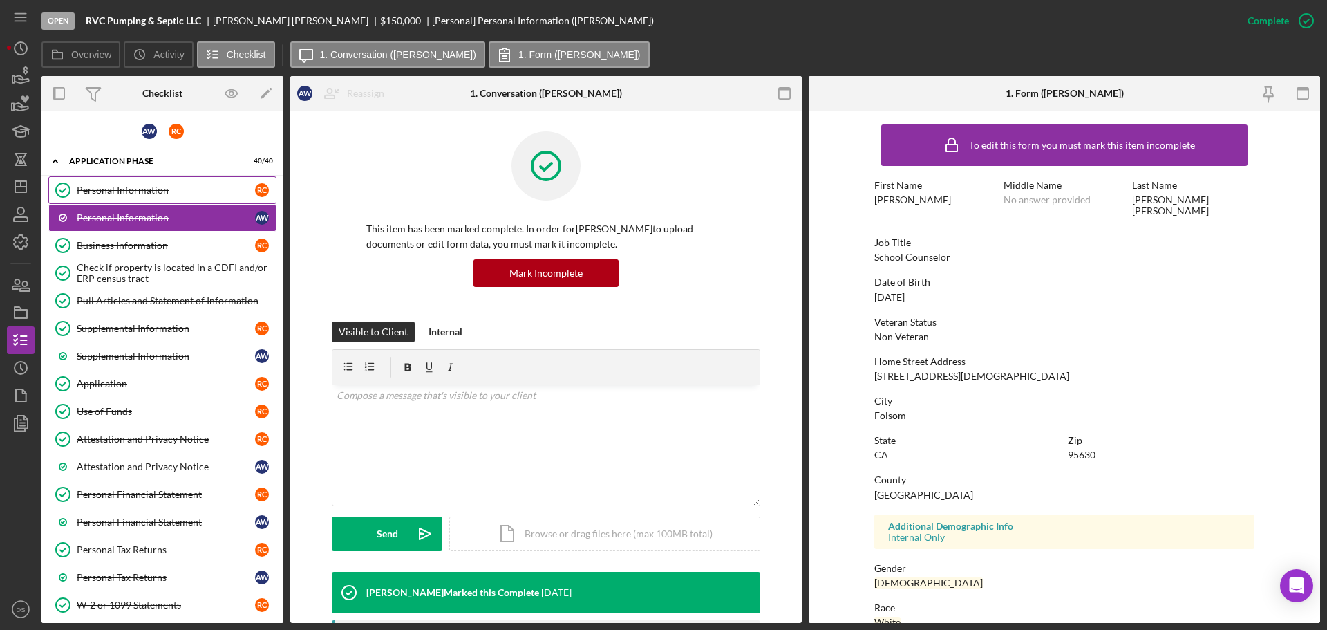
click at [173, 189] on div "Personal Information" at bounding box center [166, 190] width 178 height 11
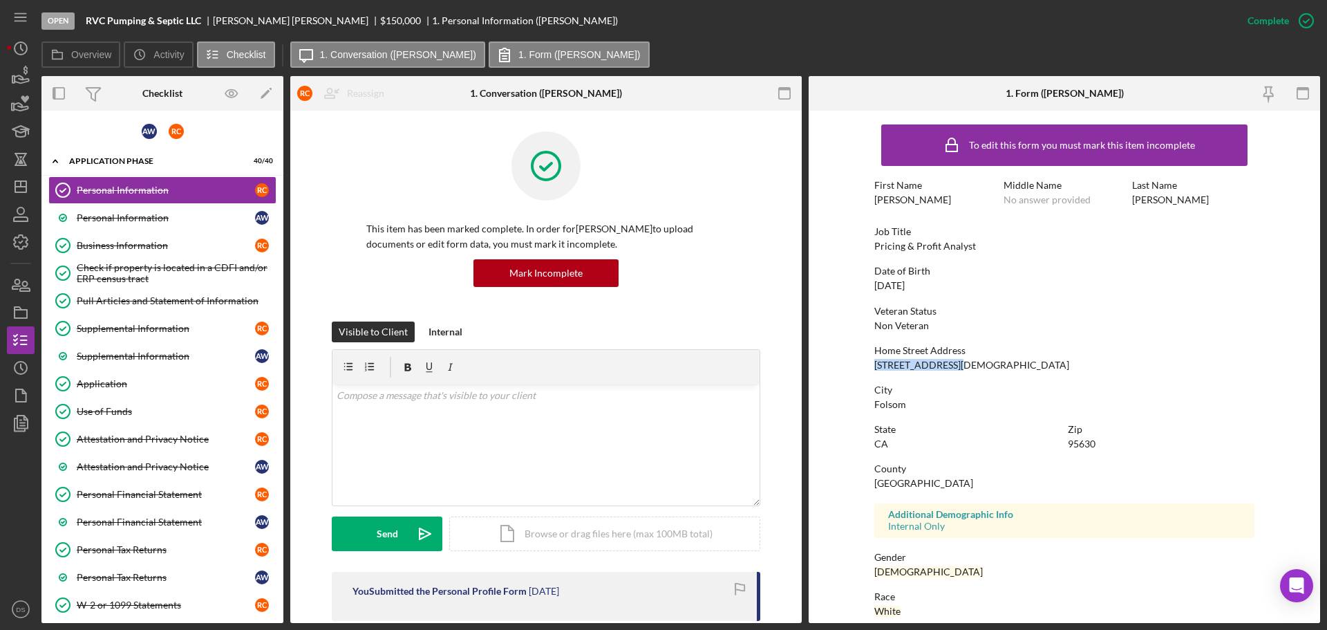
drag, startPoint x: 969, startPoint y: 368, endPoint x: 858, endPoint y: 364, distance: 111.3
click at [856, 365] on form "To edit this form you must mark this item incomplete First Name [PERSON_NAME] M…" at bounding box center [1065, 367] width 512 height 512
copy div "[STREET_ADDRESS][DEMOGRAPHIC_DATA]"
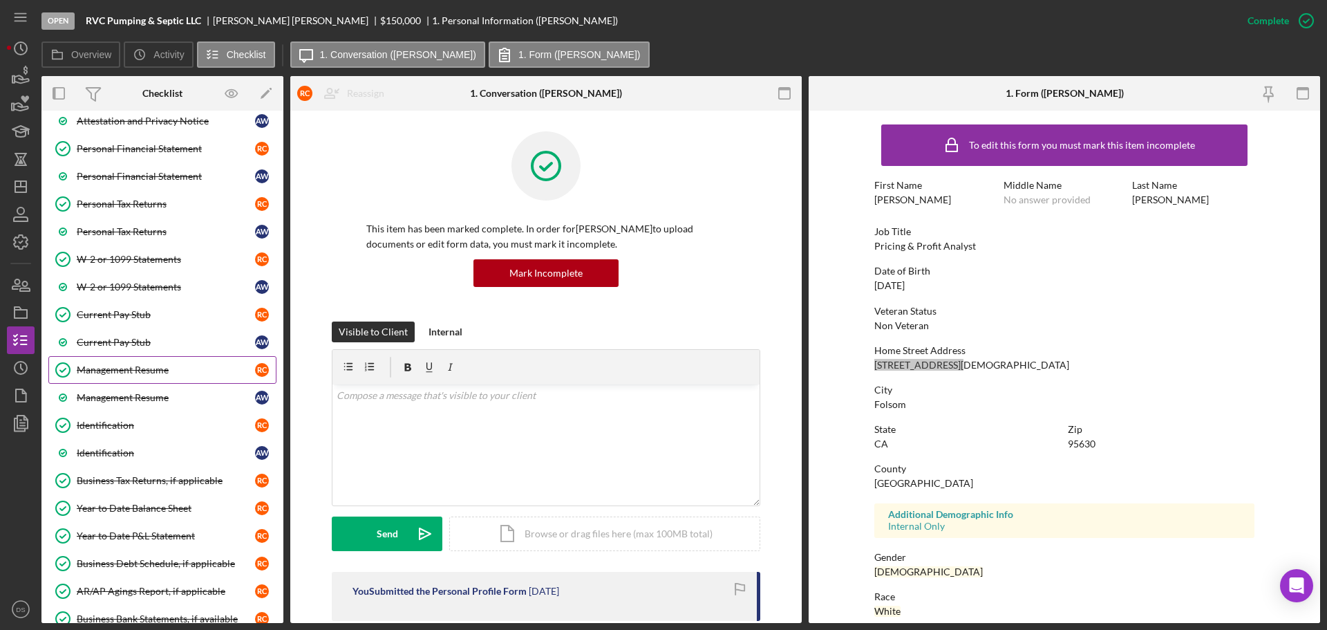
scroll to position [415, 0]
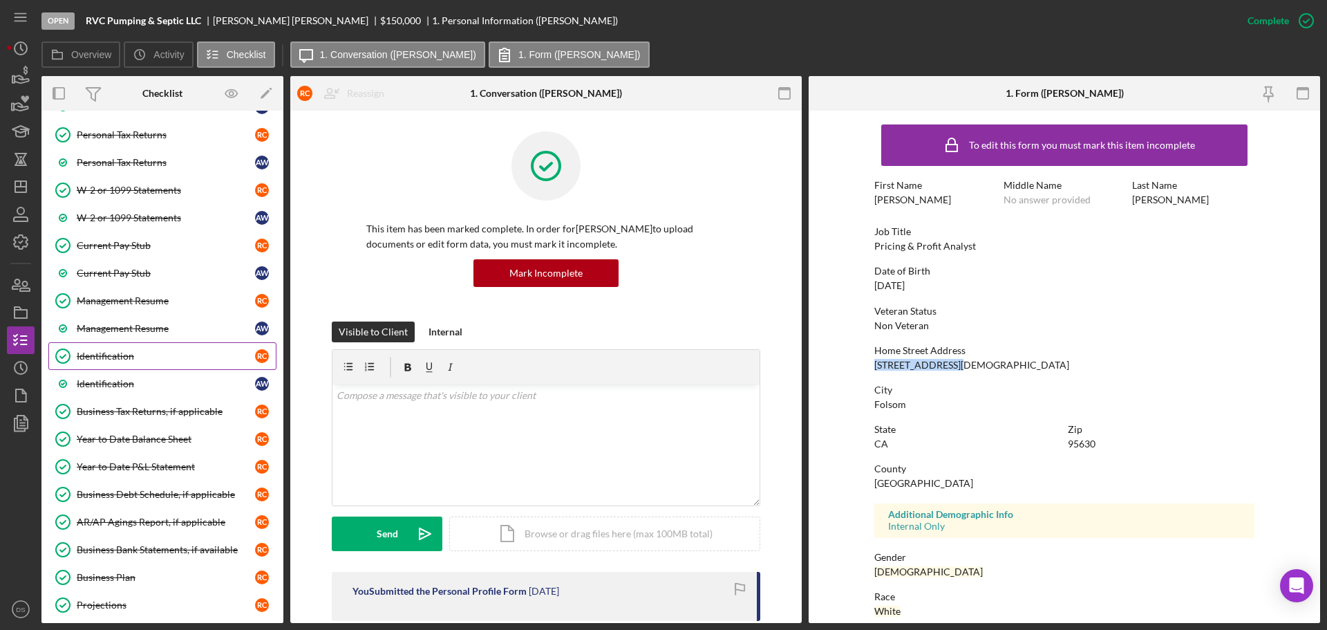
click at [144, 353] on div "Identification" at bounding box center [166, 355] width 178 height 11
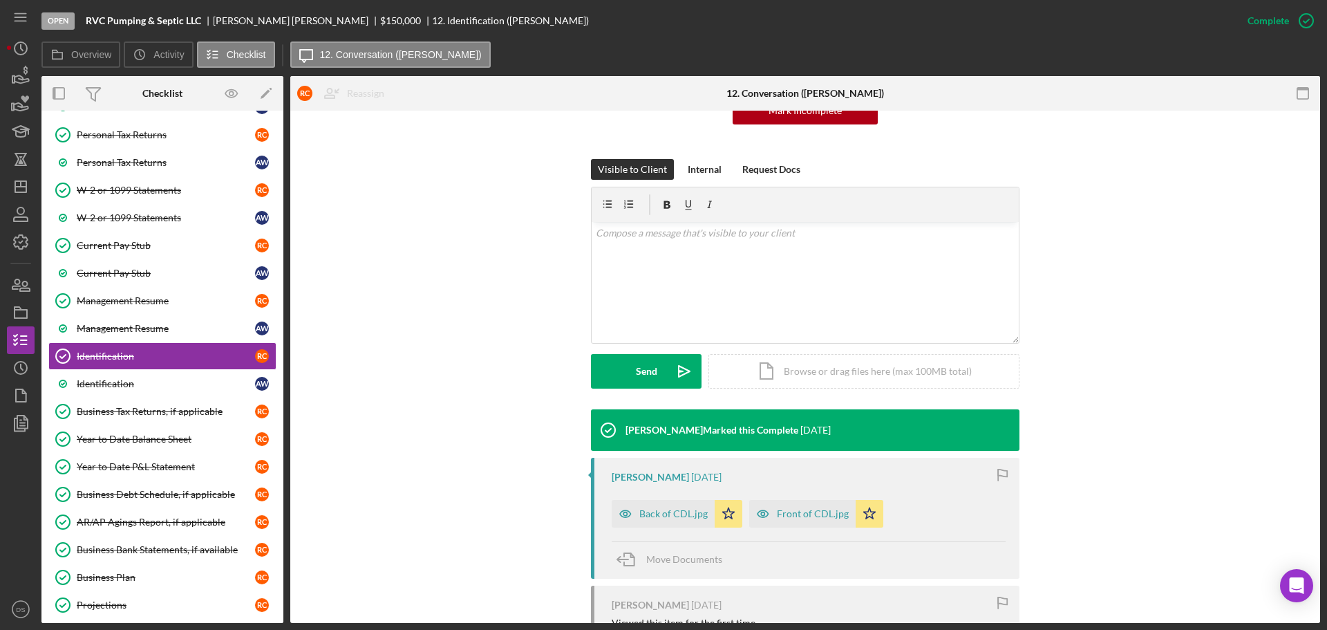
scroll to position [276, 0]
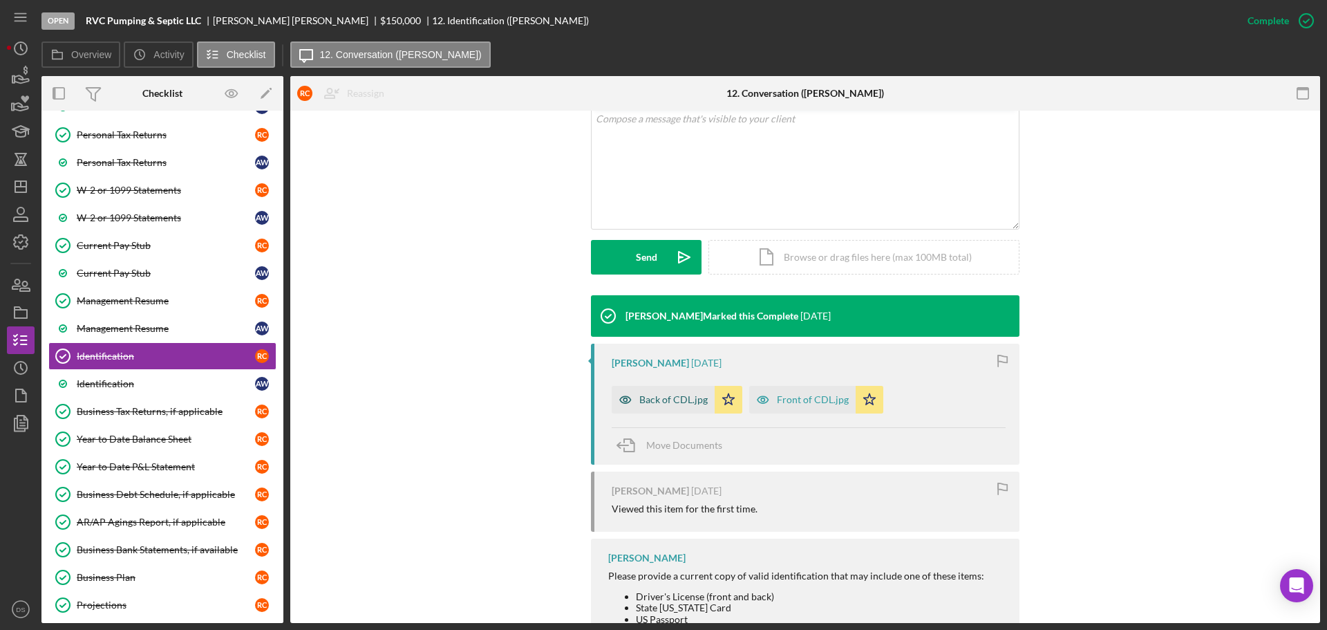
click at [659, 397] on div "Back of CDL.jpg" at bounding box center [673, 399] width 68 height 11
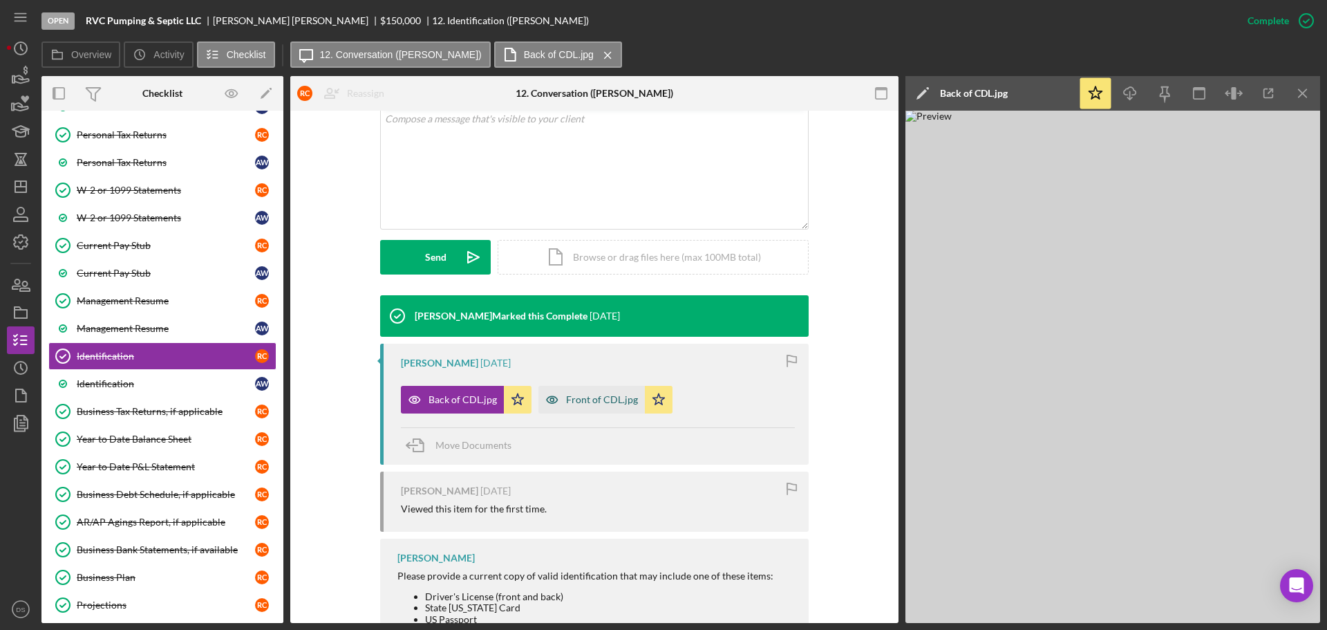
click at [628, 397] on div "Front of CDL.jpg" at bounding box center [602, 399] width 72 height 11
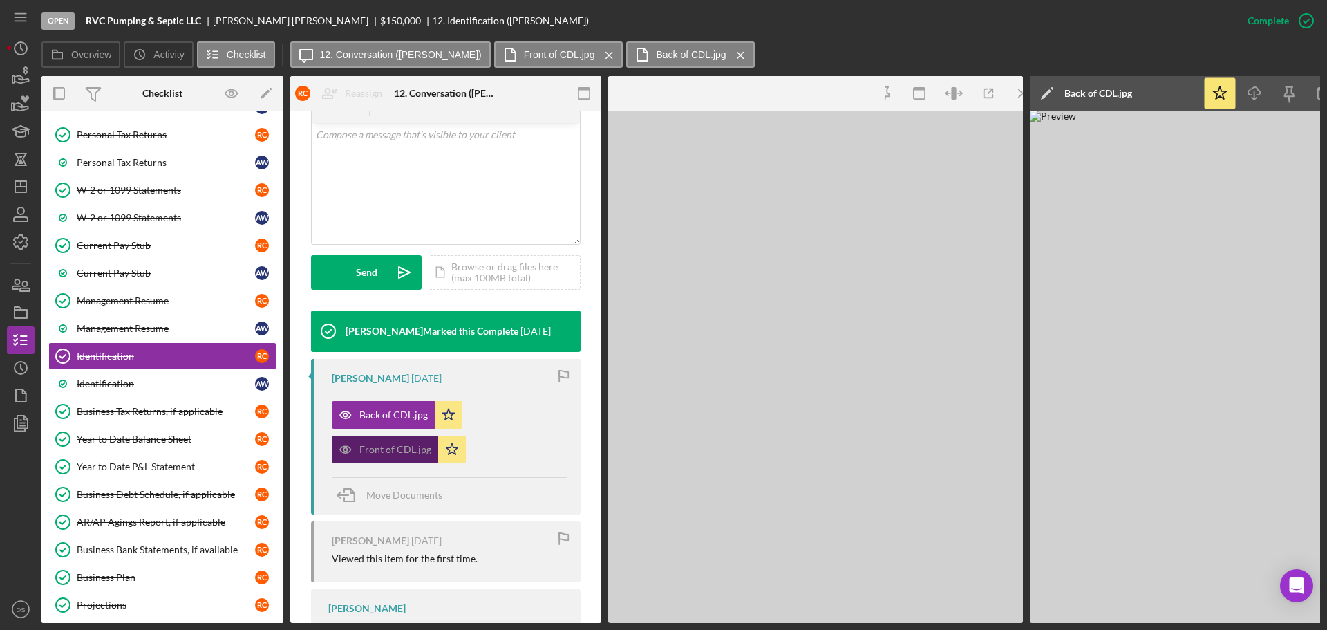
scroll to position [292, 0]
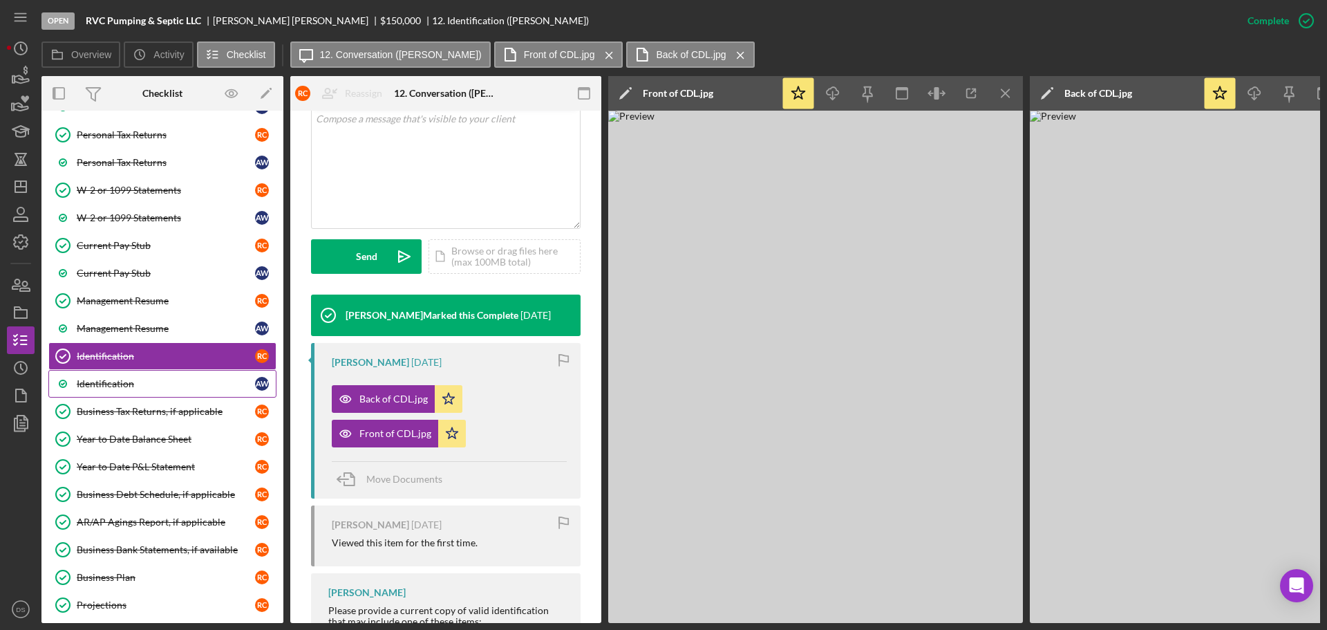
click at [117, 382] on div "Identification" at bounding box center [166, 383] width 178 height 11
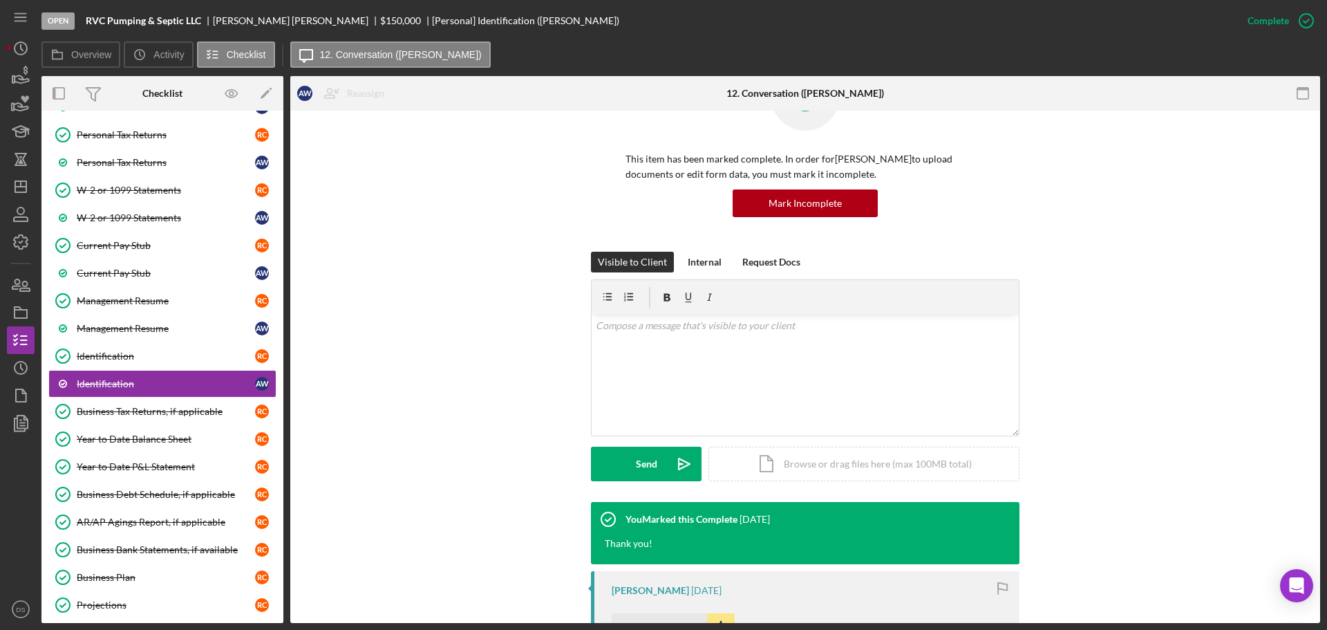
scroll to position [276, 0]
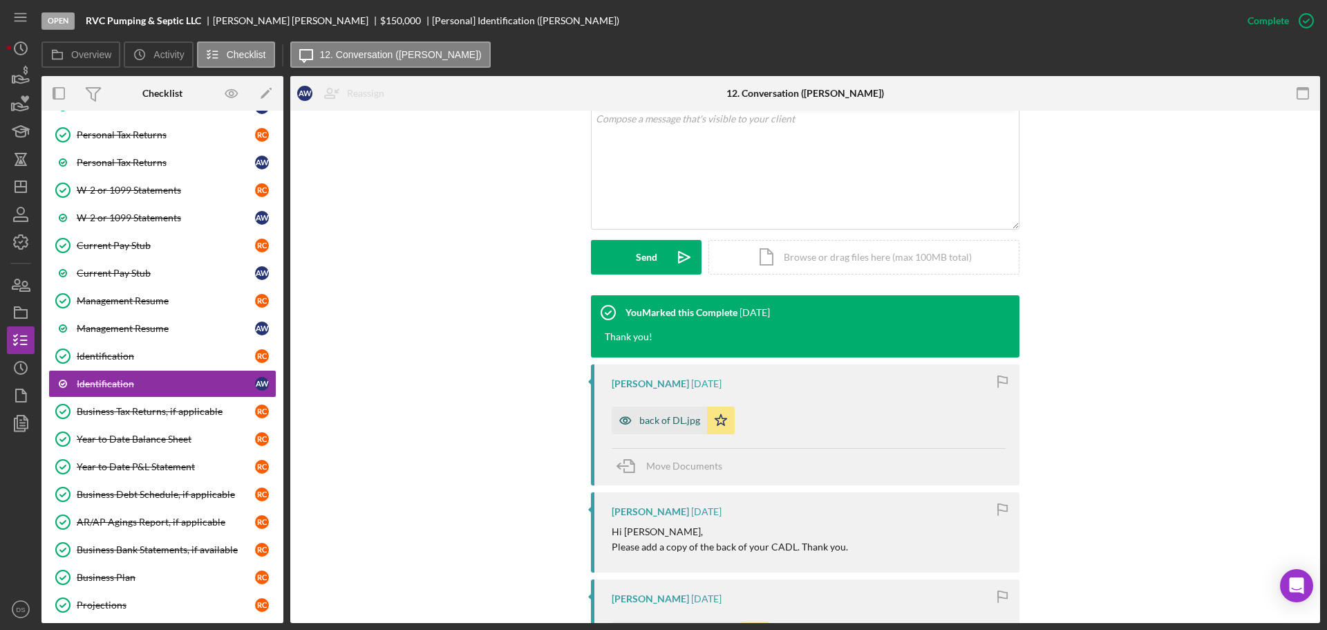
click at [660, 420] on div "back of DL.jpg" at bounding box center [669, 420] width 61 height 11
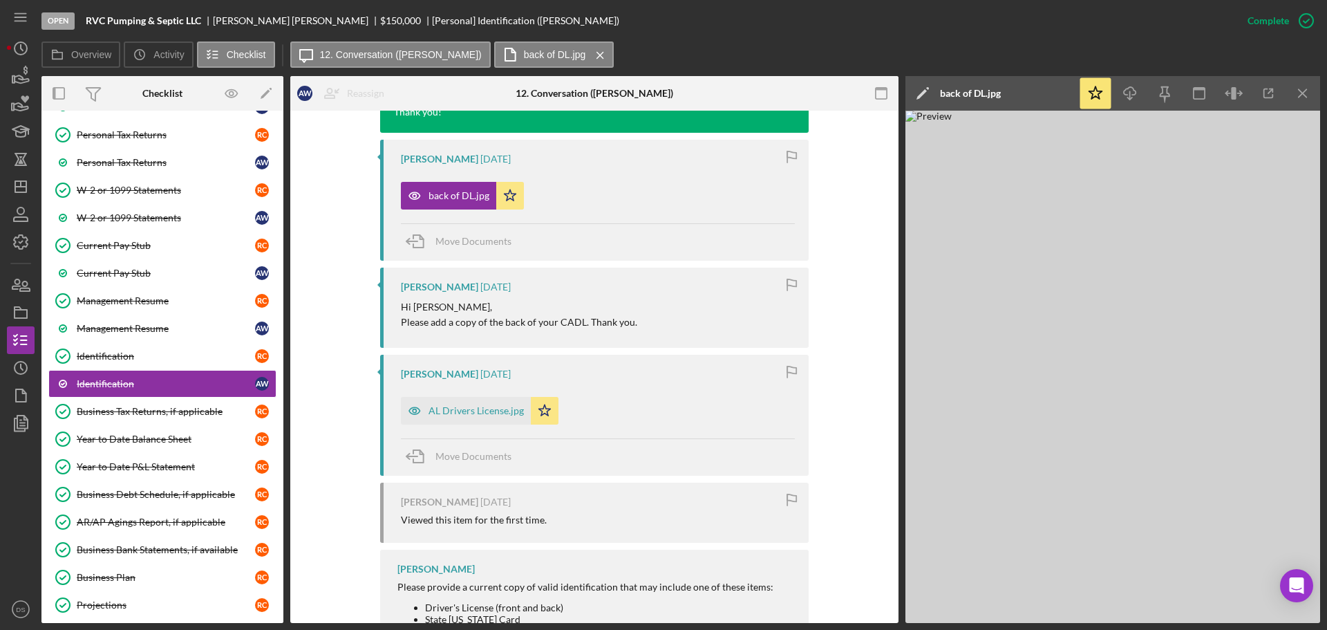
scroll to position [553, 0]
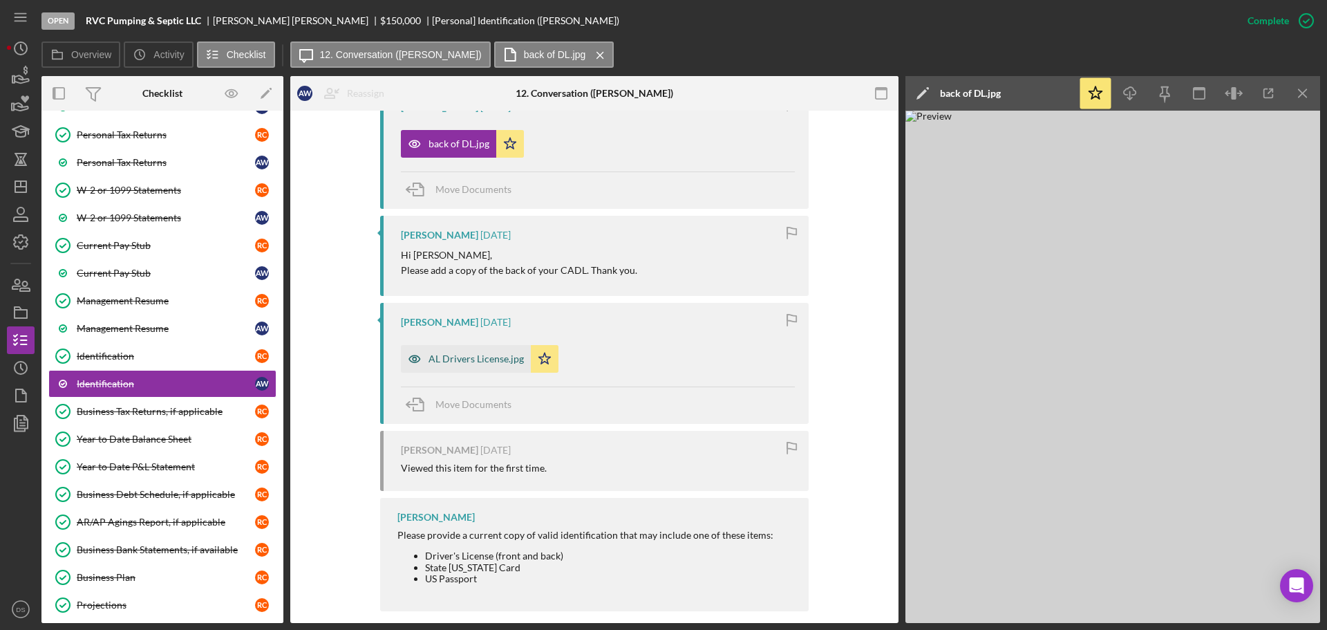
click at [430, 355] on div "AL Drivers License.jpg" at bounding box center [476, 358] width 95 height 11
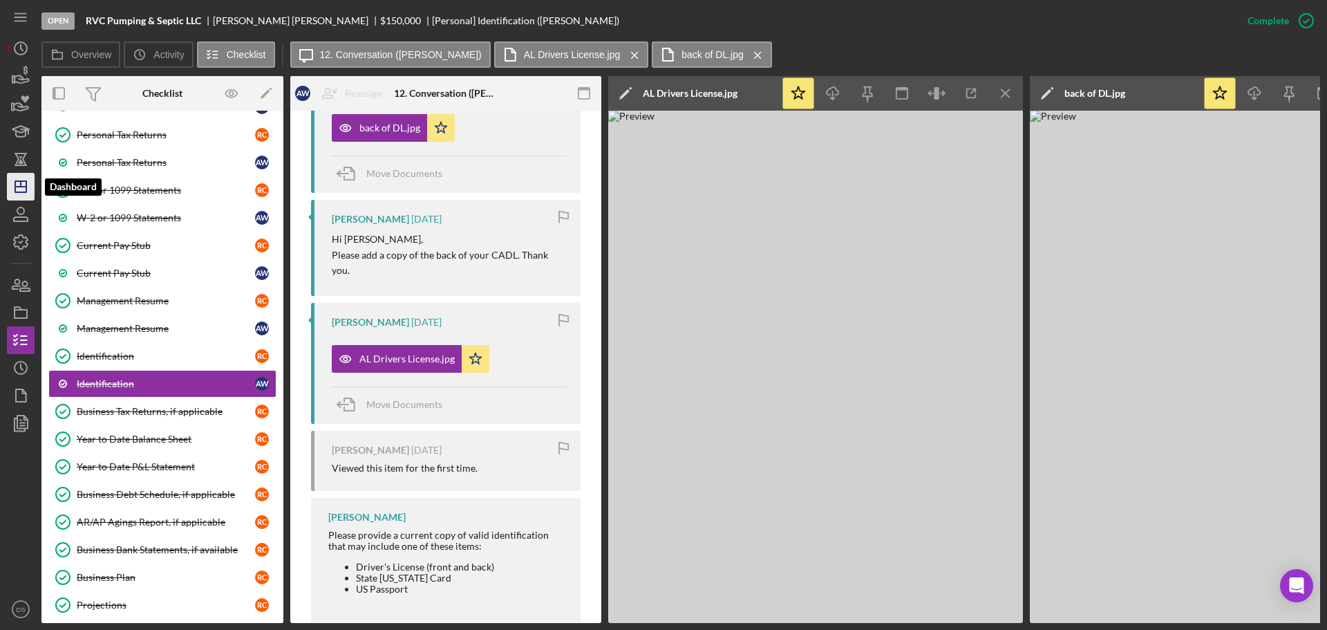
click at [16, 194] on icon "Icon/Dashboard" at bounding box center [20, 186] width 35 height 35
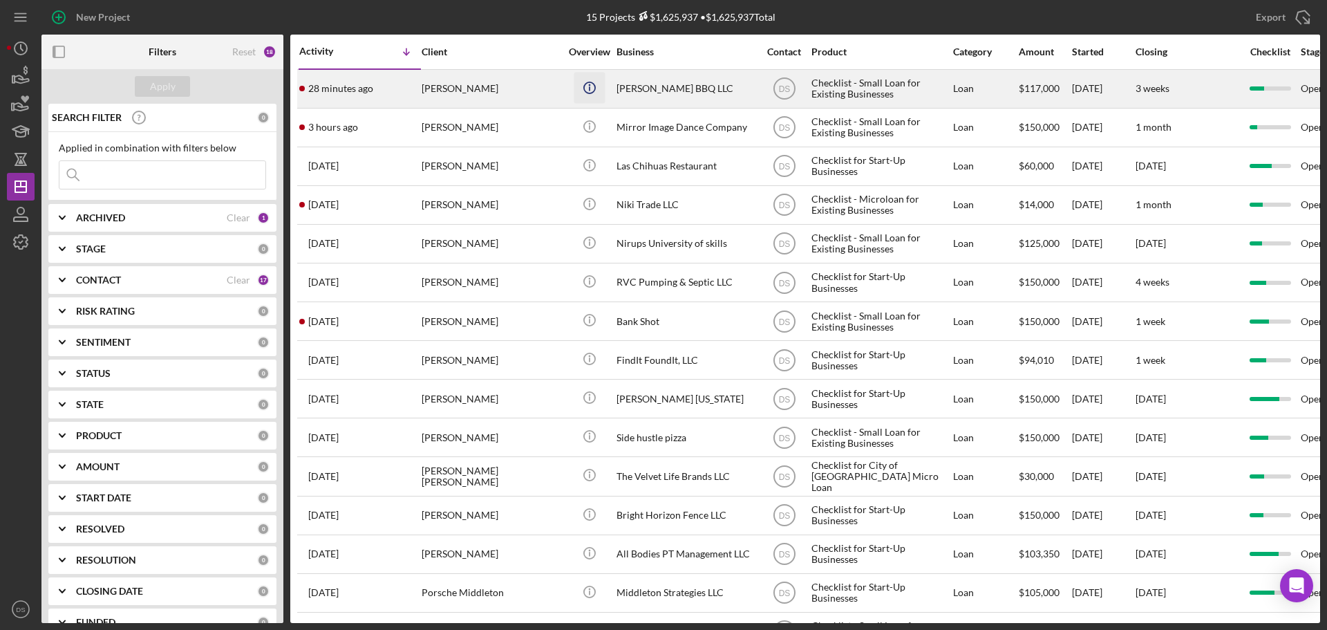
click at [596, 84] on icon "Icon/Info" at bounding box center [589, 87] width 31 height 31
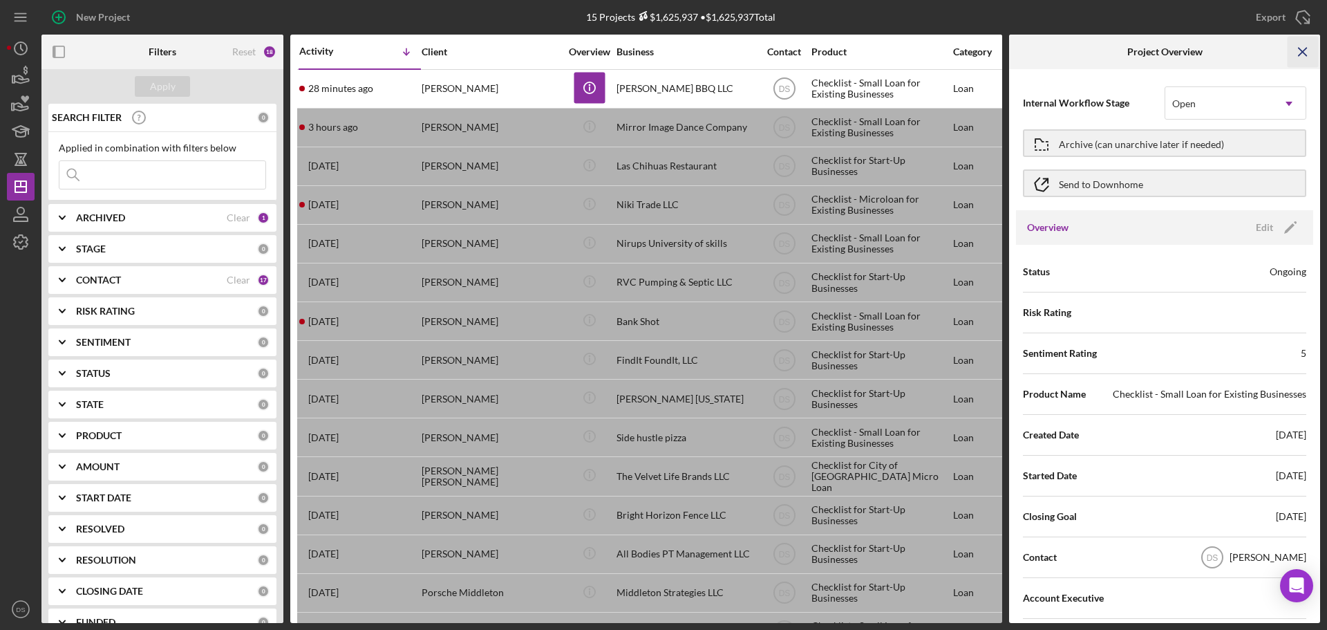
click at [1295, 46] on icon "Icon/Menu Close" at bounding box center [1303, 52] width 31 height 31
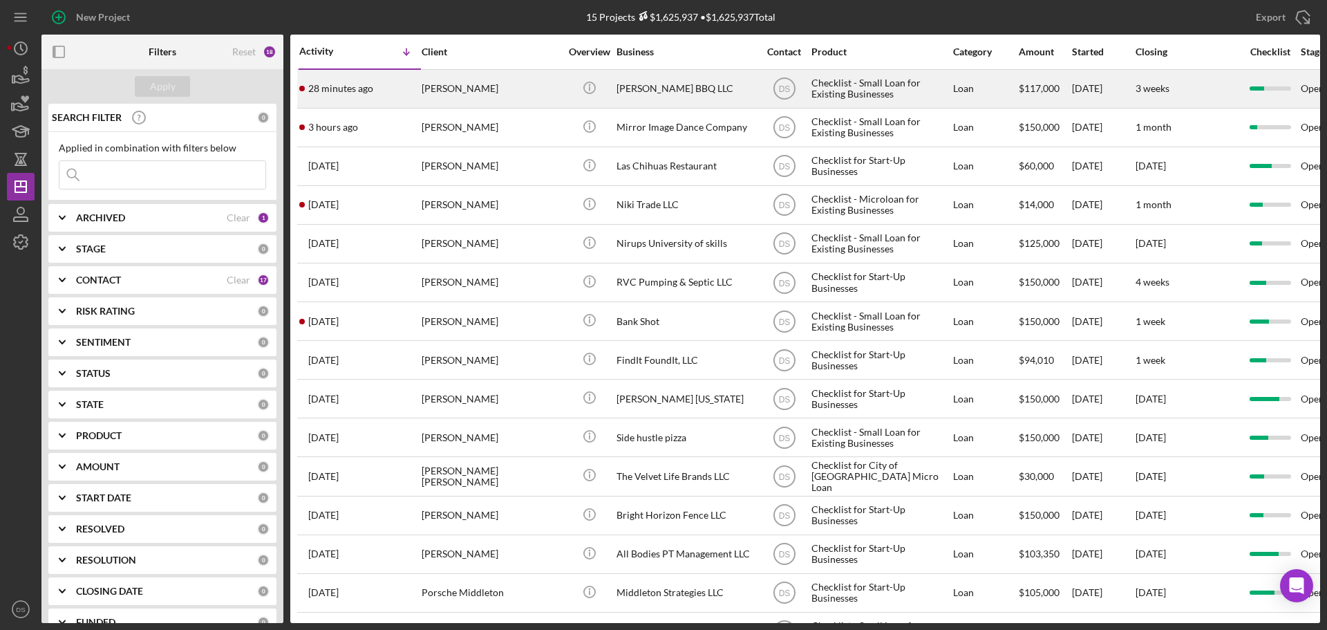
click at [915, 88] on div "Checklist - Small Loan for Existing Businesses" at bounding box center [881, 89] width 138 height 37
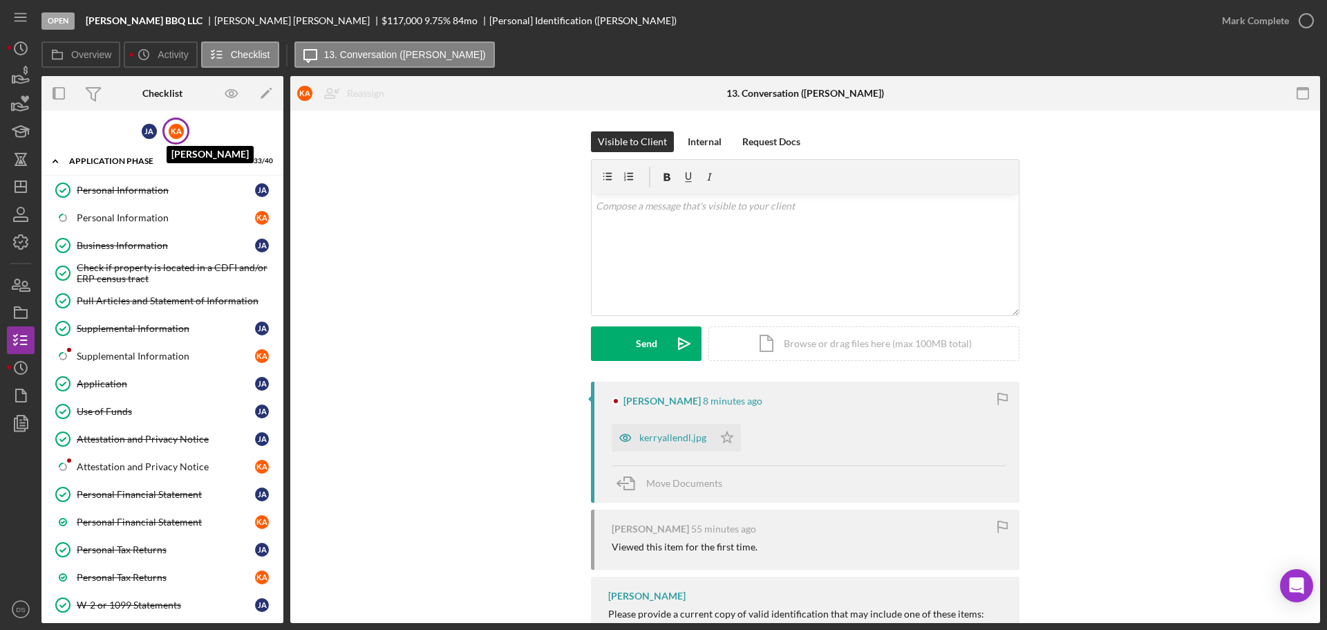
click at [175, 133] on div "K A" at bounding box center [176, 131] width 15 height 15
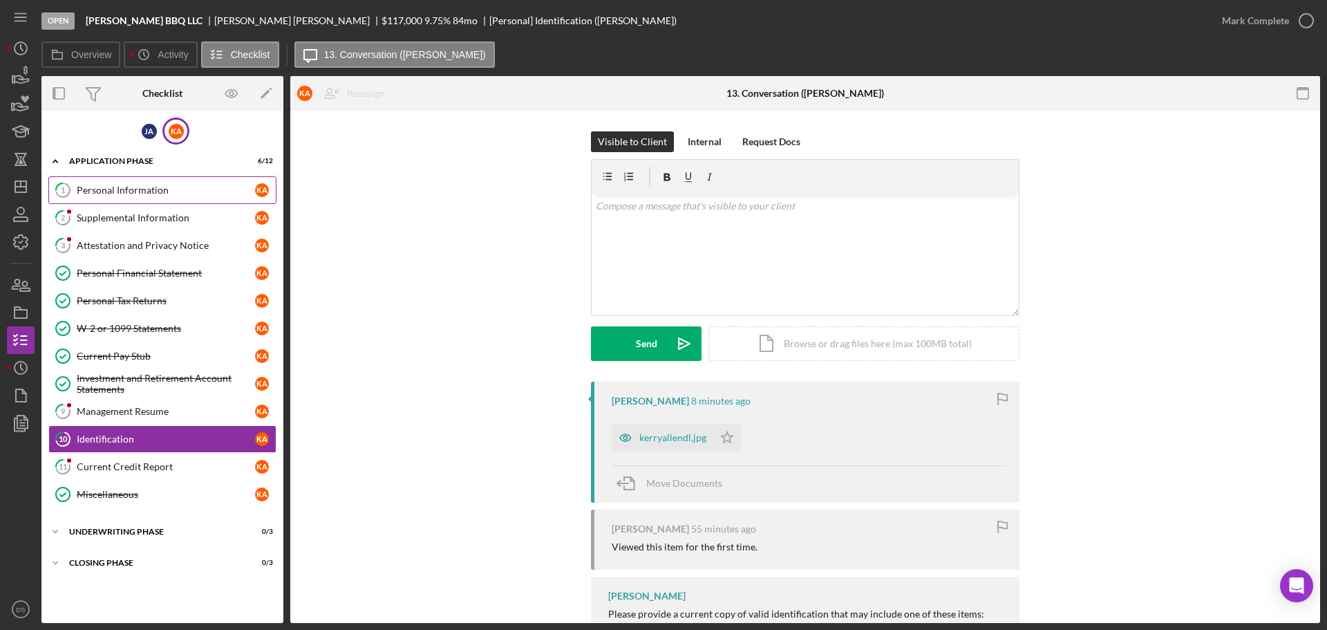
click at [171, 194] on div "Personal Information" at bounding box center [166, 190] width 178 height 11
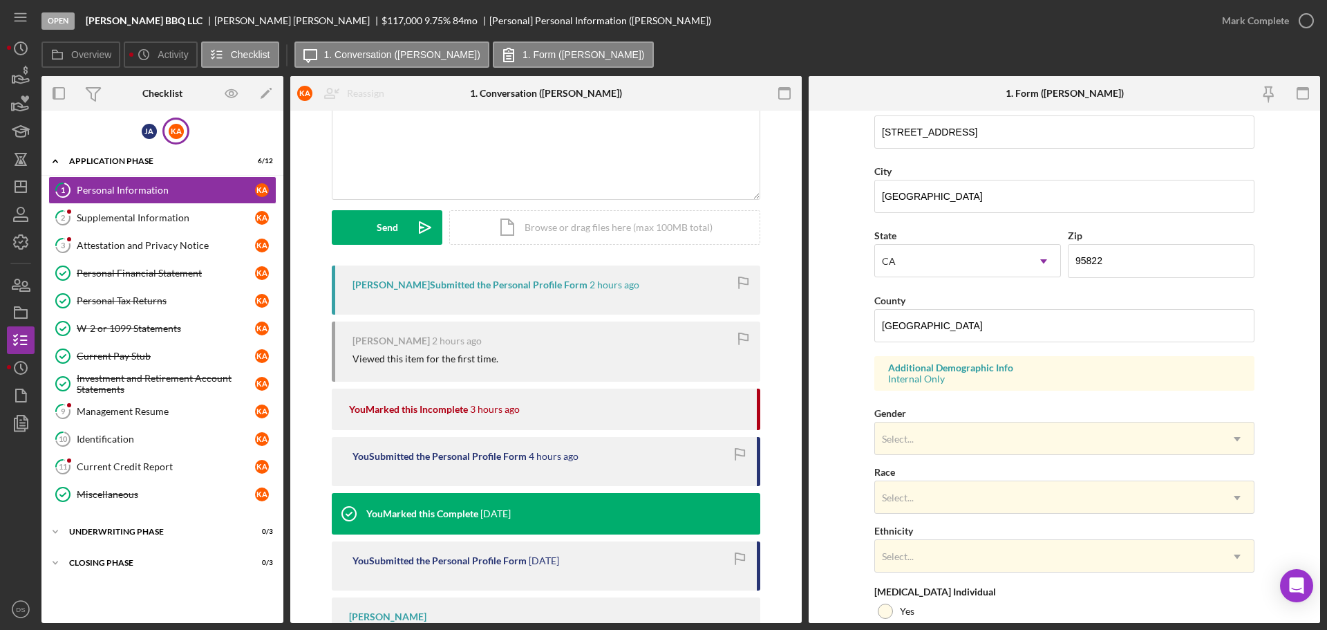
scroll to position [341, 0]
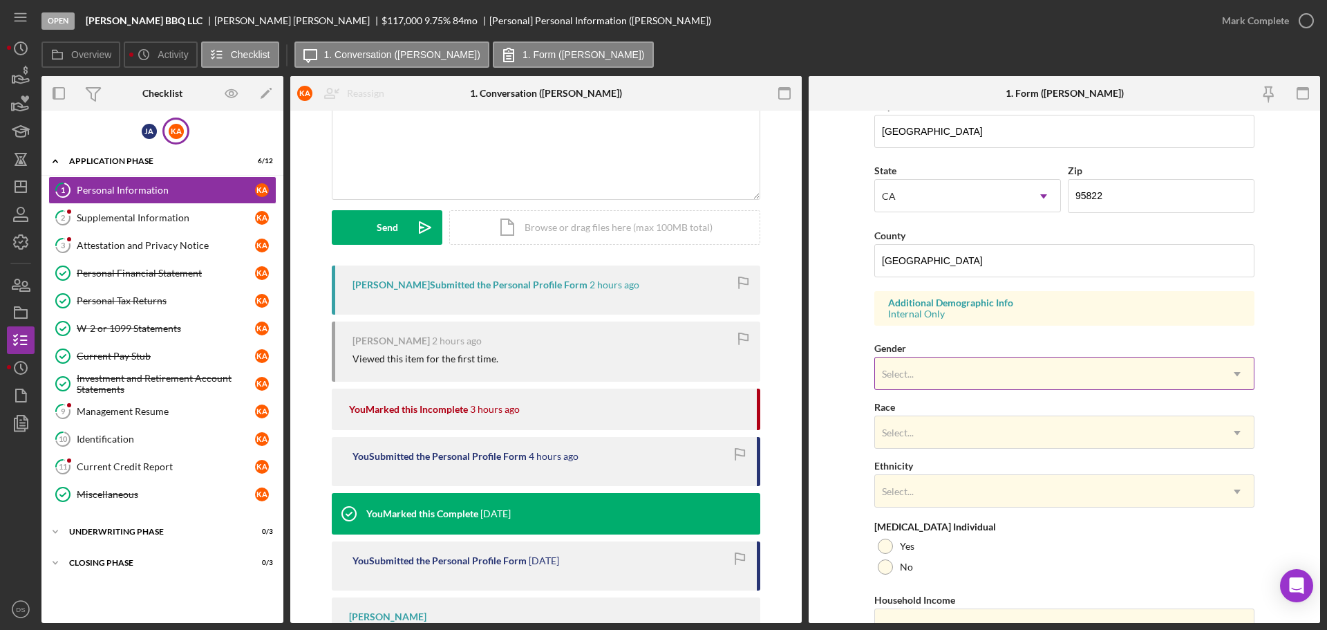
click at [921, 371] on div "Select..." at bounding box center [1048, 374] width 346 height 32
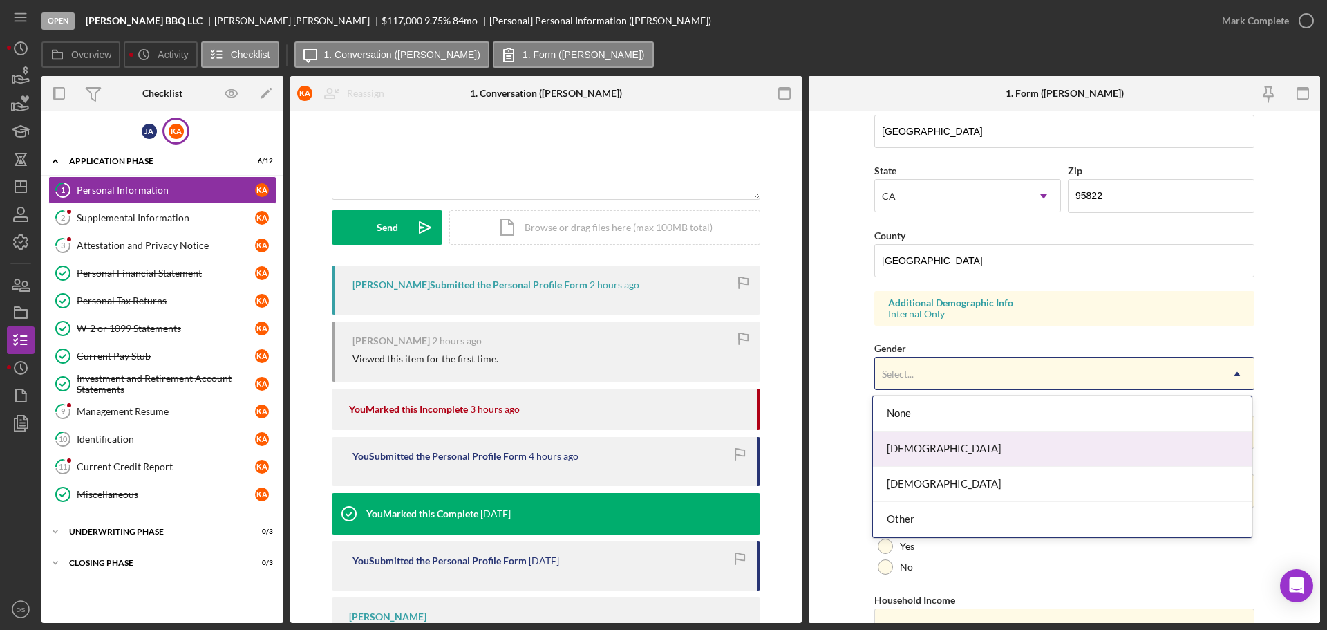
click at [923, 442] on div "[DEMOGRAPHIC_DATA]" at bounding box center [1062, 448] width 379 height 35
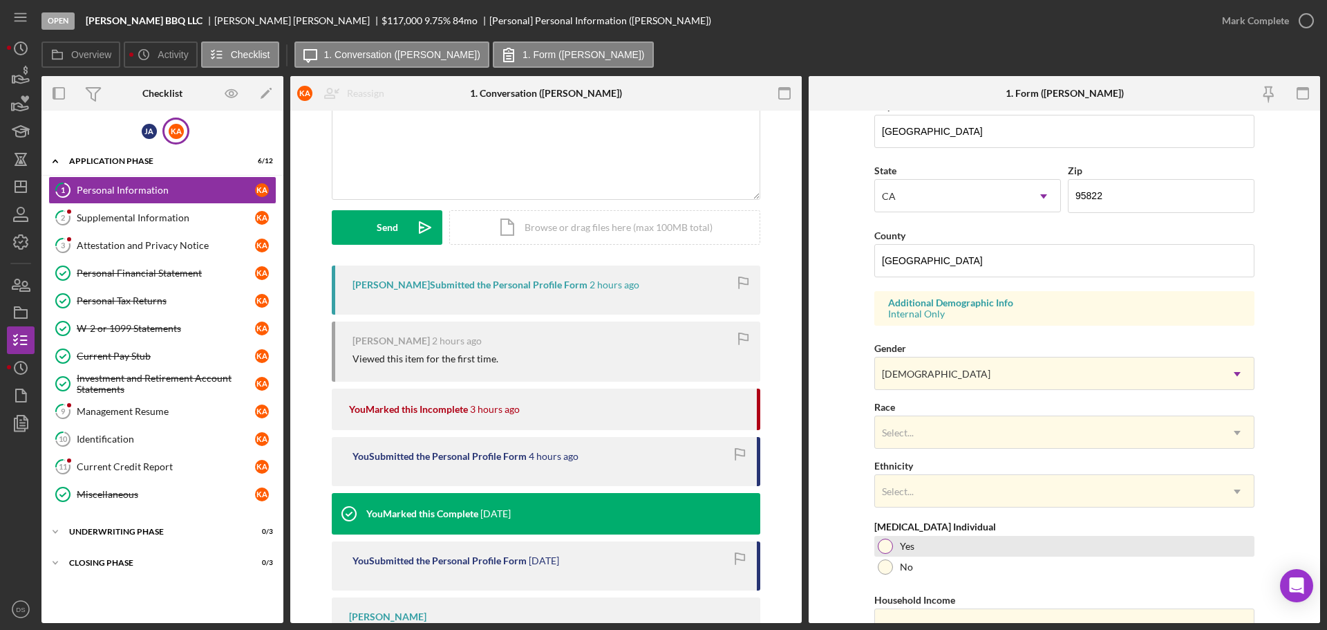
scroll to position [411, 0]
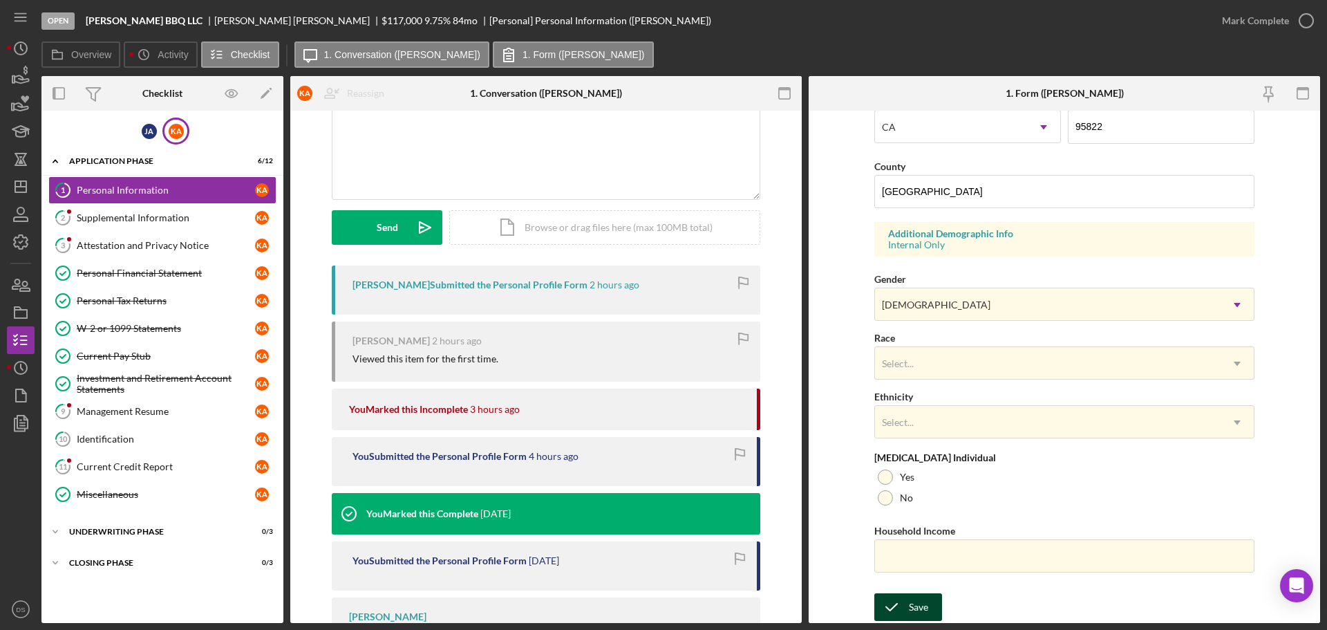
click at [904, 601] on icon "submit" at bounding box center [891, 607] width 35 height 35
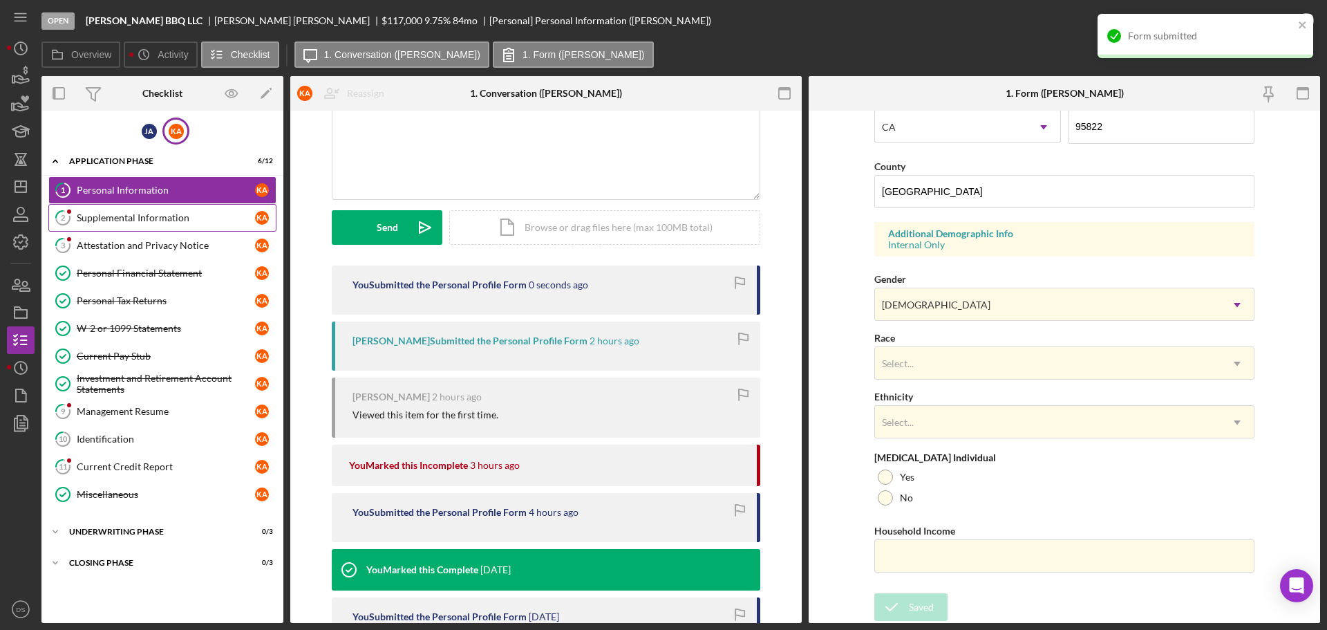
click at [125, 212] on div "Supplemental Information" at bounding box center [166, 217] width 178 height 11
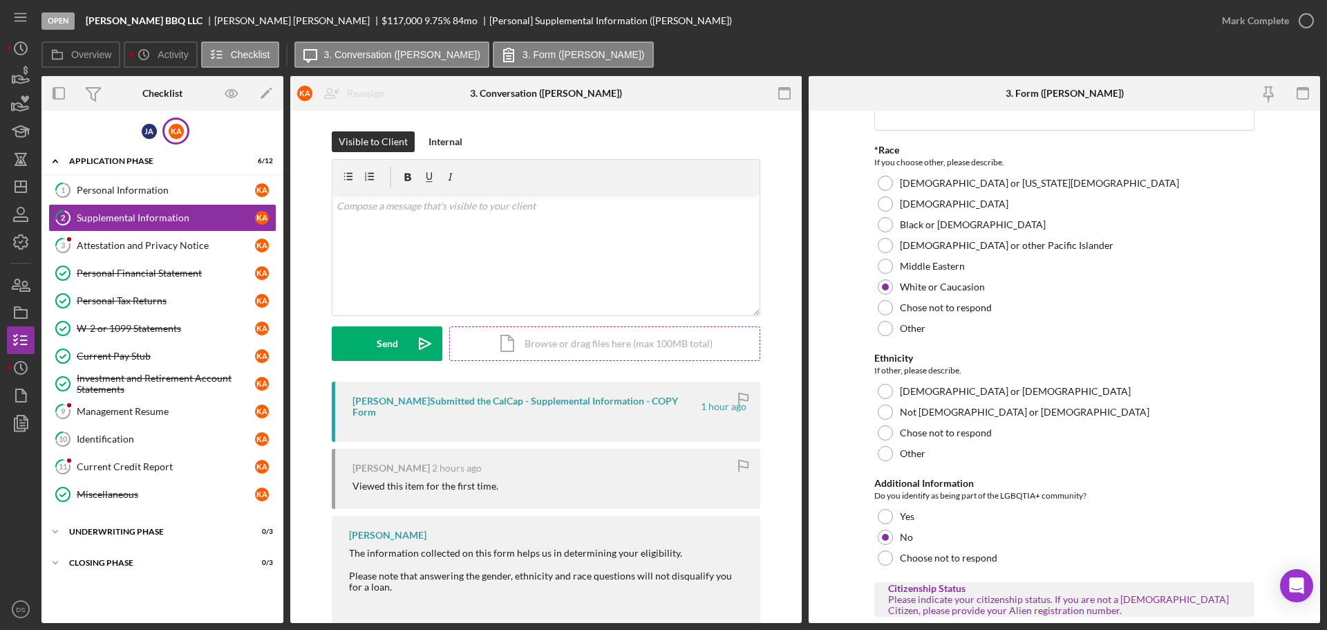
scroll to position [138, 0]
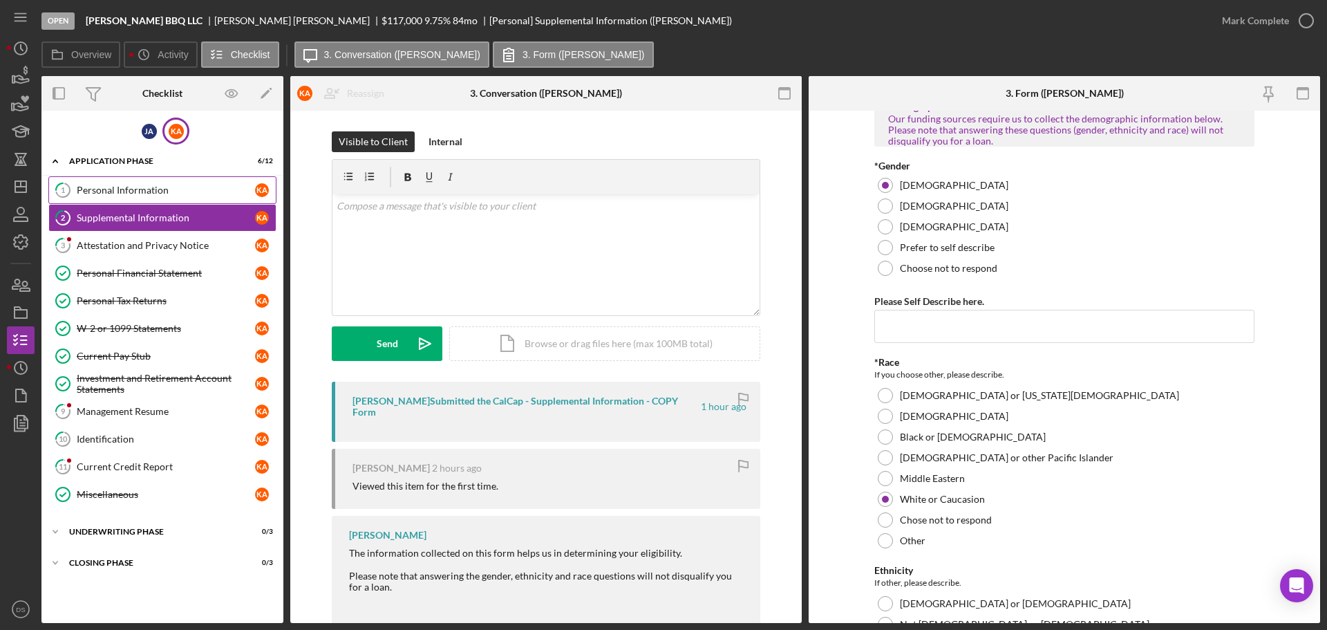
click at [140, 185] on div "Personal Information" at bounding box center [166, 190] width 178 height 11
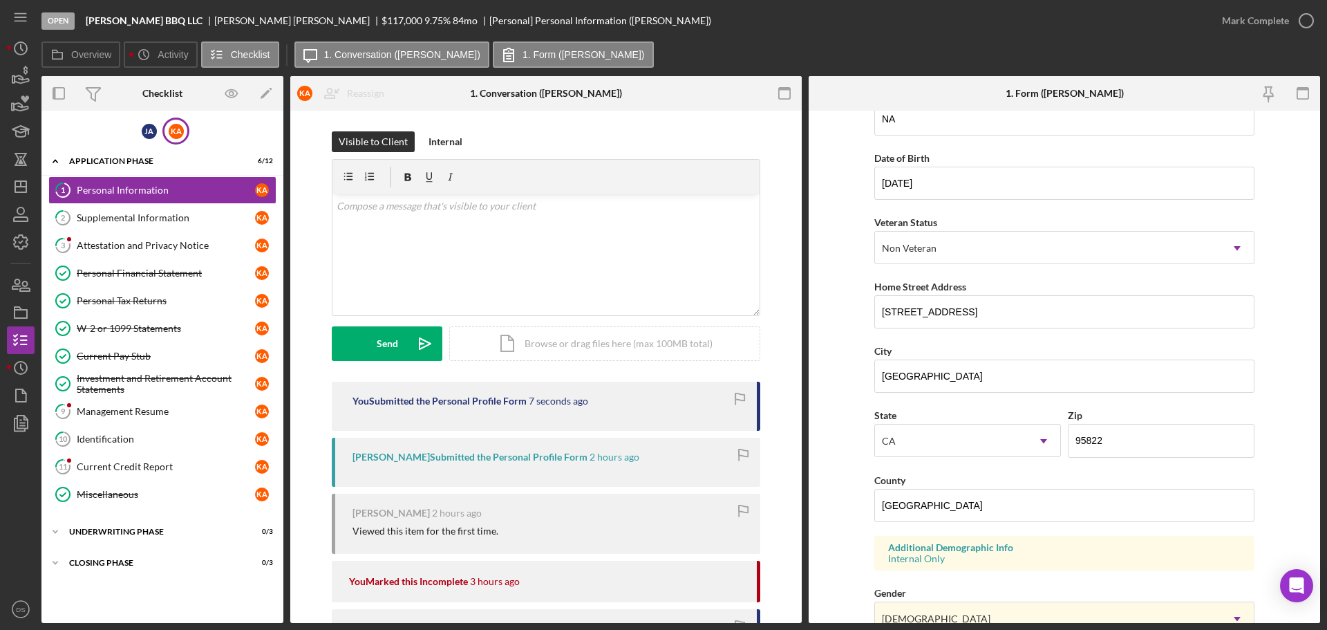
scroll to position [276, 0]
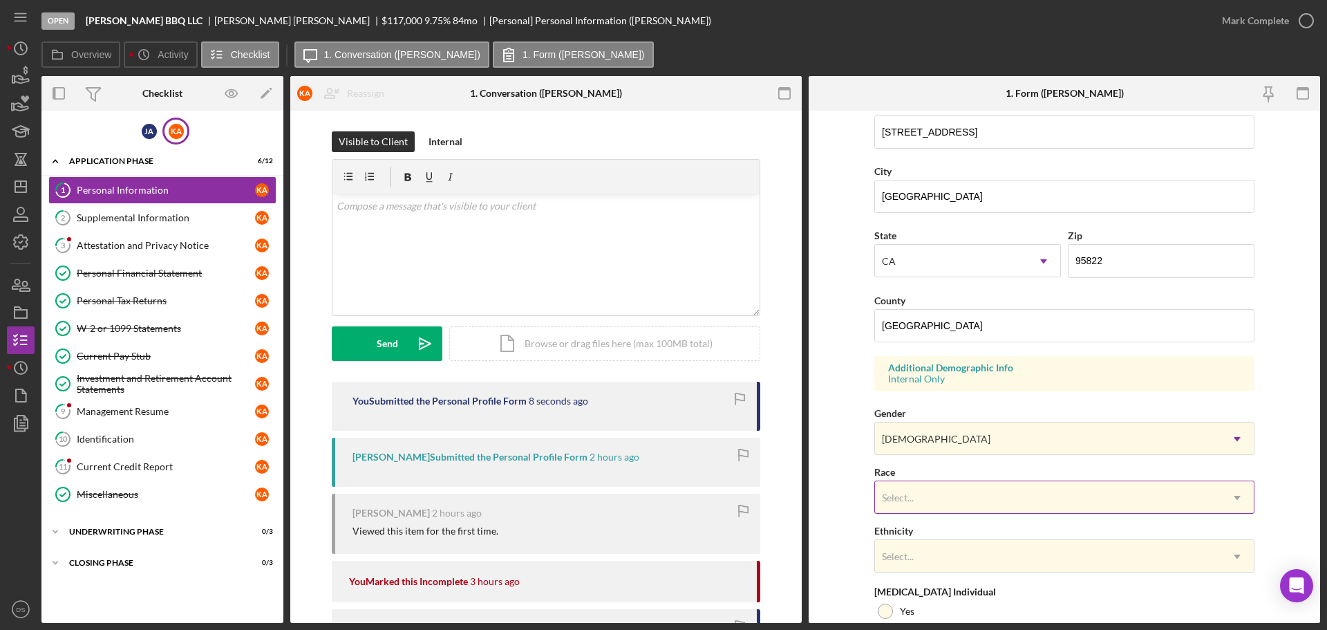
click at [926, 498] on div "Select..." at bounding box center [1048, 498] width 346 height 32
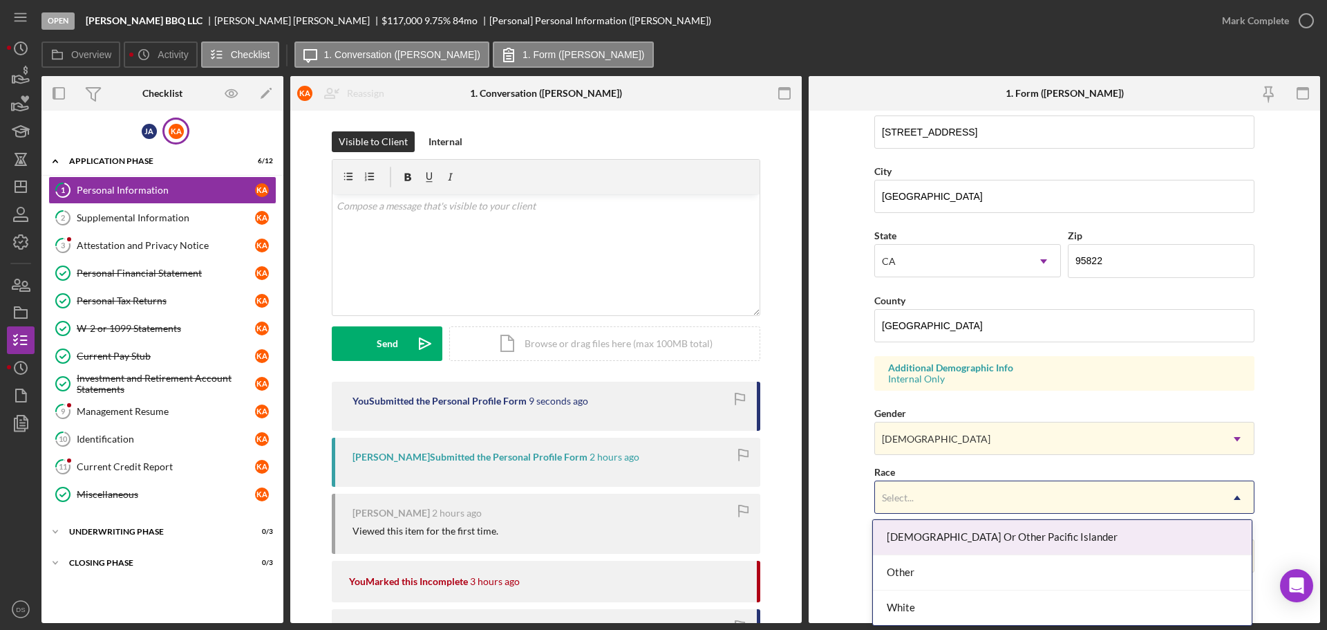
scroll to position [177, 0]
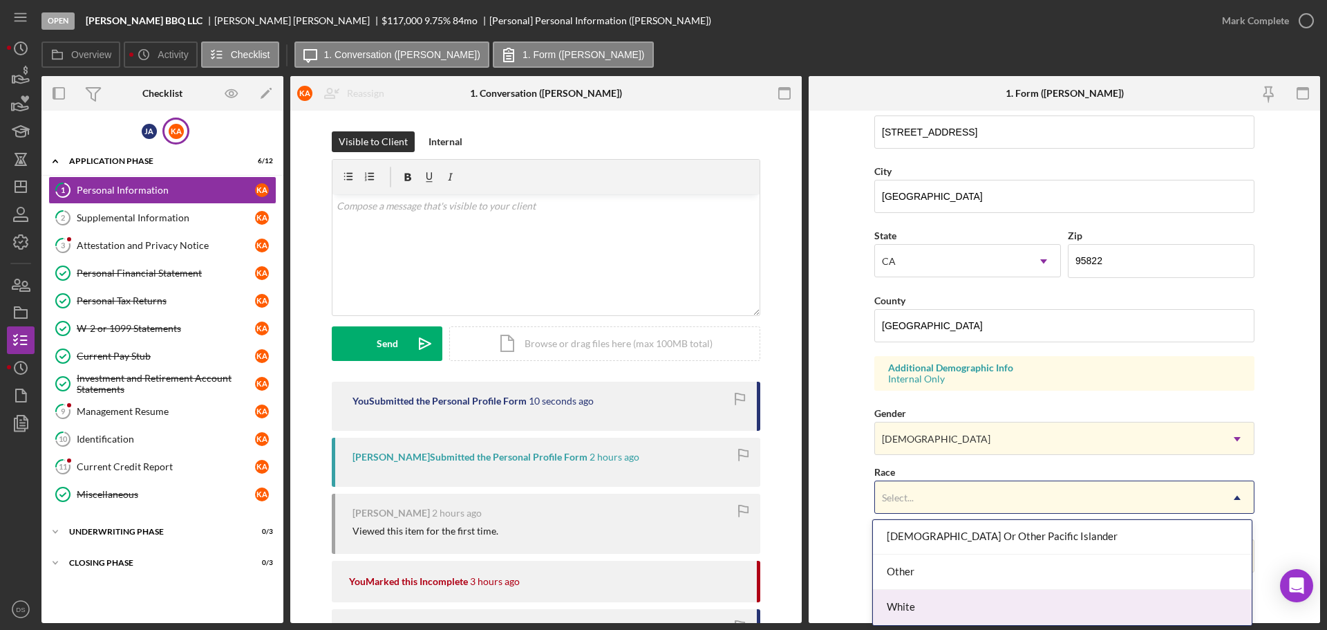
click at [922, 595] on div "White" at bounding box center [1062, 607] width 379 height 35
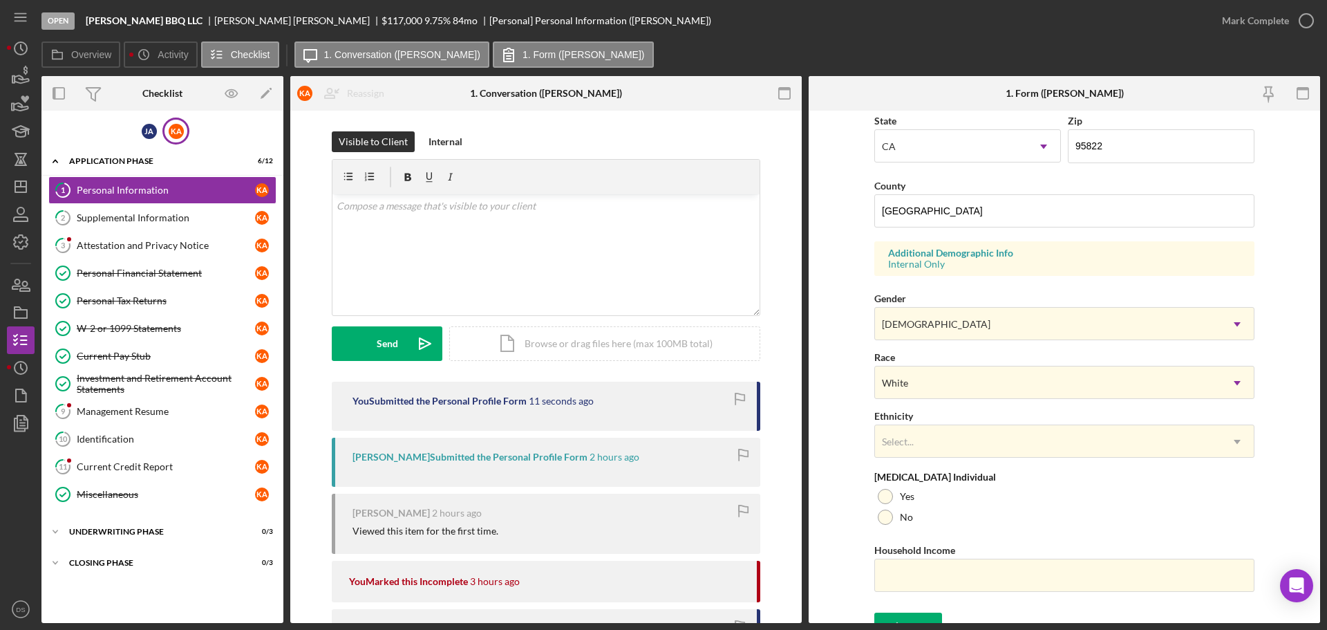
scroll to position [411, 0]
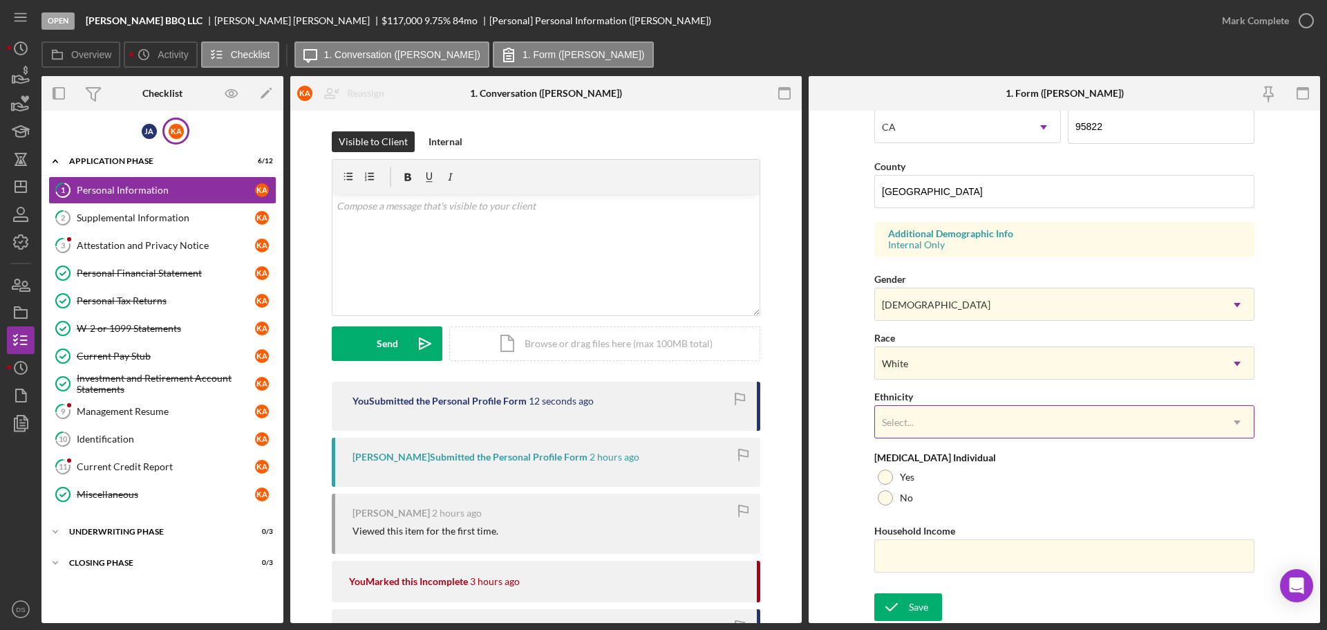
click at [939, 426] on div "Select..." at bounding box center [1048, 422] width 346 height 32
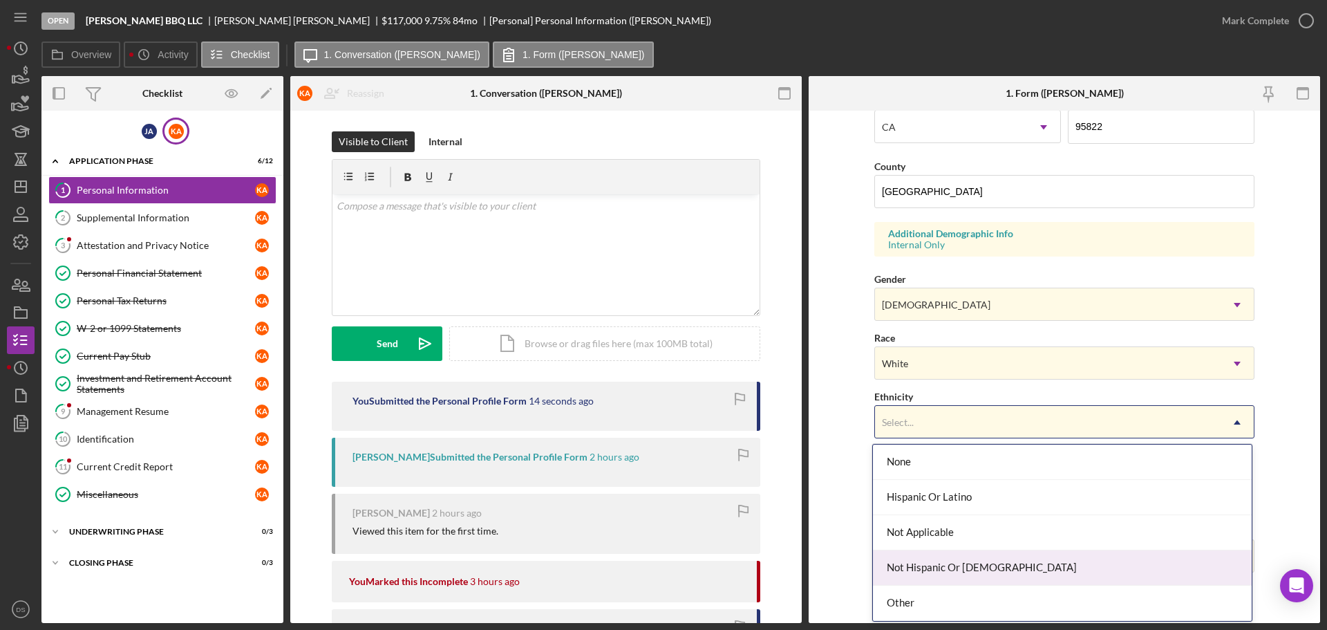
click at [957, 563] on div "Not Hispanic Or [DEMOGRAPHIC_DATA]" at bounding box center [1062, 567] width 379 height 35
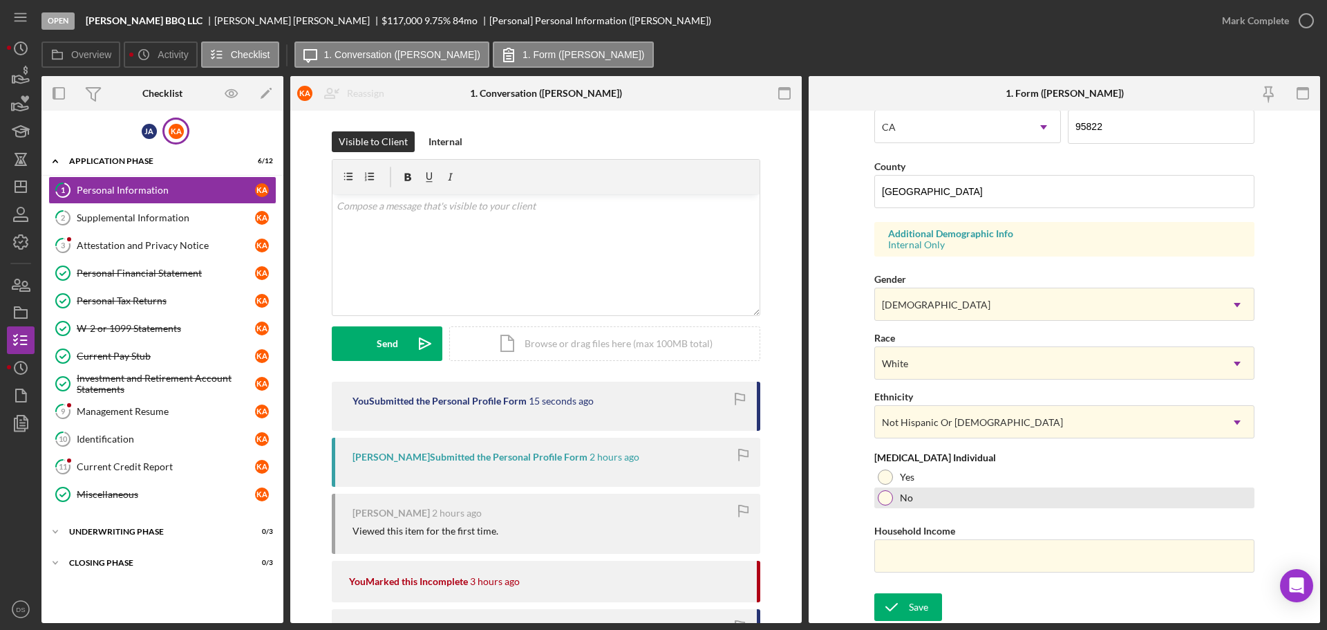
click at [888, 500] on div at bounding box center [885, 497] width 15 height 15
click at [918, 556] on input "Household Income" at bounding box center [1064, 555] width 380 height 33
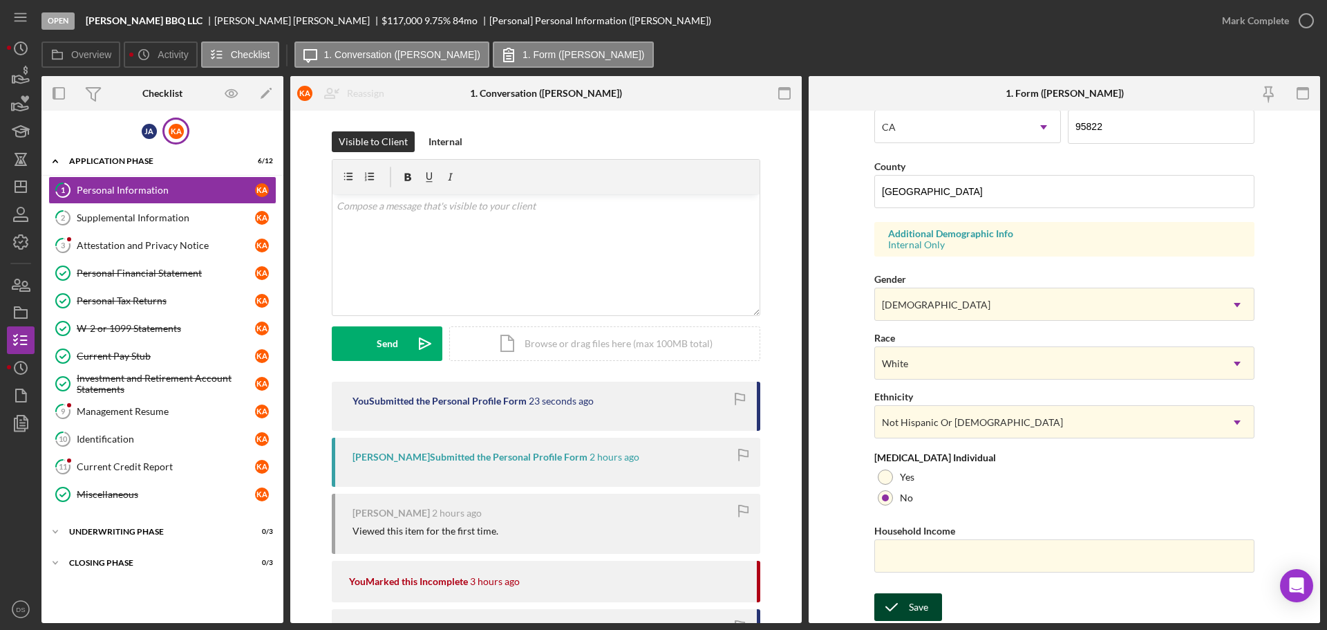
click at [928, 601] on button "Save" at bounding box center [908, 607] width 68 height 28
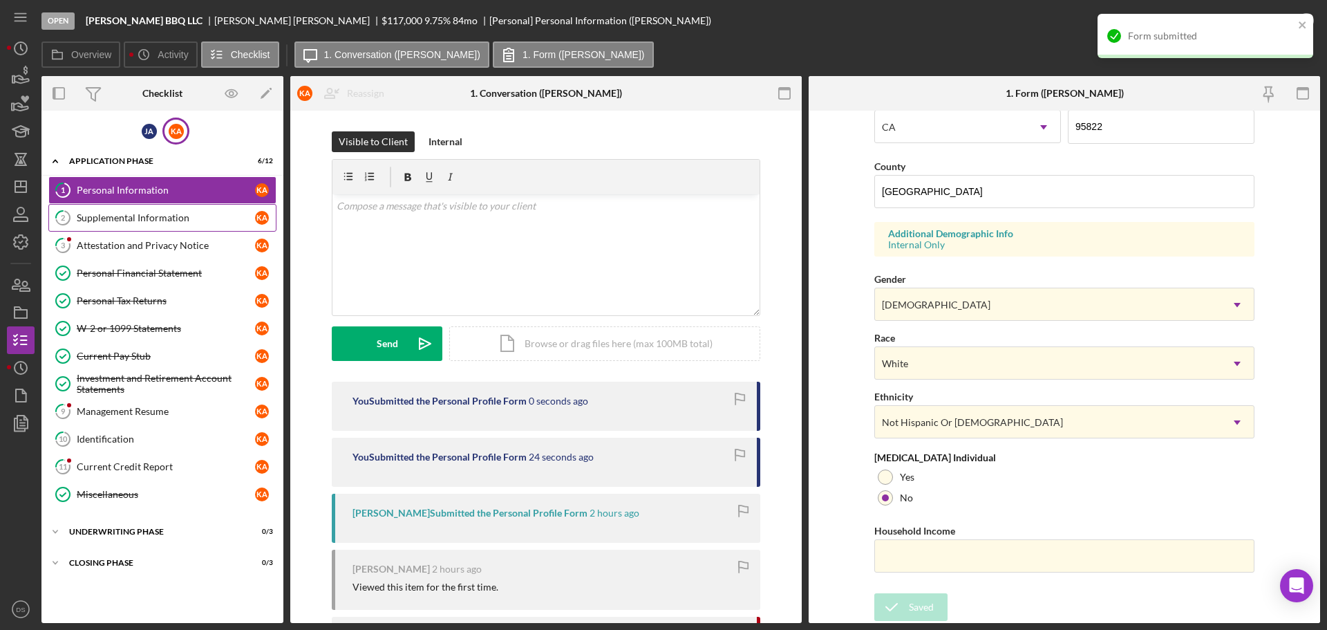
click at [167, 214] on div "Supplemental Information" at bounding box center [166, 217] width 178 height 11
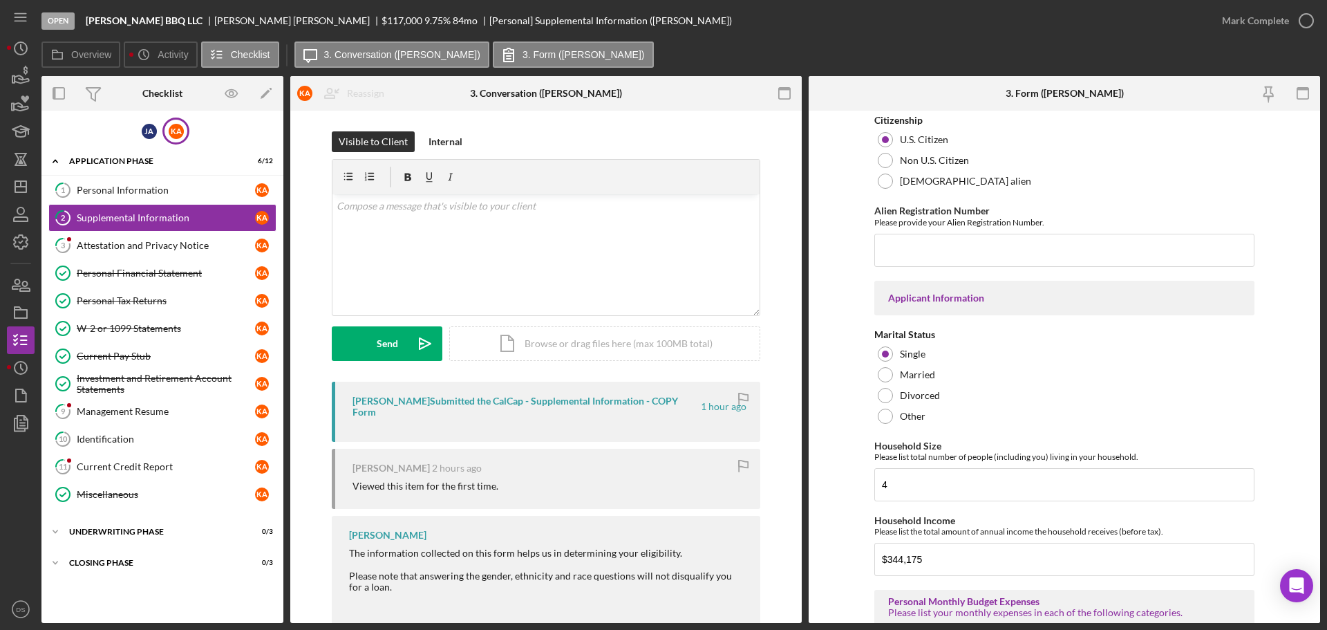
scroll to position [1175, 0]
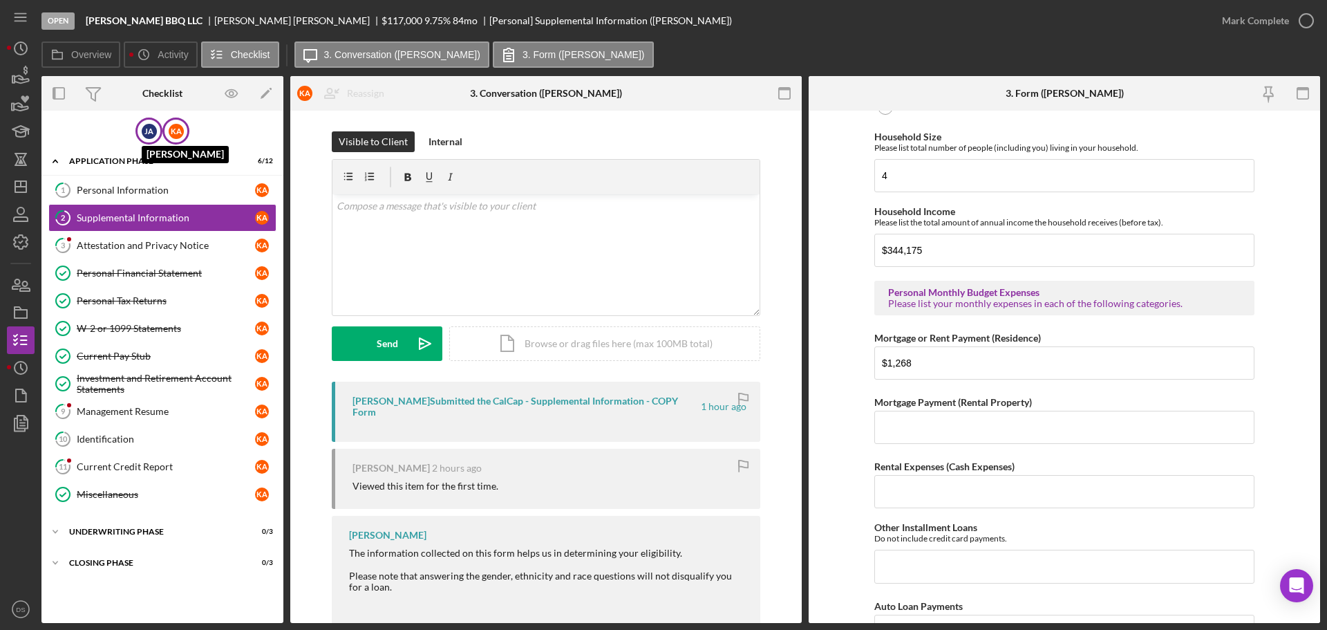
click at [149, 131] on div "[PERSON_NAME]" at bounding box center [149, 131] width 15 height 15
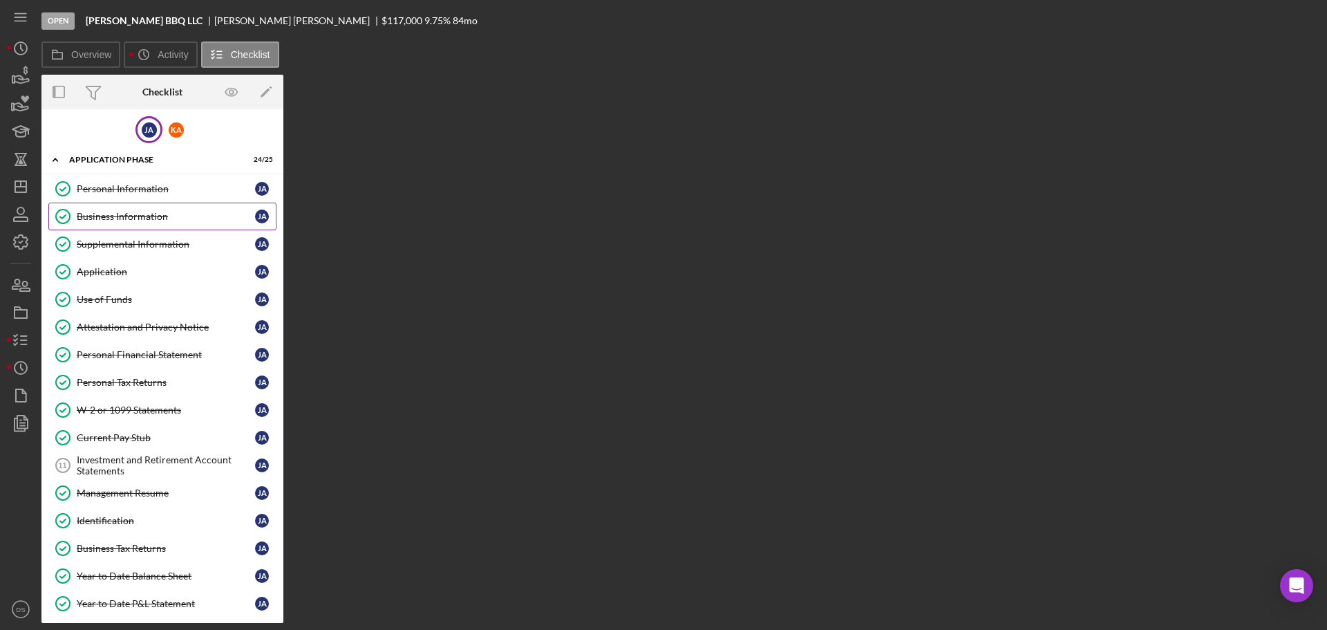
click at [151, 221] on div "Business Information" at bounding box center [166, 216] width 178 height 11
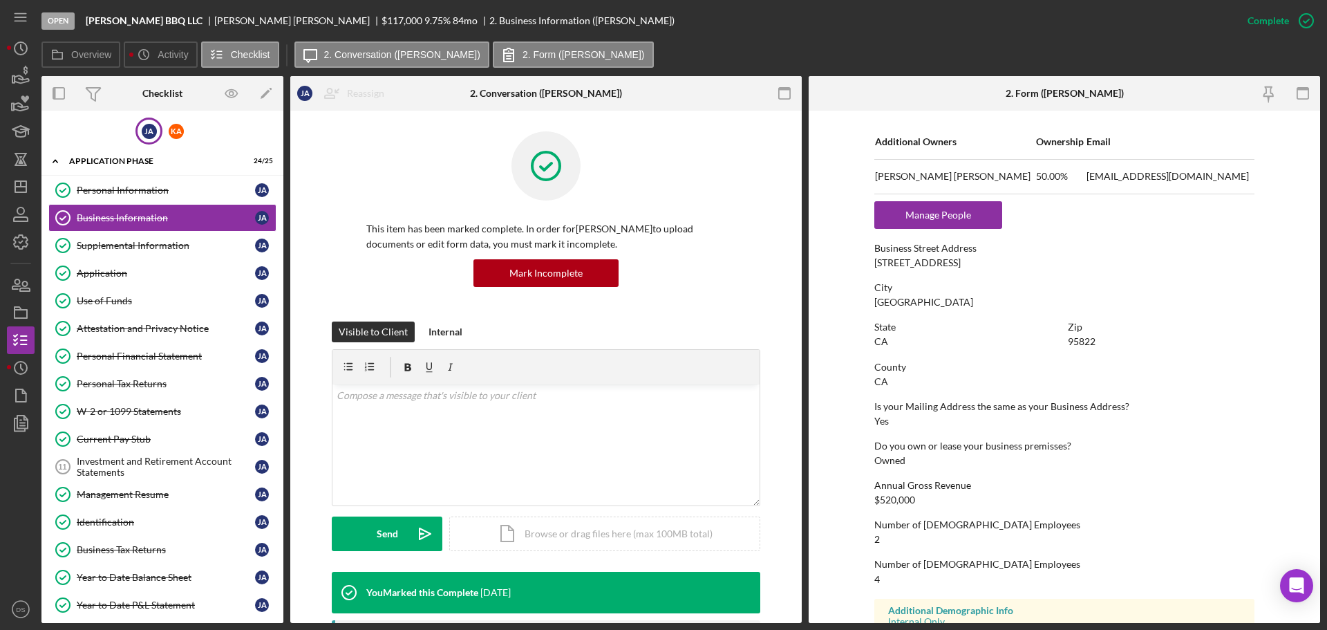
scroll to position [688, 0]
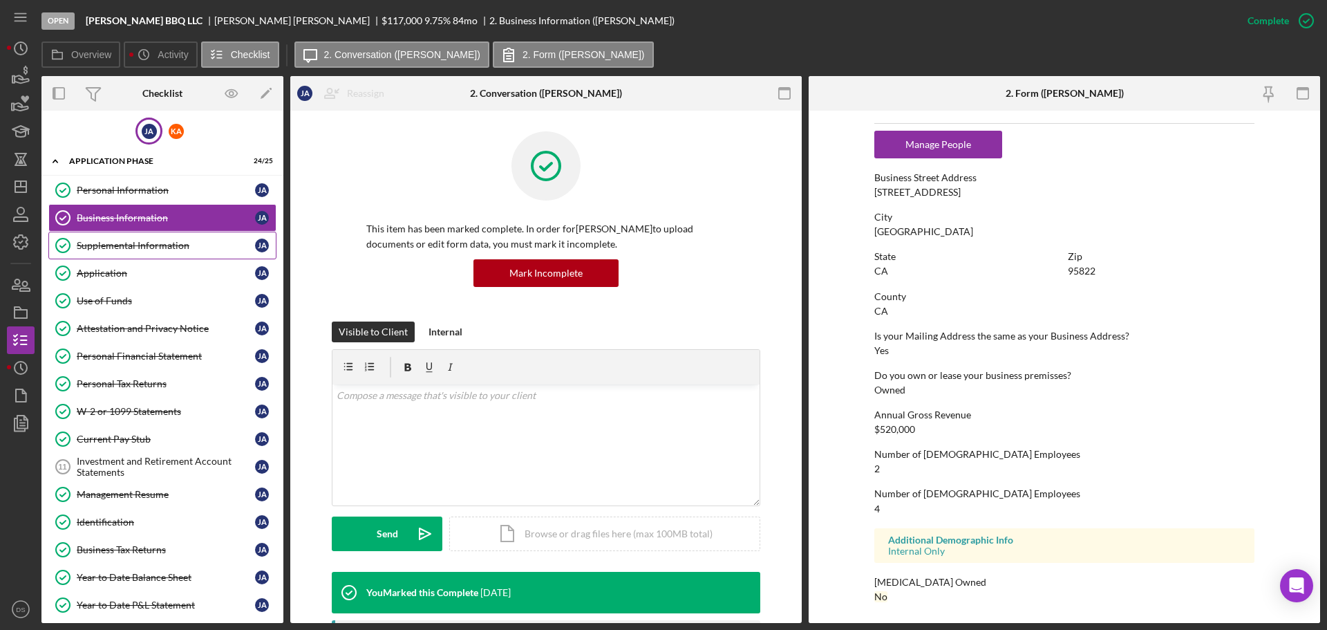
click at [124, 238] on link "Supplemental Information Supplemental Information [PERSON_NAME]" at bounding box center [162, 246] width 228 height 28
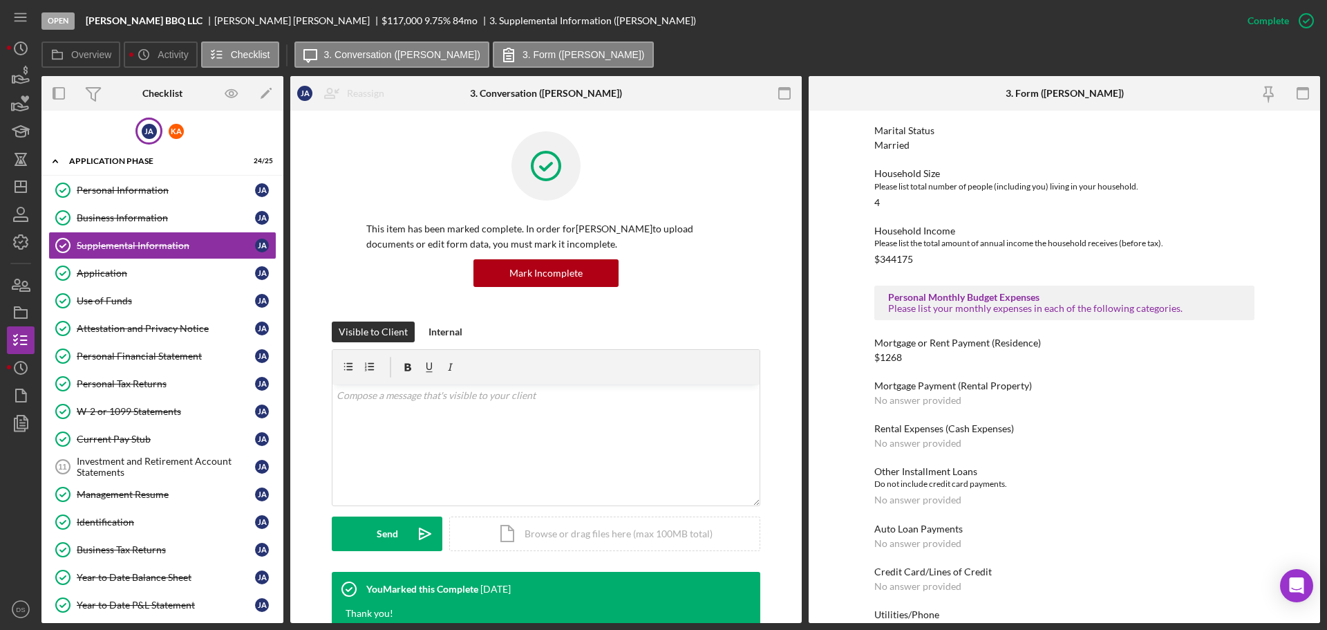
scroll to position [760, 0]
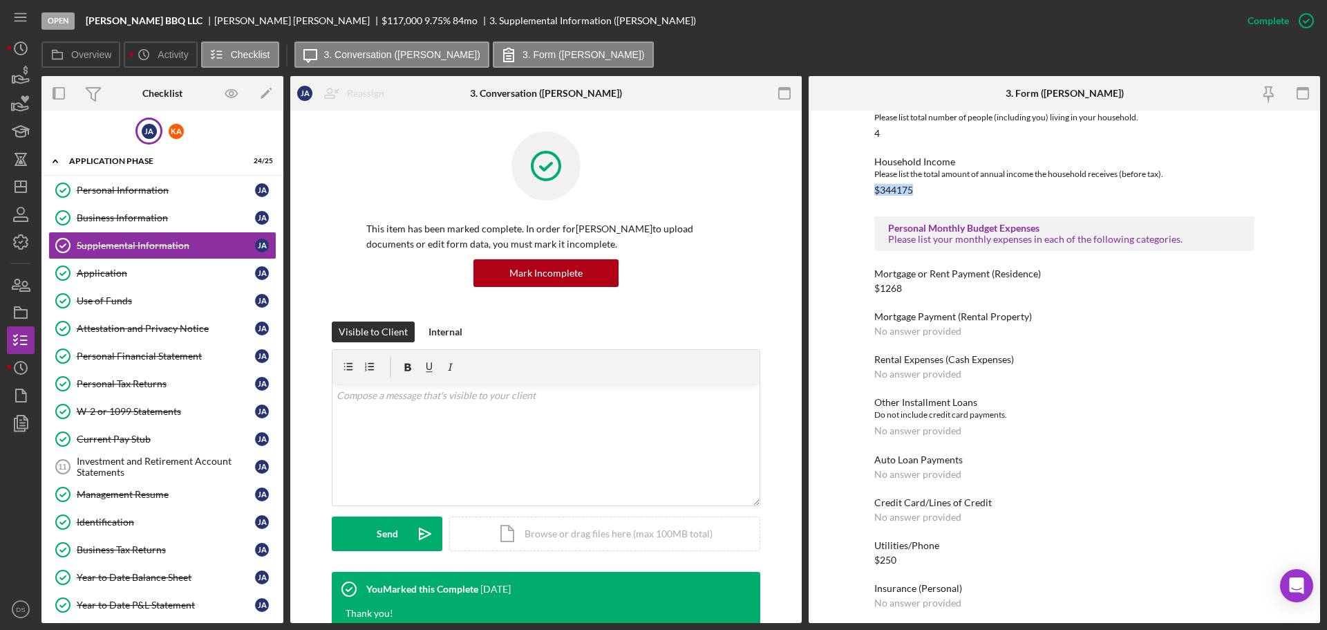
drag, startPoint x: 914, startPoint y: 178, endPoint x: 873, endPoint y: 181, distance: 40.9
click at [874, 181] on div "Household Income Please list the total amount of annual income the household re…" at bounding box center [1064, 175] width 380 height 39
copy div "$344175"
click at [174, 124] on div "K A" at bounding box center [176, 131] width 15 height 15
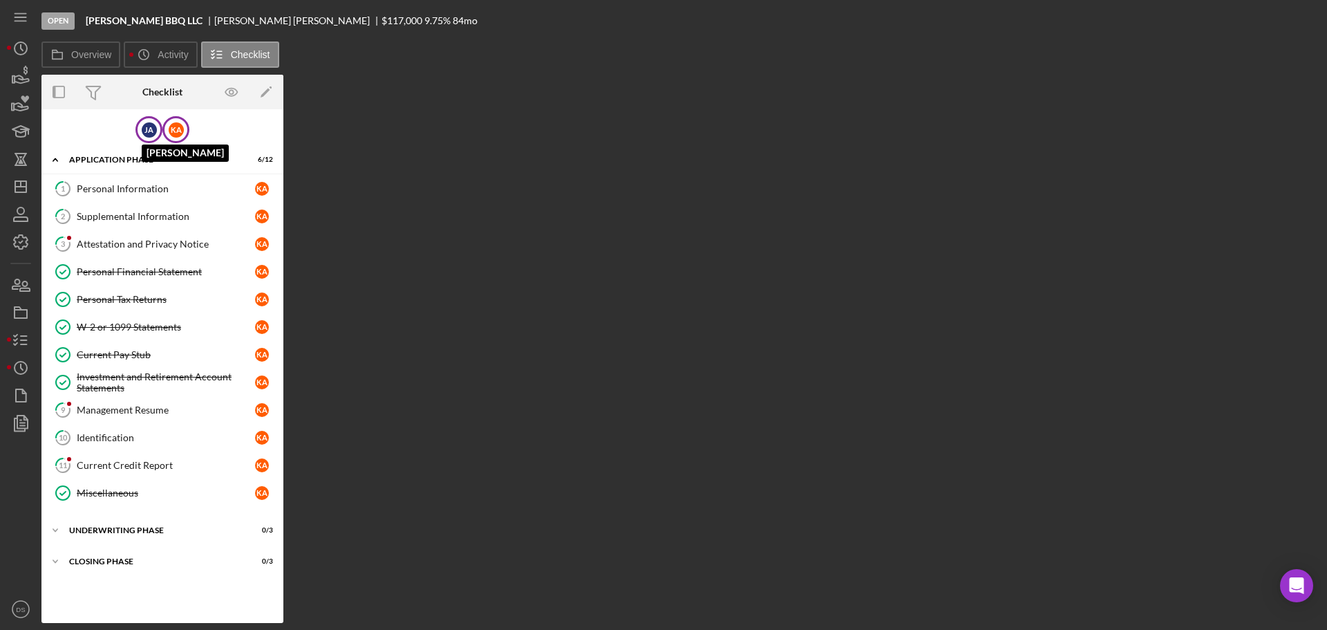
click at [144, 133] on div "[PERSON_NAME]" at bounding box center [149, 129] width 15 height 15
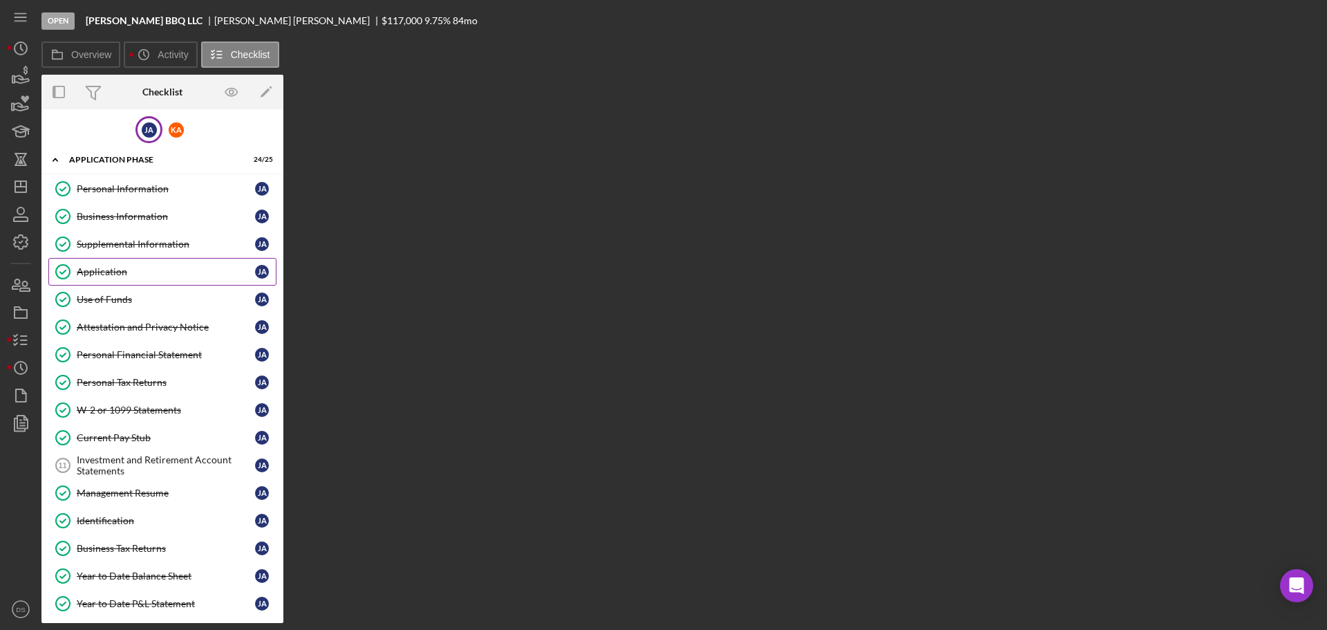
click at [134, 277] on div "Application" at bounding box center [166, 271] width 178 height 11
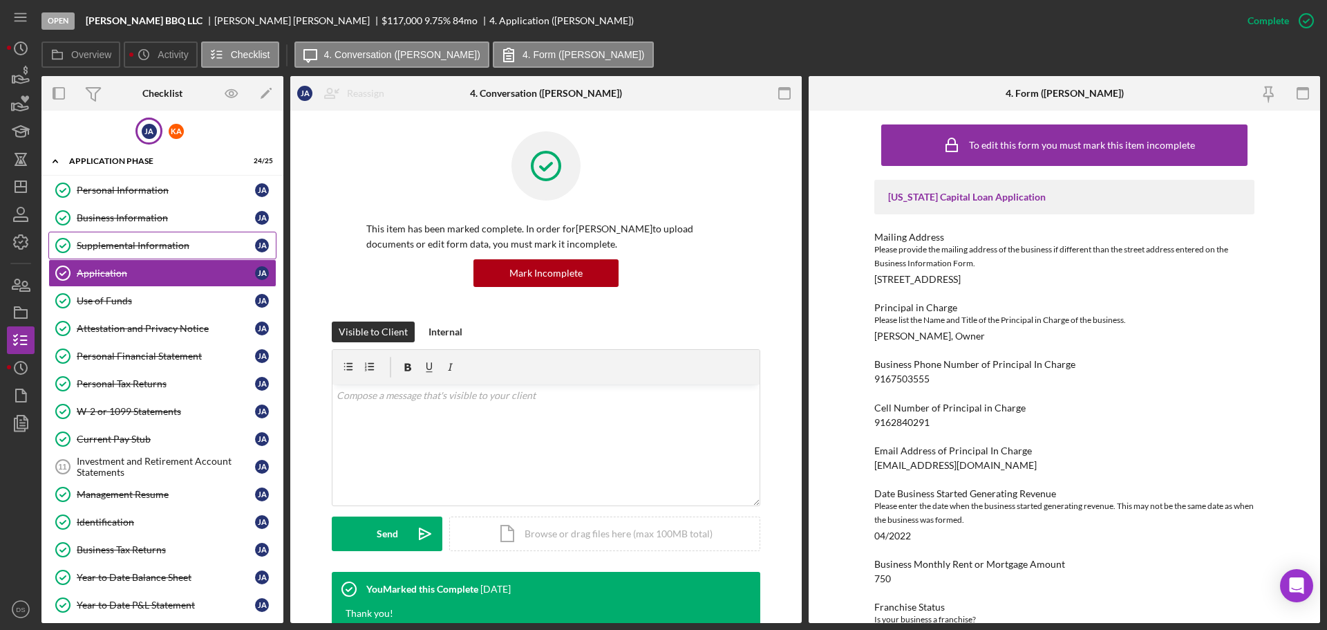
click at [113, 236] on link "Supplemental Information Supplemental Information [PERSON_NAME]" at bounding box center [162, 246] width 228 height 28
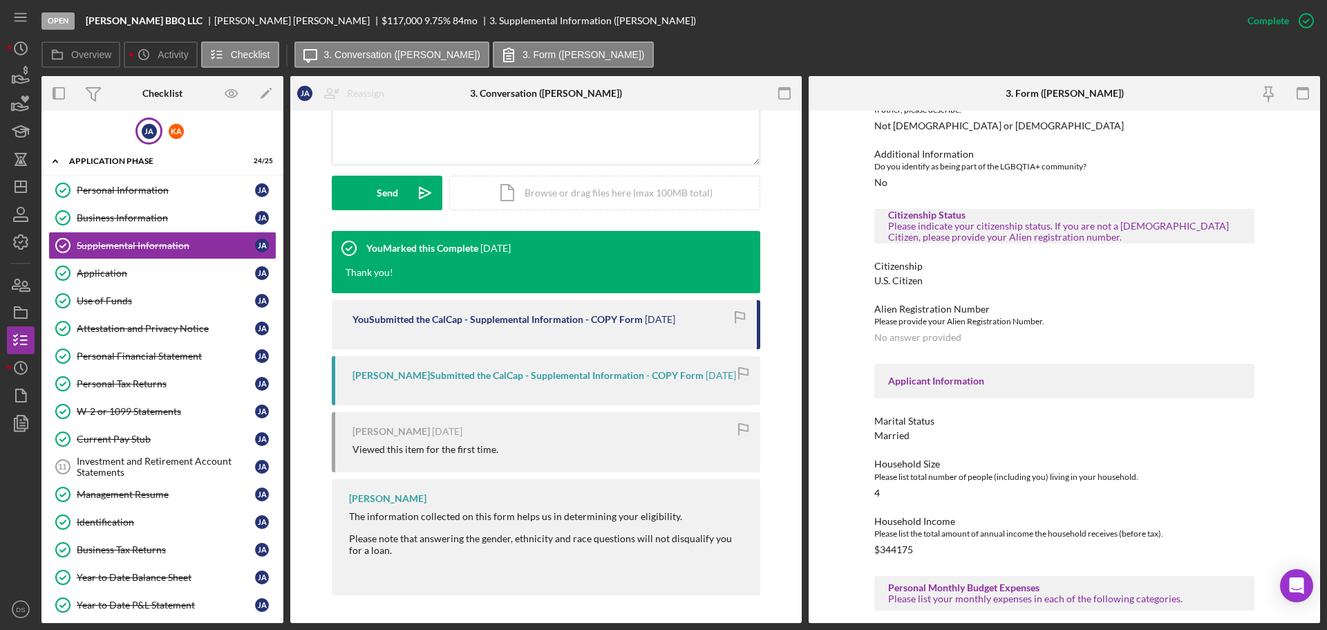
scroll to position [404, 0]
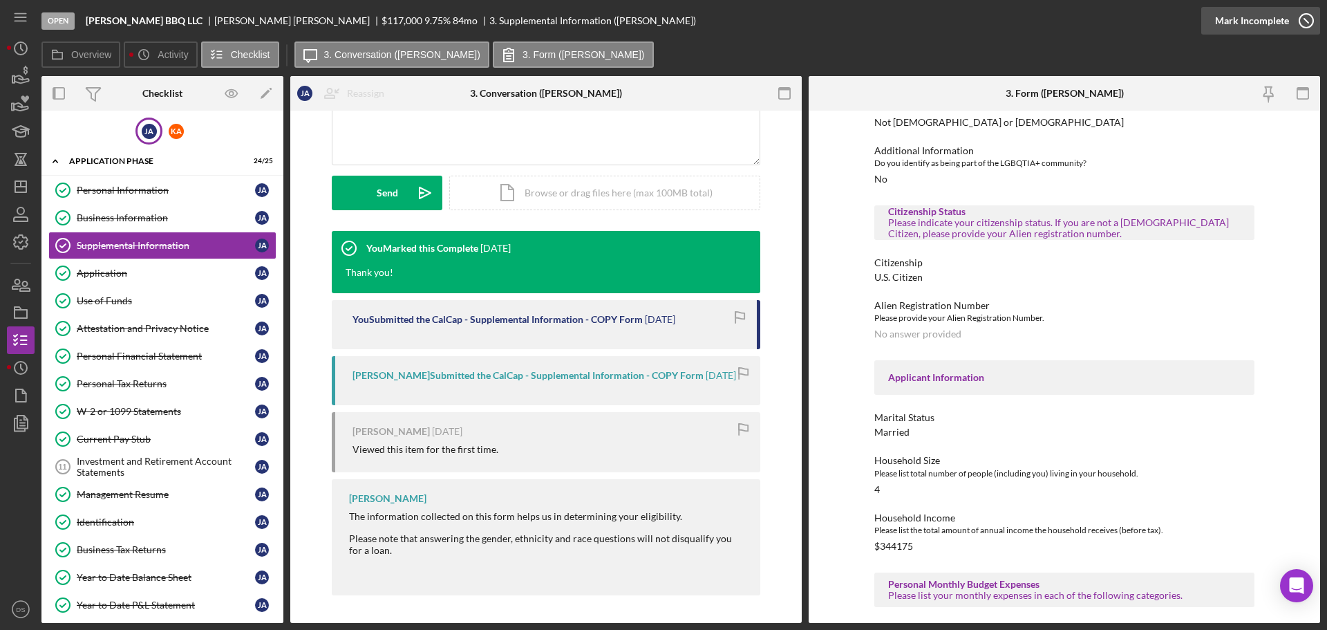
click at [1302, 24] on icon "button" at bounding box center [1306, 20] width 35 height 35
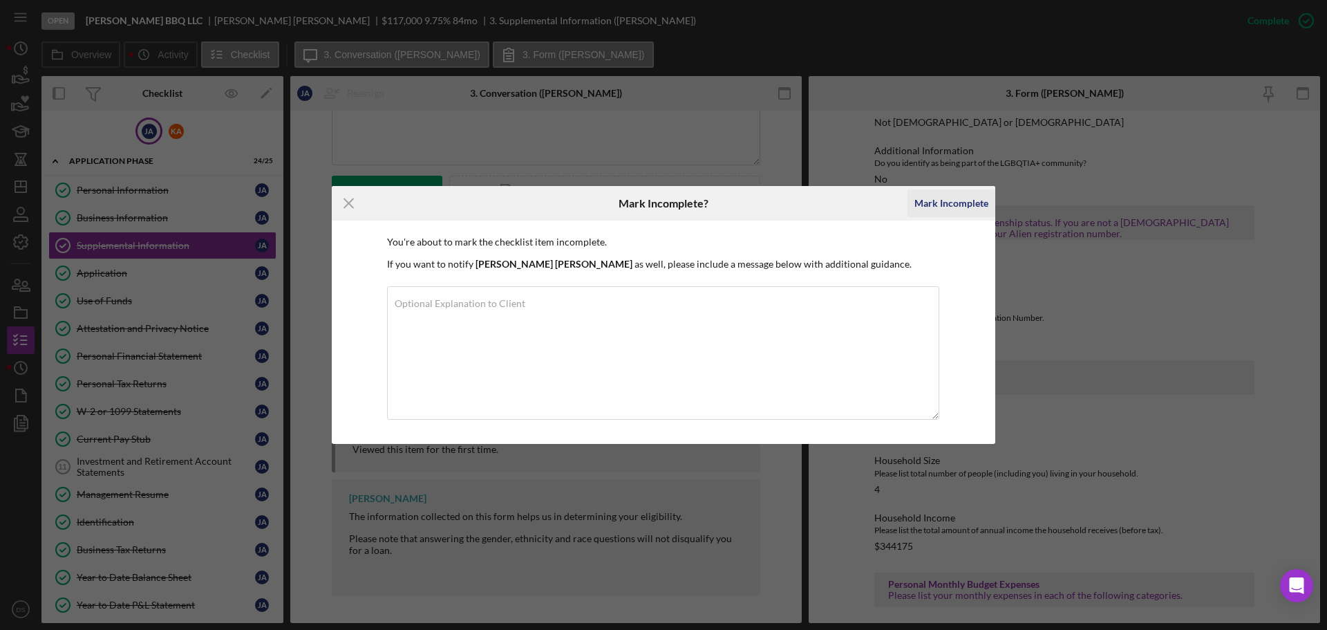
click at [935, 198] on div "Mark Incomplete" at bounding box center [952, 203] width 74 height 28
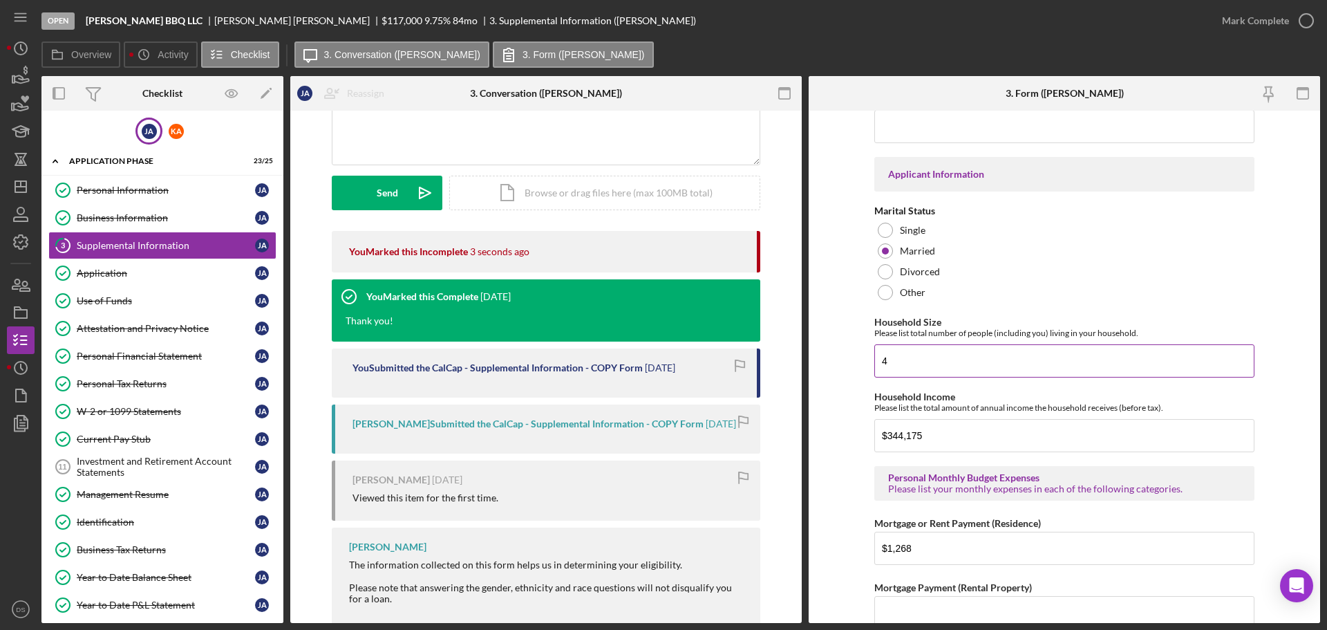
scroll to position [1106, 0]
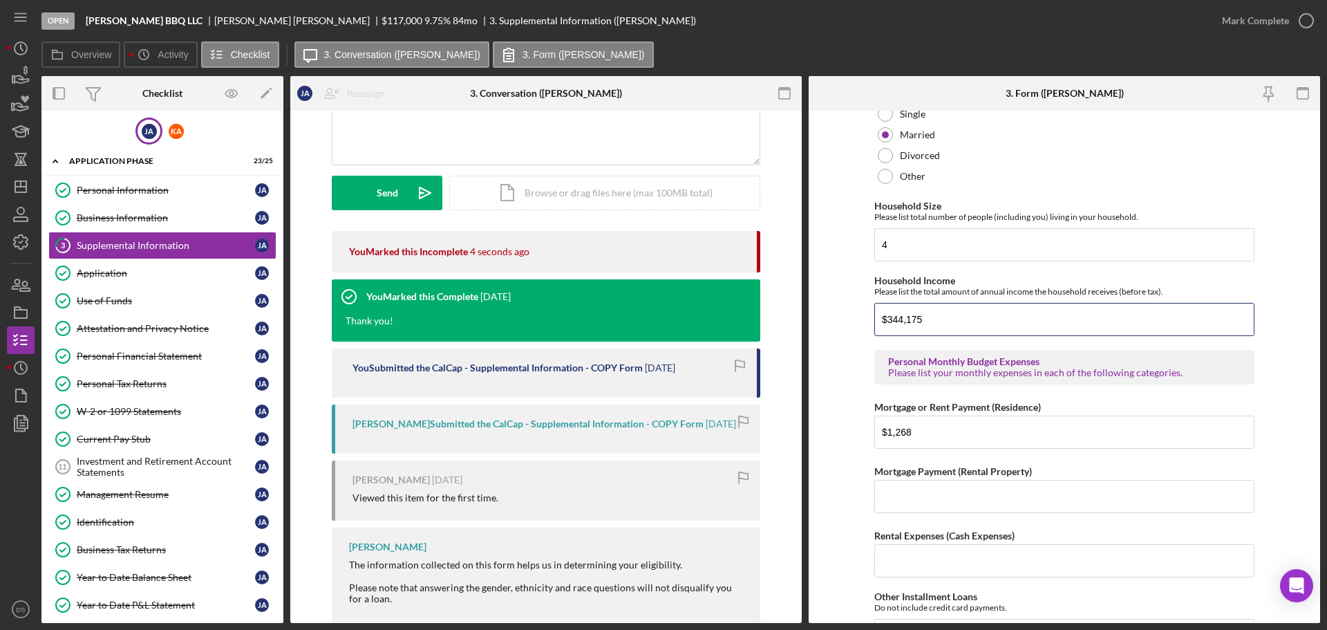
drag, startPoint x: 943, startPoint y: 303, endPoint x: 820, endPoint y: 295, distance: 123.3
click at [820, 295] on form "Supplemental Information This form must be completed by each 20% owner of the b…" at bounding box center [1065, 367] width 512 height 512
paste input "3,650"
type input "$33,650"
click at [1298, 18] on icon "button" at bounding box center [1306, 20] width 35 height 35
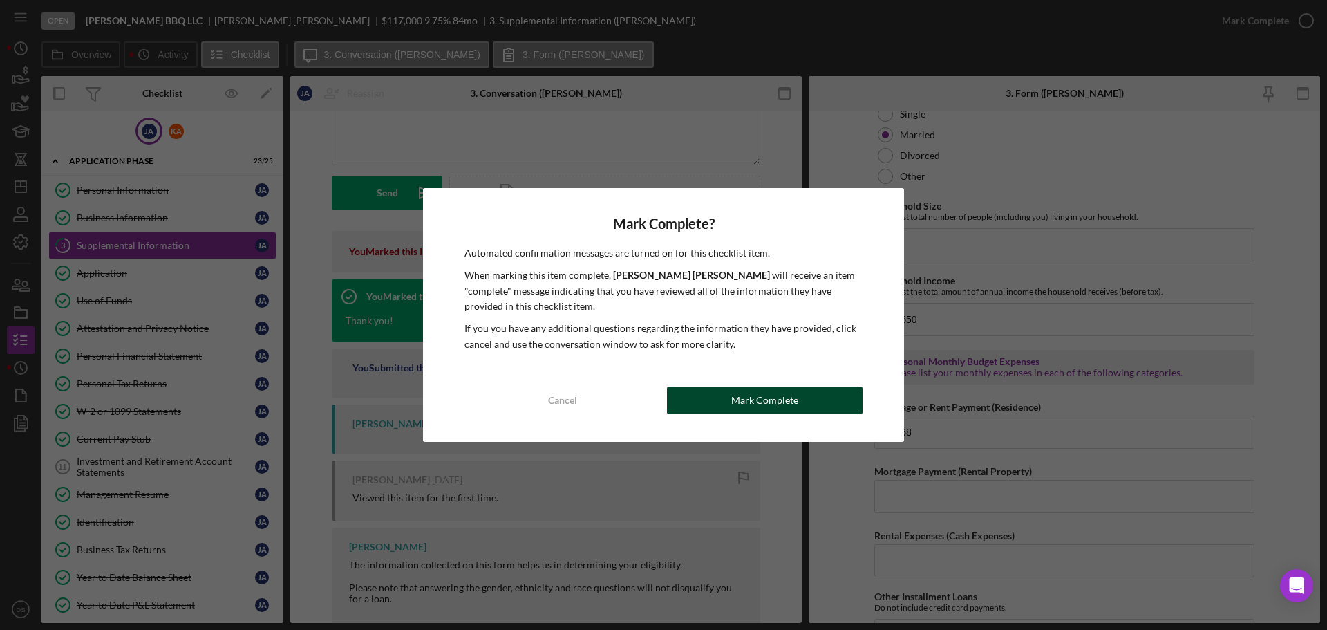
click at [816, 389] on button "Mark Complete" at bounding box center [765, 400] width 196 height 28
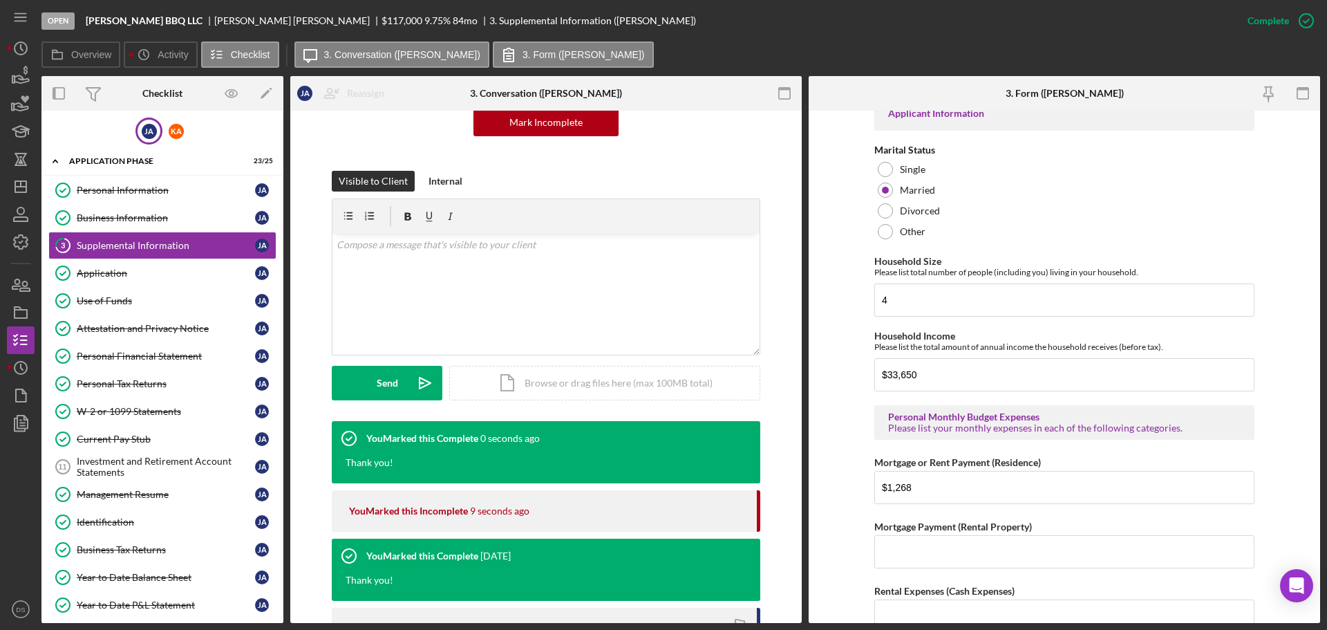
scroll to position [1161, 0]
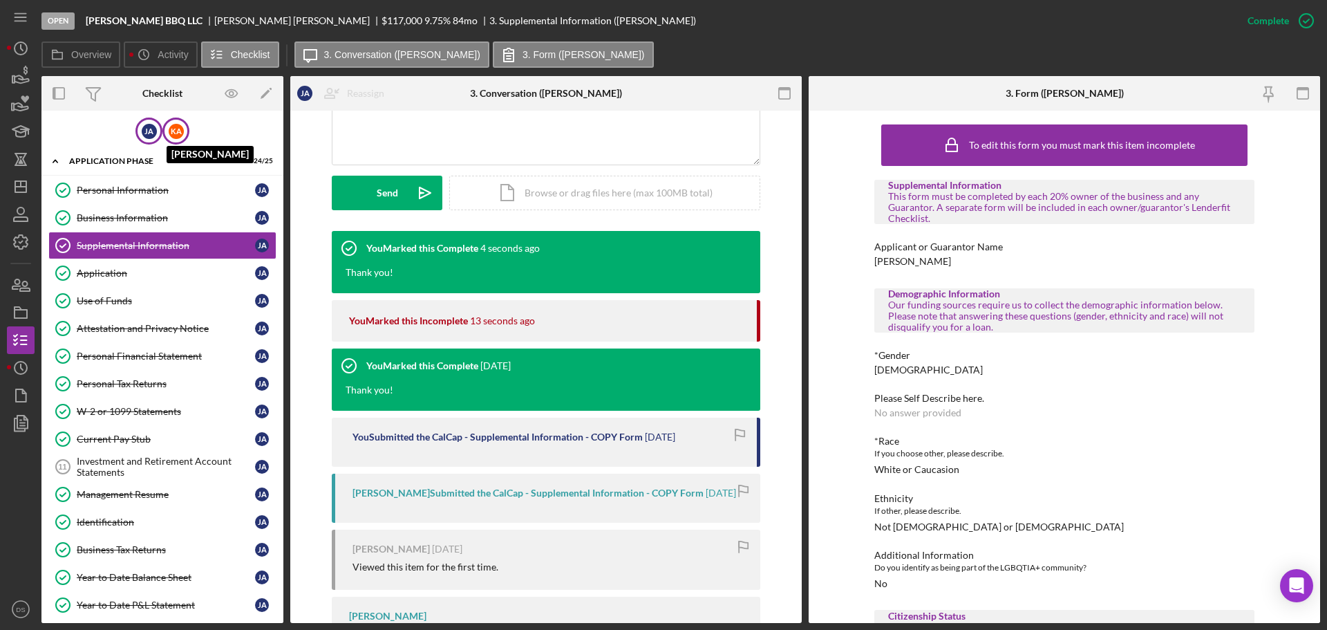
click at [169, 134] on div "K A" at bounding box center [176, 131] width 15 height 15
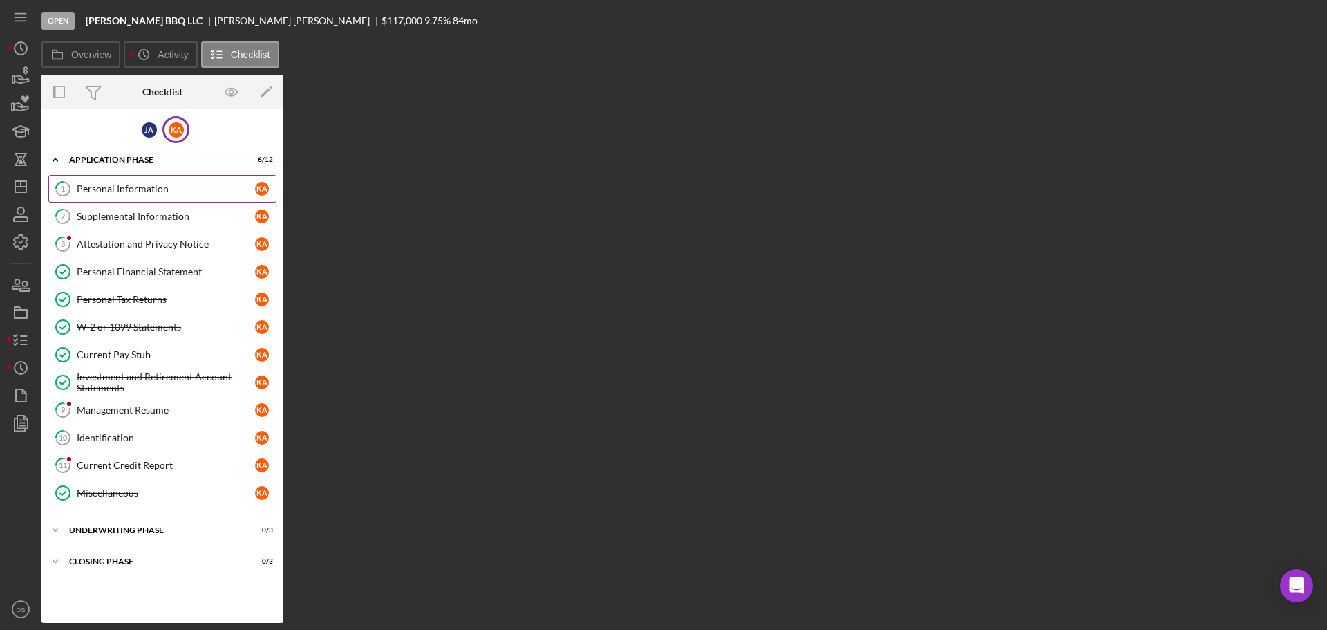
click at [189, 197] on link "1 Personal Information K A" at bounding box center [162, 189] width 228 height 28
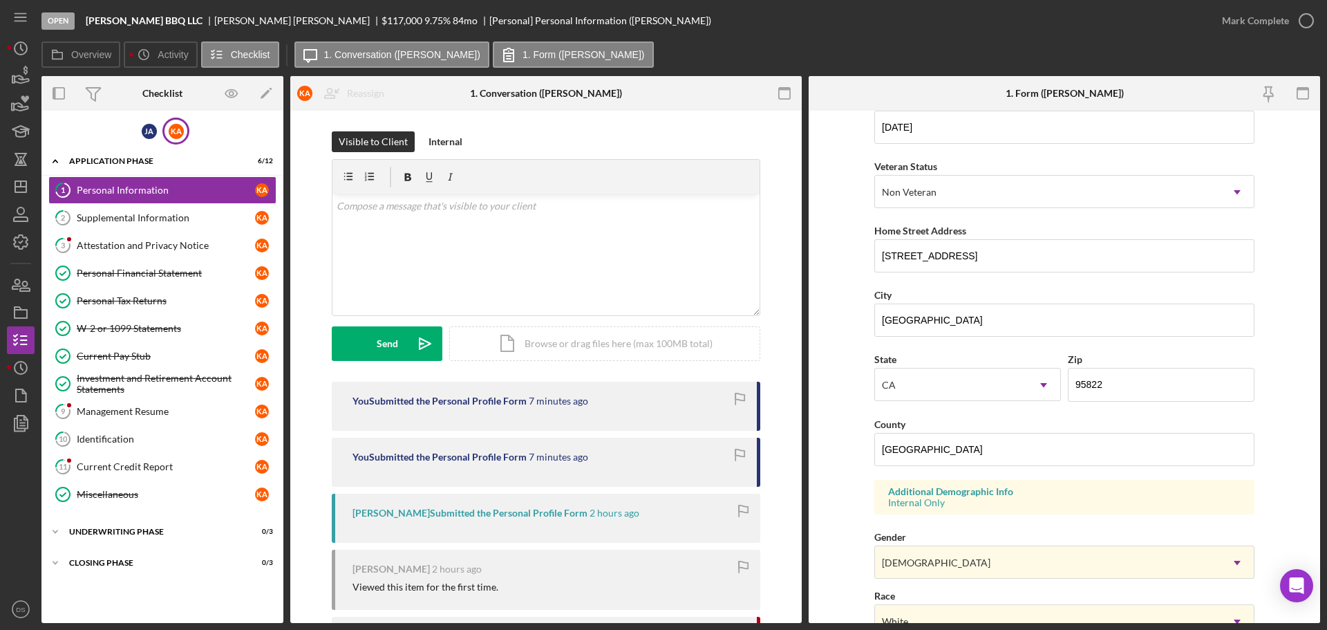
scroll to position [411, 0]
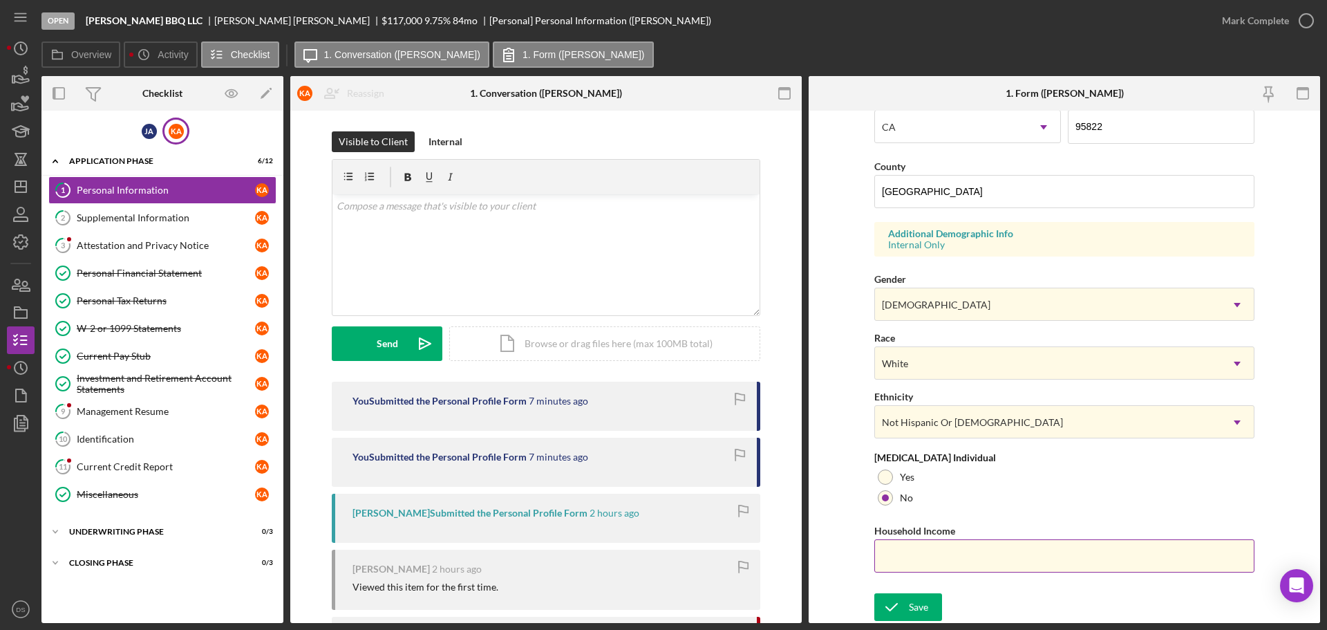
click at [894, 566] on input "Household Income" at bounding box center [1064, 555] width 380 height 33
paste input "$33,650"
type input "$33,650"
click at [884, 479] on div at bounding box center [885, 476] width 15 height 15
click at [912, 604] on div "Save" at bounding box center [918, 607] width 19 height 28
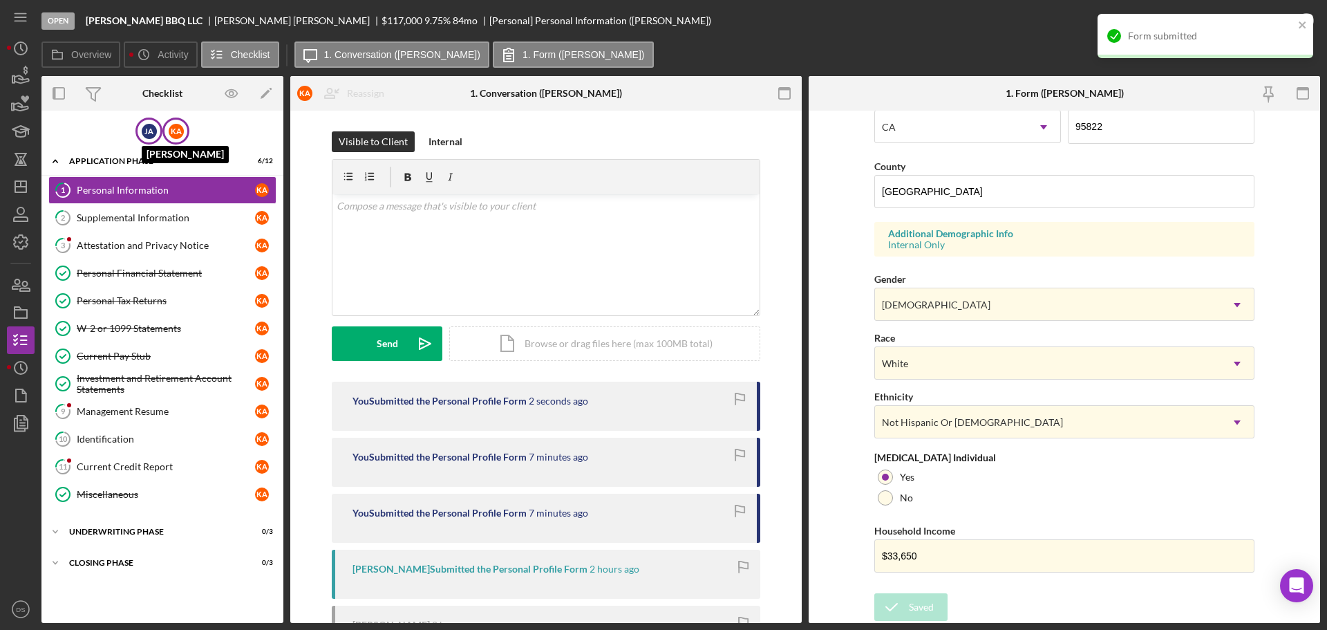
click at [142, 129] on div "[PERSON_NAME]" at bounding box center [149, 131] width 15 height 15
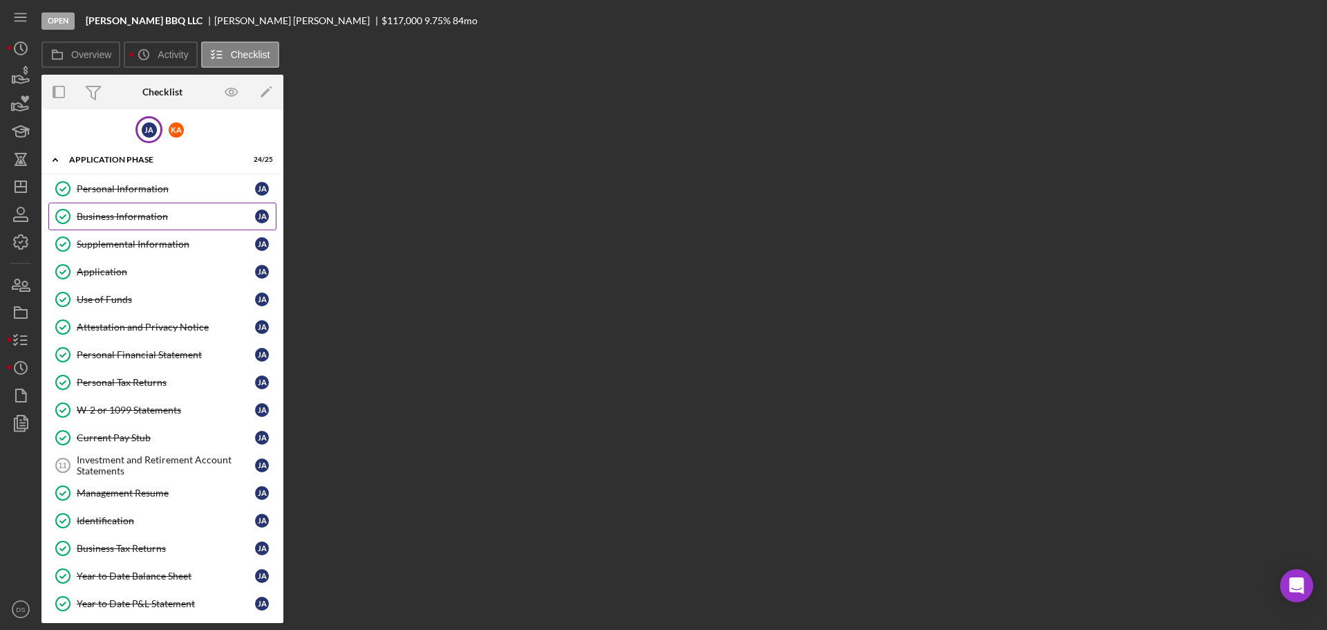
click at [147, 203] on link "Business Information Business Information [PERSON_NAME]" at bounding box center [162, 217] width 228 height 28
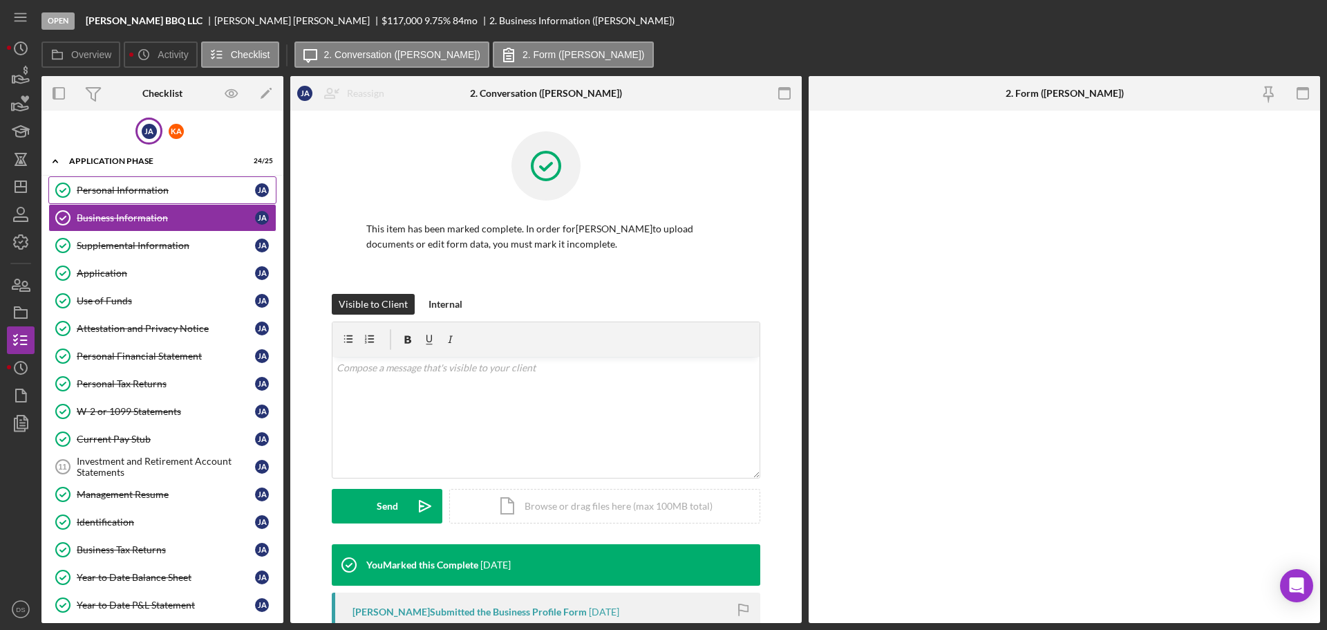
click at [147, 195] on div "Personal Information" at bounding box center [166, 190] width 178 height 11
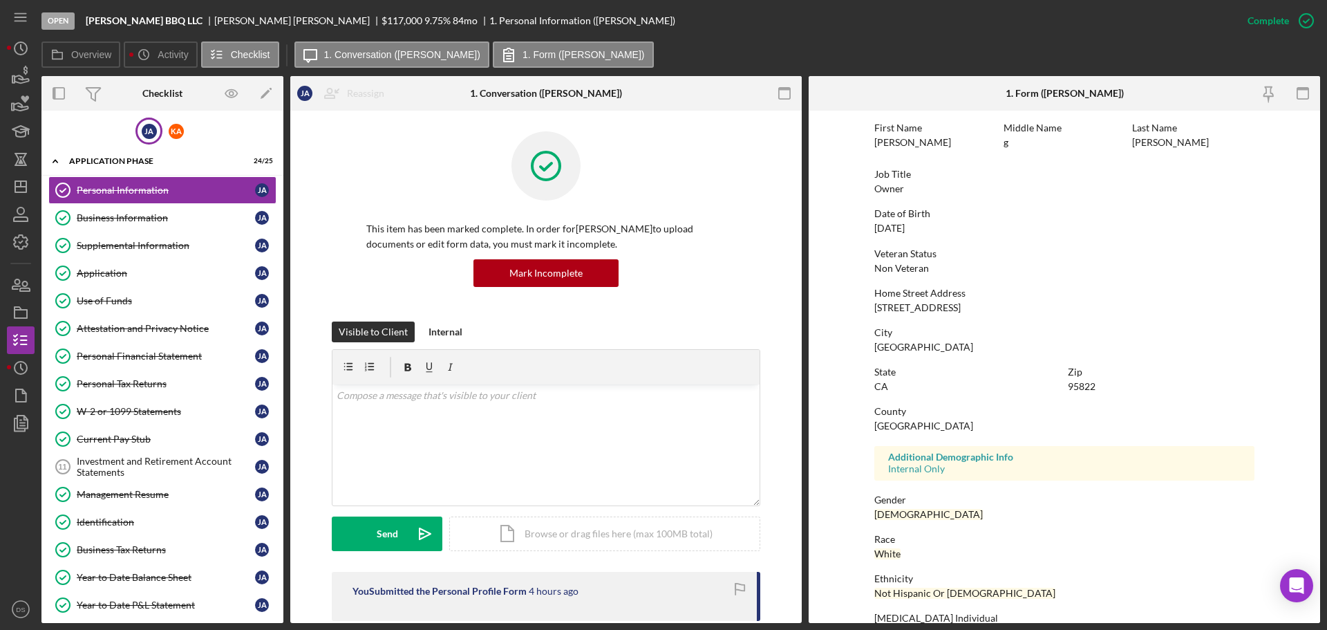
scroll to position [133, 0]
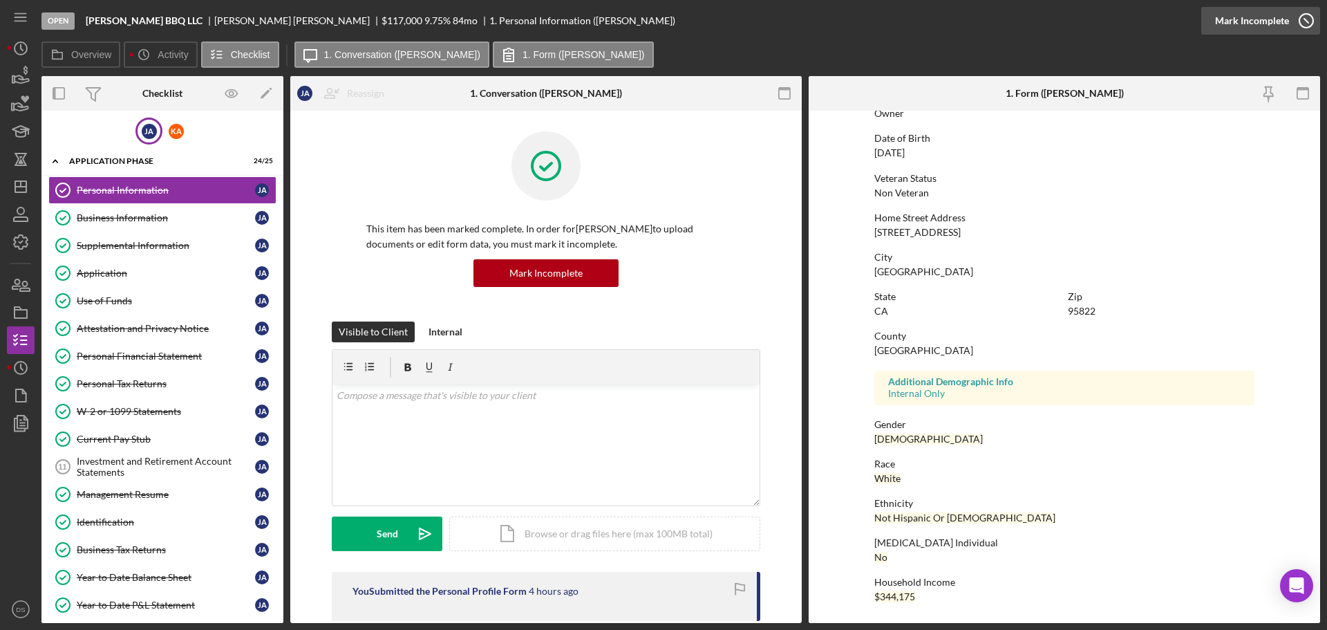
click at [1301, 19] on icon "button" at bounding box center [1306, 20] width 35 height 35
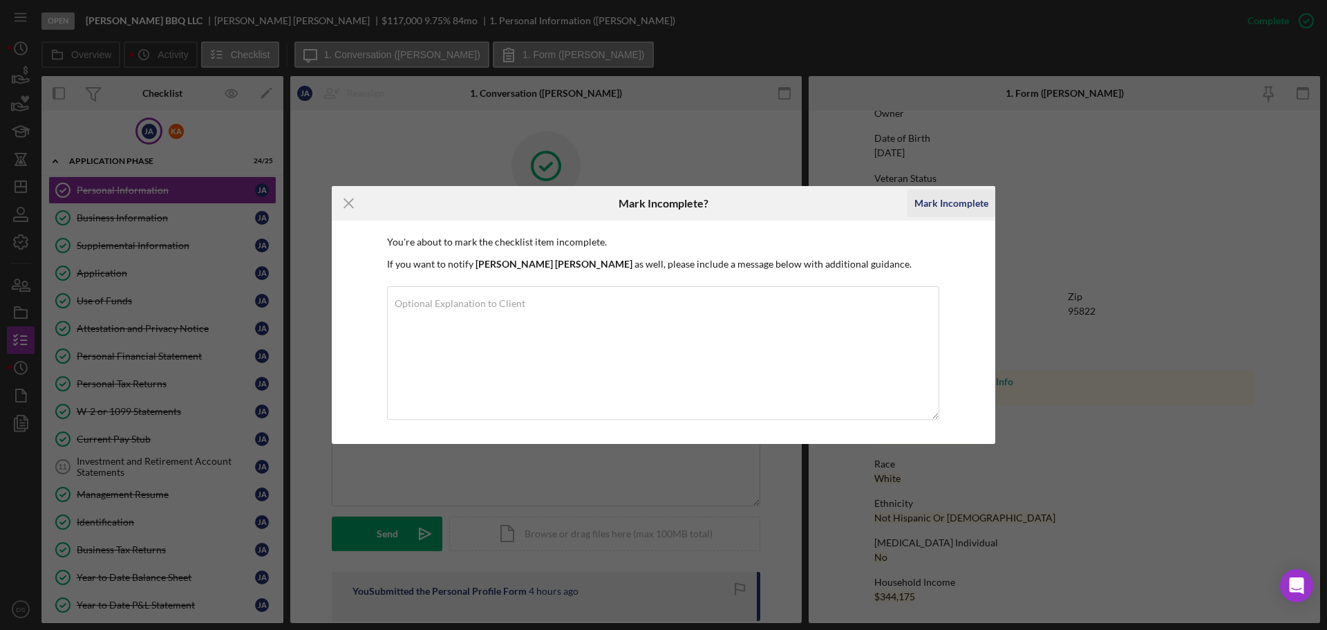
click at [946, 203] on div "Mark Incomplete" at bounding box center [952, 203] width 74 height 28
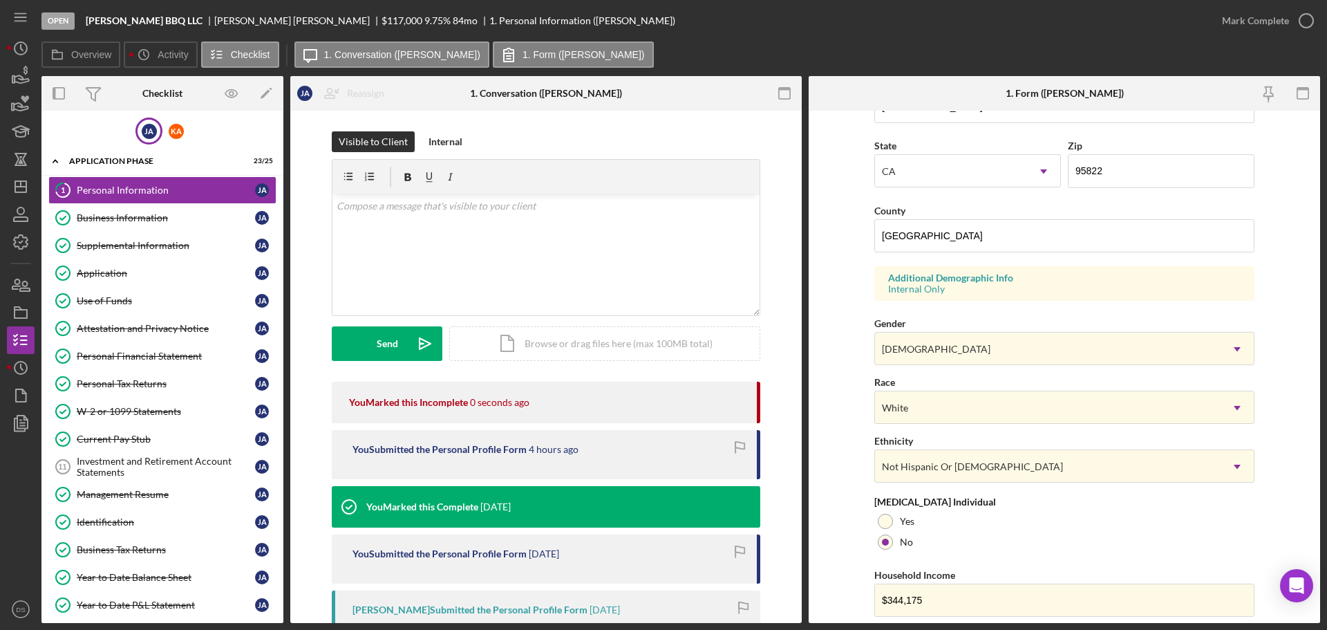
scroll to position [411, 0]
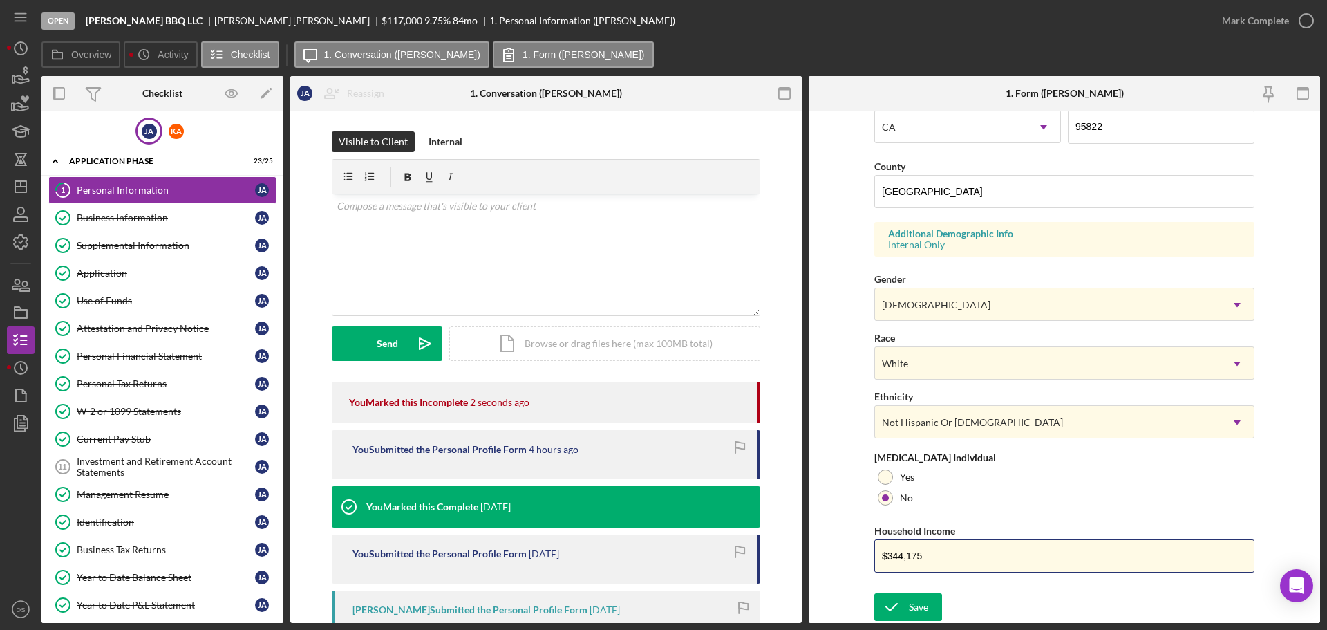
drag, startPoint x: 948, startPoint y: 552, endPoint x: 805, endPoint y: 536, distance: 144.0
click at [805, 536] on div "Overview Internal Workflow Stage Open Icon/Dropdown Arrow Archive (can unarchiv…" at bounding box center [680, 349] width 1279 height 547
paste input "3,650"
type input "$33,650"
click at [888, 472] on div at bounding box center [885, 476] width 15 height 15
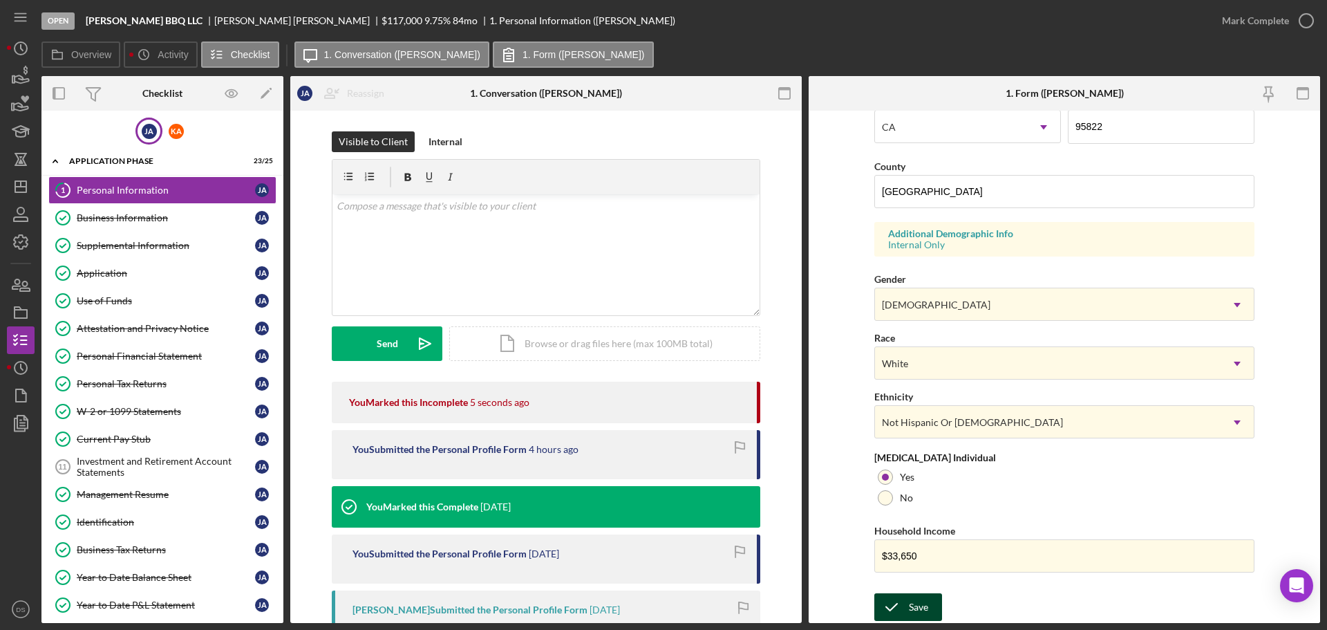
click at [928, 611] on button "Save" at bounding box center [908, 607] width 68 height 28
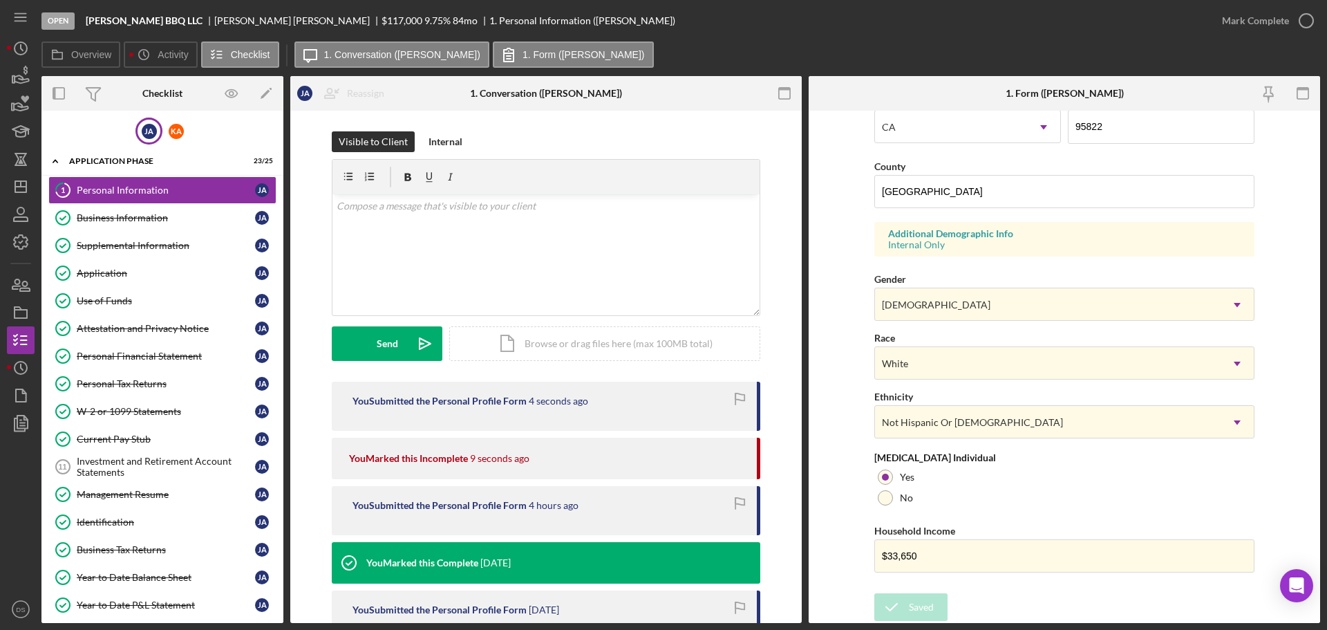
click at [1311, 23] on div "Open [PERSON_NAME] BBQ LLC [PERSON_NAME] $117,000 $117,000 9.75 % 84 mo 1. Pers…" at bounding box center [663, 315] width 1327 height 630
click at [1311, 24] on icon "button" at bounding box center [1306, 20] width 35 height 35
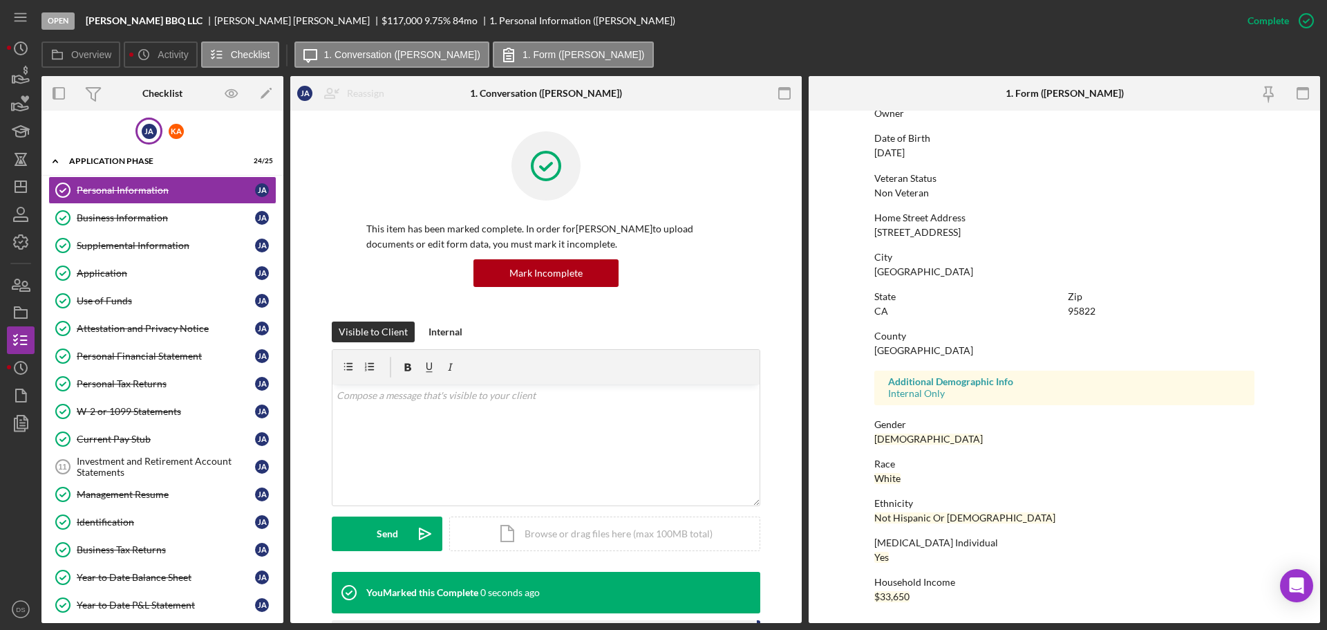
scroll to position [133, 0]
drag, startPoint x: 146, startPoint y: 273, endPoint x: 155, endPoint y: 273, distance: 9.0
click at [147, 273] on div "Application" at bounding box center [166, 273] width 178 height 11
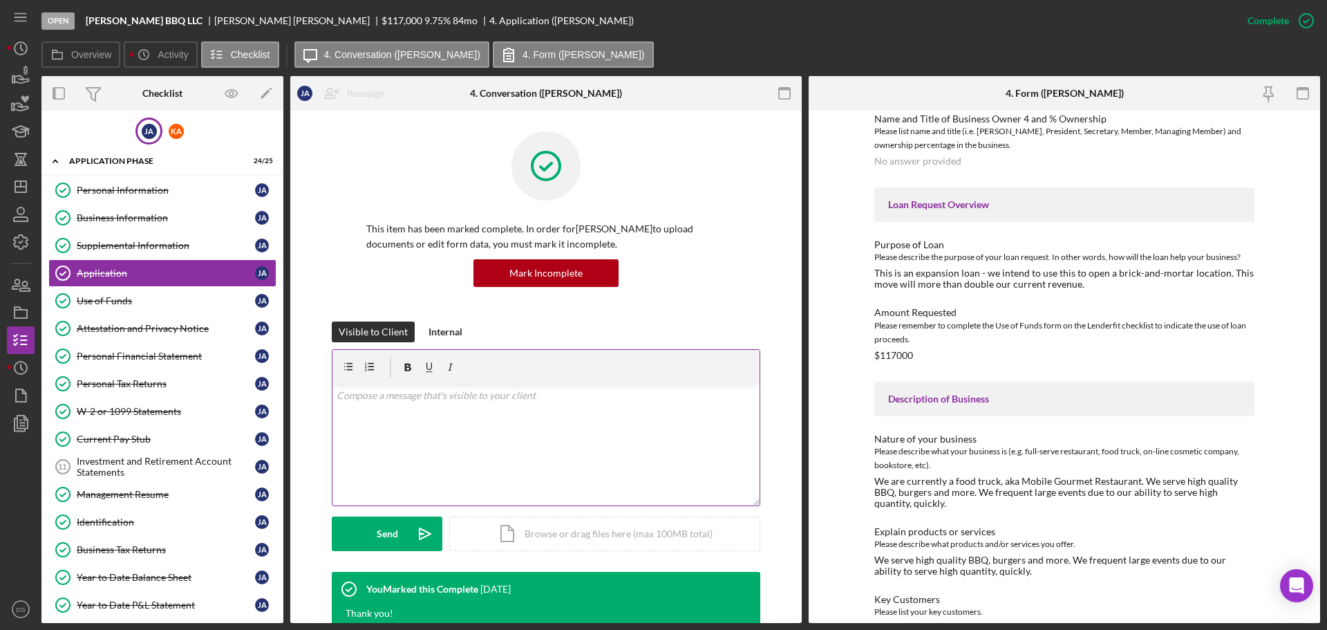
scroll to position [1106, 0]
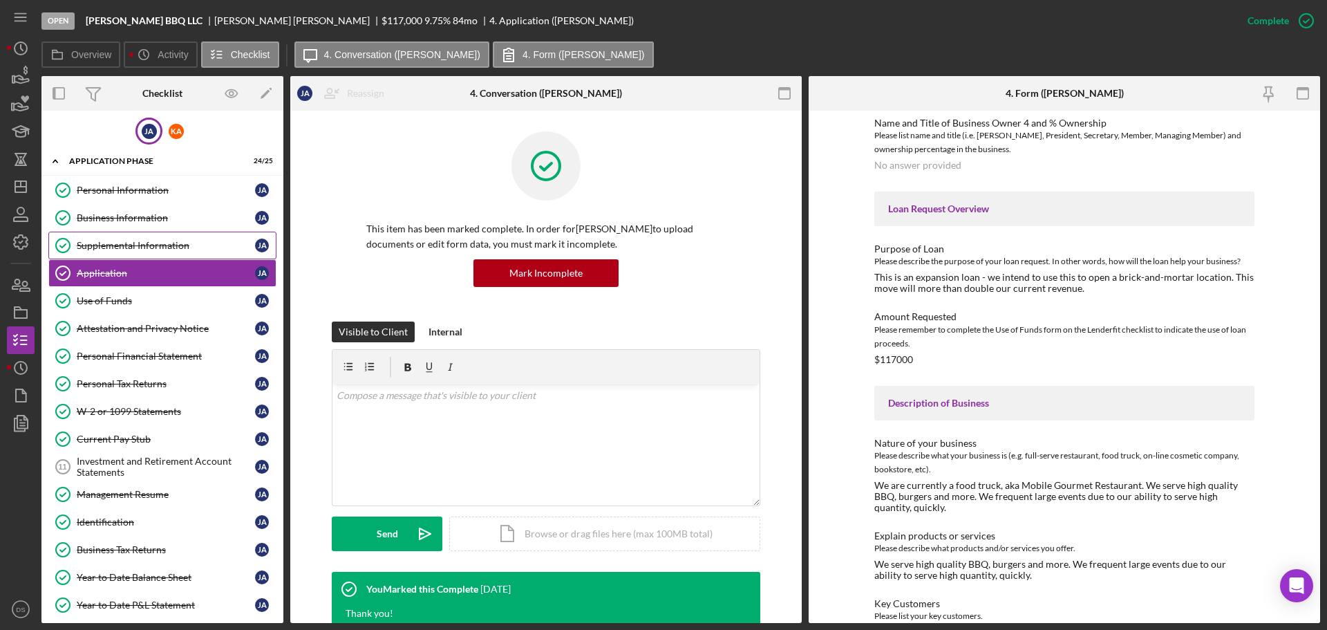
click at [152, 242] on div "Supplemental Information" at bounding box center [166, 245] width 178 height 11
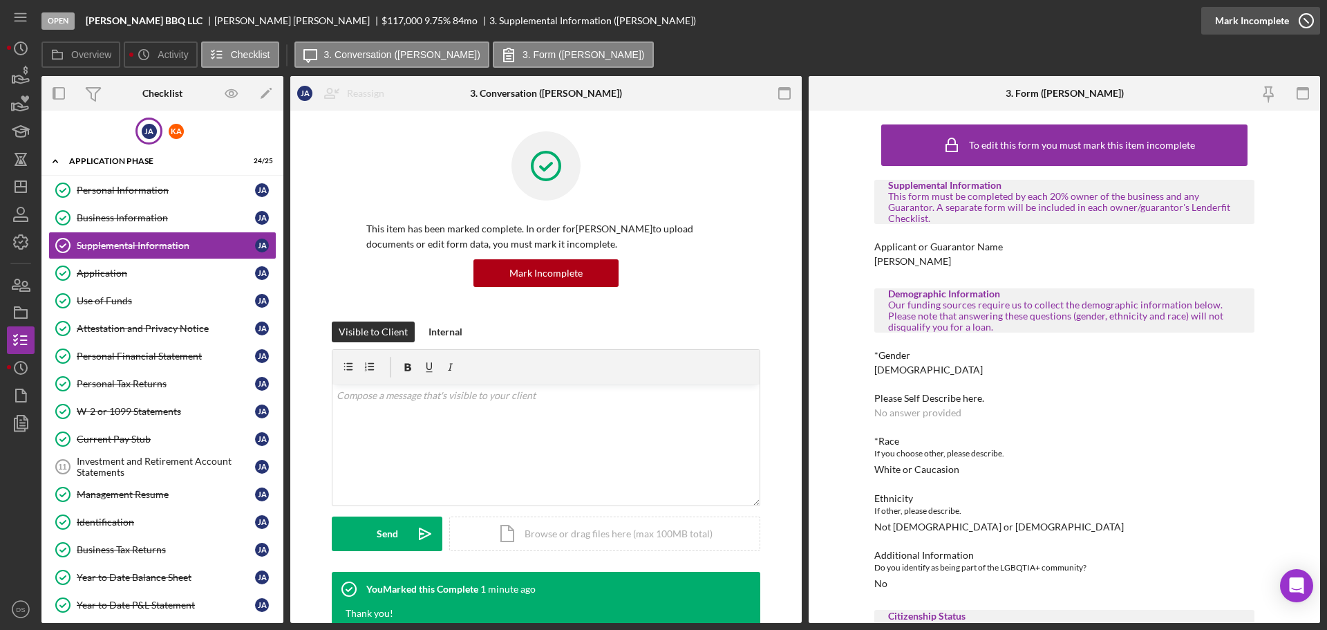
click at [1303, 23] on icon "button" at bounding box center [1306, 20] width 35 height 35
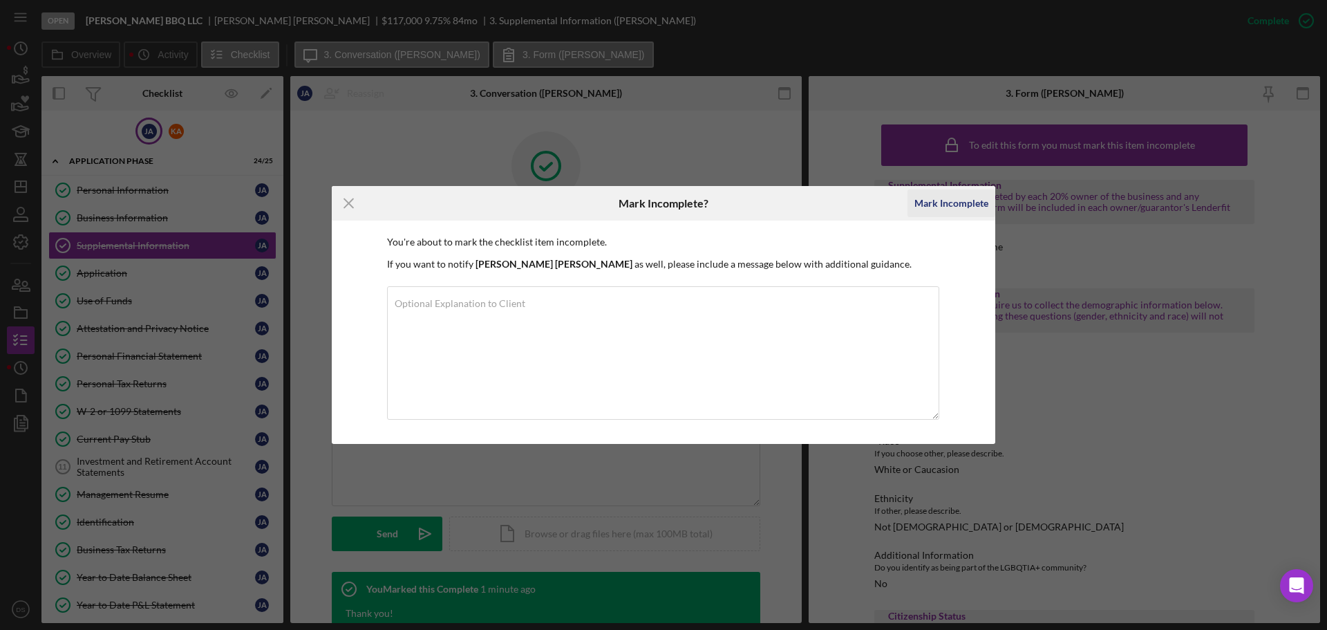
click at [974, 201] on div "Mark Incomplete" at bounding box center [952, 203] width 74 height 28
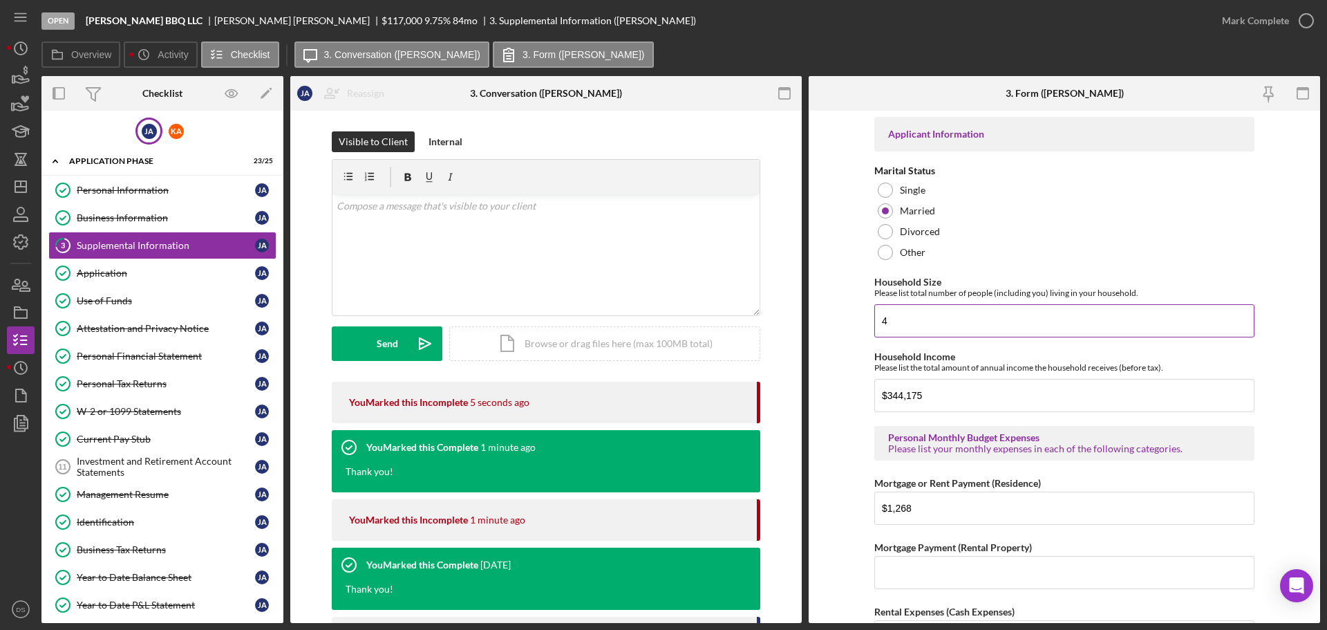
scroll to position [1037, 0]
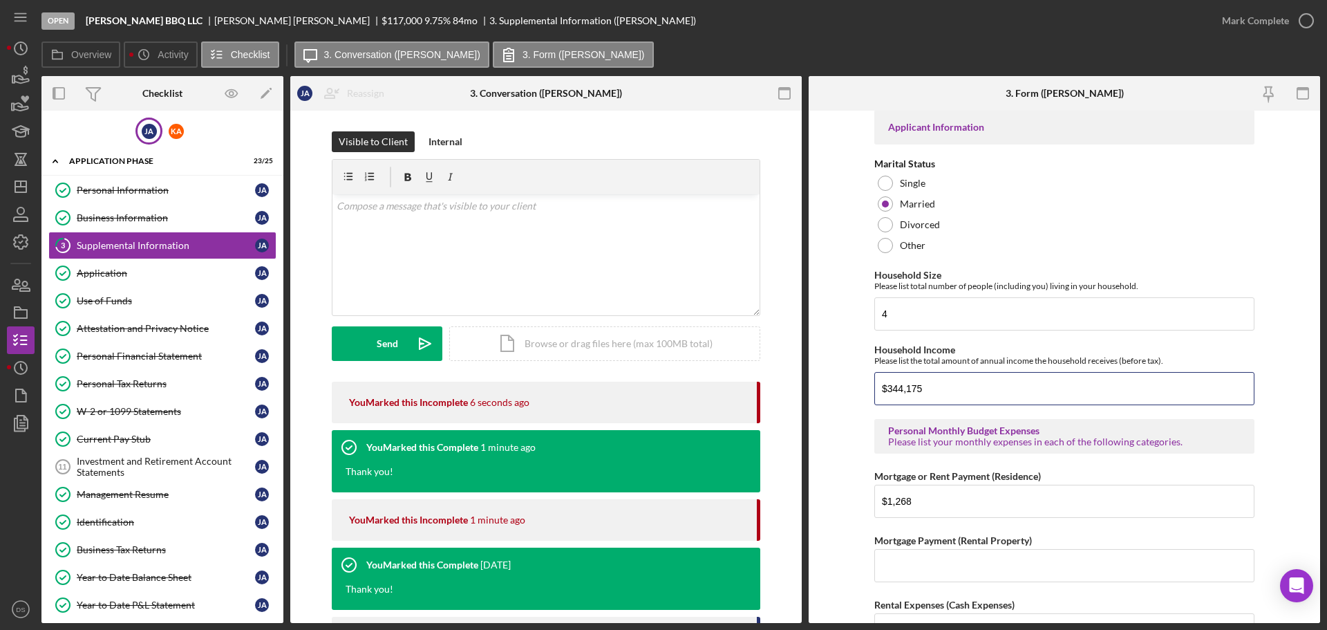
drag, startPoint x: 978, startPoint y: 379, endPoint x: 838, endPoint y: 372, distance: 140.5
click at [841, 372] on form "Supplemental Information This form must be completed by each 20% owner of the b…" at bounding box center [1065, 367] width 512 height 512
paste input "3,650"
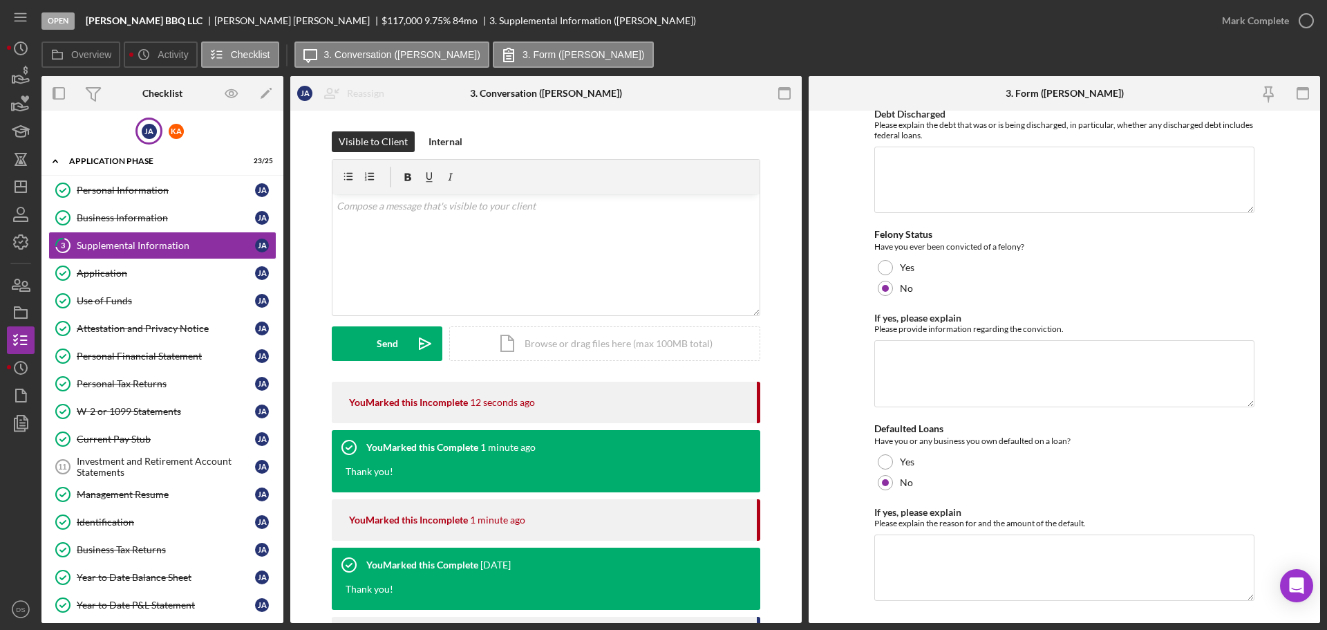
scroll to position [3892, 0]
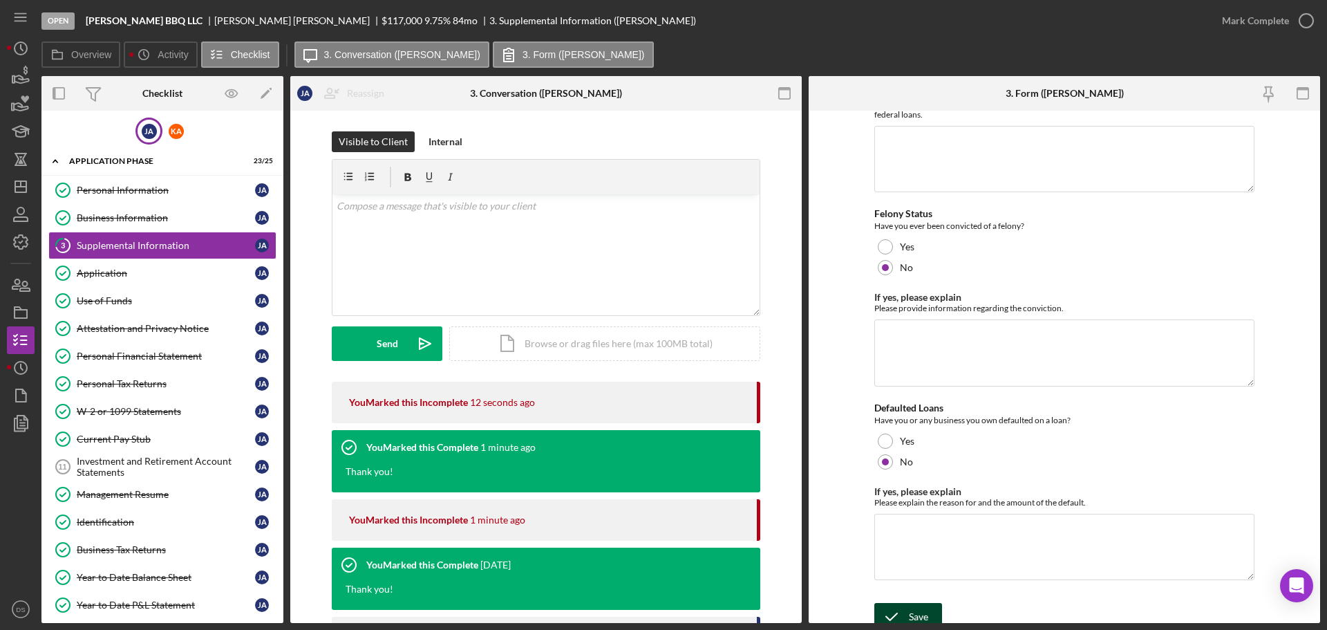
type input "$33,650"
click at [925, 603] on div "Save" at bounding box center [918, 617] width 19 height 28
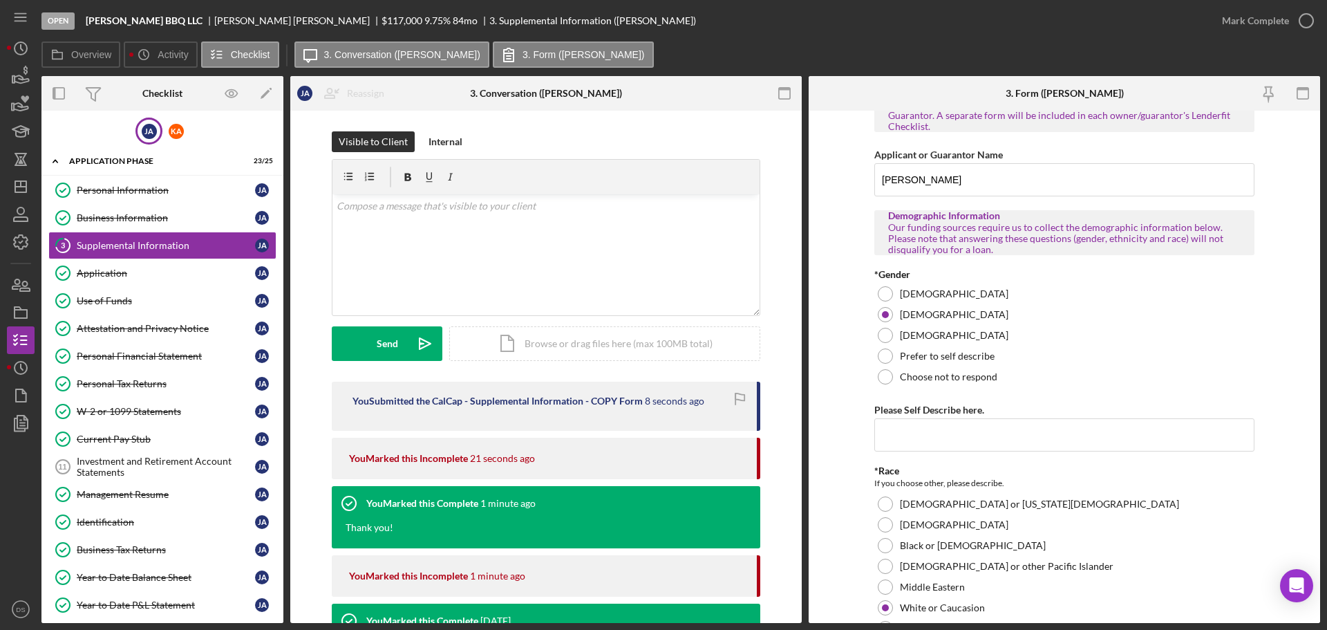
scroll to position [0, 0]
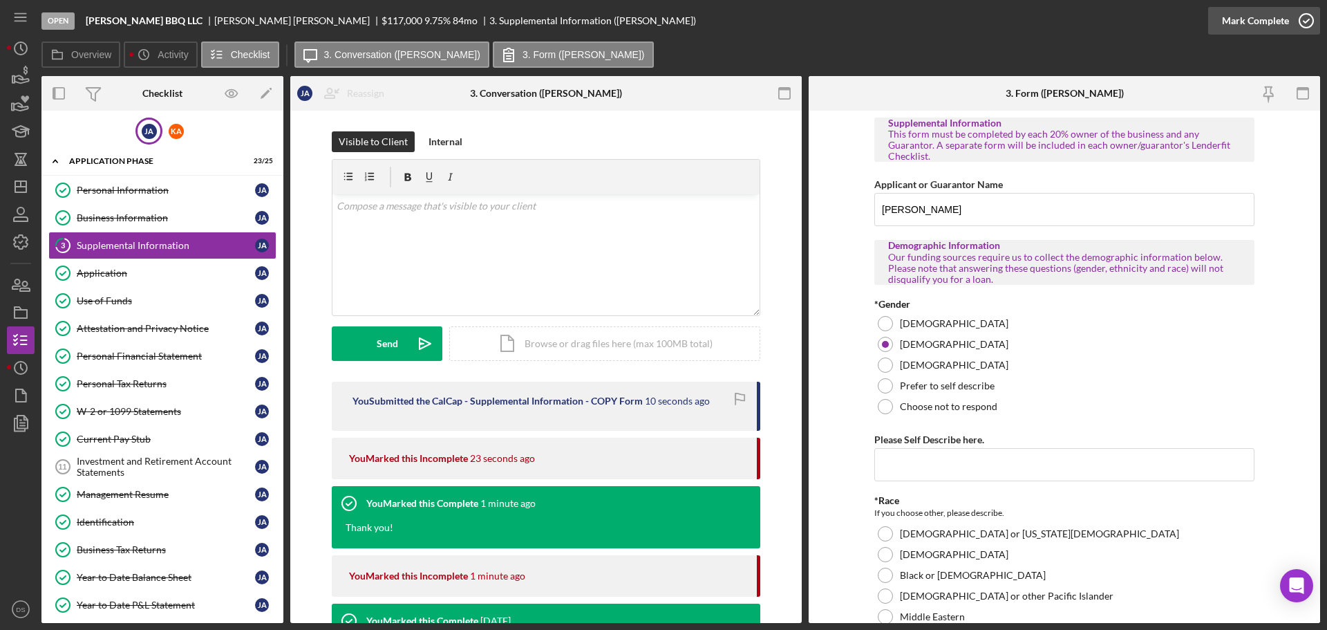
click at [1302, 19] on icon "button" at bounding box center [1306, 20] width 35 height 35
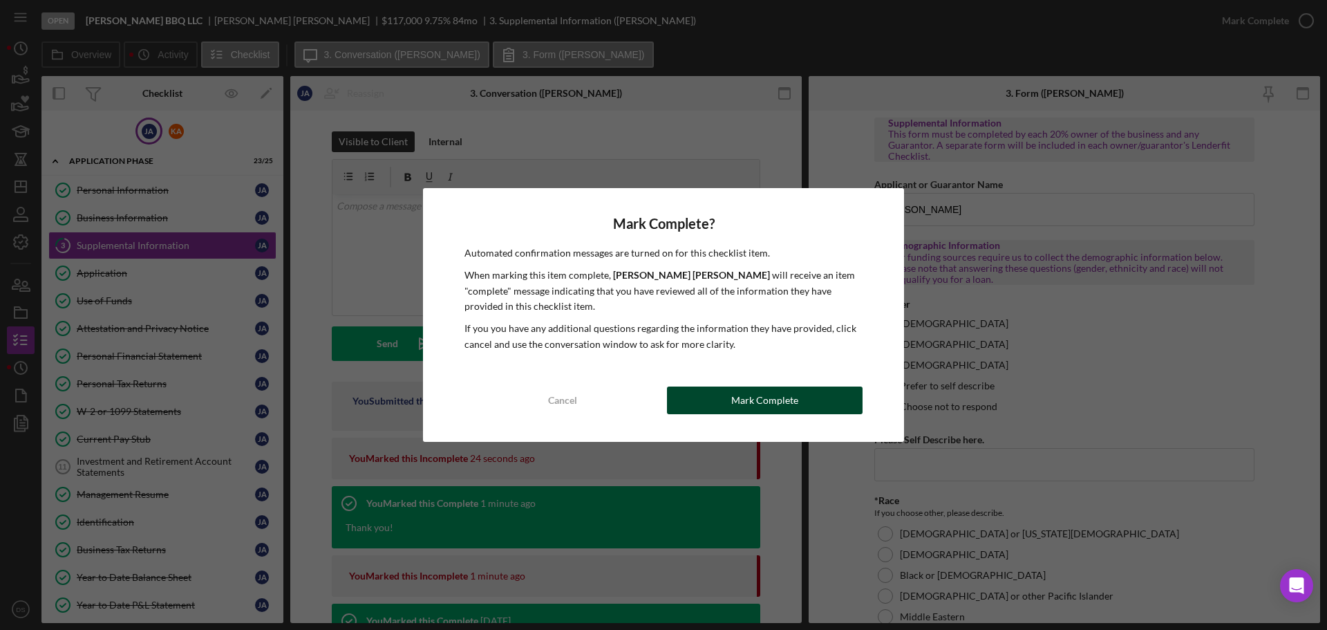
click at [803, 404] on button "Mark Complete" at bounding box center [765, 400] width 196 height 28
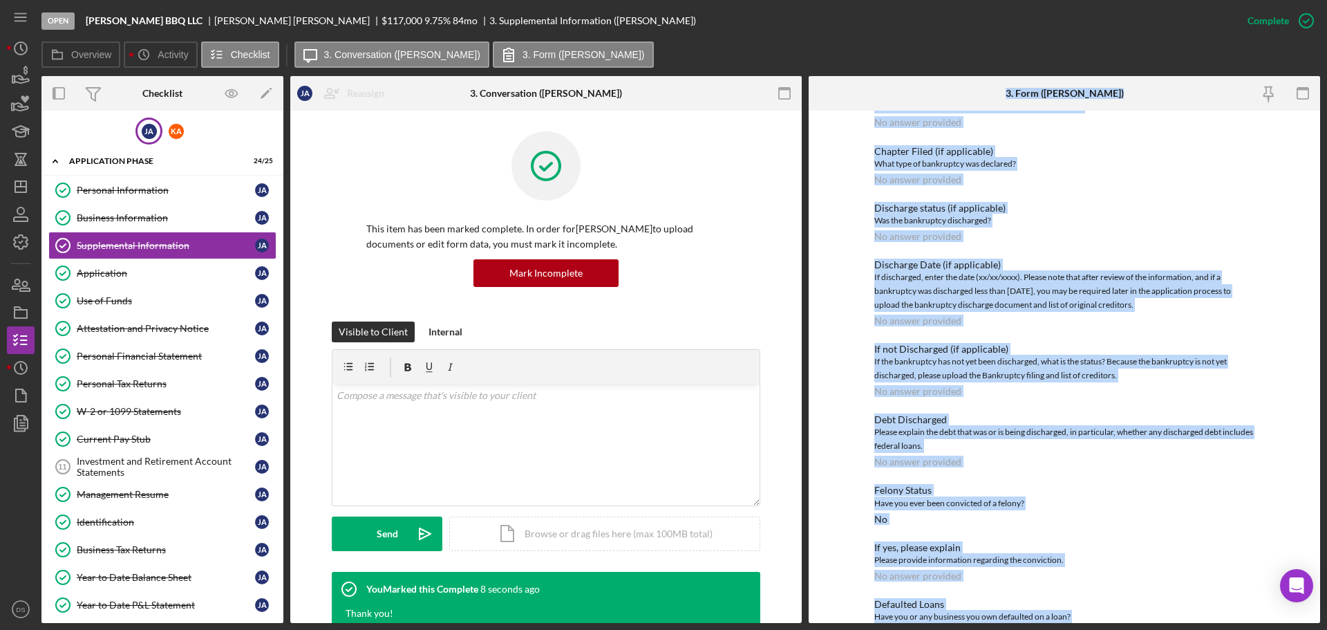
scroll to position [2428, 0]
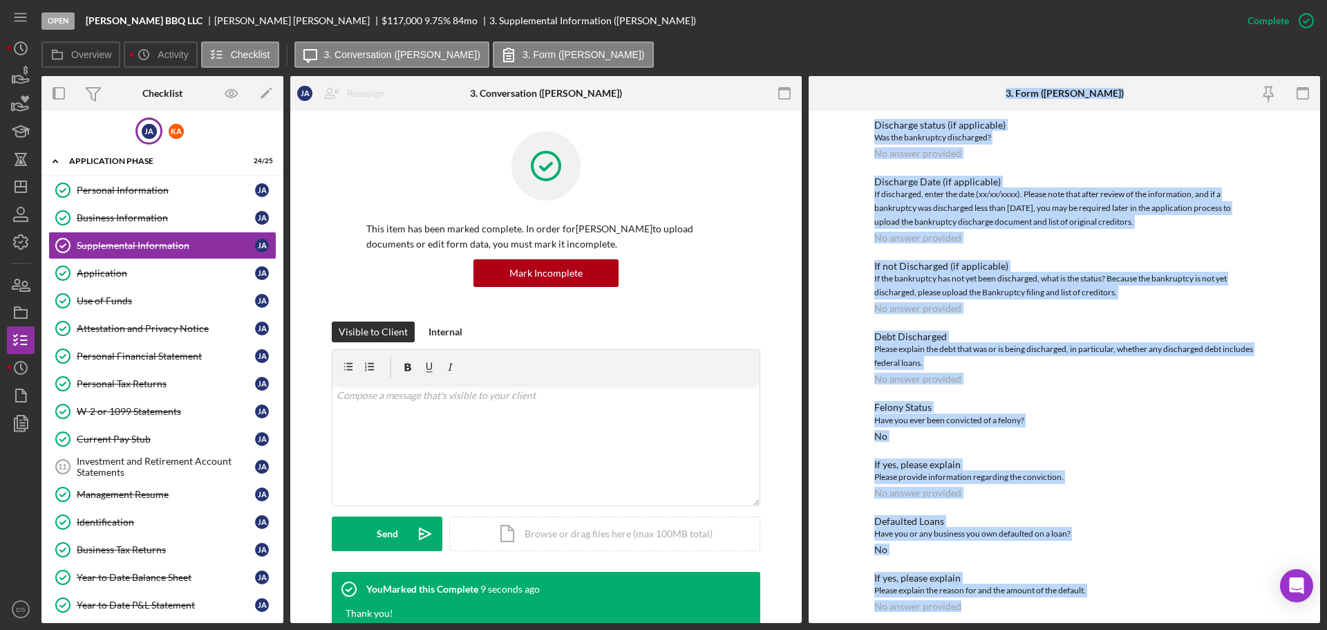
drag, startPoint x: 1009, startPoint y: 92, endPoint x: 1194, endPoint y: 610, distance: 550.8
click at [1194, 610] on div "3. Form ([PERSON_NAME]) To edit this form you must mark this item incomplete Su…" at bounding box center [1065, 349] width 512 height 547
copy div "3. Form ([PERSON_NAME]) To edit this form you must mark this item incomplete Su…"
drag, startPoint x: 962, startPoint y: 330, endPoint x: 985, endPoint y: 349, distance: 30.4
click at [962, 331] on div "Debt Discharged" at bounding box center [1064, 336] width 380 height 11
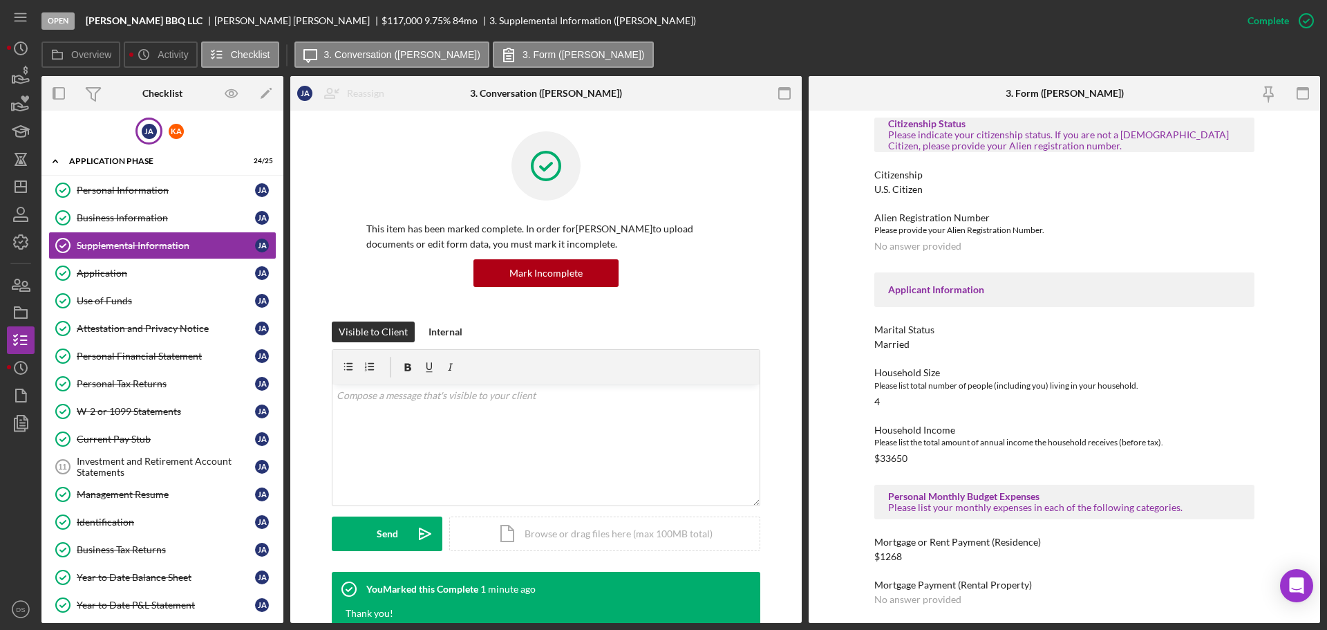
scroll to position [423, 0]
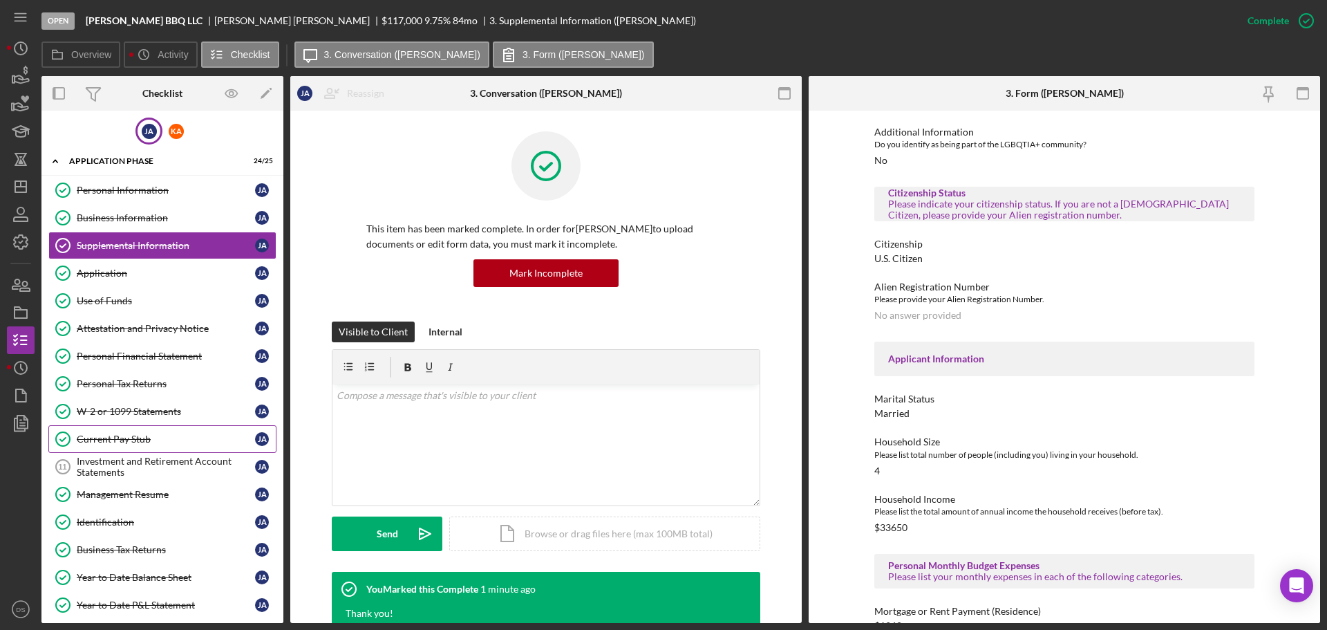
click at [167, 449] on link "Current Pay Stub Current Pay Stub [PERSON_NAME]" at bounding box center [162, 439] width 228 height 28
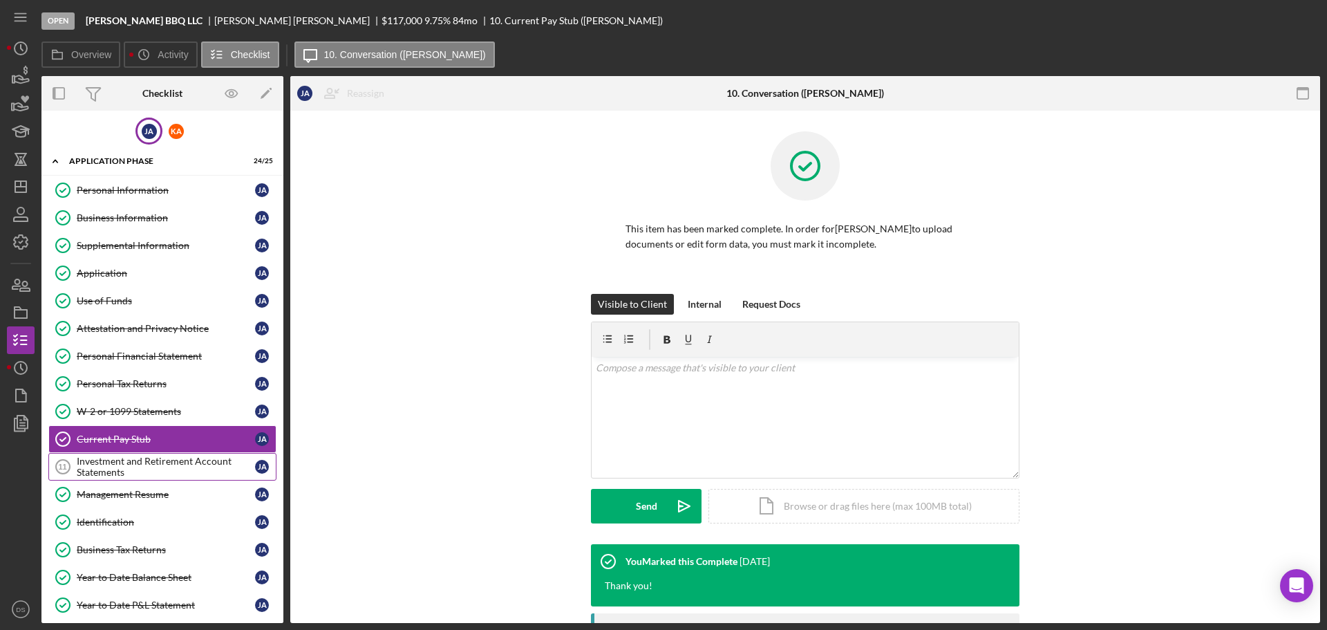
click at [165, 460] on div "Investment and Retirement Account Statements" at bounding box center [166, 467] width 178 height 22
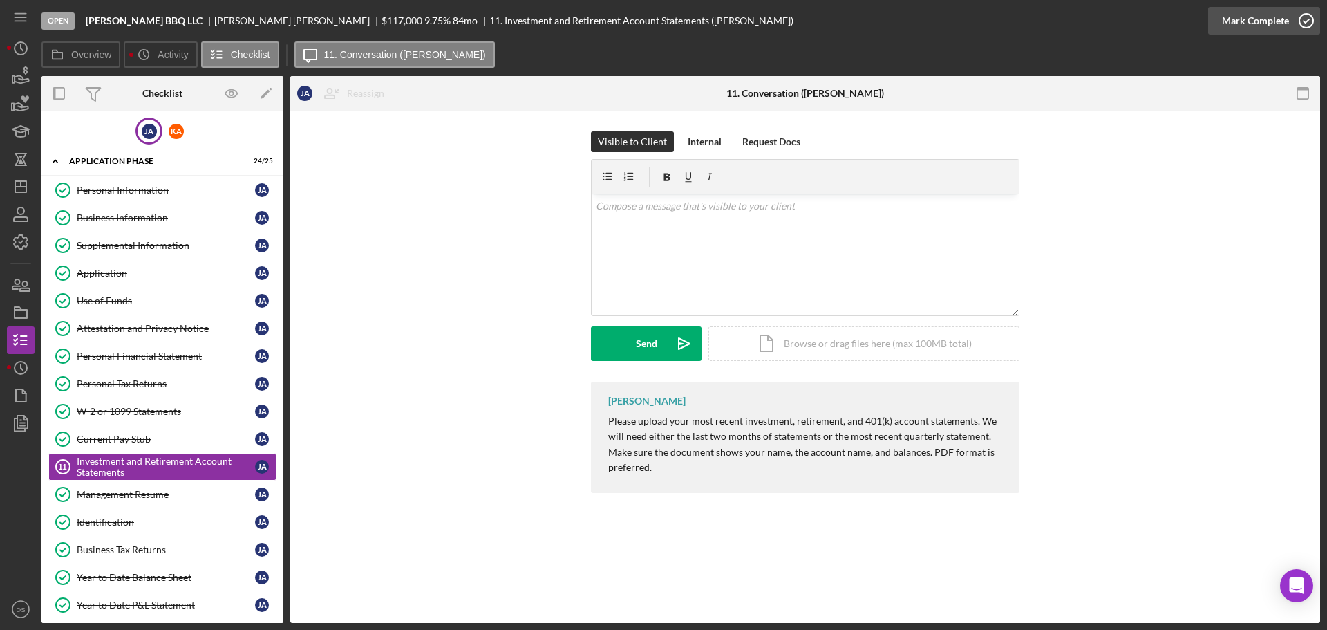
click at [1310, 20] on icon "button" at bounding box center [1306, 20] width 35 height 35
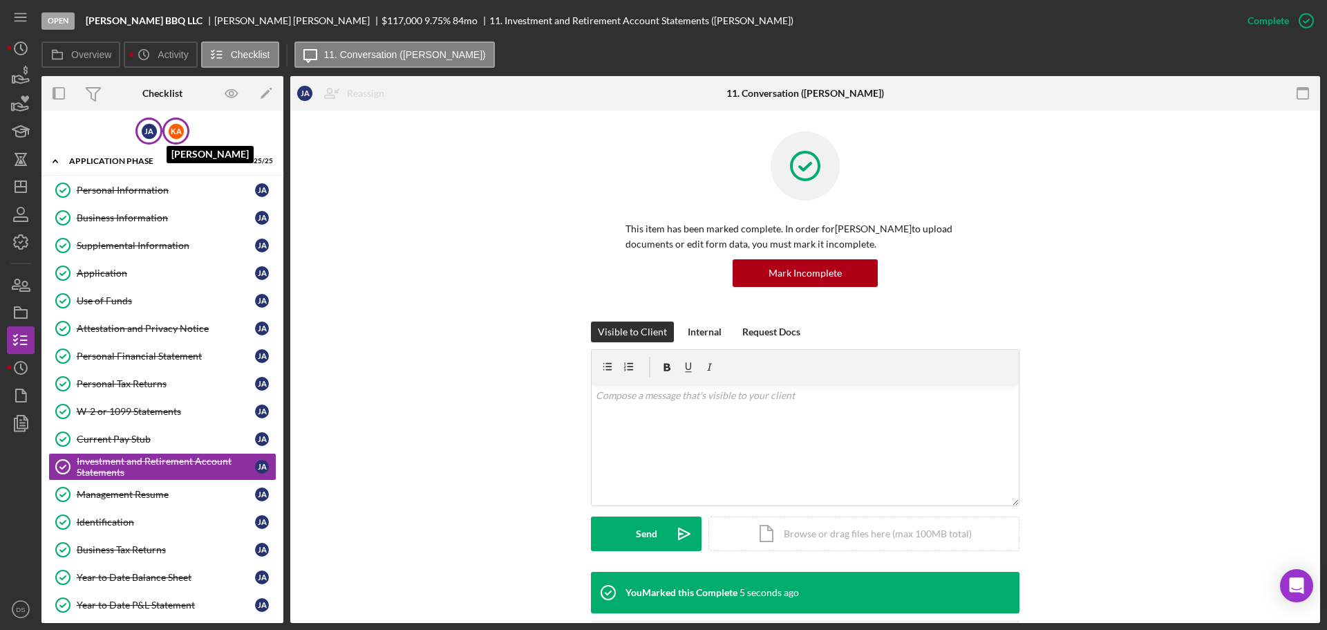
click at [179, 133] on div "K A" at bounding box center [176, 131] width 15 height 15
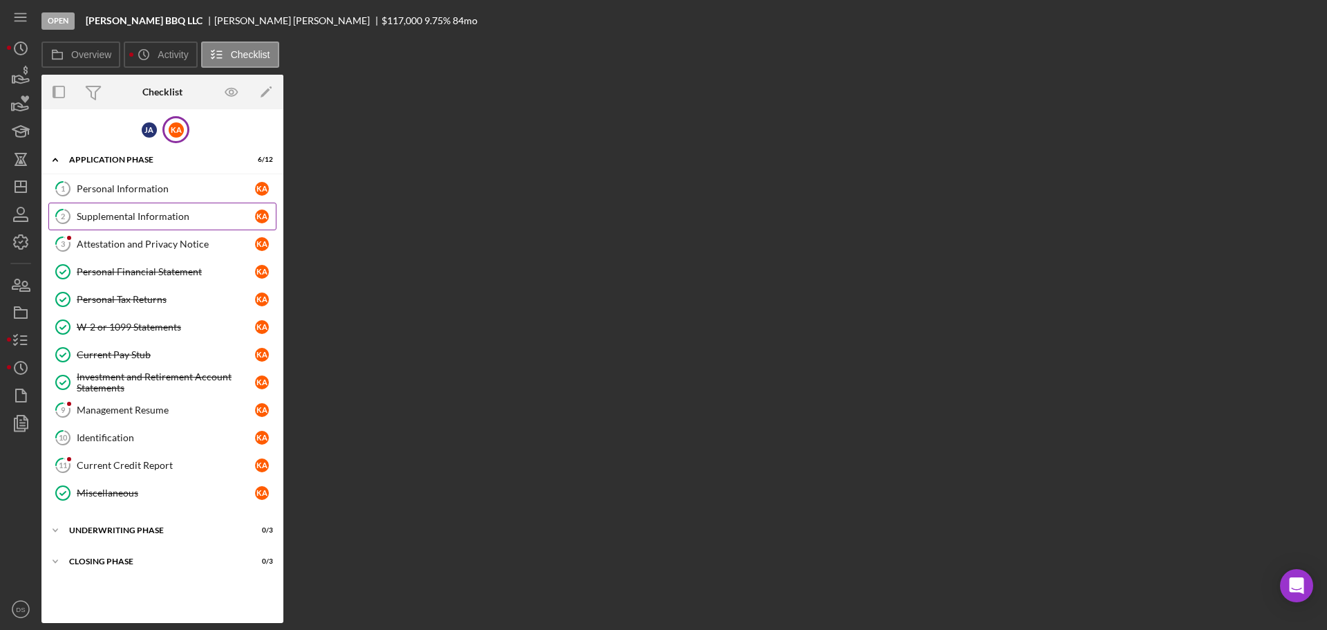
click at [174, 221] on div "Supplemental Information" at bounding box center [166, 216] width 178 height 11
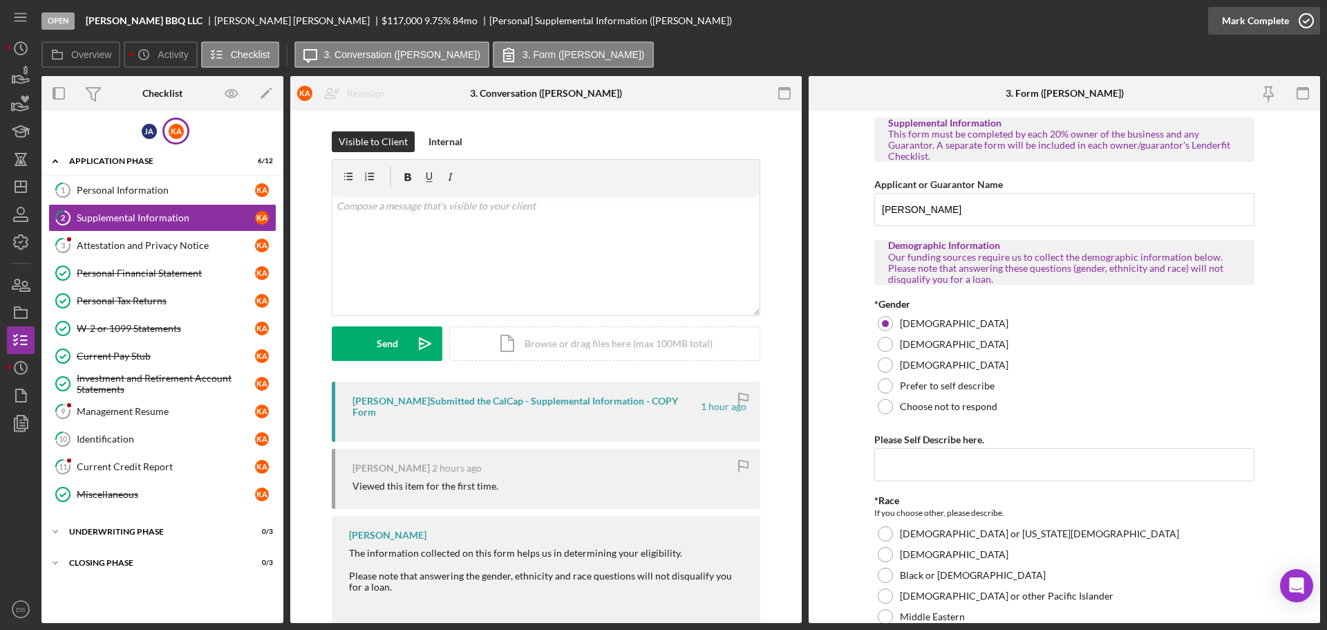
click at [1305, 21] on icon "button" at bounding box center [1306, 20] width 35 height 35
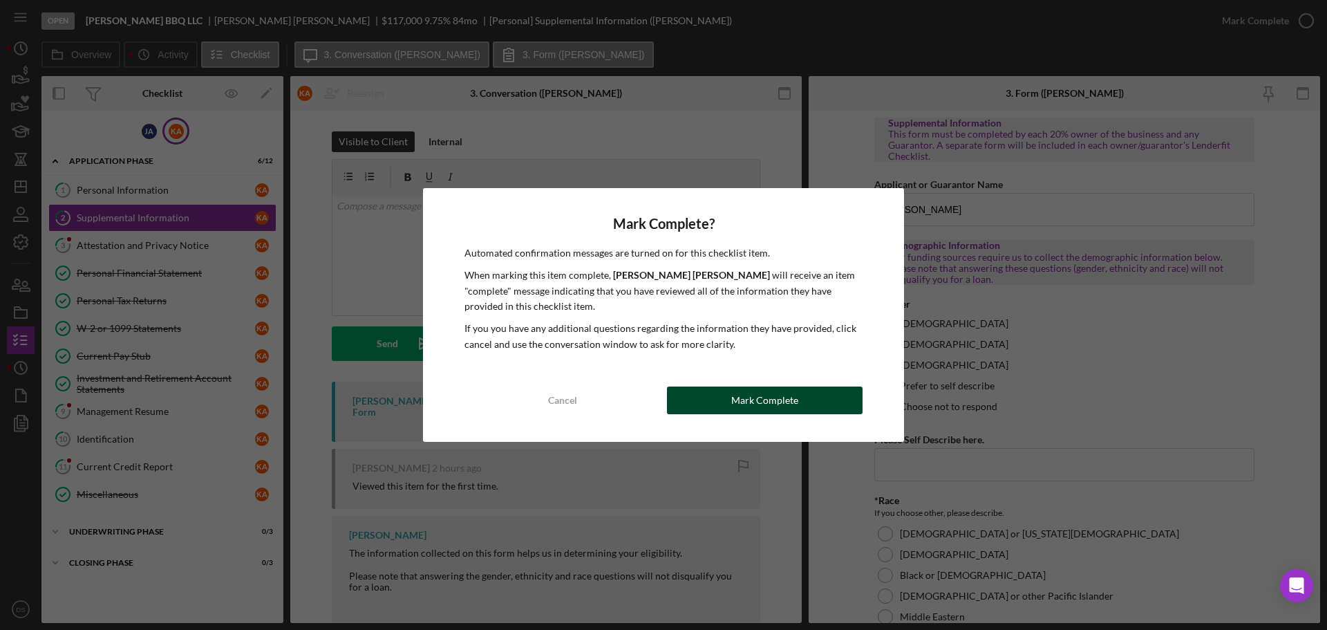
click at [814, 405] on button "Mark Complete" at bounding box center [765, 400] width 196 height 28
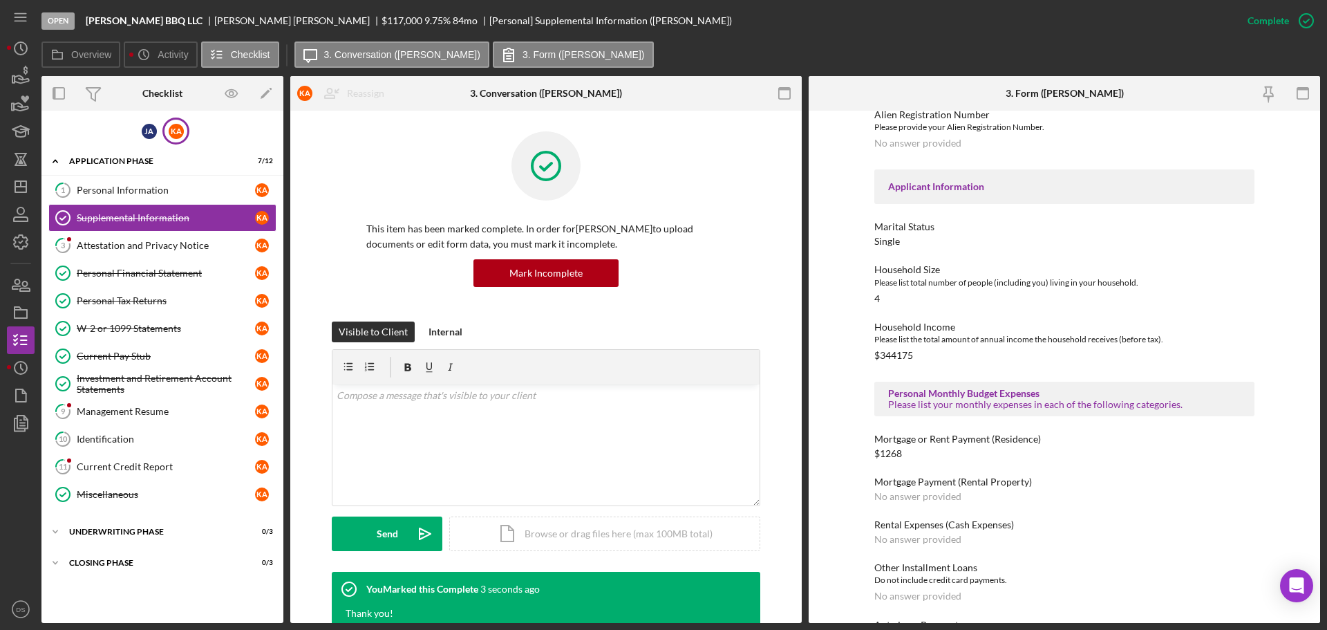
scroll to position [622, 0]
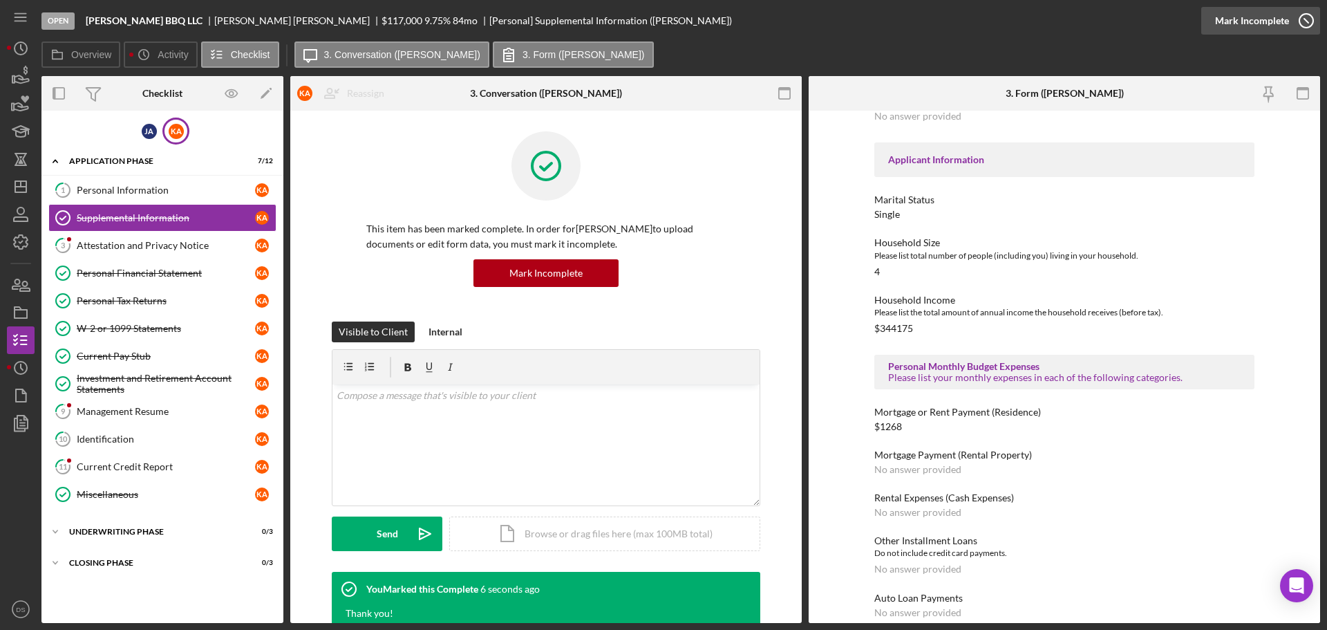
click at [1300, 26] on icon "button" at bounding box center [1306, 20] width 35 height 35
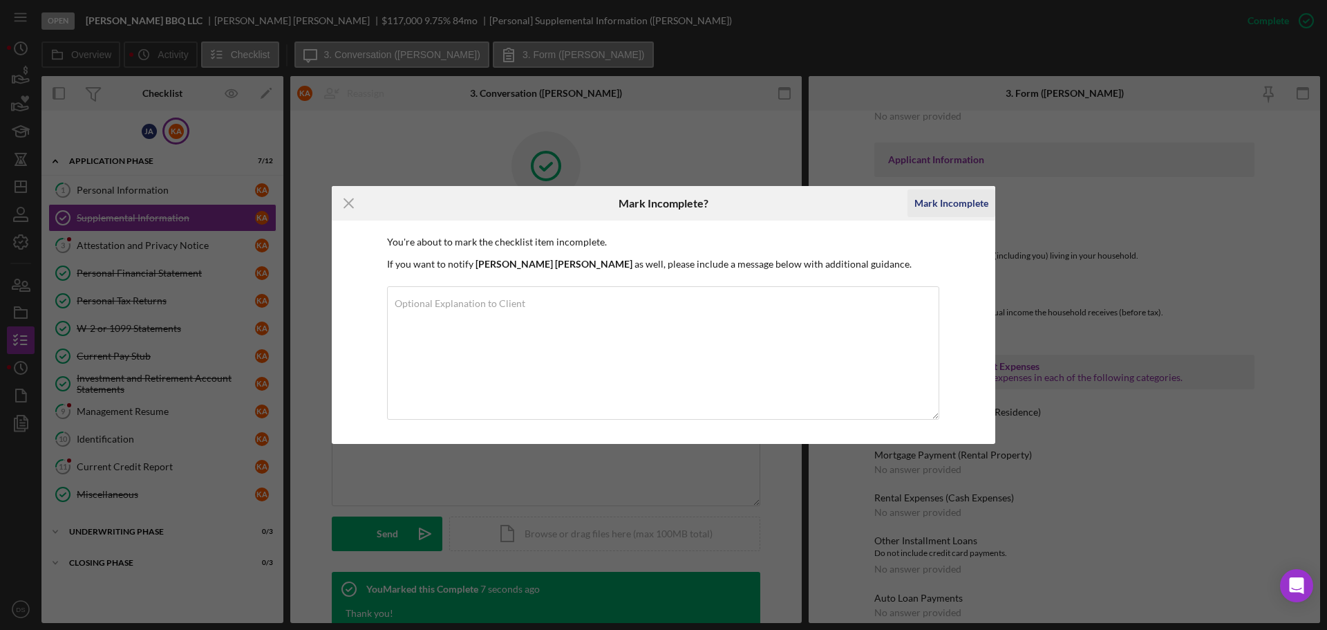
click at [975, 198] on div "Mark Incomplete" at bounding box center [952, 203] width 74 height 28
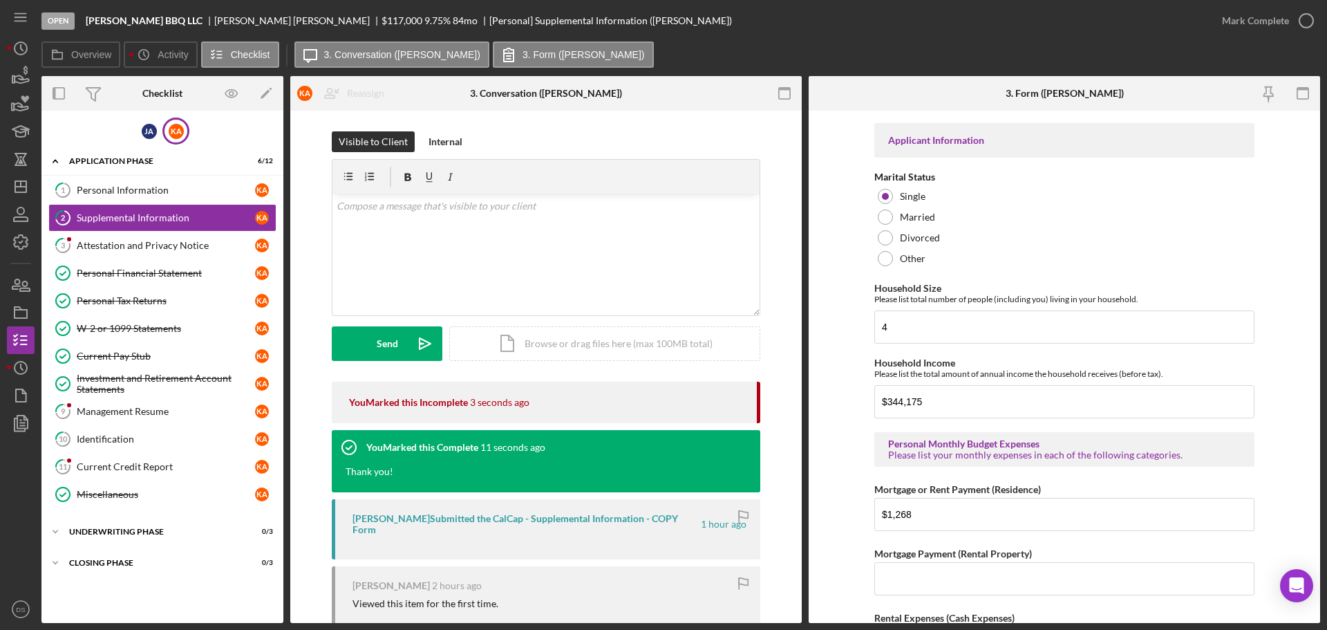
scroll to position [1037, 0]
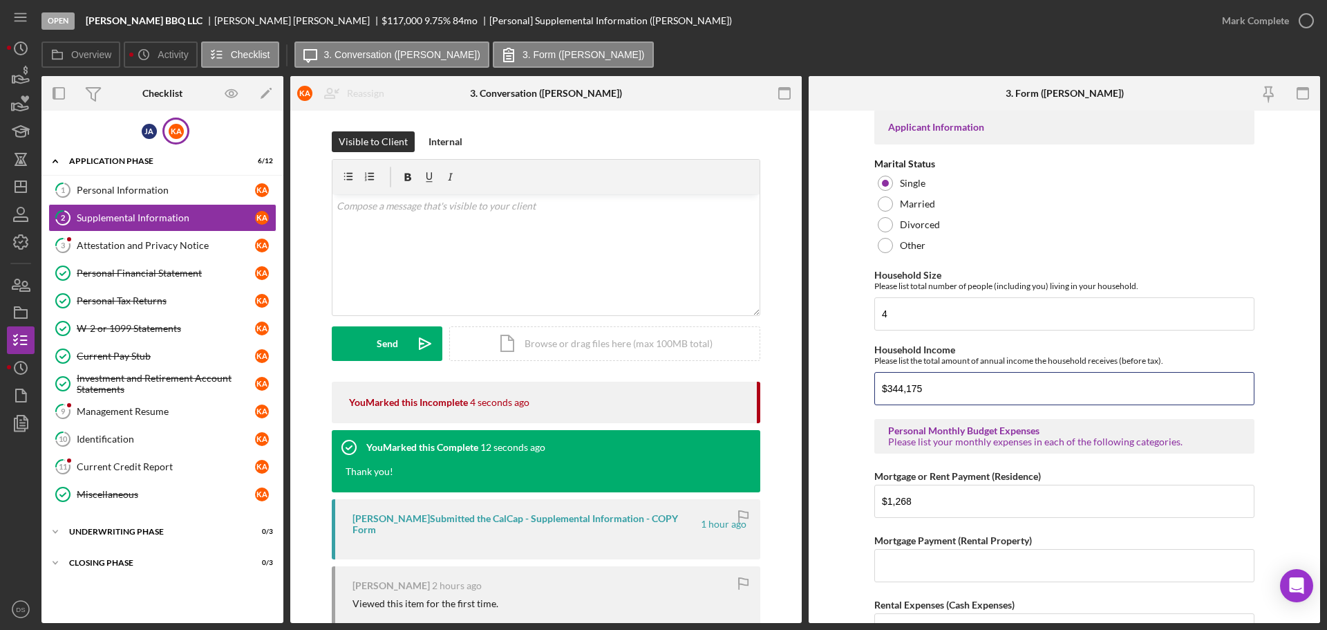
drag, startPoint x: 951, startPoint y: 375, endPoint x: 838, endPoint y: 370, distance: 112.8
click at [838, 370] on form "Supplemental Information This form must be completed by each 20% owner of the b…" at bounding box center [1065, 367] width 512 height 512
paste input ",417"
type input "$"
paste input "$344,175"
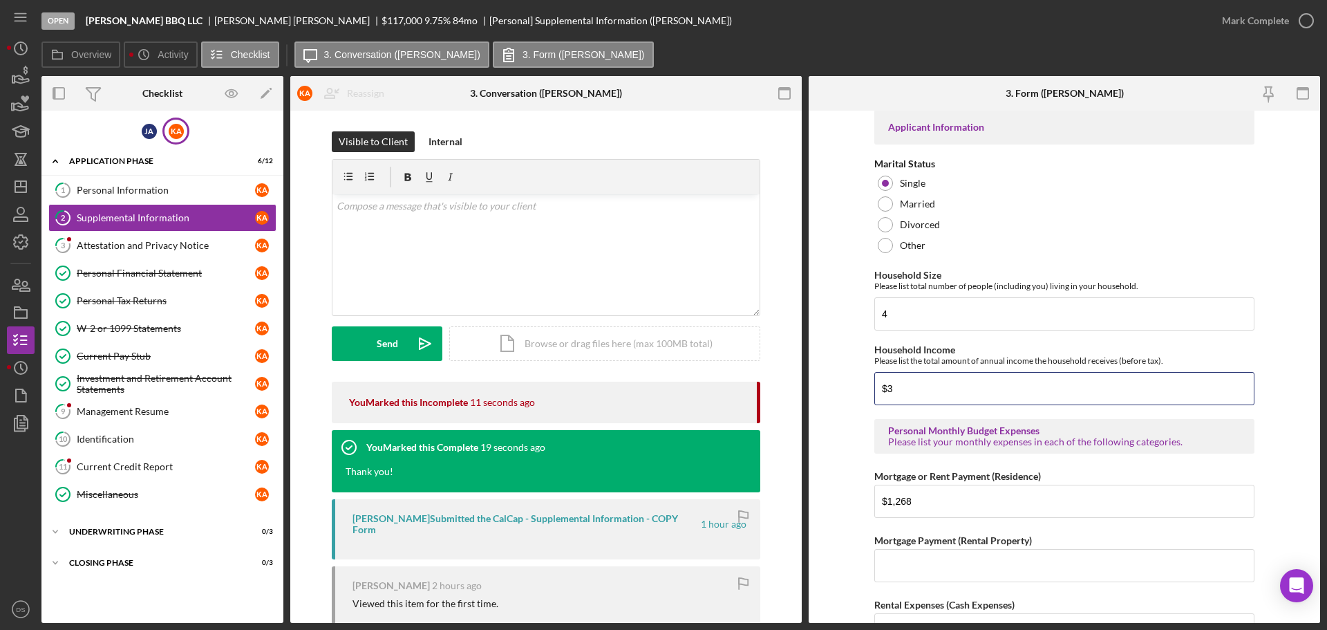
type input "$"
paste input "$33,650"
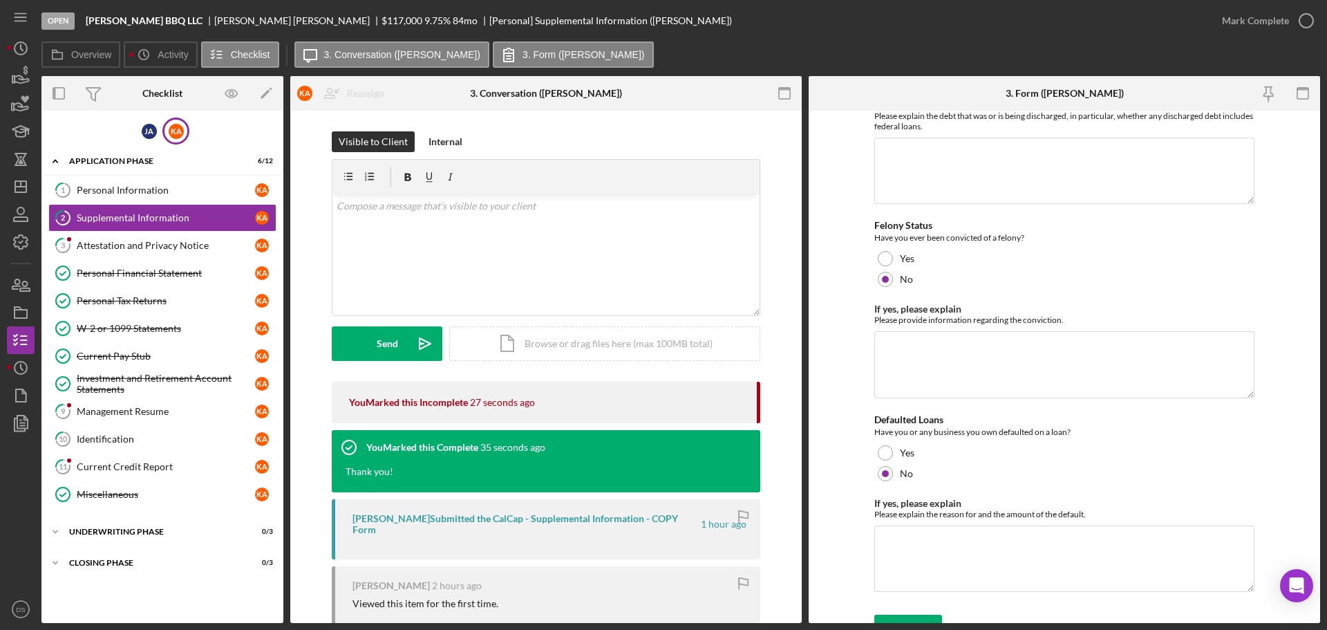
scroll to position [3892, 0]
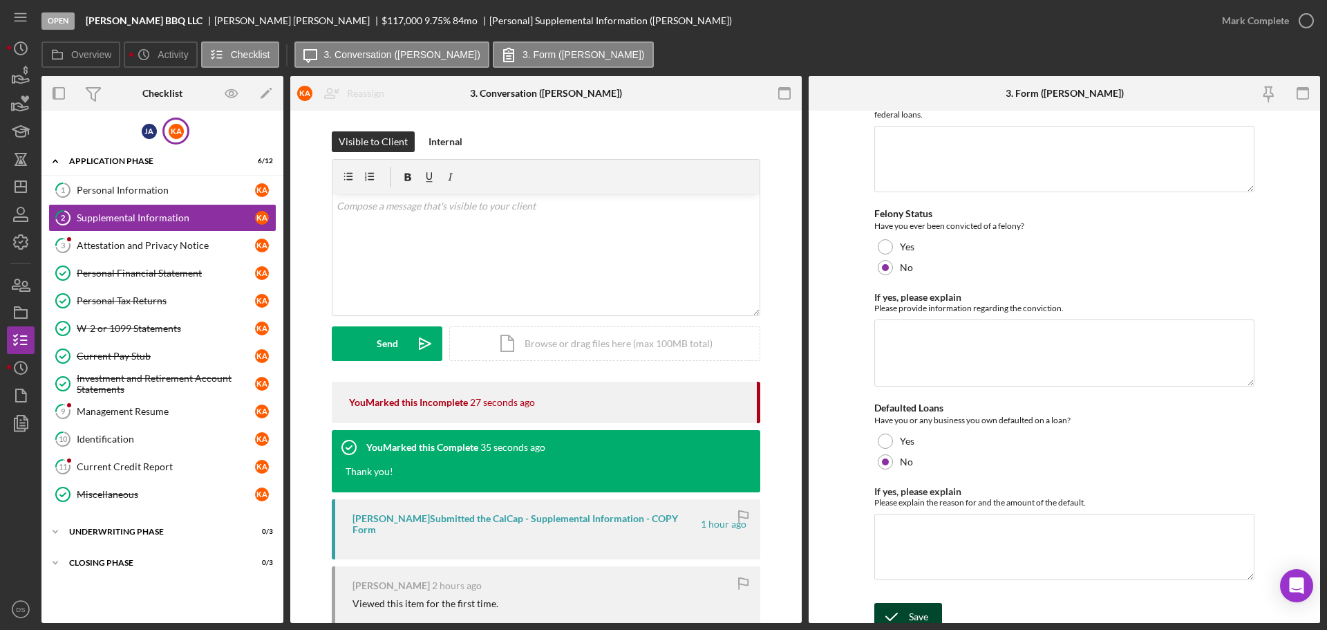
type input "$33,650"
click at [906, 603] on icon "submit" at bounding box center [891, 616] width 35 height 35
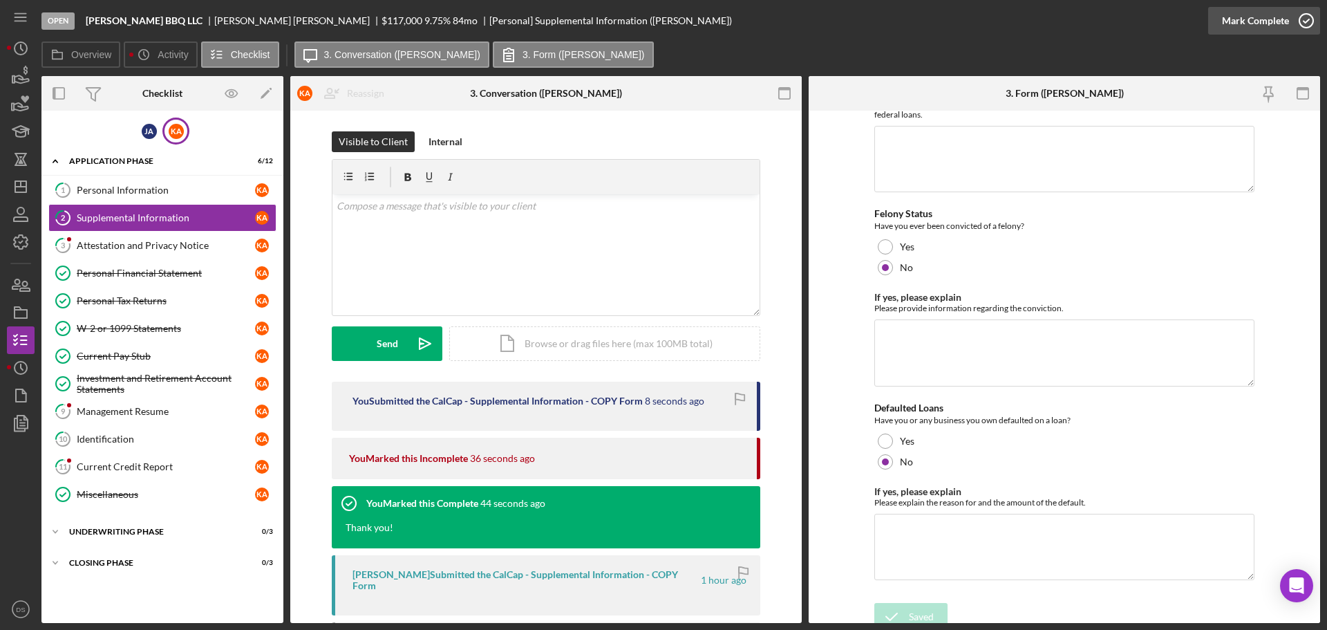
click at [1304, 23] on icon "button" at bounding box center [1306, 20] width 35 height 35
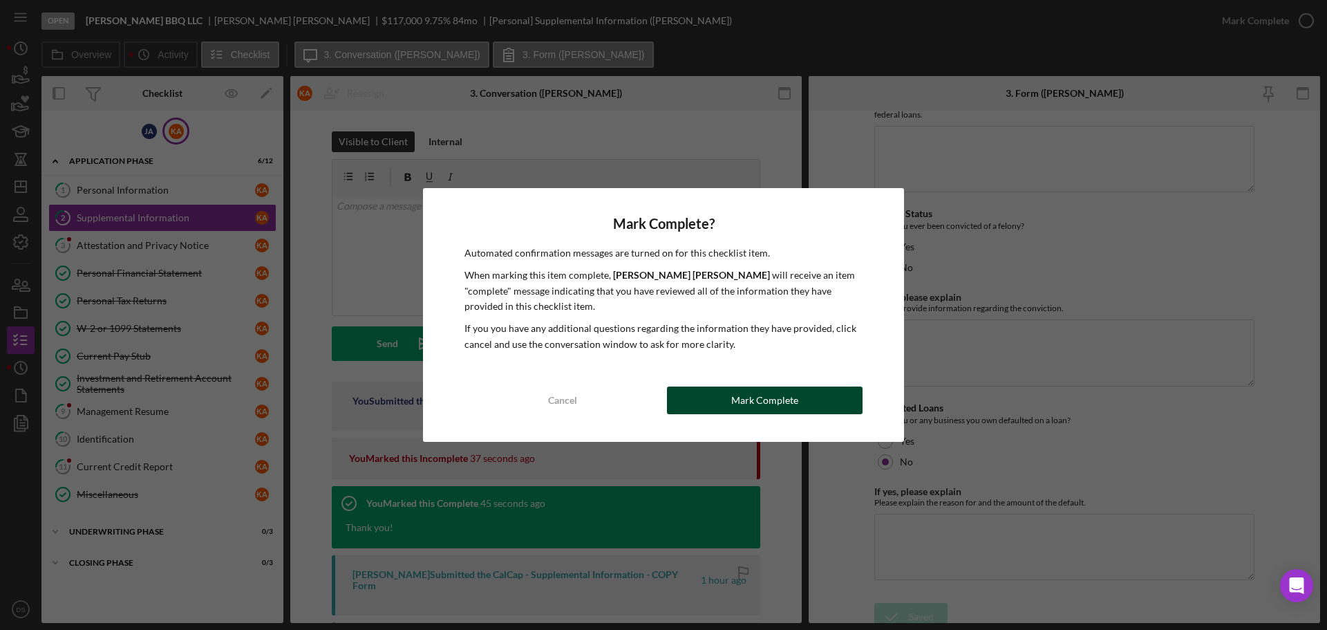
click at [805, 387] on button "Mark Complete" at bounding box center [765, 400] width 196 height 28
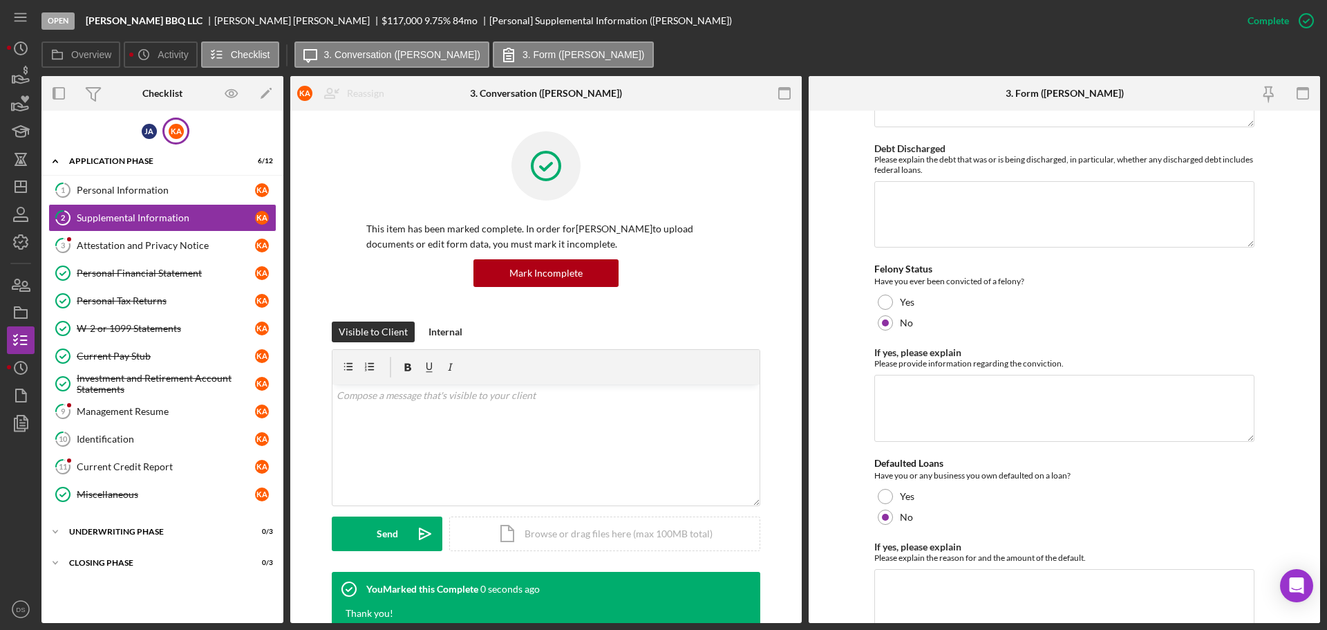
scroll to position [3947, 0]
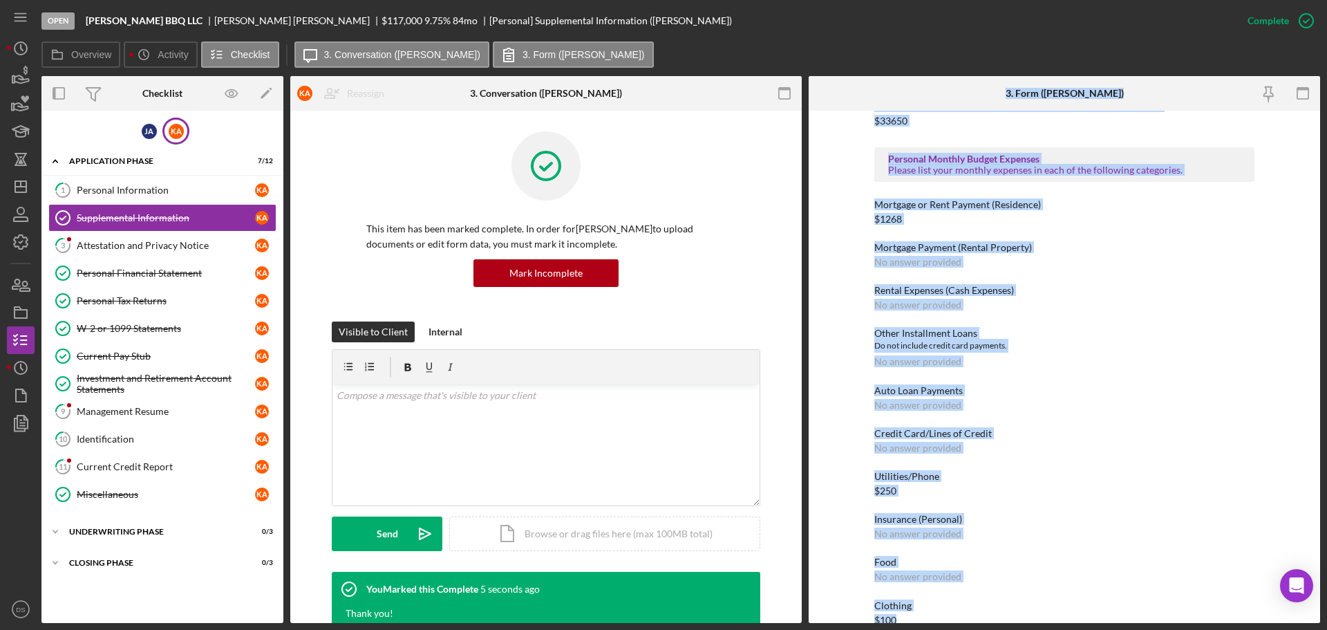
drag, startPoint x: 1021, startPoint y: 93, endPoint x: 1172, endPoint y: 607, distance: 535.2
click at [1172, 607] on div "3. Form ([PERSON_NAME]) To edit this form you must mark this item incomplete Su…" at bounding box center [1065, 349] width 512 height 547
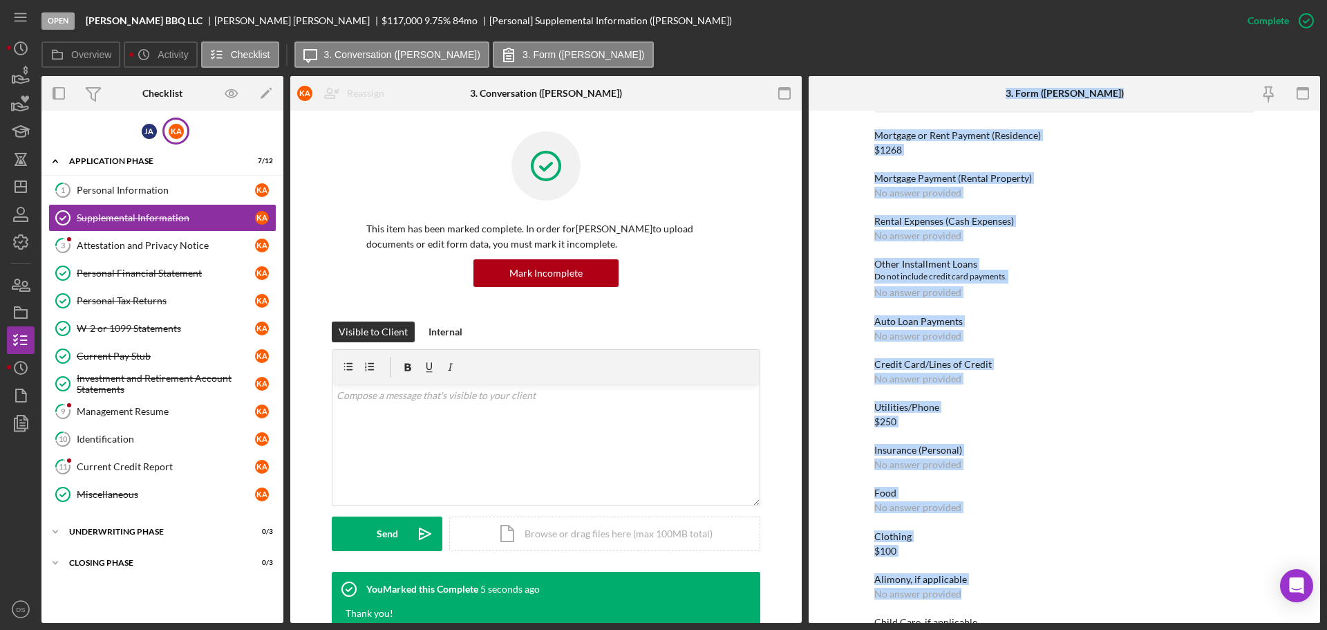
scroll to position [1244, 0]
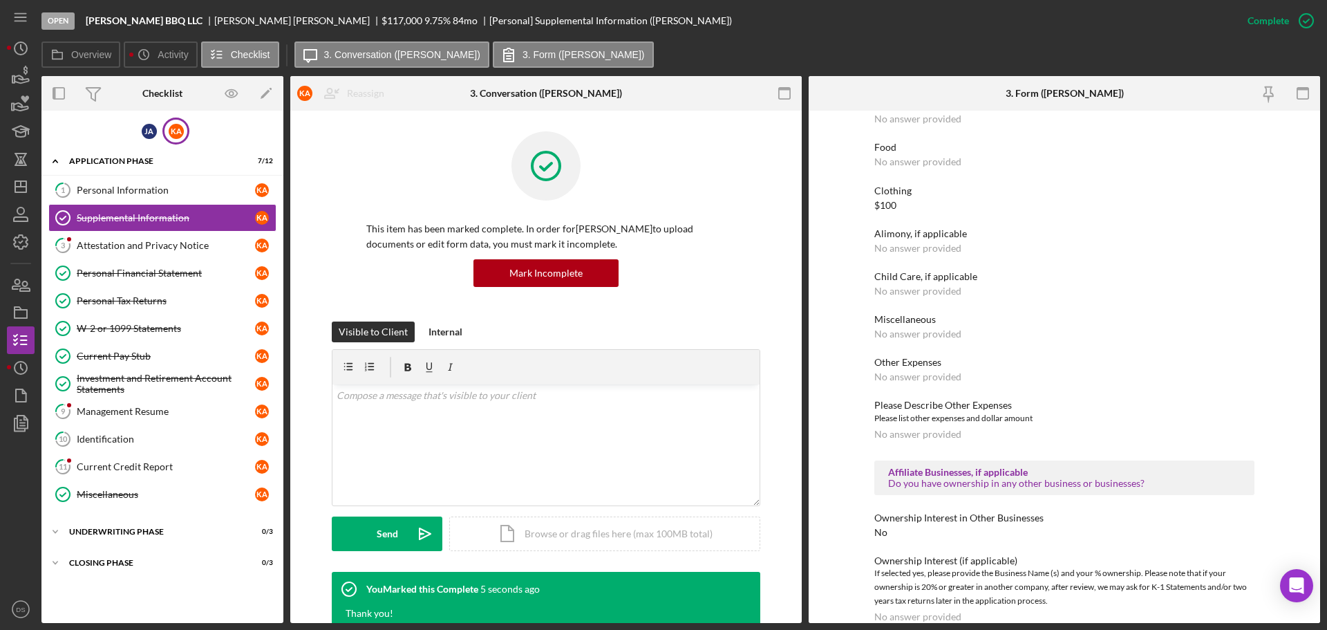
drag, startPoint x: 1166, startPoint y: 606, endPoint x: 1159, endPoint y: 572, distance: 35.4
click at [1165, 606] on div "Ownership Interest (if applicable) If selected yes, please provide the Business…" at bounding box center [1064, 588] width 380 height 67
click at [1146, 415] on div "Please Describe Other Expenses Please list other expenses and dollar amount No …" at bounding box center [1064, 419] width 380 height 39
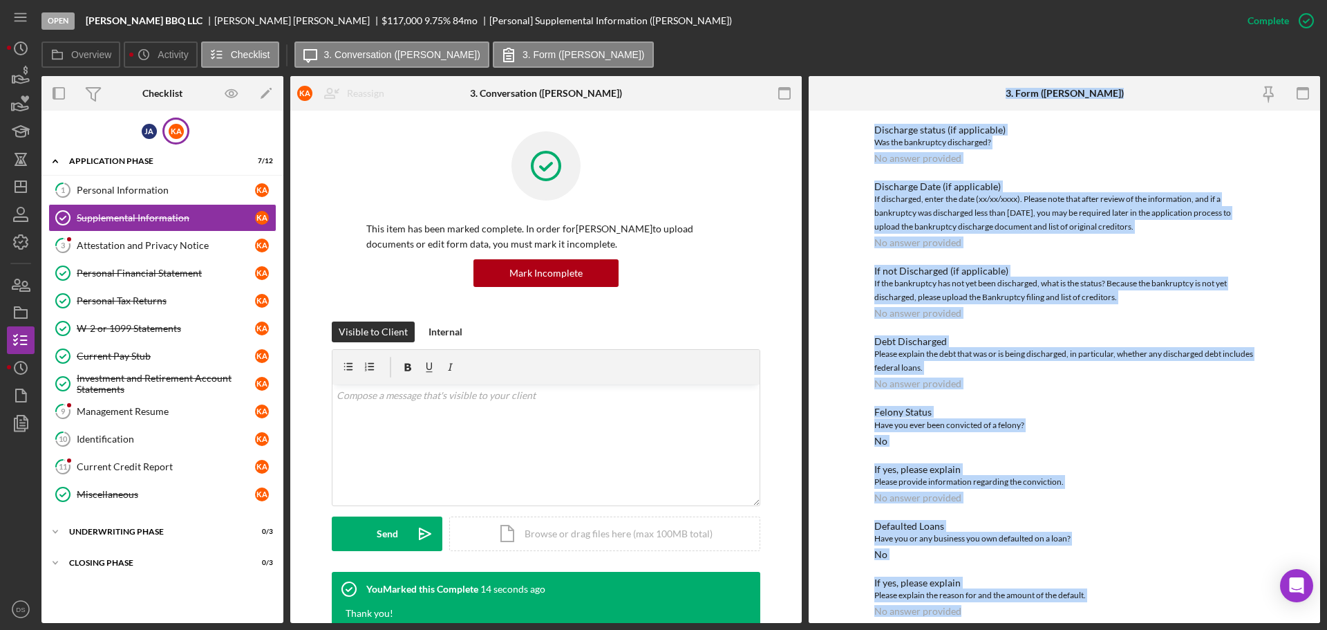
scroll to position [2428, 0]
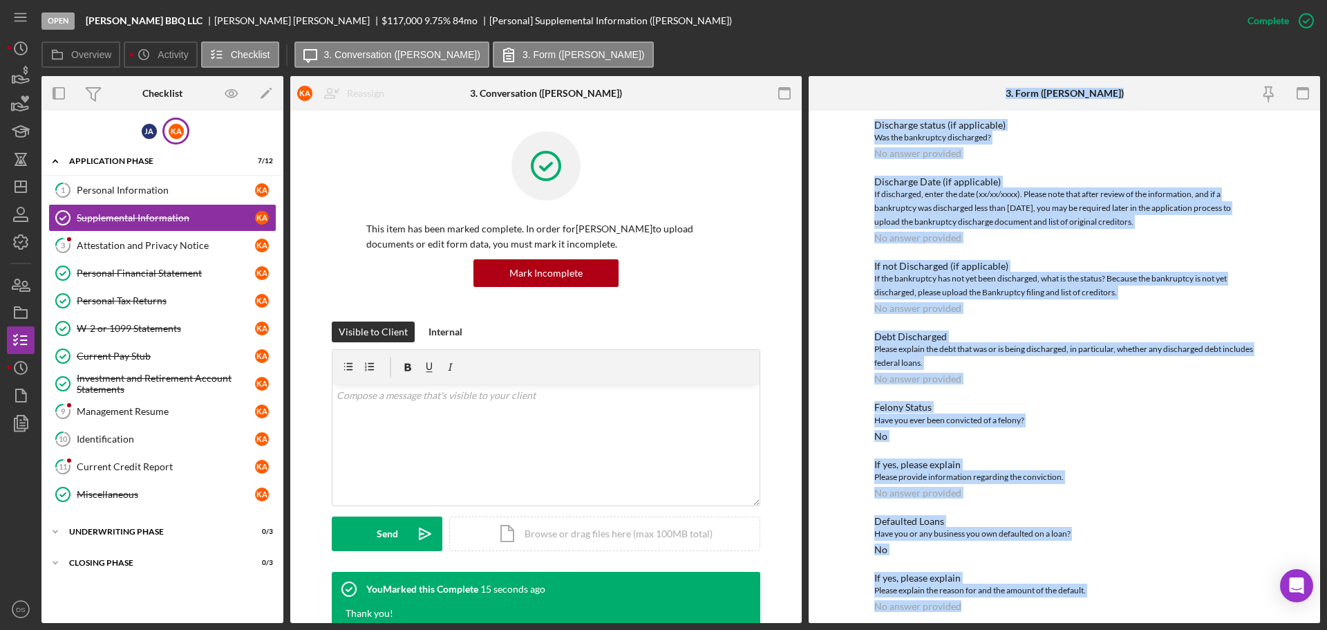
drag, startPoint x: 1017, startPoint y: 88, endPoint x: 1085, endPoint y: 617, distance: 533.1
click at [1148, 627] on div "Open [PERSON_NAME] BBQ LLC [PERSON_NAME] $117,000 $117,000 9.75 % 84 mo [Person…" at bounding box center [663, 315] width 1327 height 630
copy div "3. Form ([PERSON_NAME]) To edit this form you must mark this item incomplete Su…"
click at [144, 195] on div "Personal Information" at bounding box center [166, 190] width 178 height 11
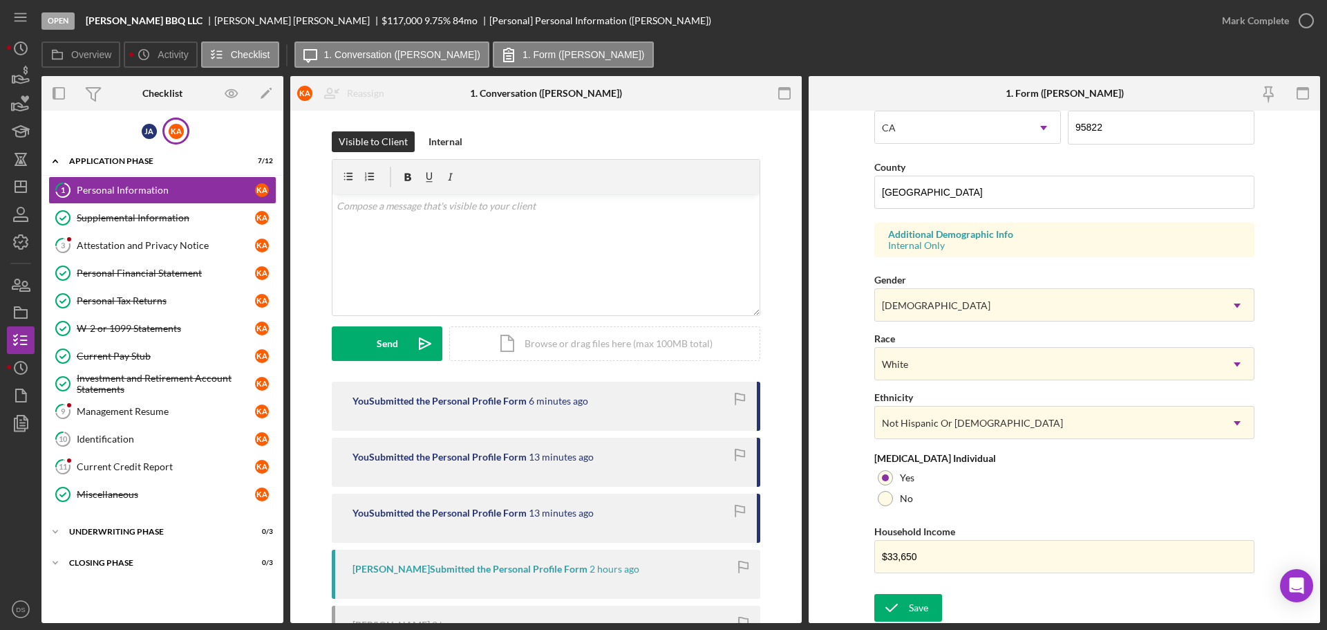
scroll to position [411, 0]
click at [1312, 24] on icon "button" at bounding box center [1306, 20] width 35 height 35
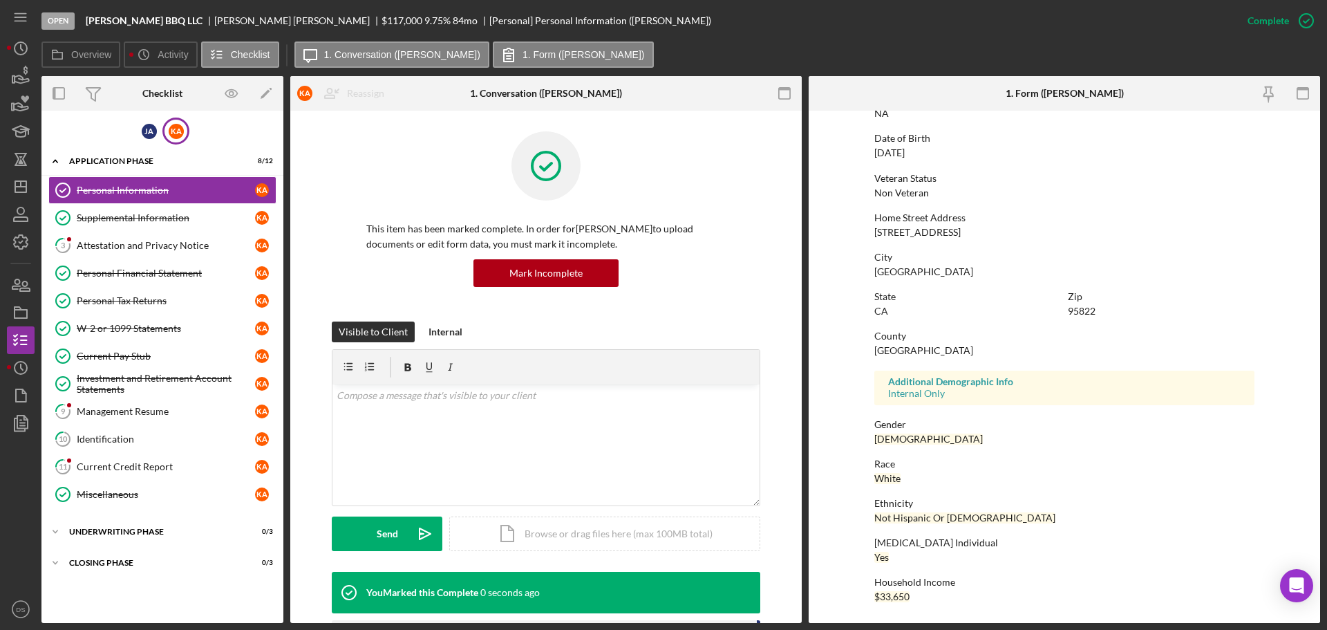
scroll to position [133, 0]
click at [149, 132] on div "[PERSON_NAME]" at bounding box center [149, 131] width 15 height 15
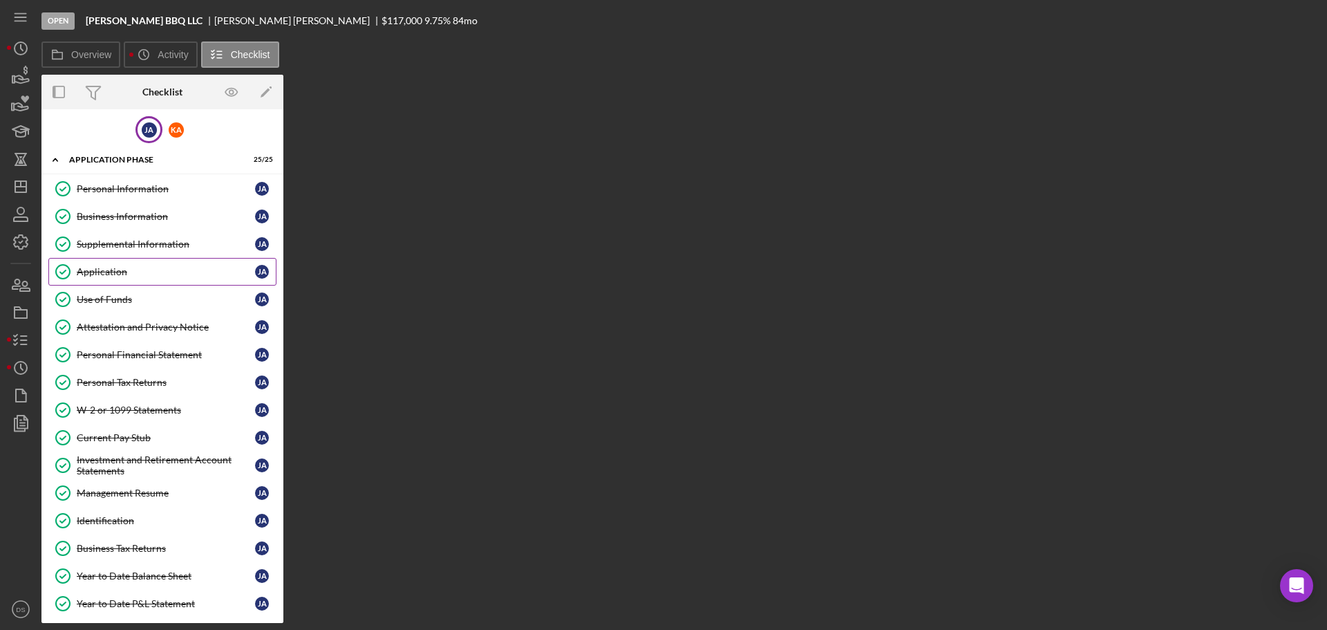
click at [123, 263] on link "Application Application [PERSON_NAME]" at bounding box center [162, 272] width 228 height 28
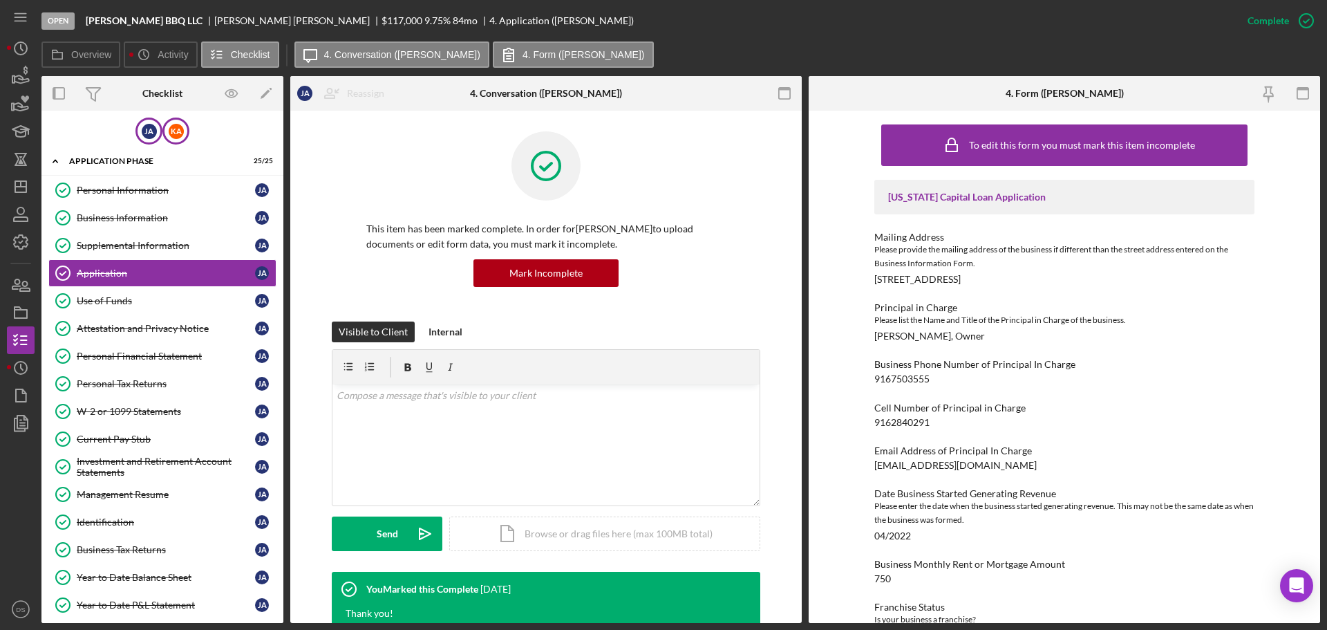
click at [162, 135] on div "K A" at bounding box center [175, 131] width 27 height 27
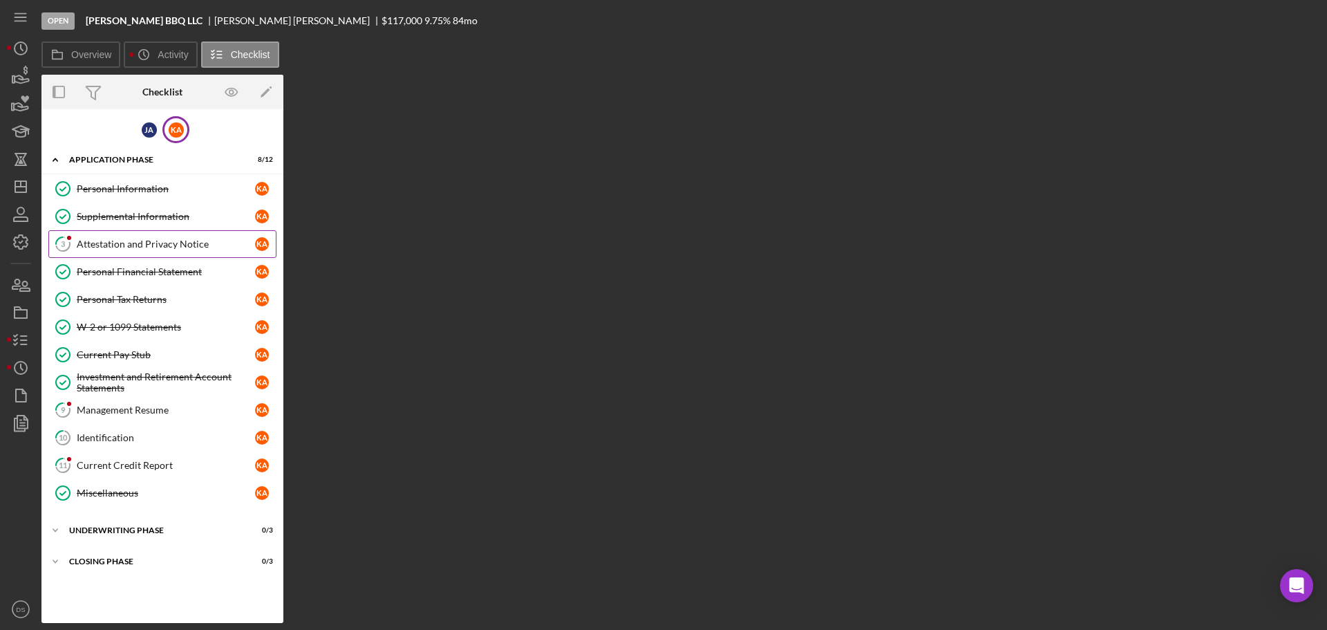
click at [129, 247] on div "Attestation and Privacy Notice" at bounding box center [166, 243] width 178 height 11
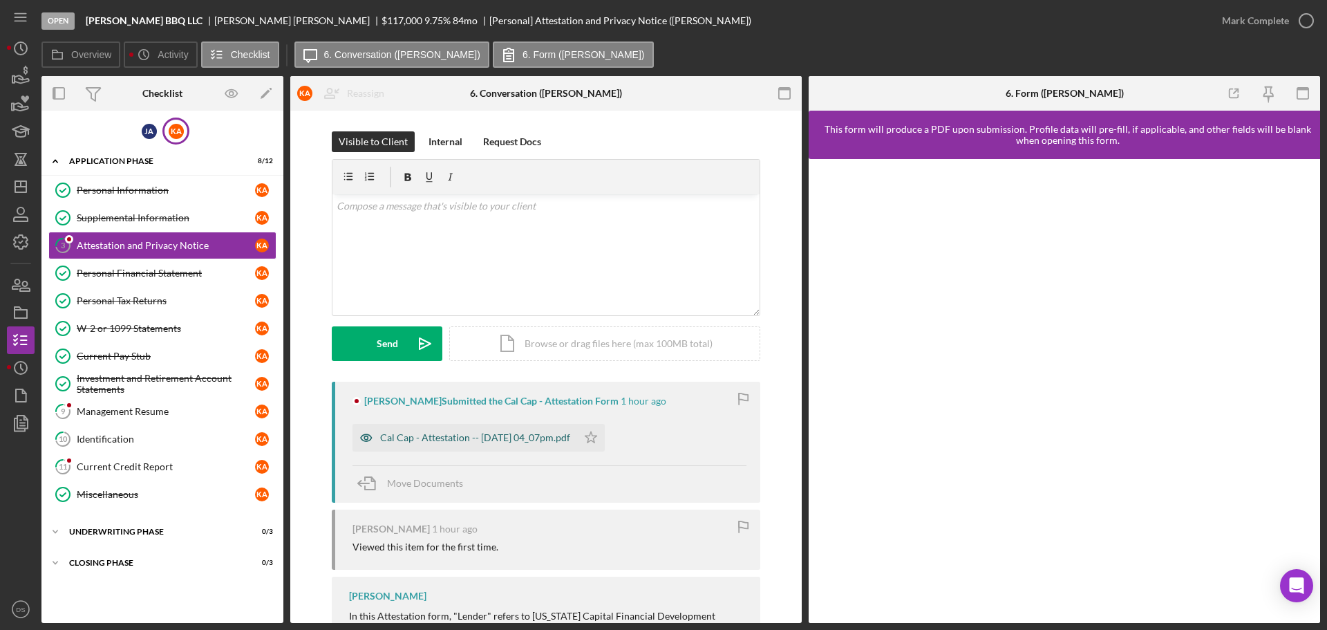
click at [478, 437] on div "Cal Cap - Attestation -- [DATE] 04_07pm.pdf" at bounding box center [475, 437] width 190 height 11
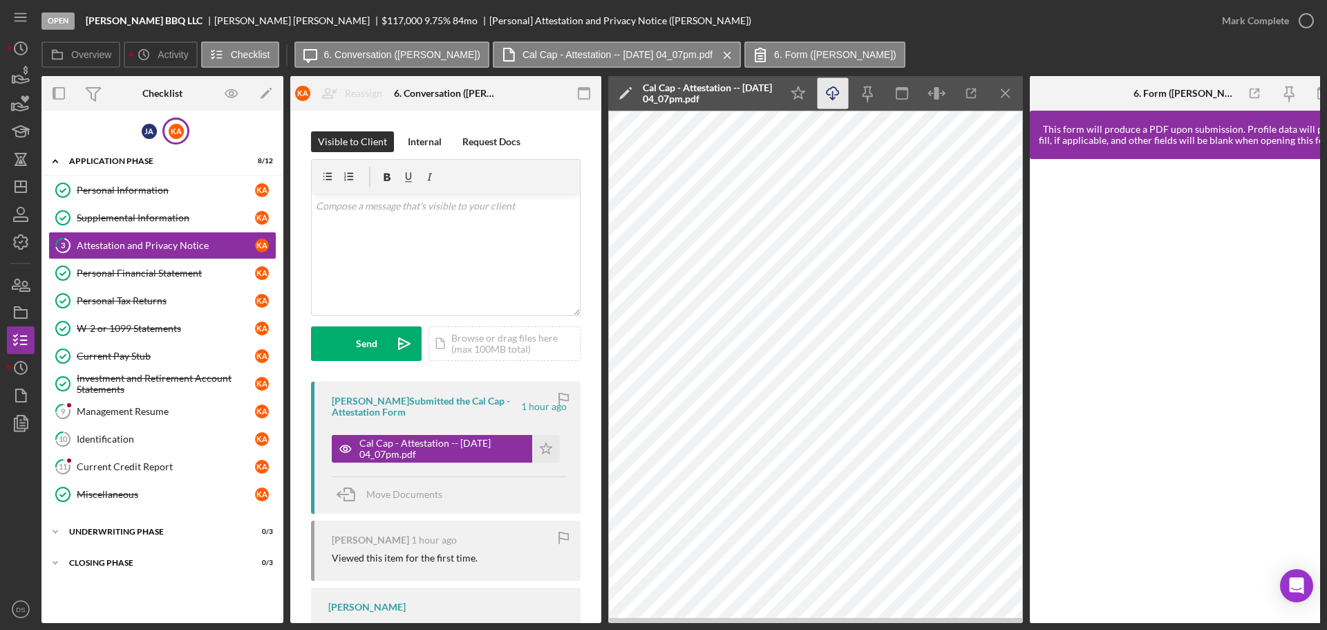
click at [823, 93] on icon "Icon/Download" at bounding box center [833, 93] width 31 height 31
click at [539, 444] on icon "Icon/Star" at bounding box center [546, 449] width 28 height 28
click at [1301, 15] on icon "button" at bounding box center [1306, 20] width 35 height 35
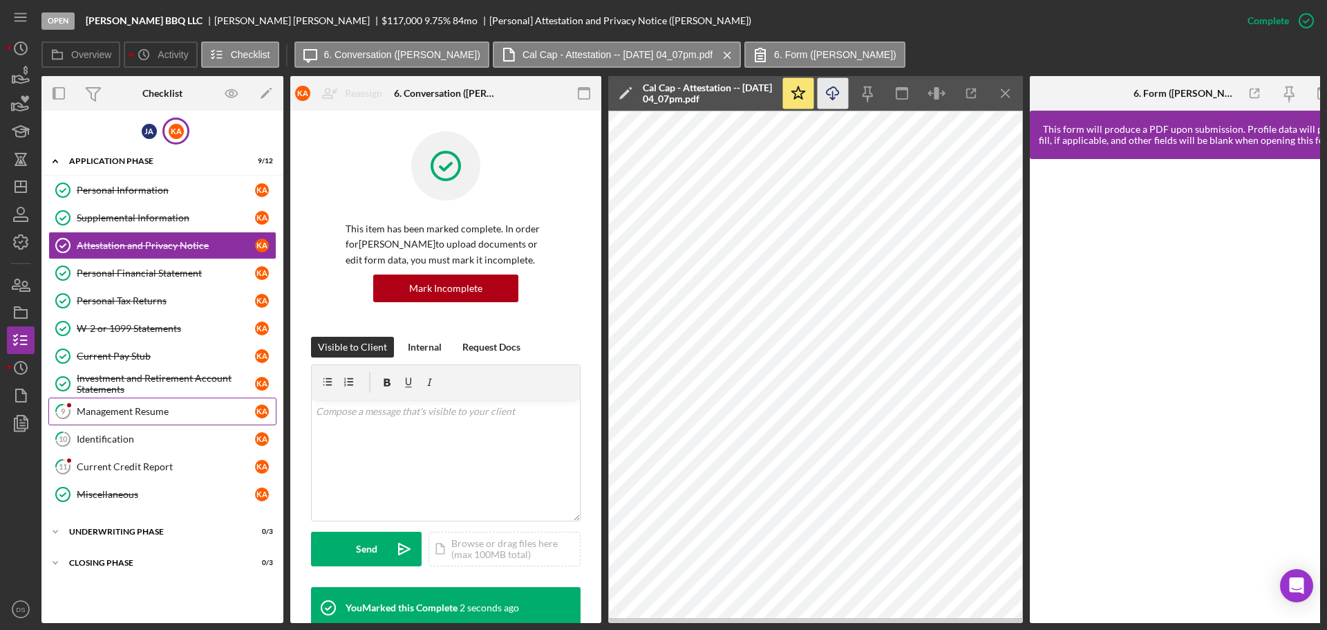
click at [124, 400] on link "9 Management Resume K A" at bounding box center [162, 411] width 228 height 28
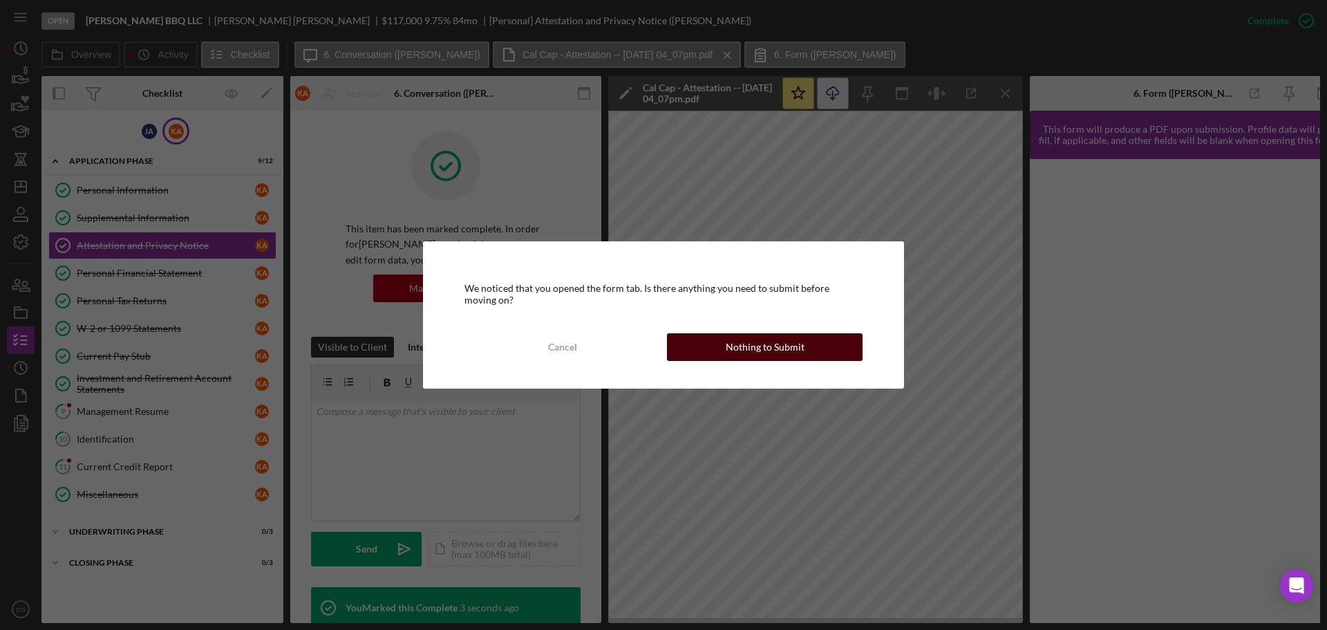
click at [729, 356] on div "Nothing to Submit" at bounding box center [765, 347] width 79 height 28
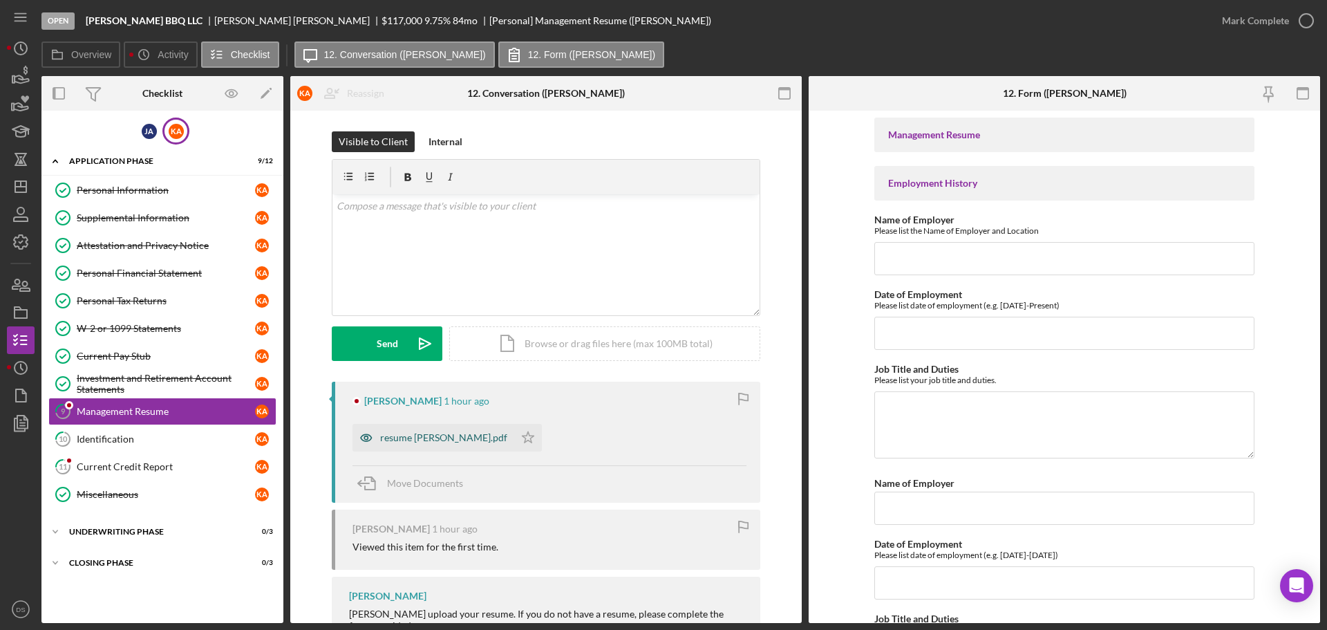
click at [446, 429] on div "resume [PERSON_NAME].pdf" at bounding box center [434, 438] width 162 height 28
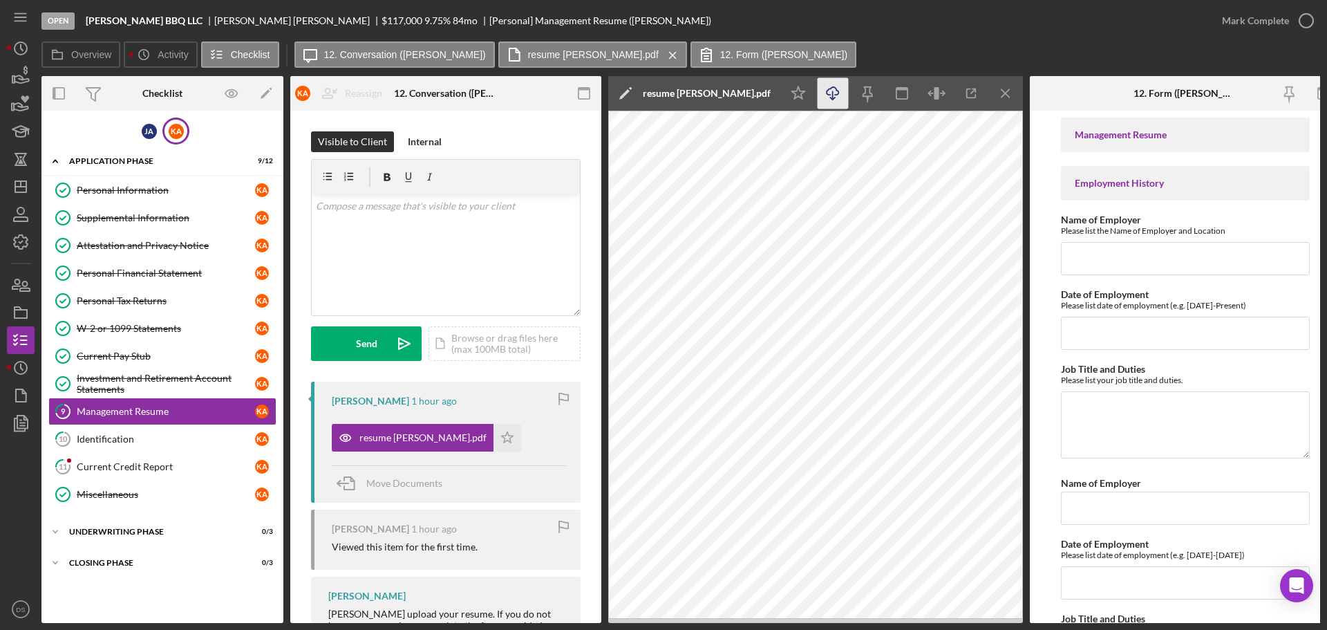
click at [829, 96] on icon "Icon/Download" at bounding box center [833, 93] width 31 height 31
click at [494, 433] on icon "Icon/Star" at bounding box center [508, 438] width 28 height 28
click at [807, 95] on icon "Icon/Star" at bounding box center [798, 93] width 31 height 31
click at [796, 87] on icon "Icon/Star" at bounding box center [798, 93] width 31 height 31
click at [1308, 15] on circle "button" at bounding box center [1307, 21] width 14 height 14
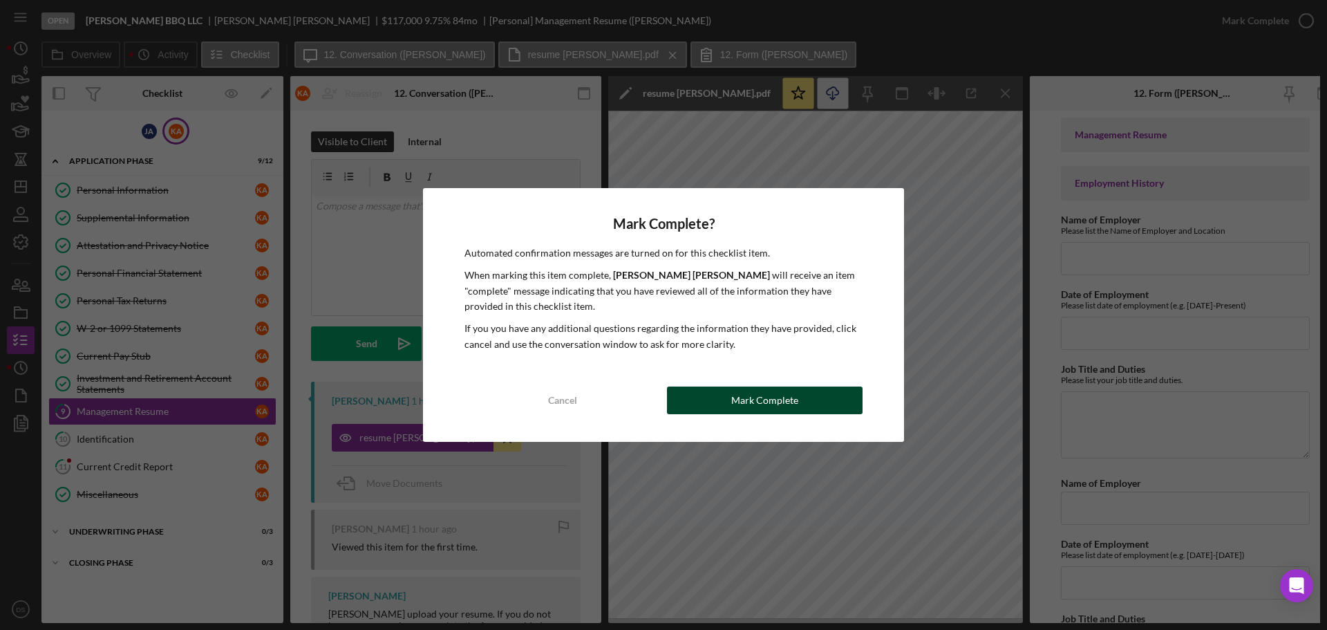
click at [836, 400] on button "Mark Complete" at bounding box center [765, 400] width 196 height 28
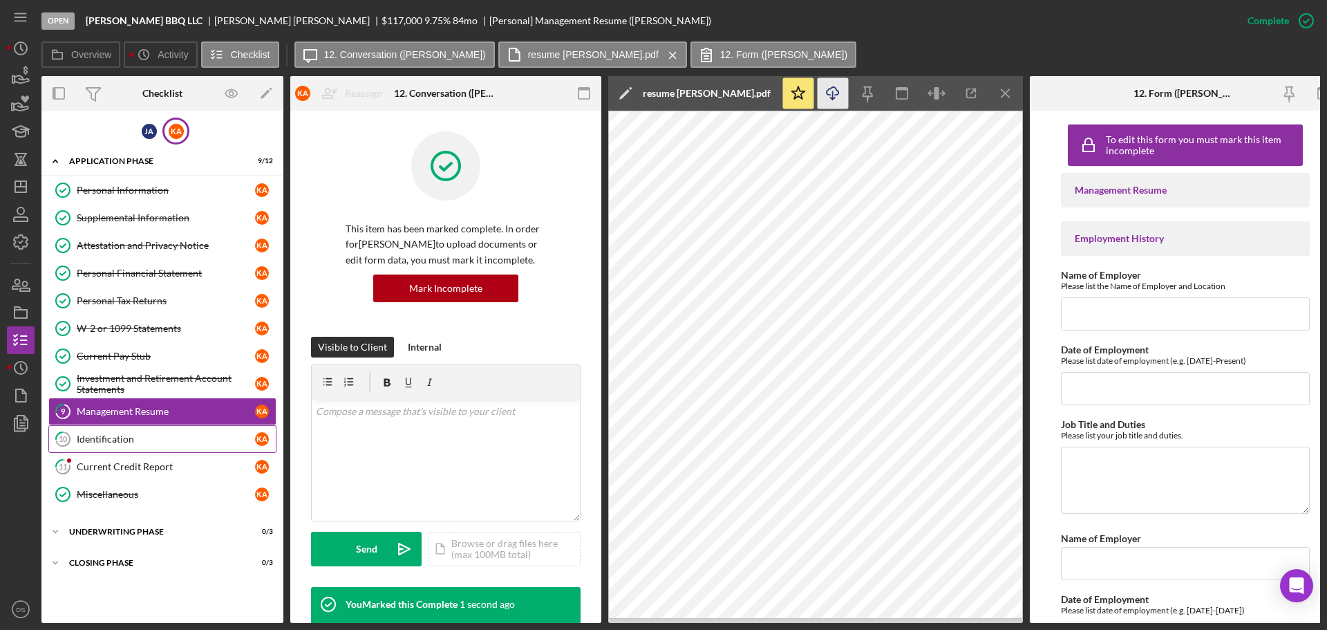
click at [167, 438] on div "Identification" at bounding box center [166, 438] width 178 height 11
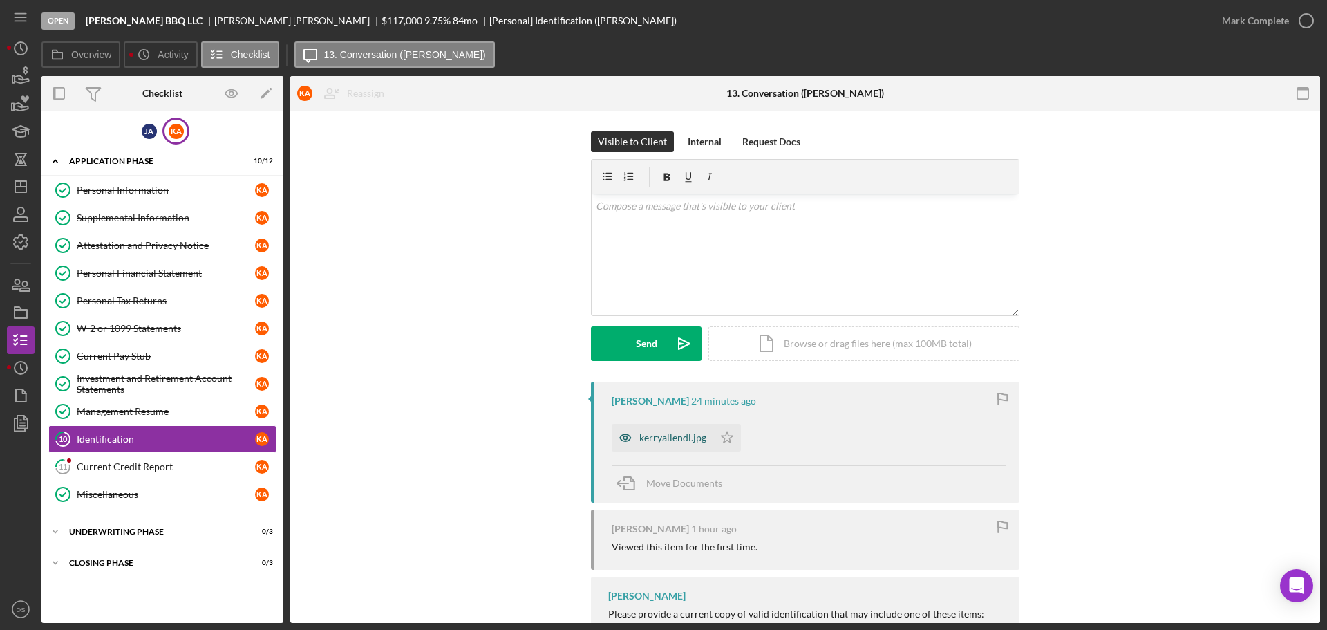
click at [668, 434] on div "kerryallendl.jpg" at bounding box center [672, 437] width 67 height 11
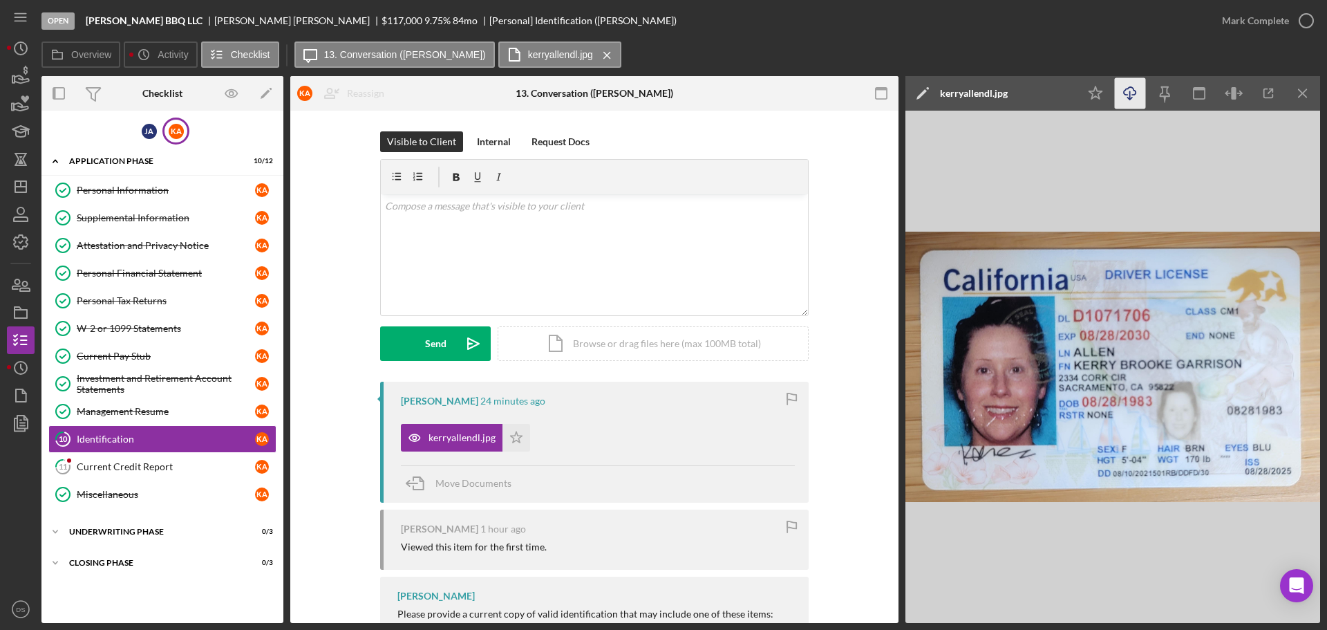
click at [1130, 95] on line "button" at bounding box center [1130, 95] width 0 height 8
click at [512, 431] on icon "Icon/Star" at bounding box center [517, 438] width 28 height 28
click at [1306, 21] on icon "button" at bounding box center [1306, 20] width 35 height 35
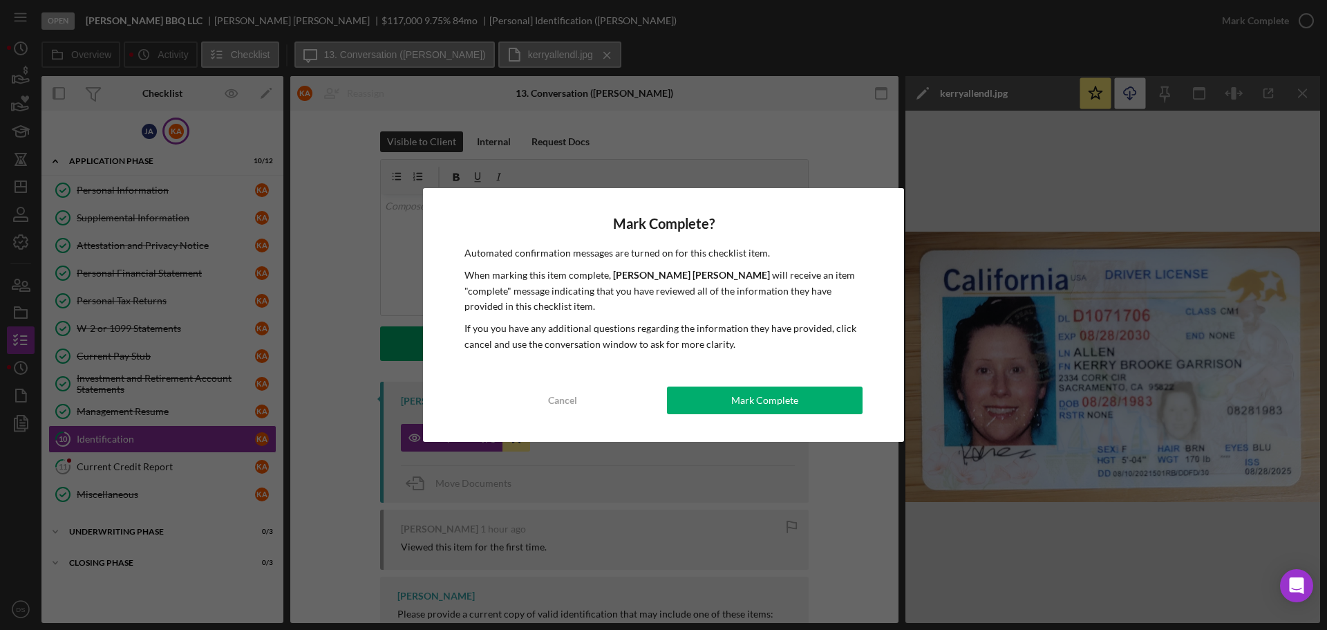
click at [805, 420] on div "Mark Complete? Automated confirmation messages are turned on for this checklist…" at bounding box center [663, 315] width 481 height 254
click at [806, 404] on button "Mark Complete" at bounding box center [765, 400] width 196 height 28
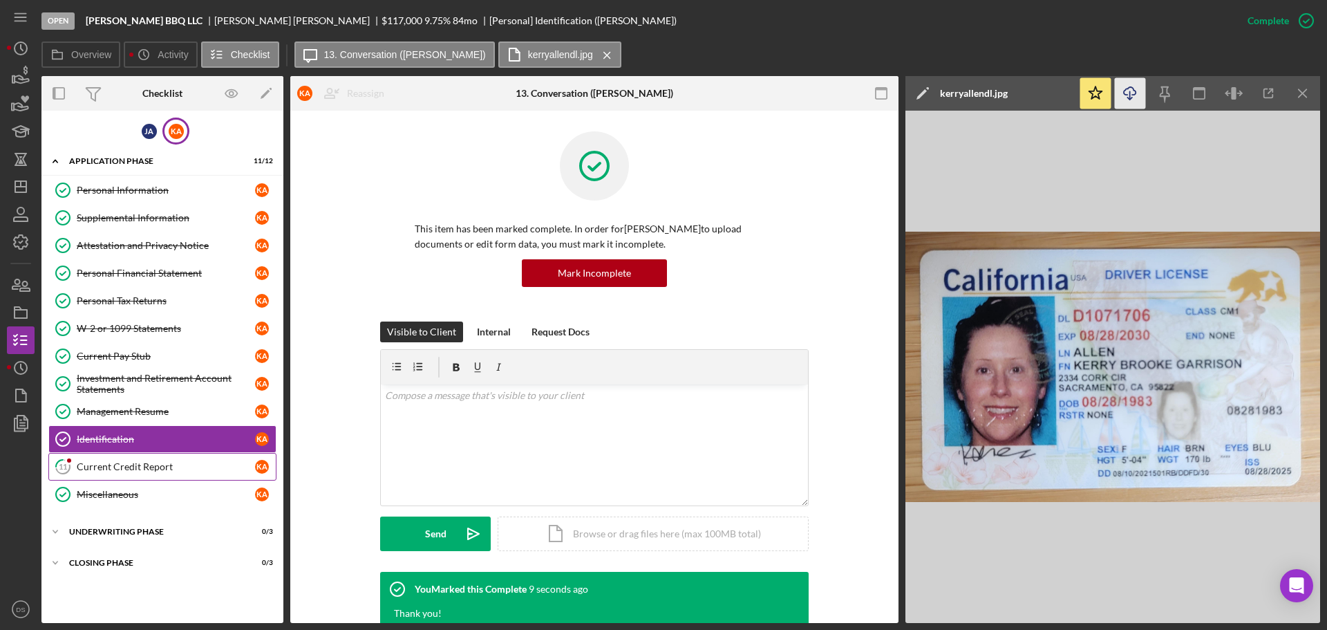
click at [180, 461] on div "Current Credit Report" at bounding box center [166, 466] width 178 height 11
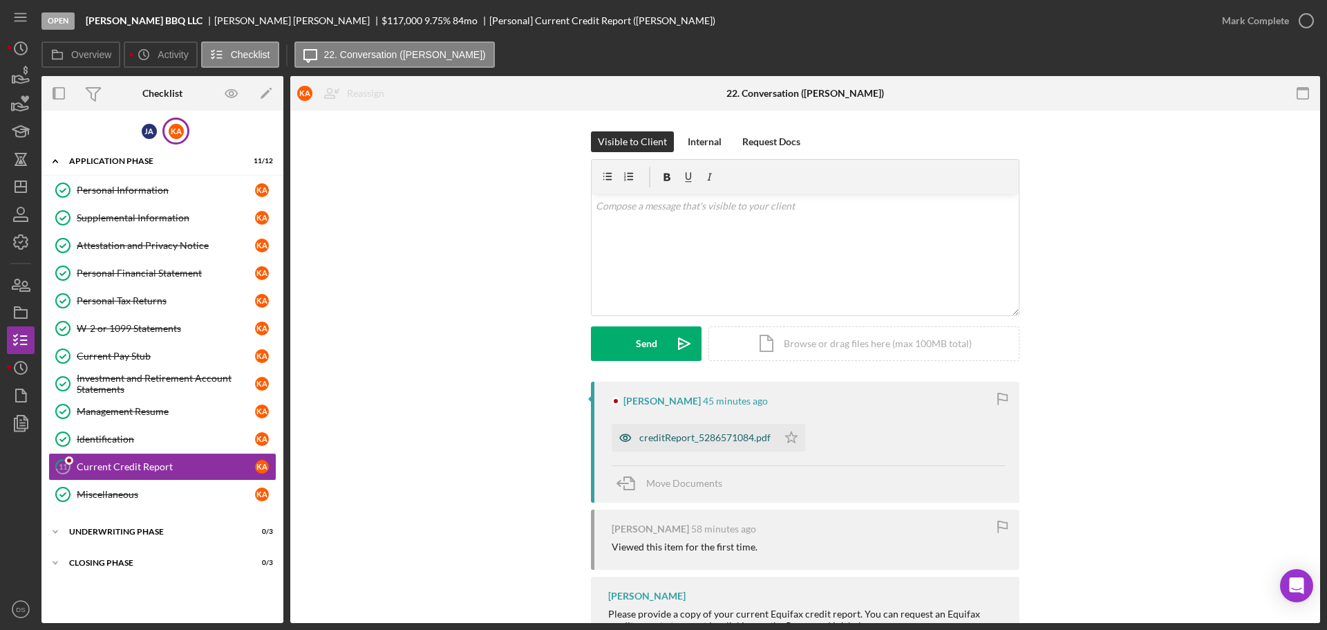
click at [743, 435] on div "creditReport_5286571084.pdf" at bounding box center [704, 437] width 131 height 11
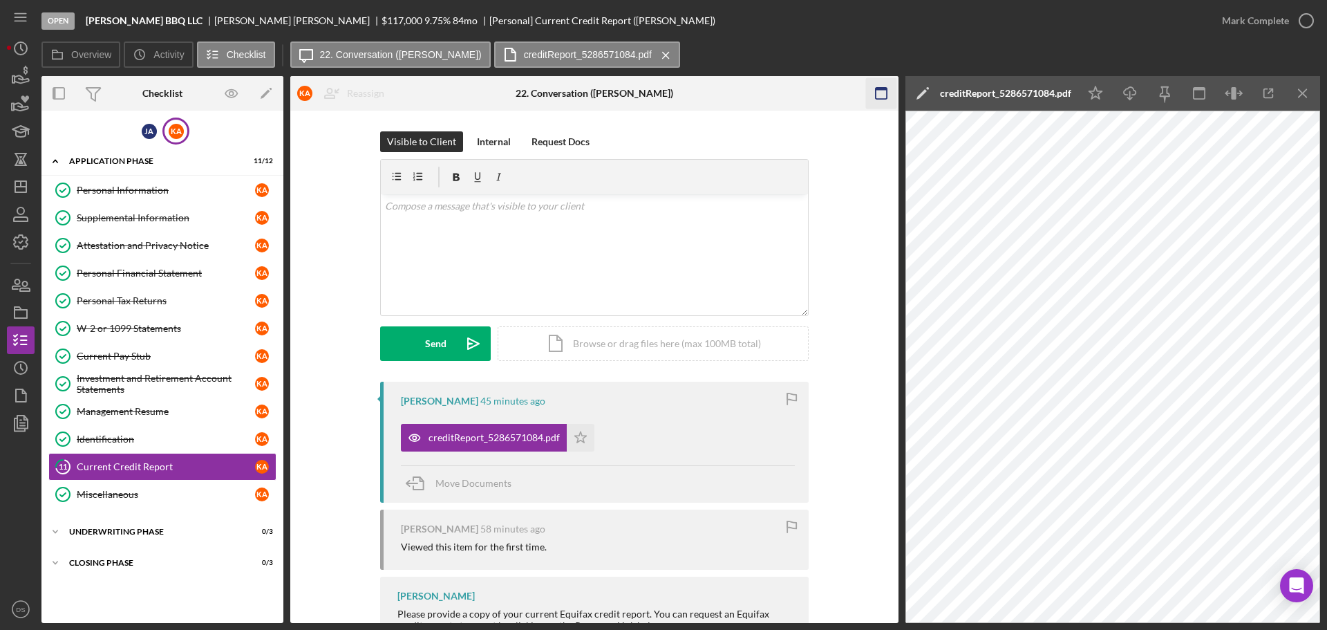
click at [879, 94] on icon "button" at bounding box center [880, 93] width 31 height 31
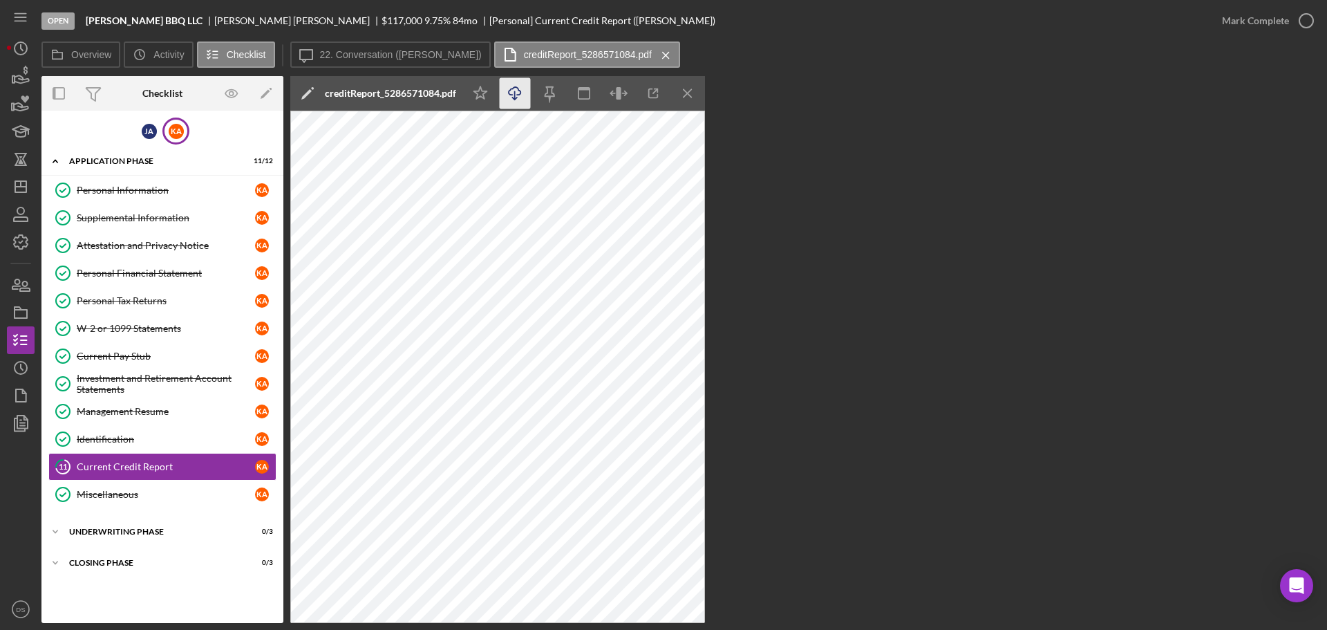
click at [511, 100] on icon "Icon/Download" at bounding box center [515, 93] width 31 height 31
click at [513, 96] on icon "Icon/Download" at bounding box center [515, 93] width 31 height 31
click at [885, 161] on div "Overview Internal Workflow Stage Open Icon/Dropdown Arrow Archive (can unarchiv…" at bounding box center [680, 349] width 1279 height 547
click at [695, 97] on icon "Icon/Menu Close" at bounding box center [688, 93] width 31 height 31
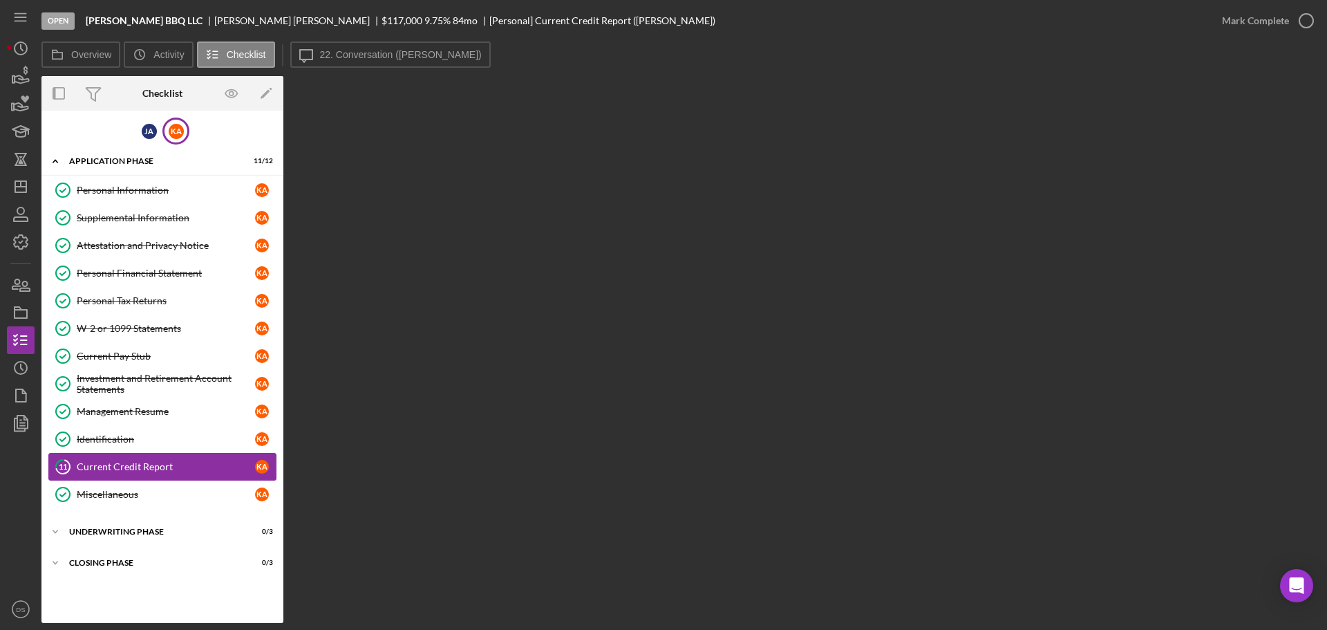
click at [200, 467] on div "Current Credit Report" at bounding box center [166, 466] width 178 height 11
click at [382, 55] on label "22. Conversation ([PERSON_NAME])" at bounding box center [401, 54] width 162 height 11
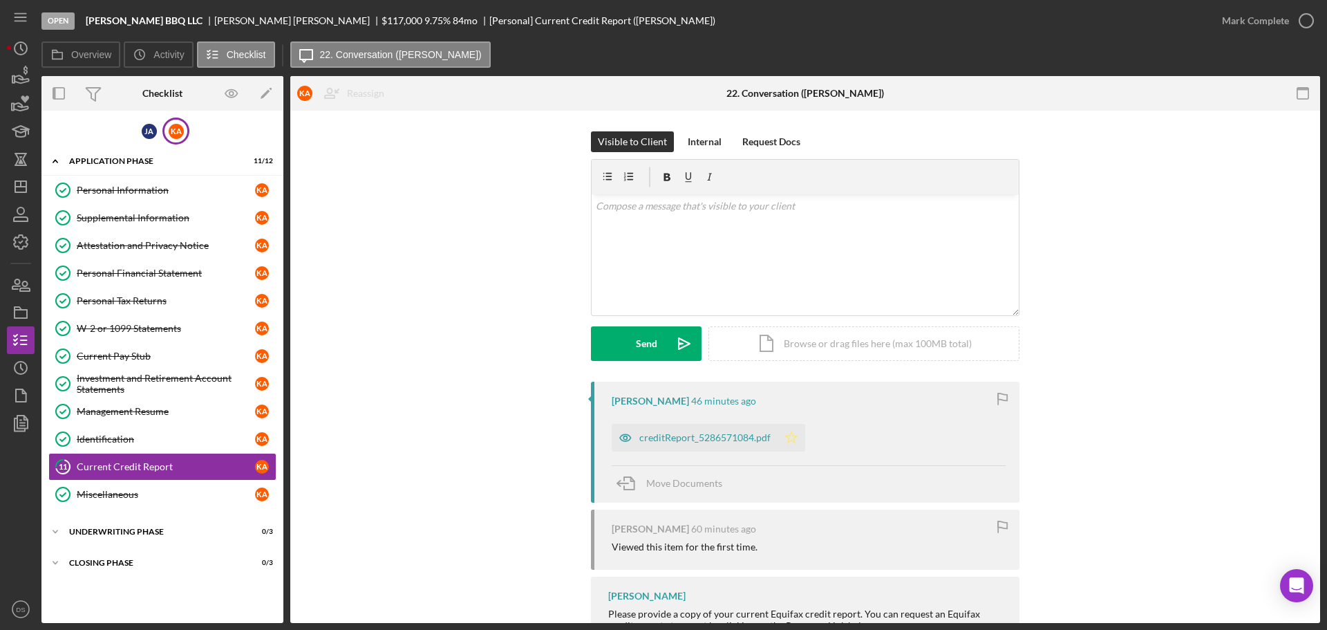
click at [794, 438] on icon "Icon/Star" at bounding box center [792, 438] width 28 height 28
click at [1305, 13] on icon "button" at bounding box center [1306, 20] width 35 height 35
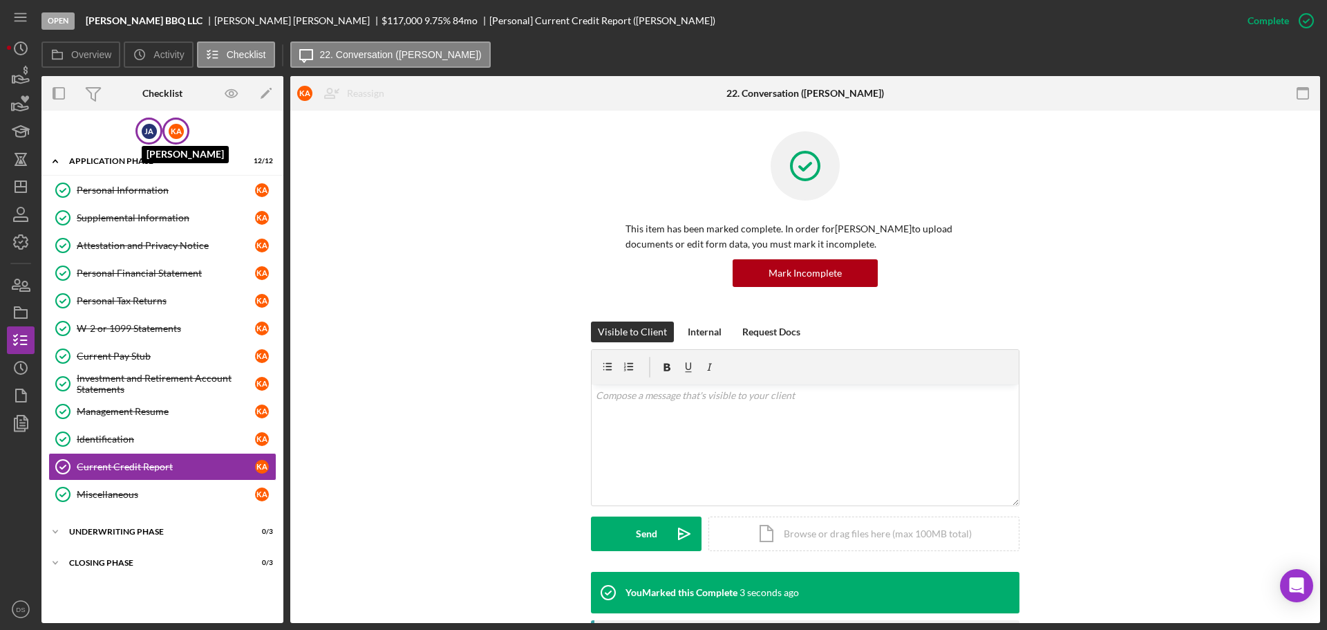
click at [144, 126] on div "[PERSON_NAME]" at bounding box center [149, 131] width 15 height 15
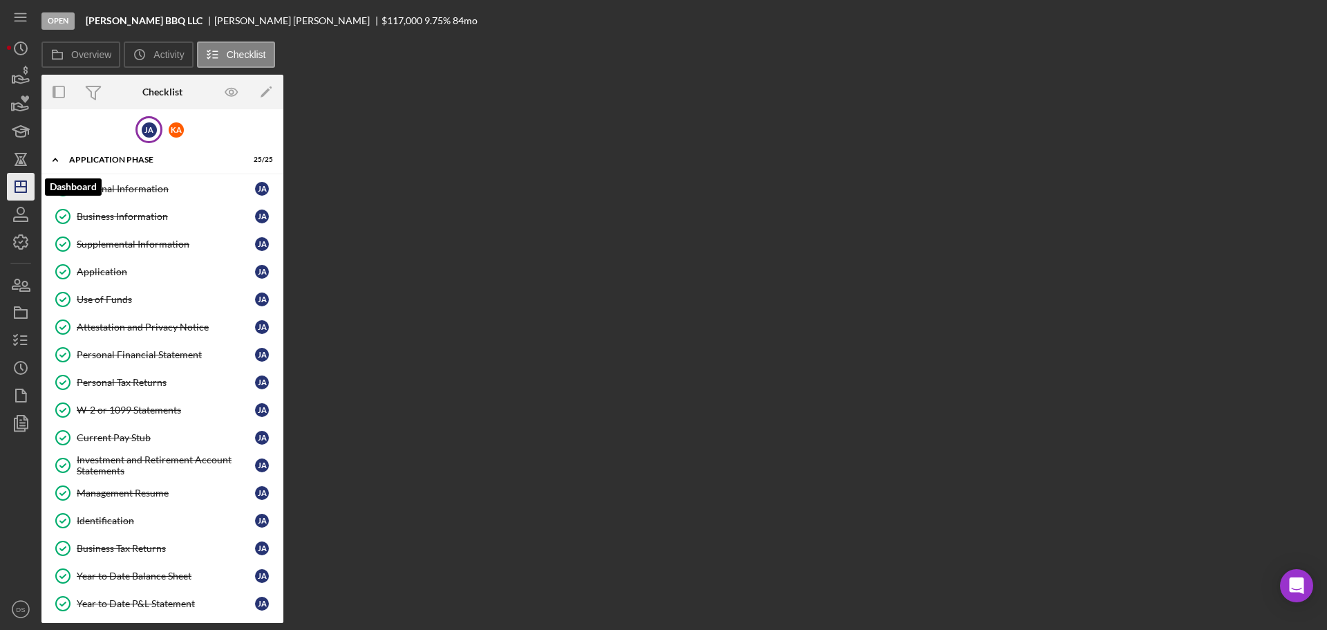
click at [21, 191] on icon "Icon/Dashboard" at bounding box center [20, 186] width 35 height 35
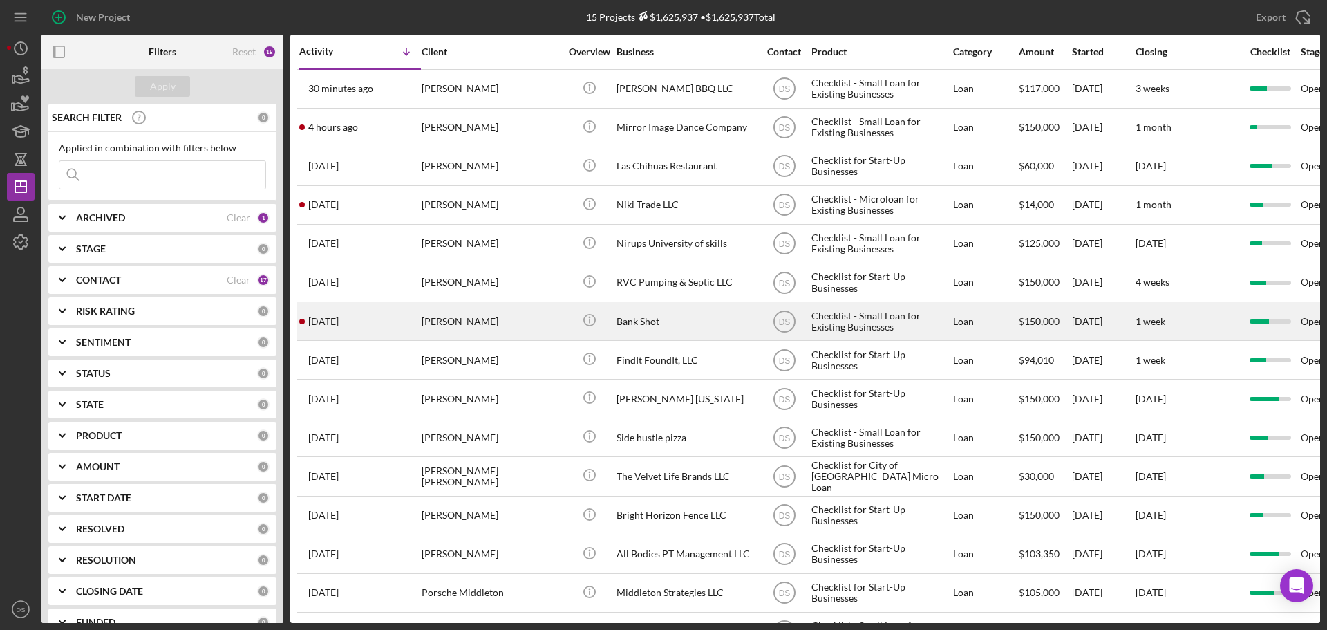
click at [655, 314] on div "Bank Shot" at bounding box center [686, 321] width 138 height 37
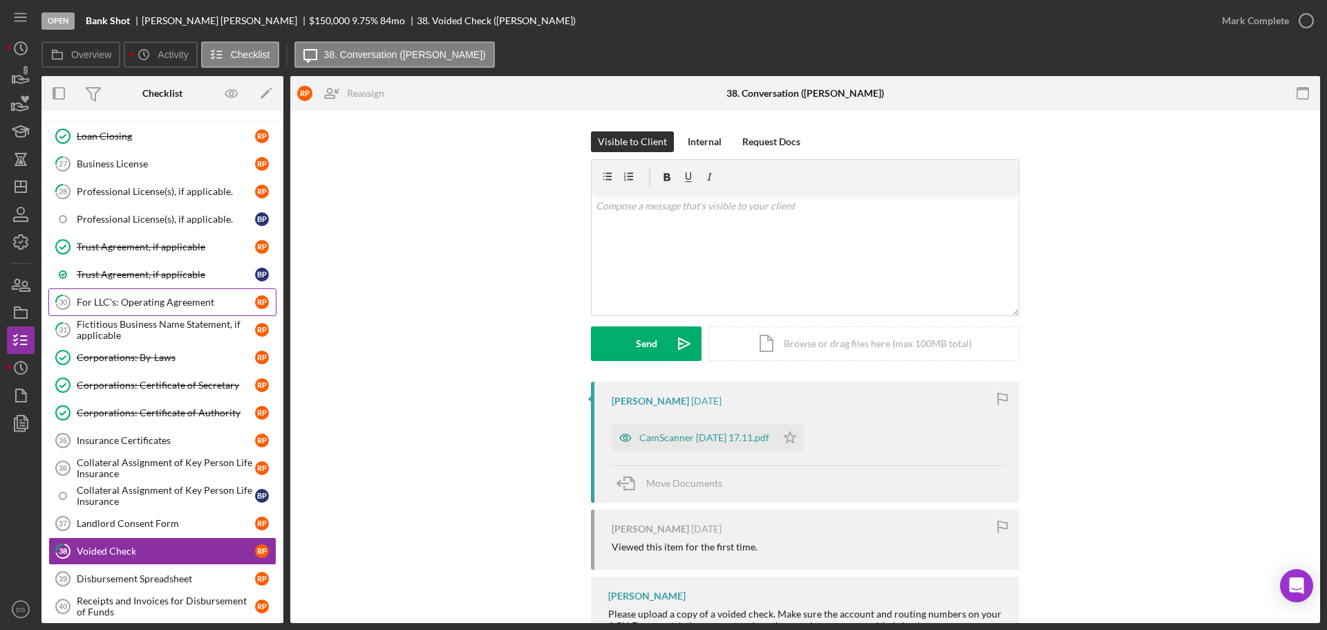
scroll to position [155, 0]
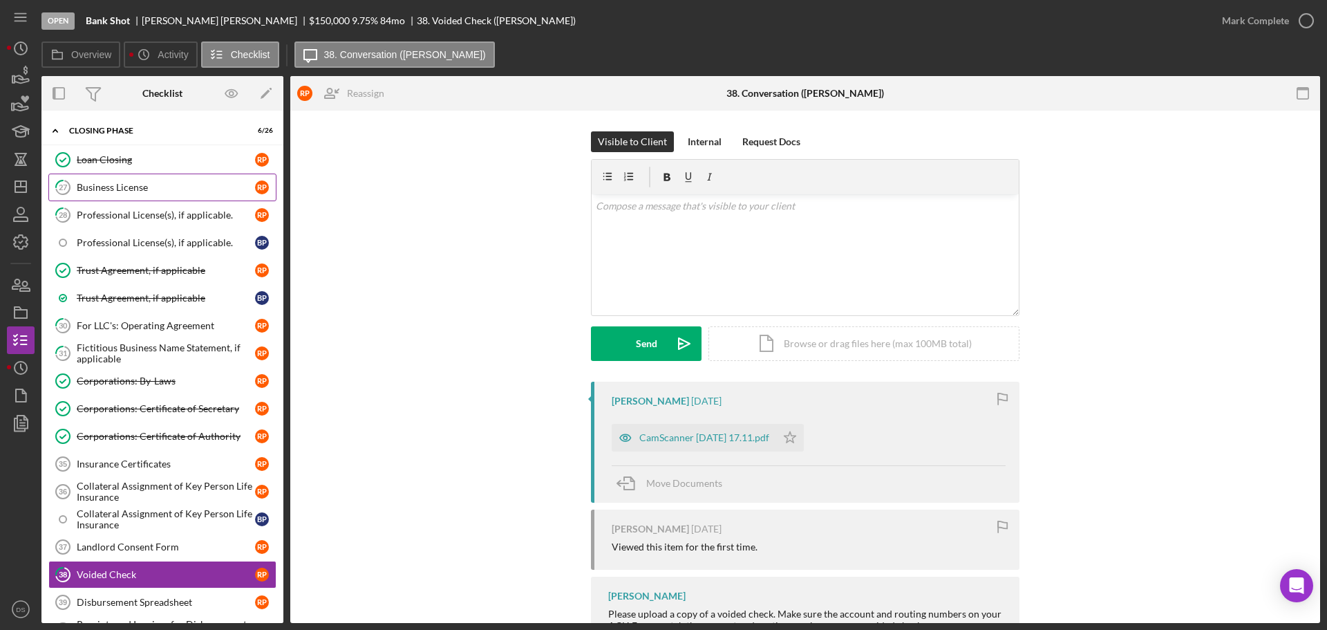
click at [169, 186] on div "Business License" at bounding box center [166, 187] width 178 height 11
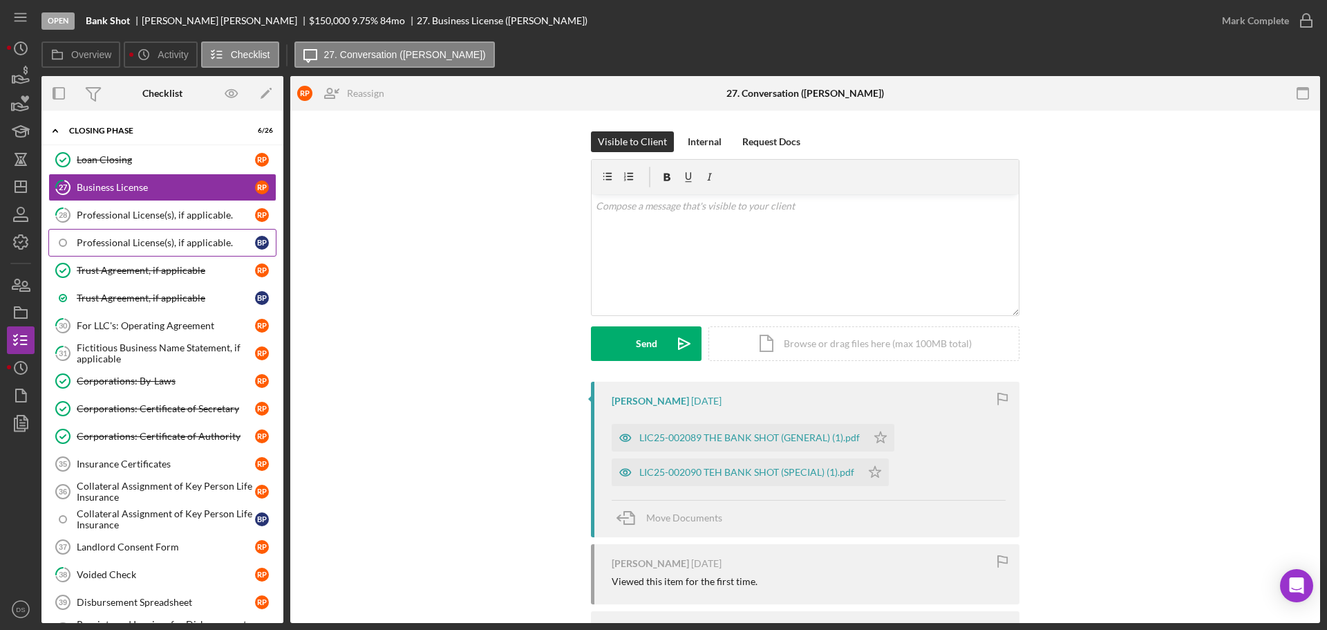
click at [160, 235] on link "Professional License(s), if applicable. B P" at bounding box center [162, 243] width 228 height 28
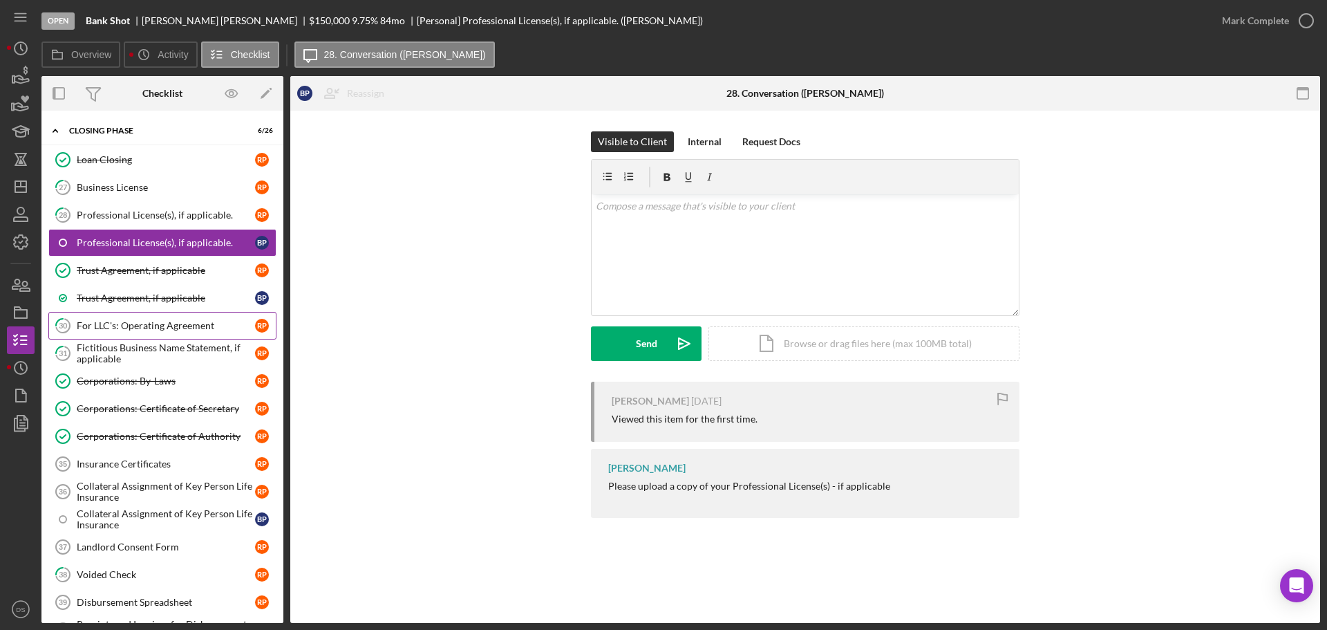
click at [149, 317] on link "30 For LLC's: Operating Agreement R P" at bounding box center [162, 326] width 228 height 28
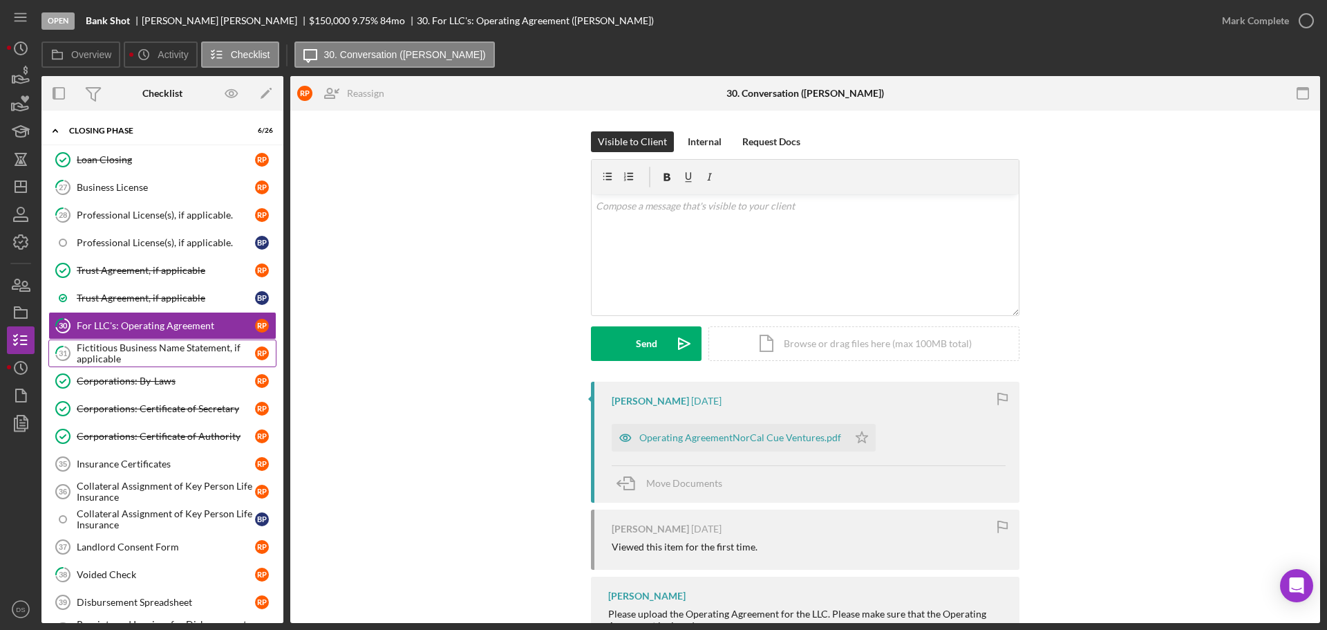
click at [151, 339] on link "31 Fictitious Business Name Statement, if applicable R P" at bounding box center [162, 353] width 228 height 28
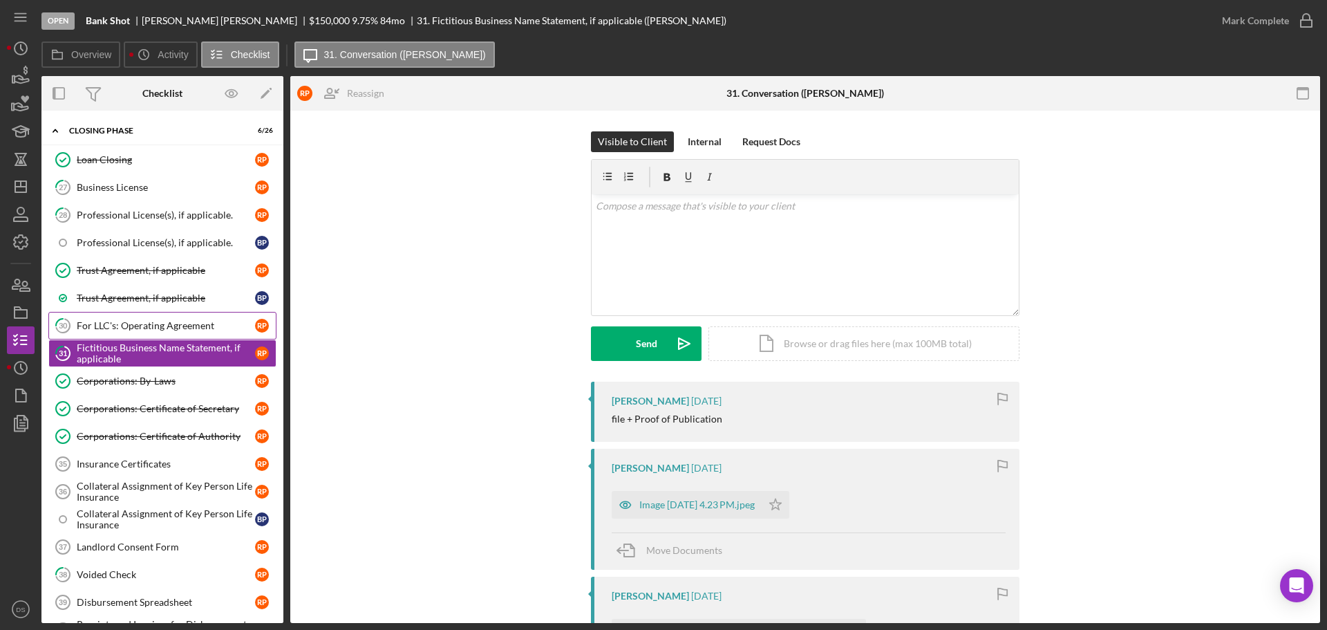
scroll to position [224, 0]
